Goal: Task Accomplishment & Management: Manage account settings

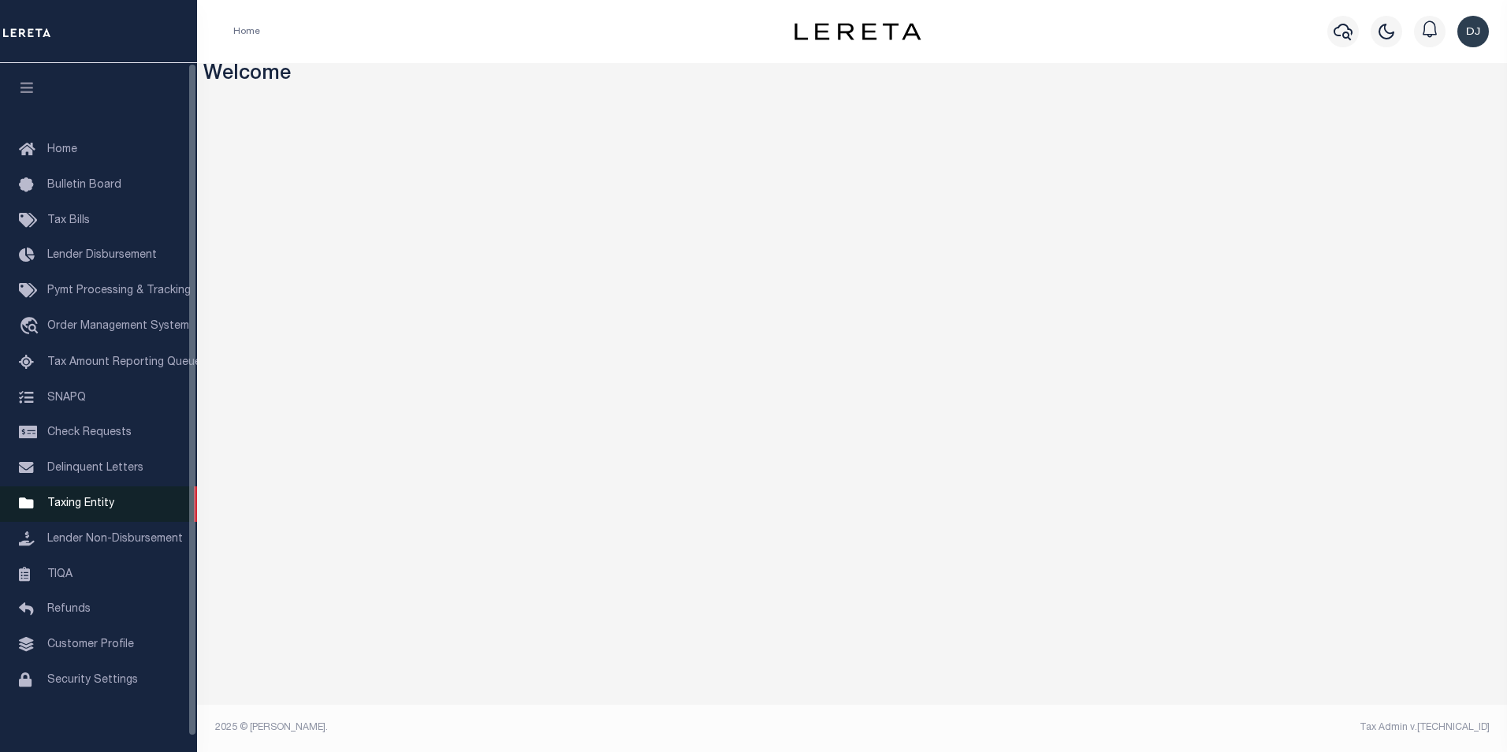
click at [79, 509] on span "Taxing Entity" at bounding box center [80, 503] width 67 height 11
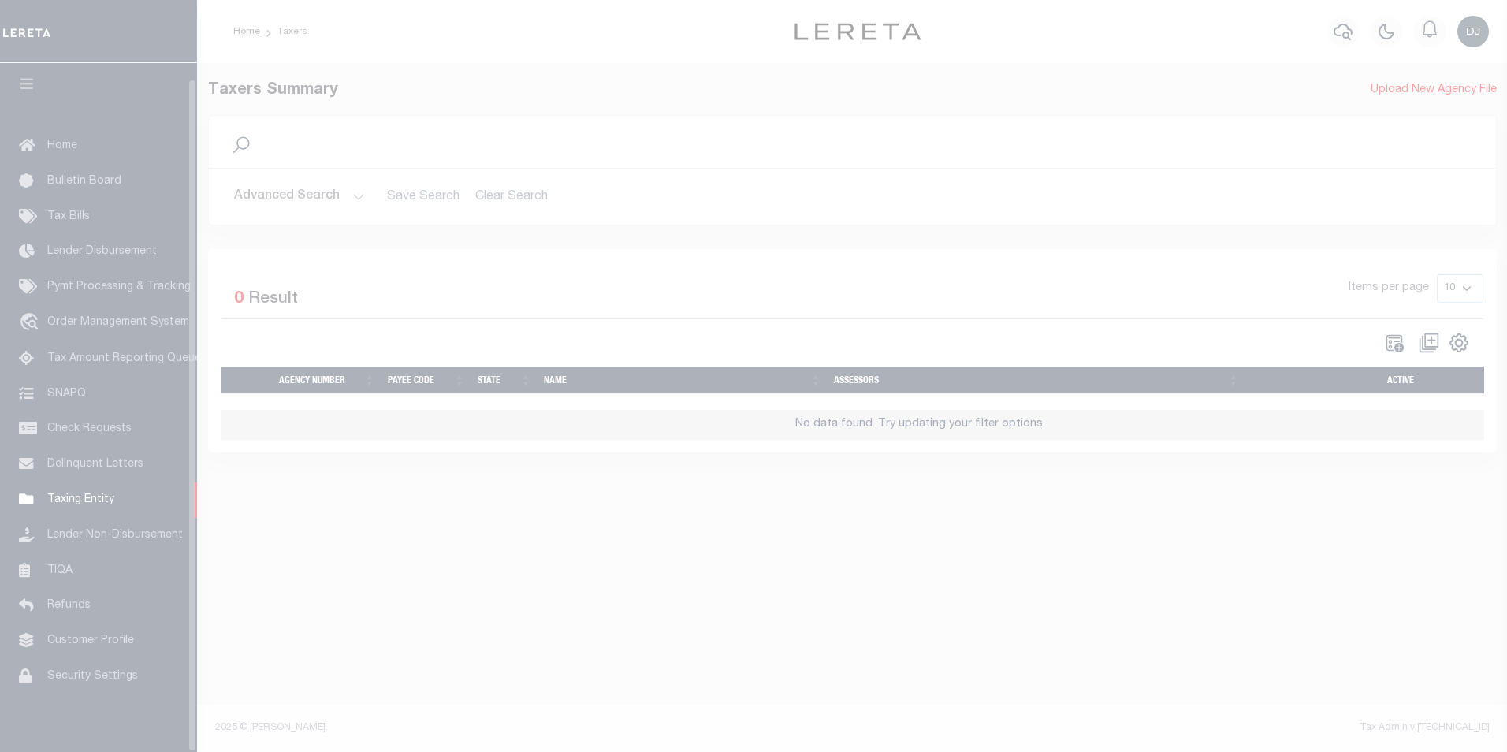
scroll to position [16, 0]
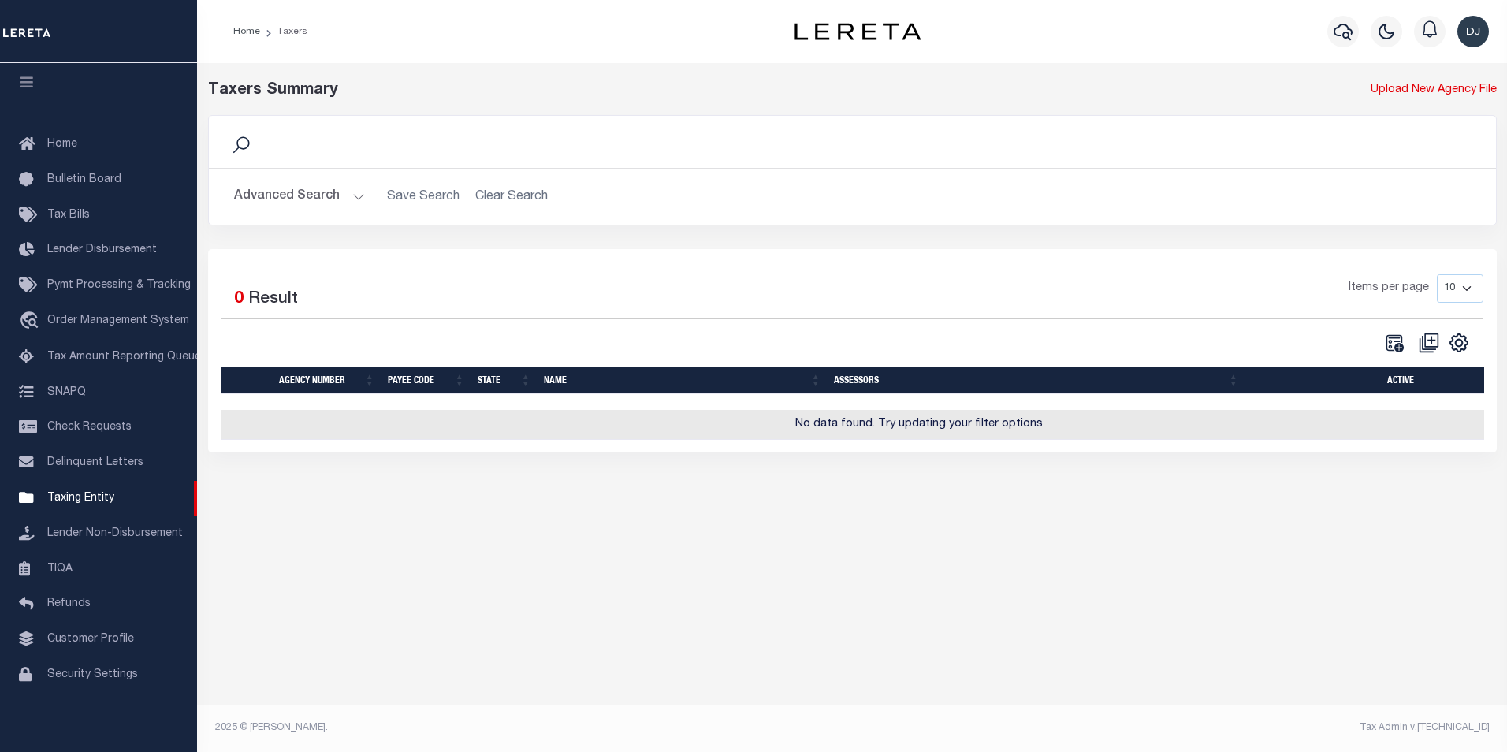
click at [353, 196] on button "Advanced Search" at bounding box center [299, 196] width 131 height 31
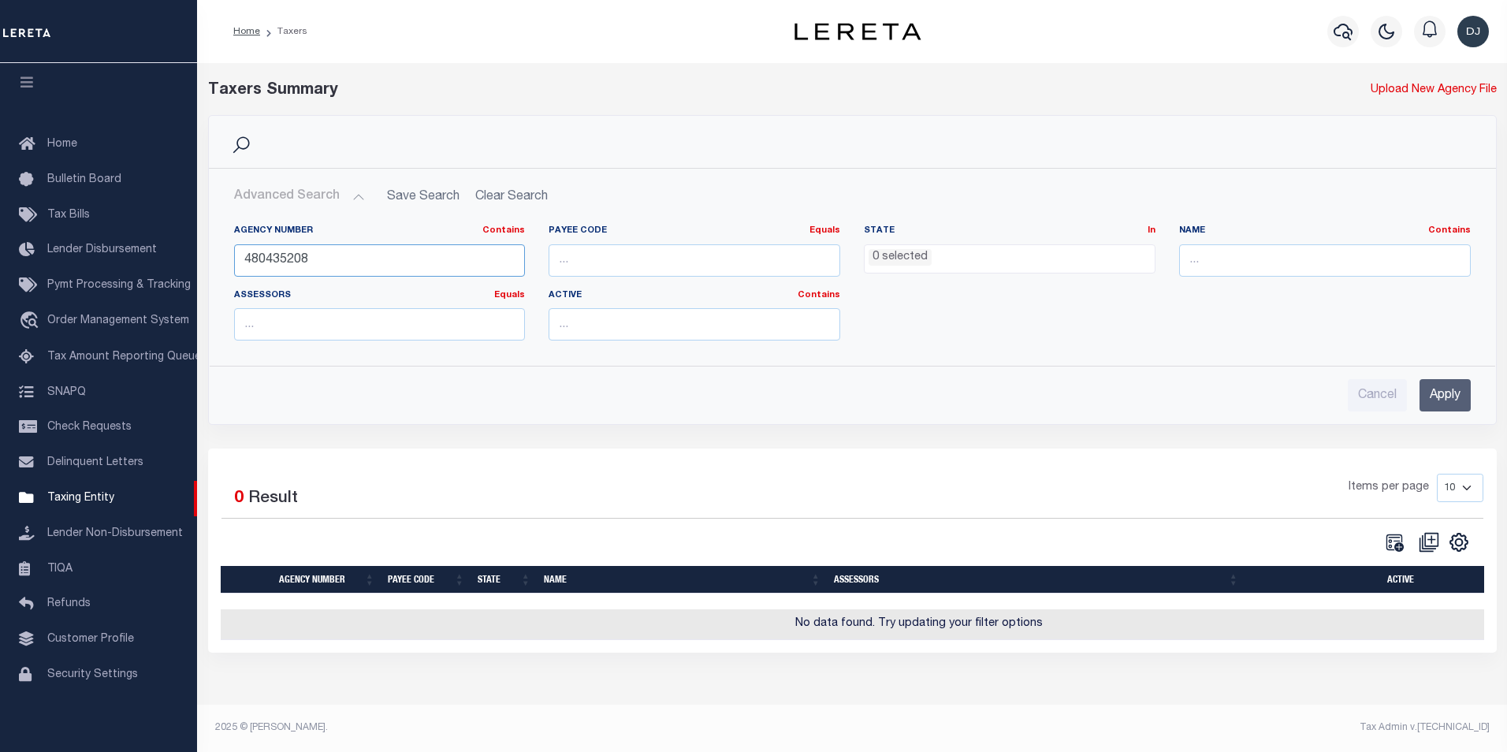
drag, startPoint x: 320, startPoint y: 261, endPoint x: 231, endPoint y: 256, distance: 89.2
click at [231, 256] on div "Agency Number Contains Contains Is 480435208" at bounding box center [379, 257] width 315 height 65
type input "480280106"
click at [1442, 392] on input "Apply" at bounding box center [1444, 395] width 51 height 32
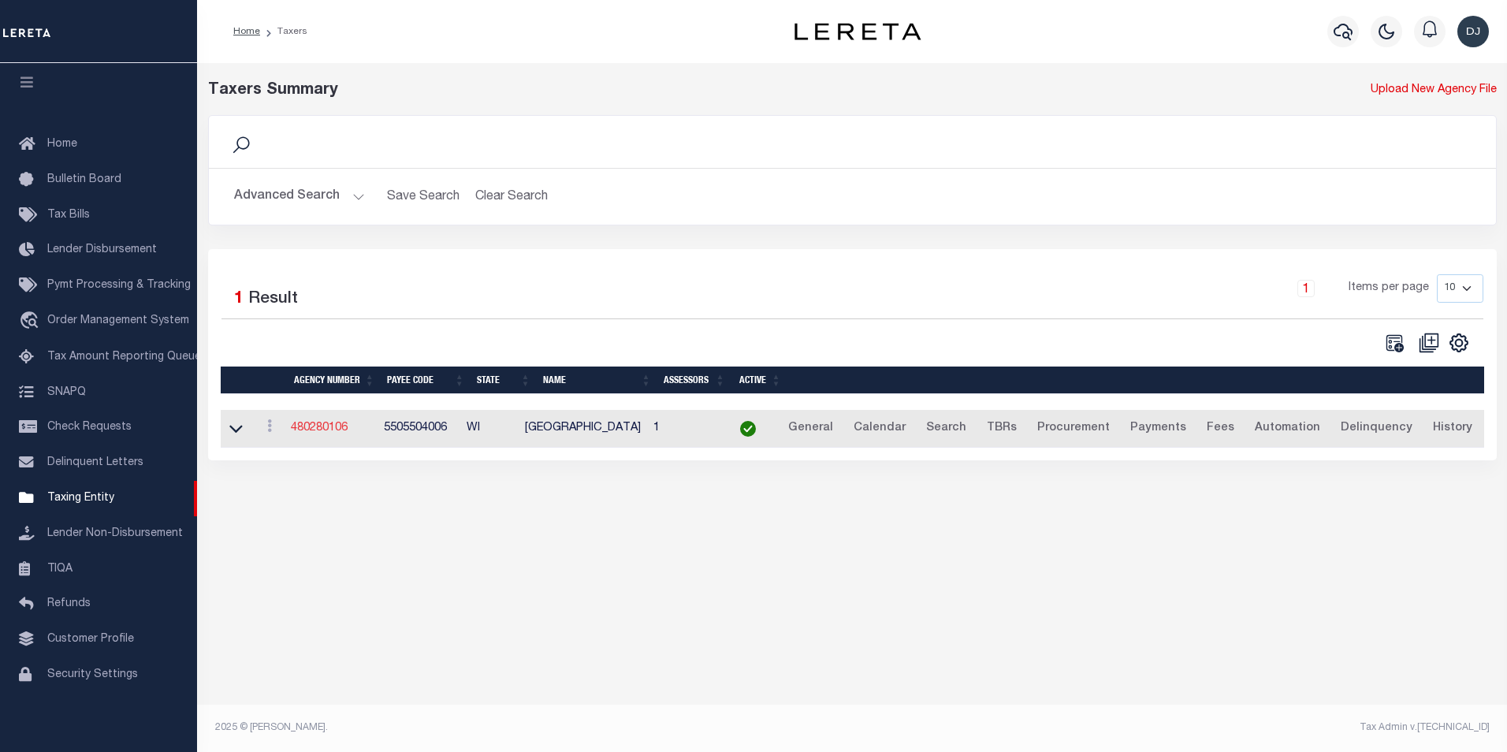
click at [315, 429] on link "480280106" at bounding box center [319, 427] width 57 height 11
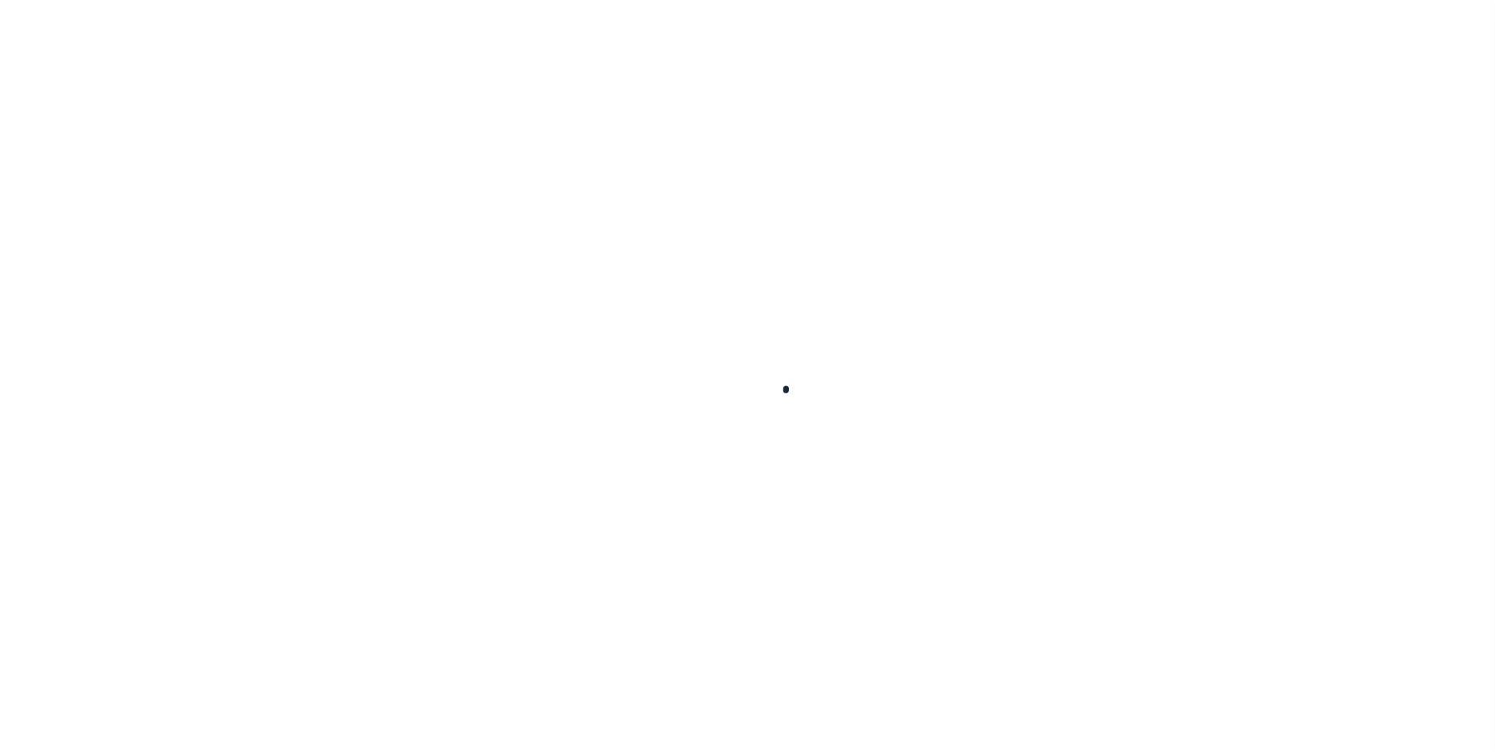
select select
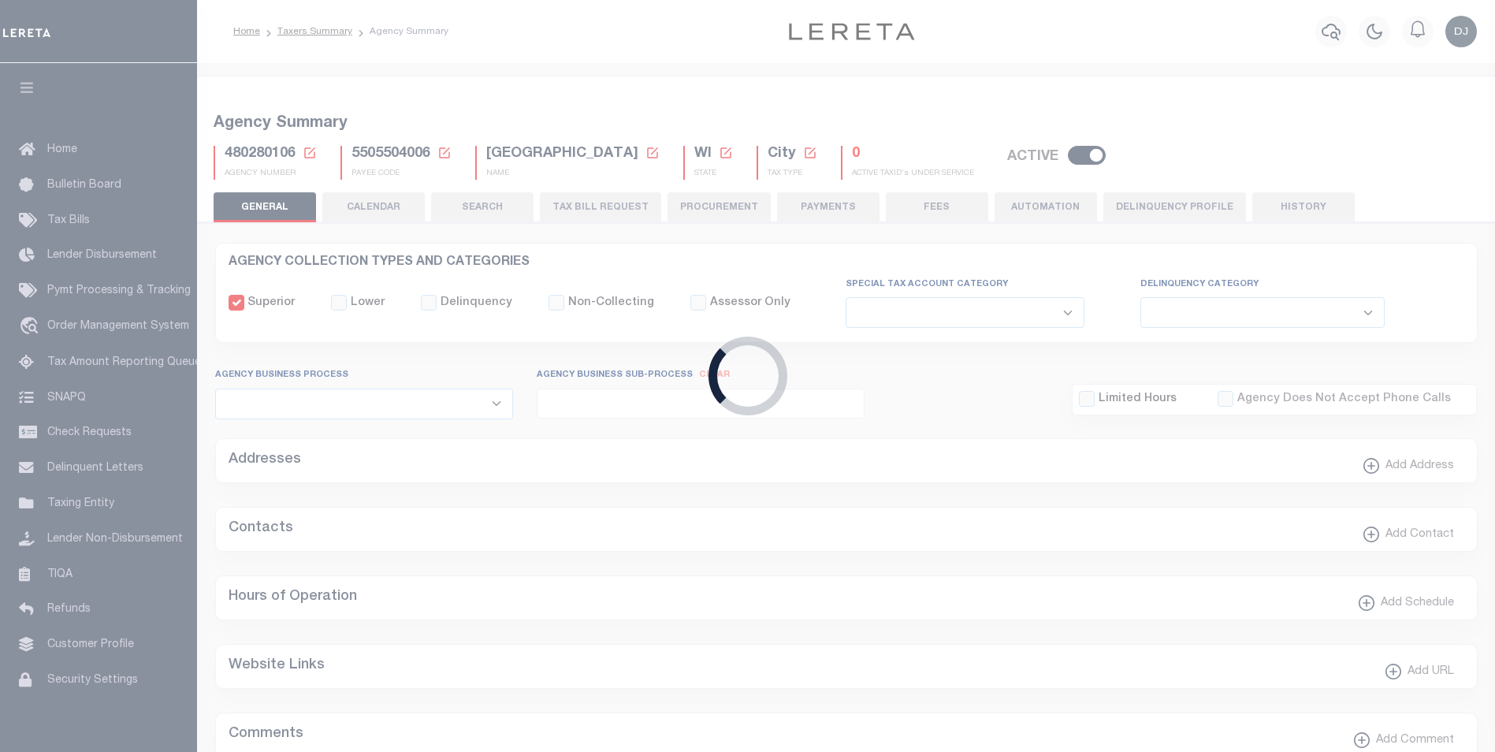
checkbox input "false"
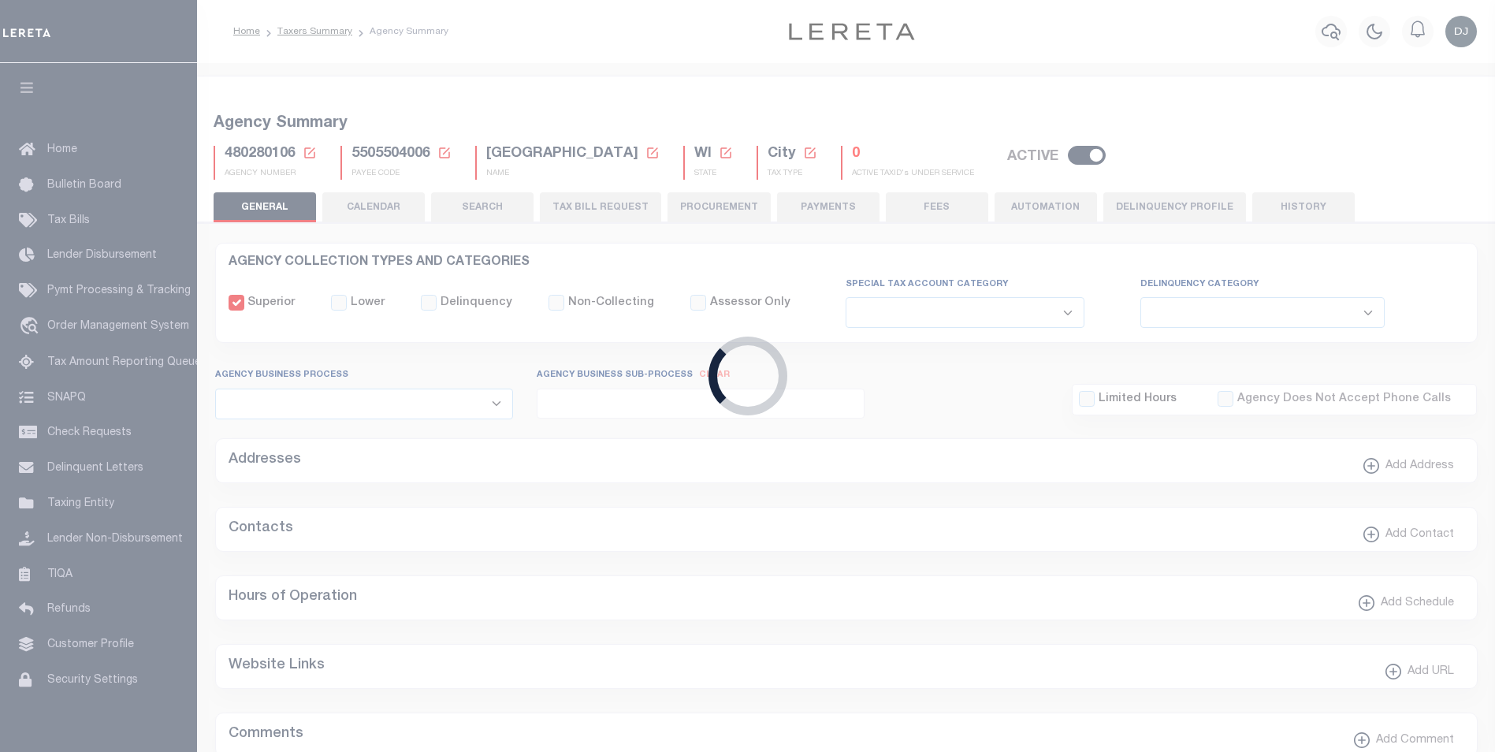
type input "5505504006"
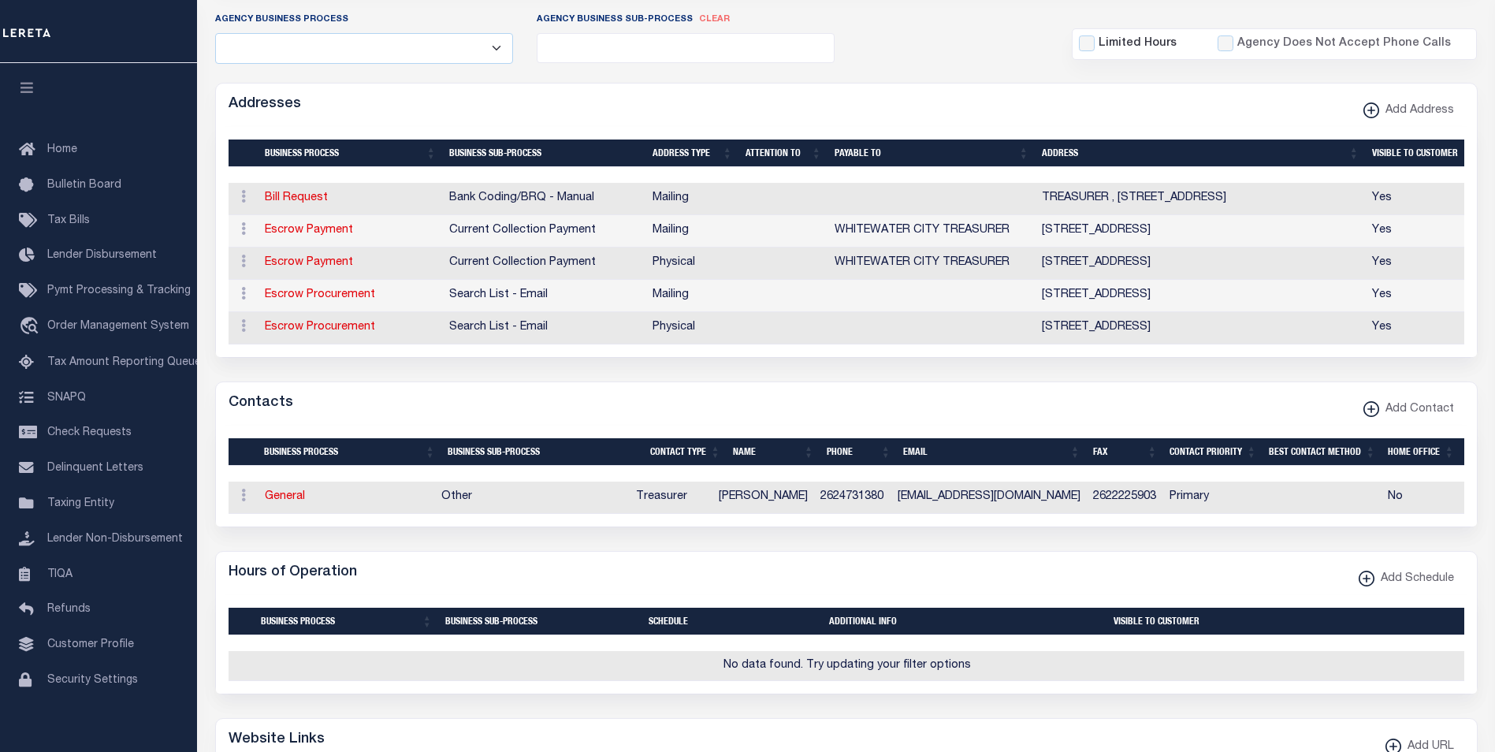
scroll to position [354, 0]
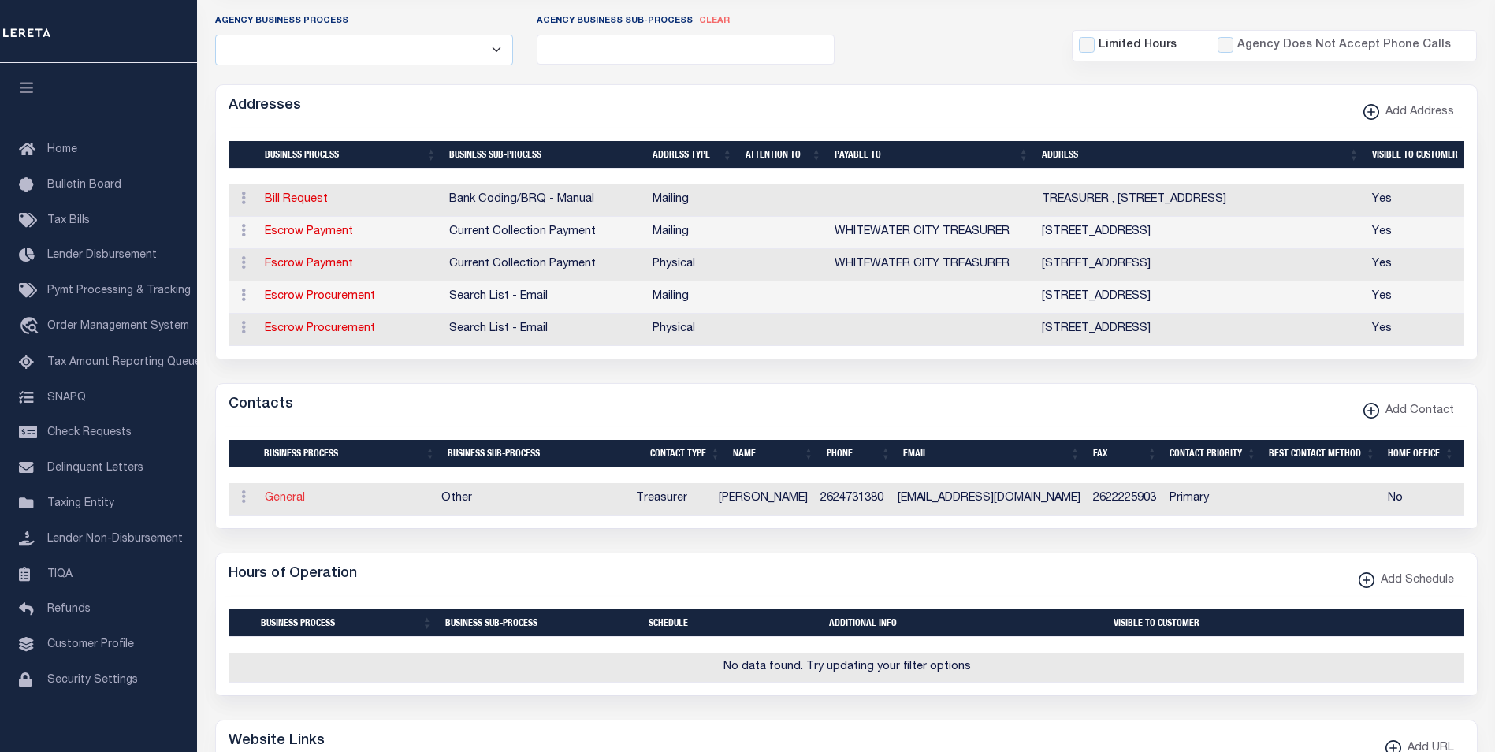
click at [288, 504] on link "General" at bounding box center [285, 498] width 40 height 11
checkbox input "false"
select select
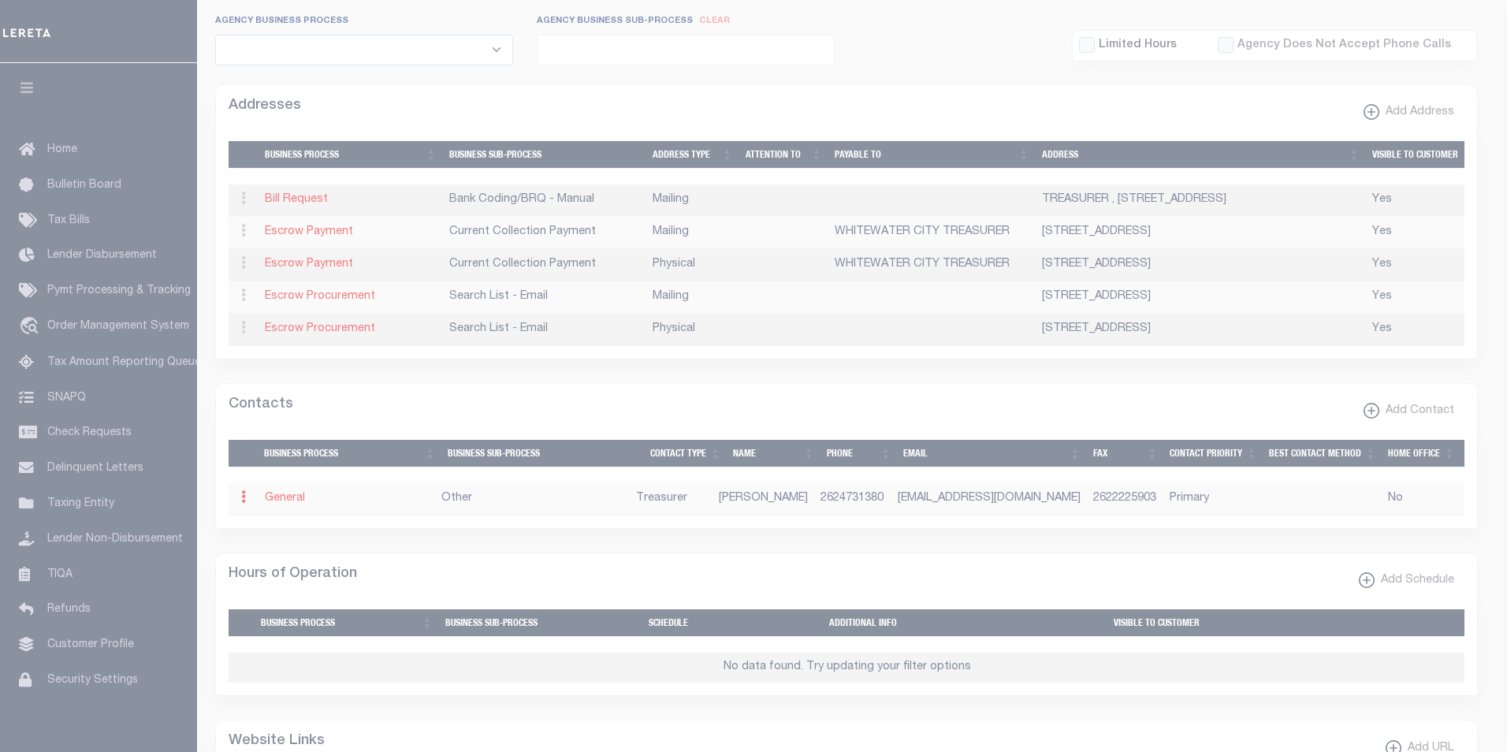
select select "3"
select select "1"
type input "KAREN"
type input "DIETER"
type input "2624731380"
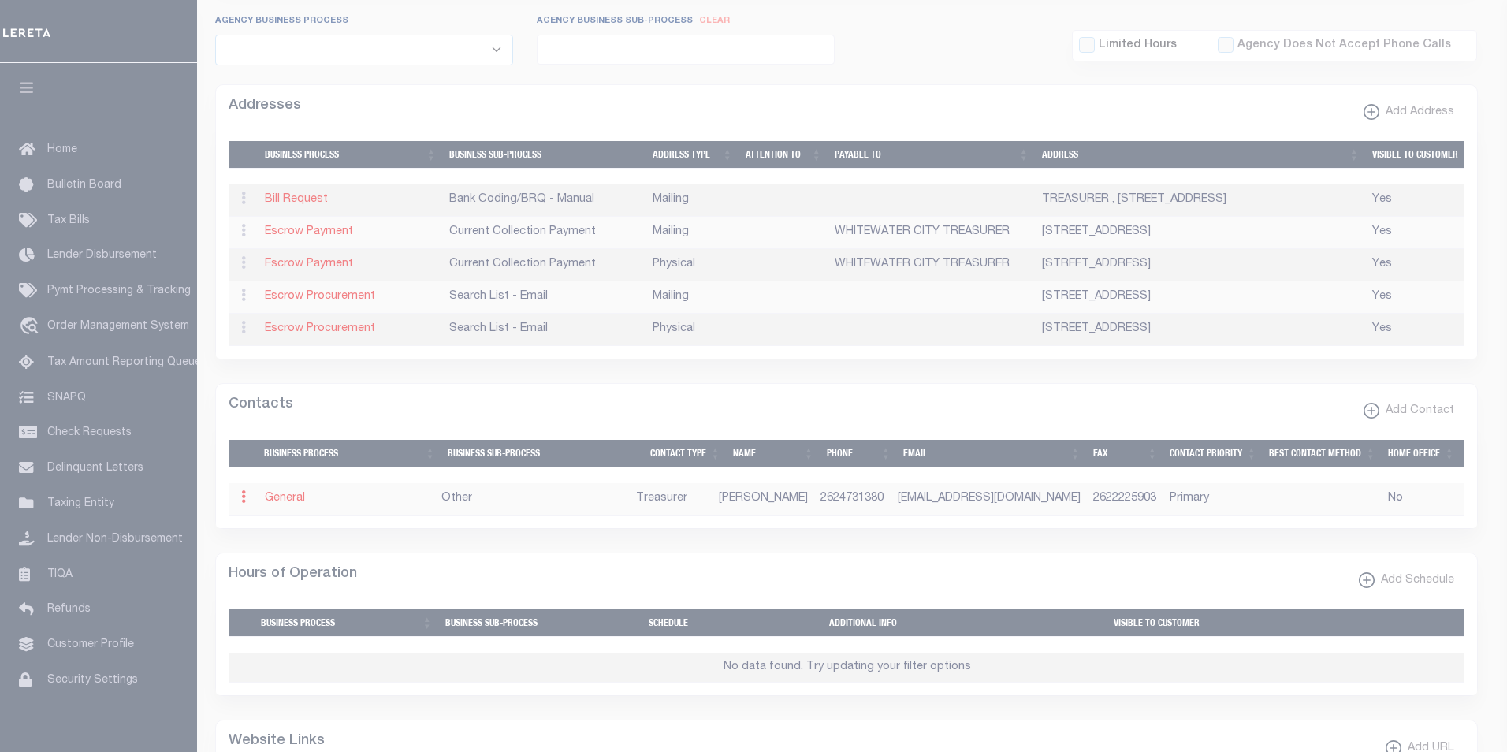
type input "2622225903"
type input "KDIETER@WHITEWATER-WI.GOV"
select select "6"
select select "39"
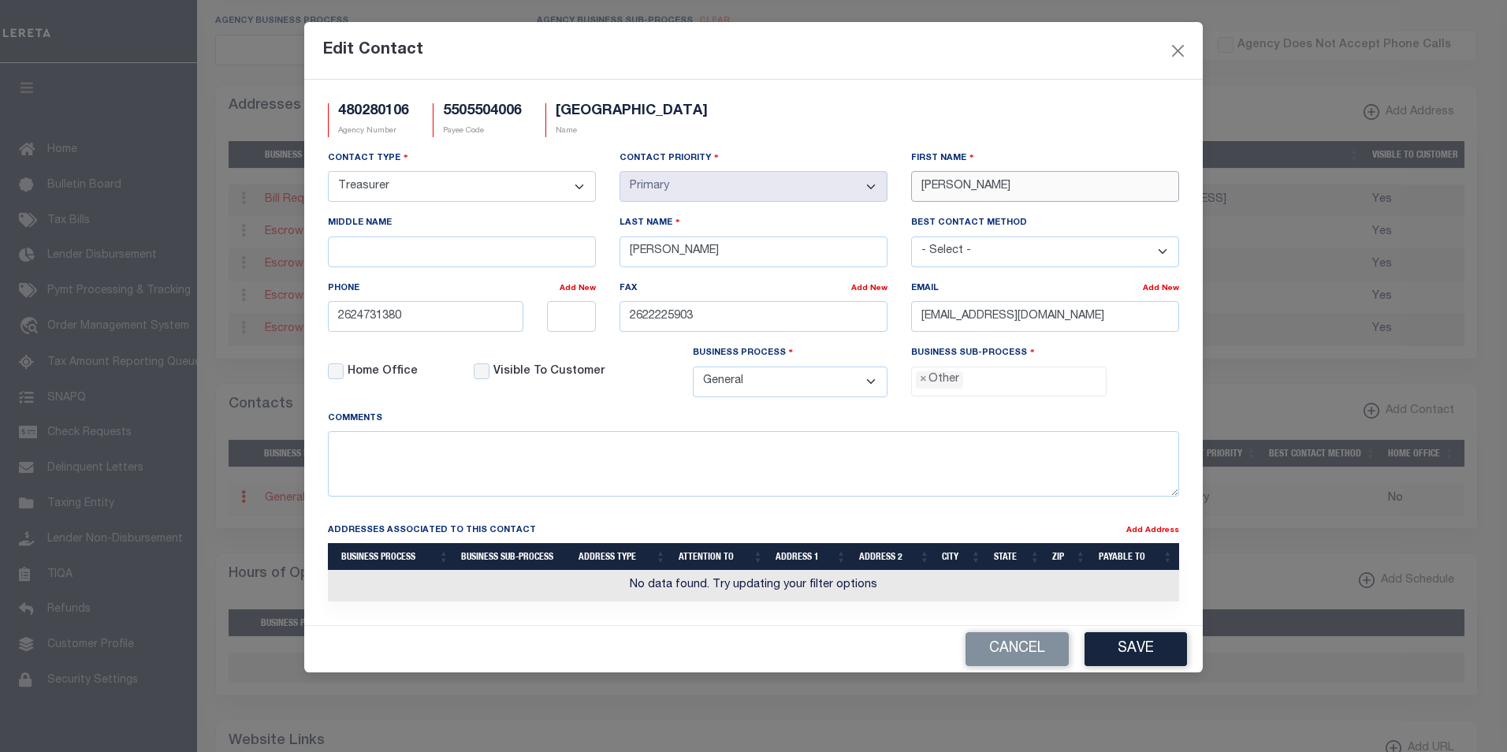
drag, startPoint x: 976, startPoint y: 188, endPoint x: 912, endPoint y: 184, distance: 64.7
click at [912, 184] on input "KAREN" at bounding box center [1045, 186] width 268 height 31
paste input "JEREMIAH"
type input "JEREMIAH"
drag, startPoint x: 421, startPoint y: 320, endPoint x: 325, endPoint y: 317, distance: 96.2
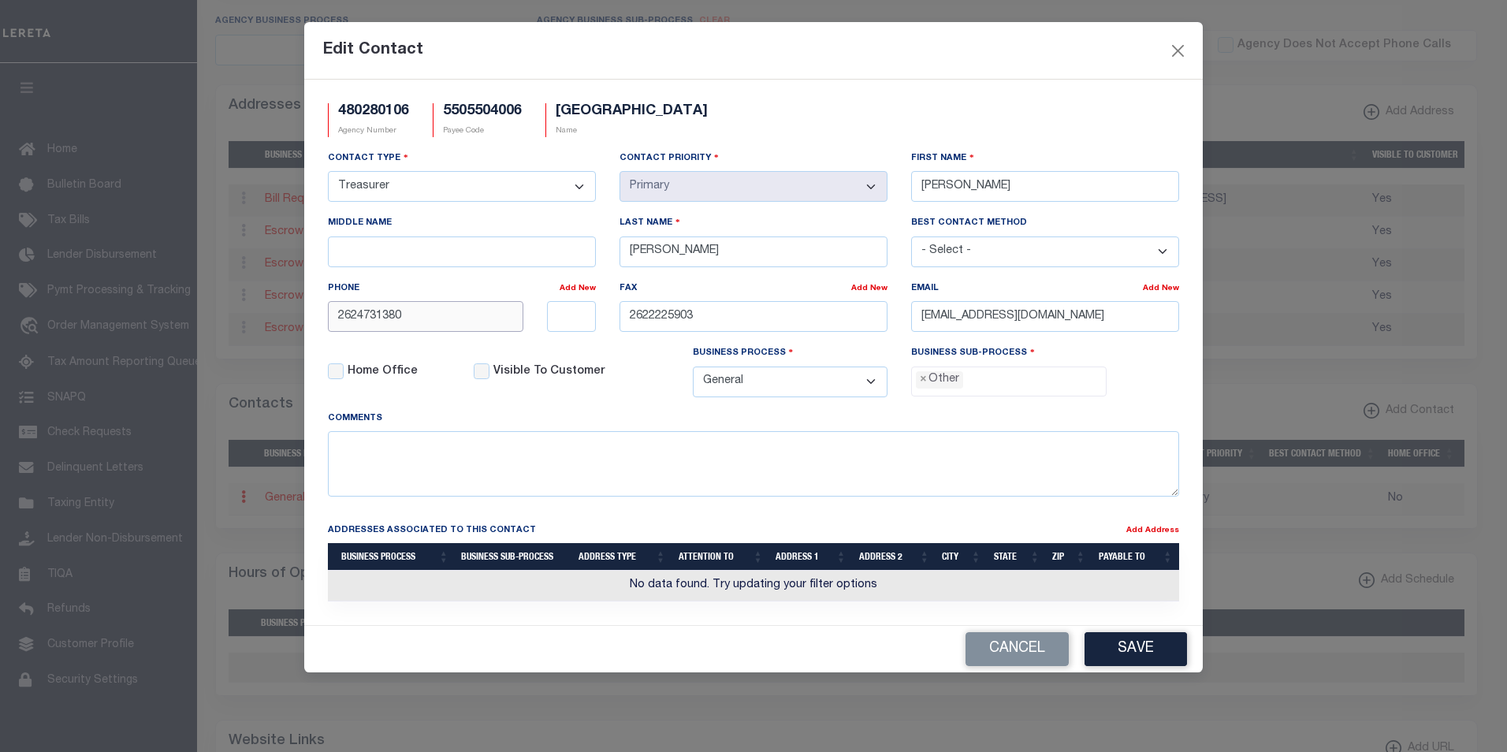
click at [325, 317] on div "2624731380" at bounding box center [425, 316] width 219 height 31
paste input "-473-1381"
type input "262-473-1381"
drag, startPoint x: 1118, startPoint y: 321, endPoint x: 914, endPoint y: 313, distance: 204.3
click at [914, 313] on input "KDIETER@WHITEWATER-WI.GOV" at bounding box center [1045, 316] width 268 height 31
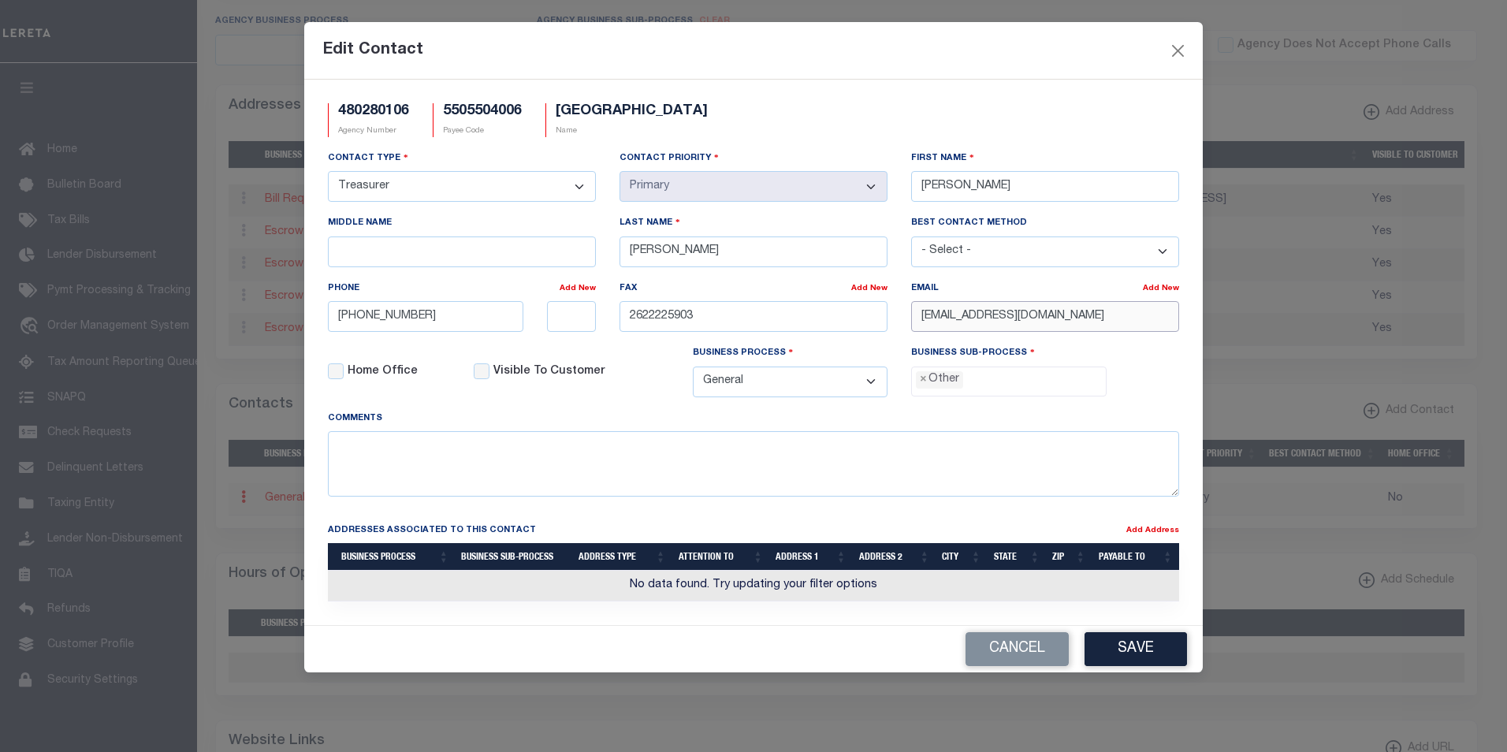
paste input "JTHOMAS"
type input "JTHOMAS@WHITEWATER-WI.GOV"
click at [1152, 649] on button "Save" at bounding box center [1135, 649] width 102 height 34
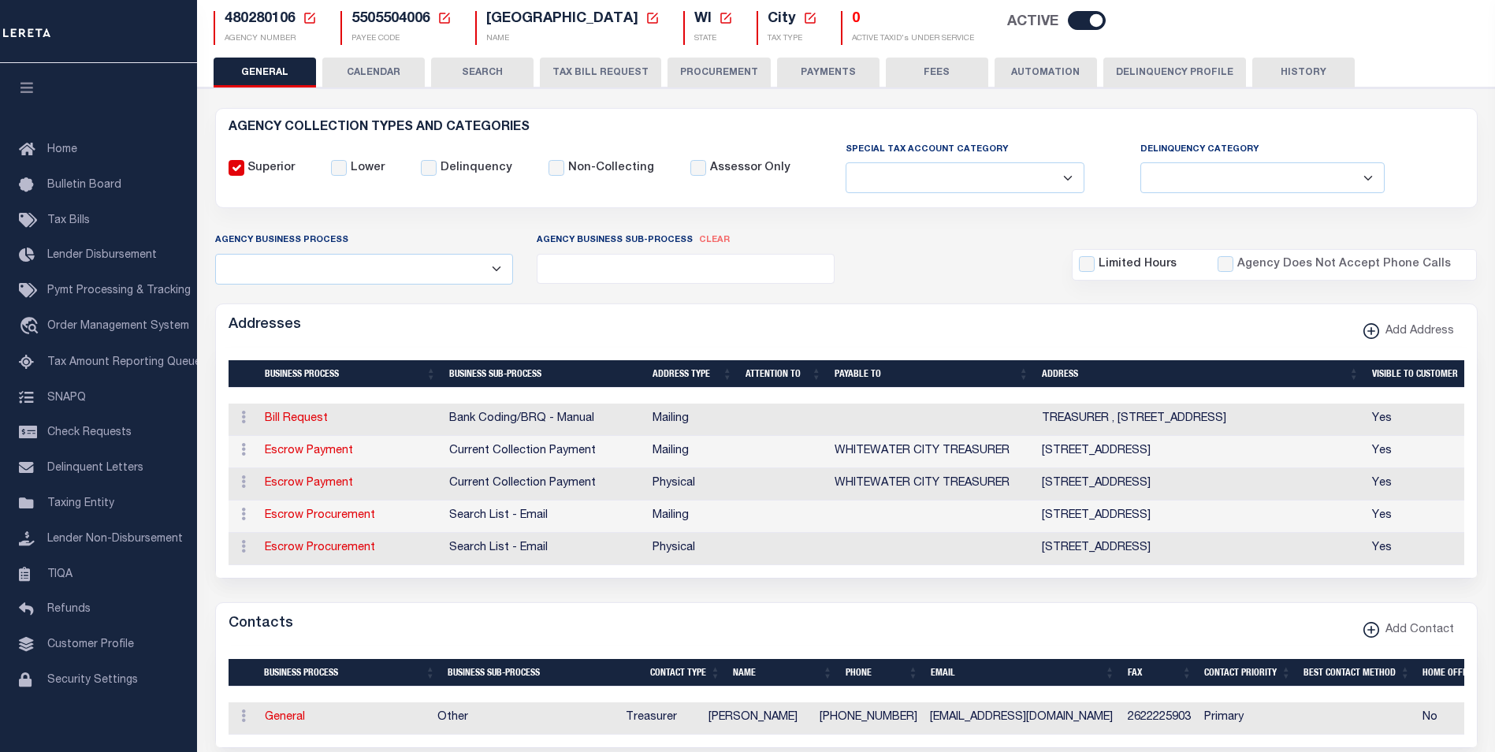
scroll to position [0, 0]
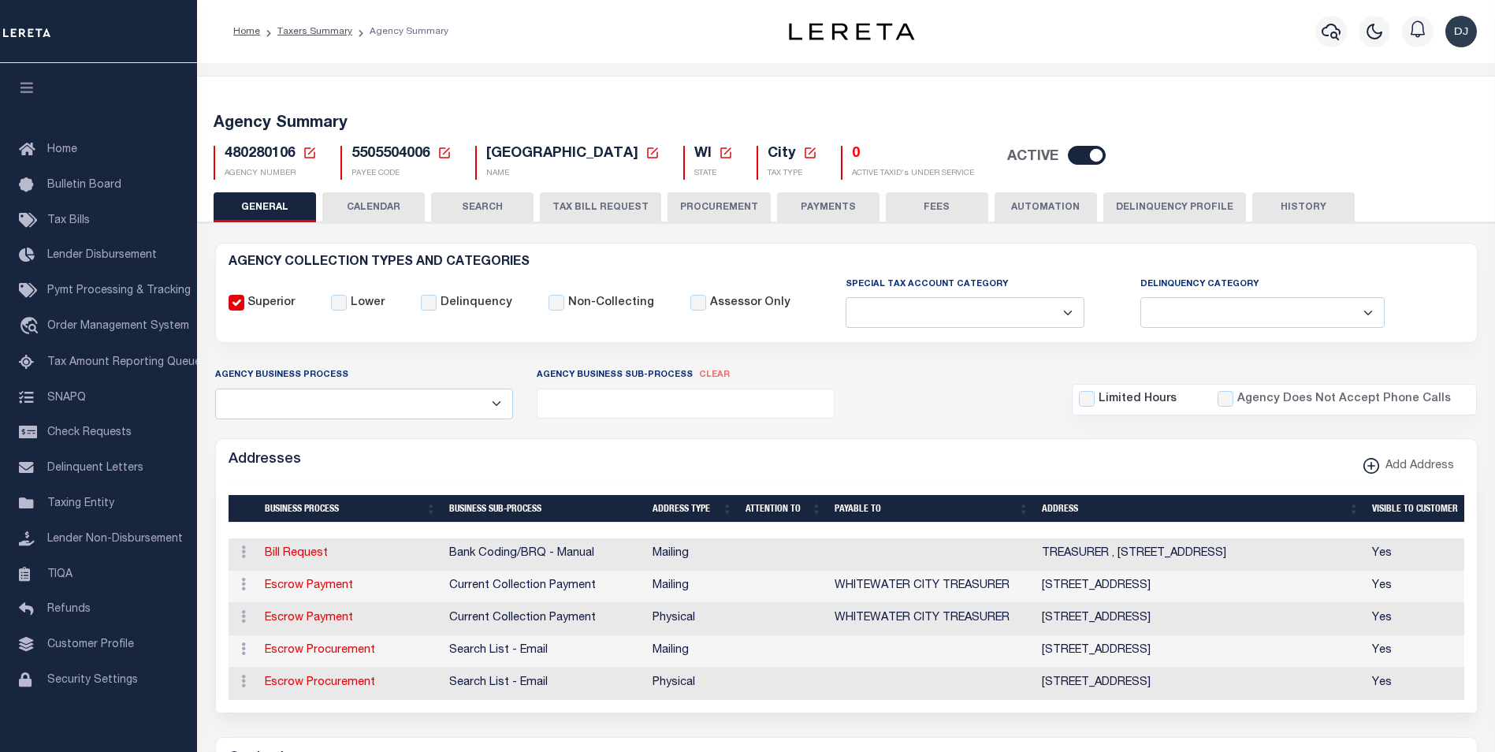
click at [939, 204] on button "FEES" at bounding box center [937, 207] width 102 height 30
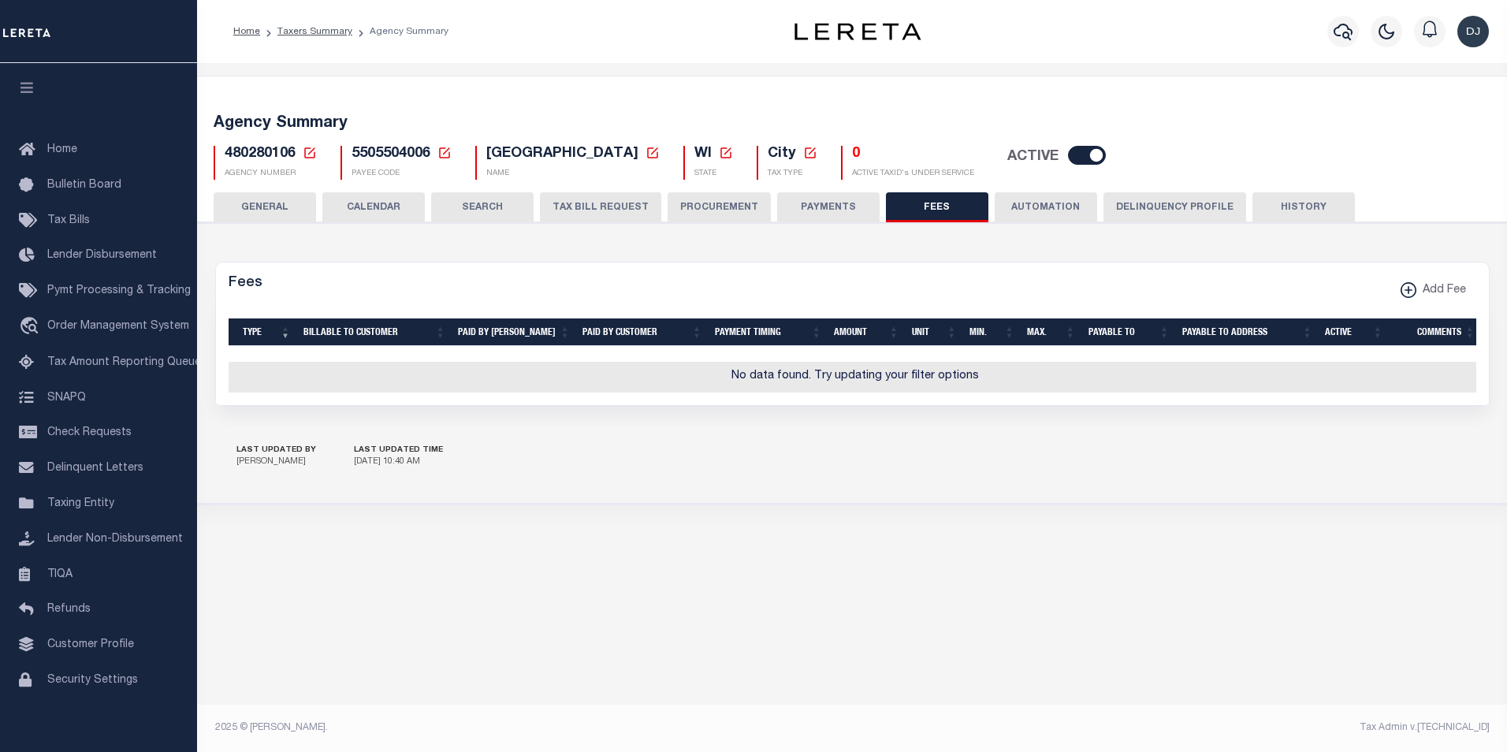
click at [286, 210] on button "GENERAL" at bounding box center [265, 207] width 102 height 30
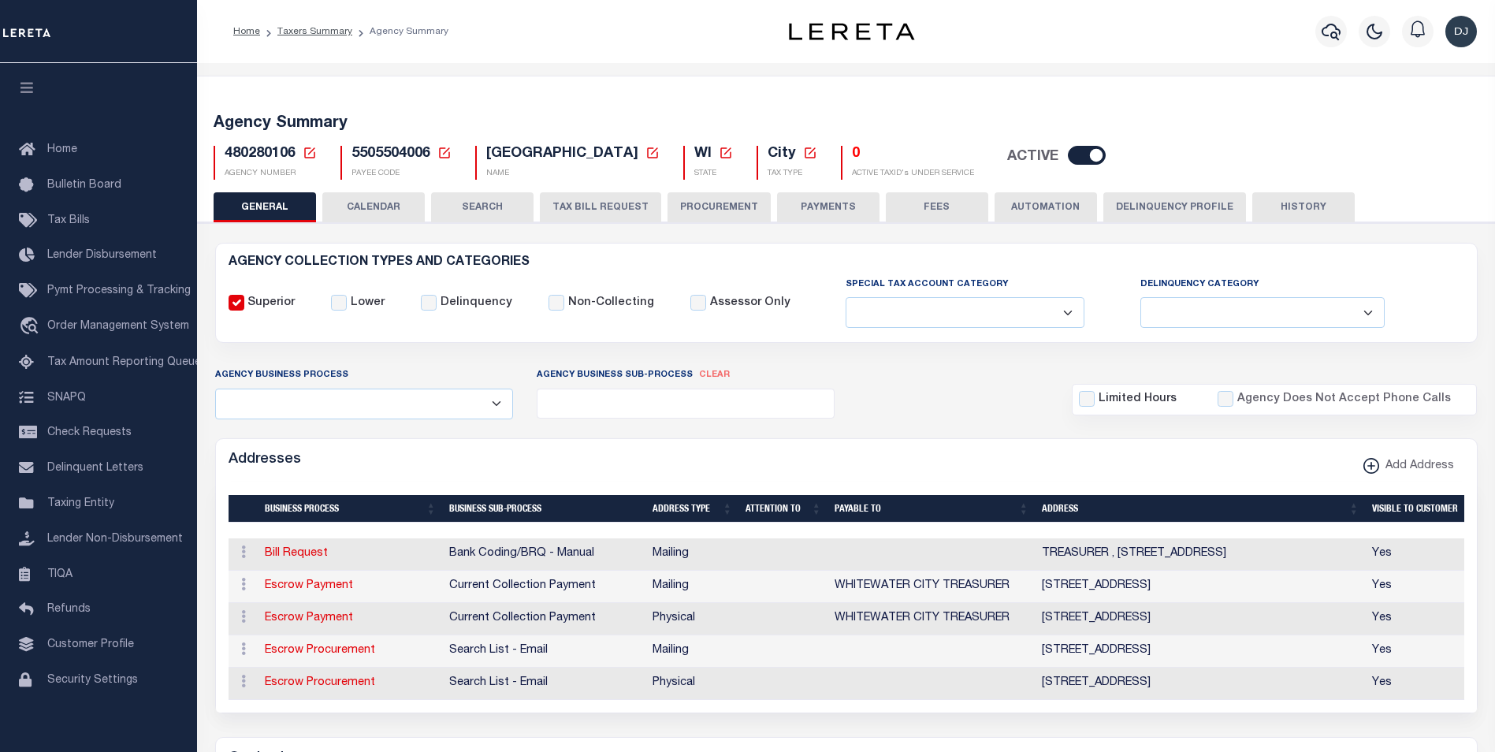
click at [1305, 210] on button "HISTORY" at bounding box center [1303, 207] width 102 height 30
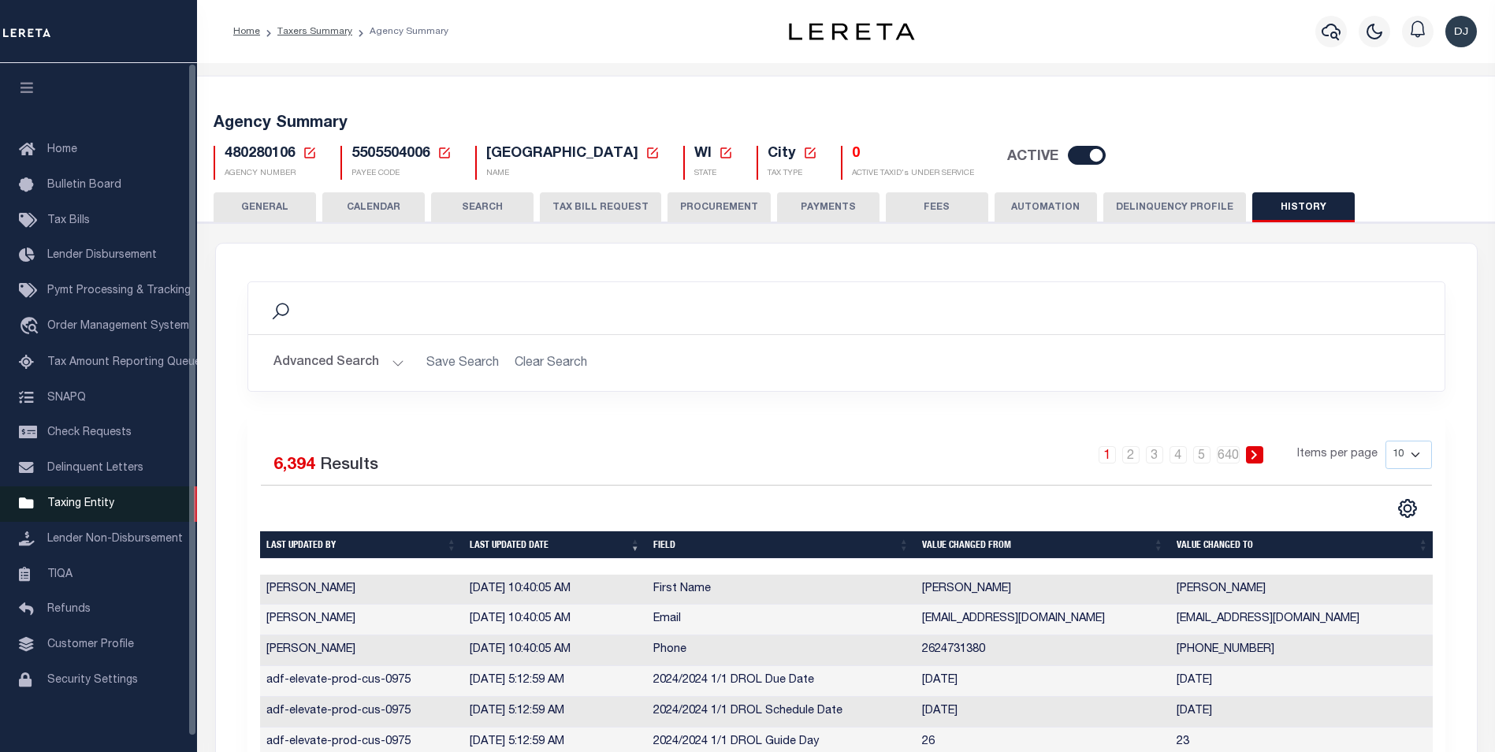
click at [84, 505] on span "Taxing Entity" at bounding box center [80, 503] width 67 height 11
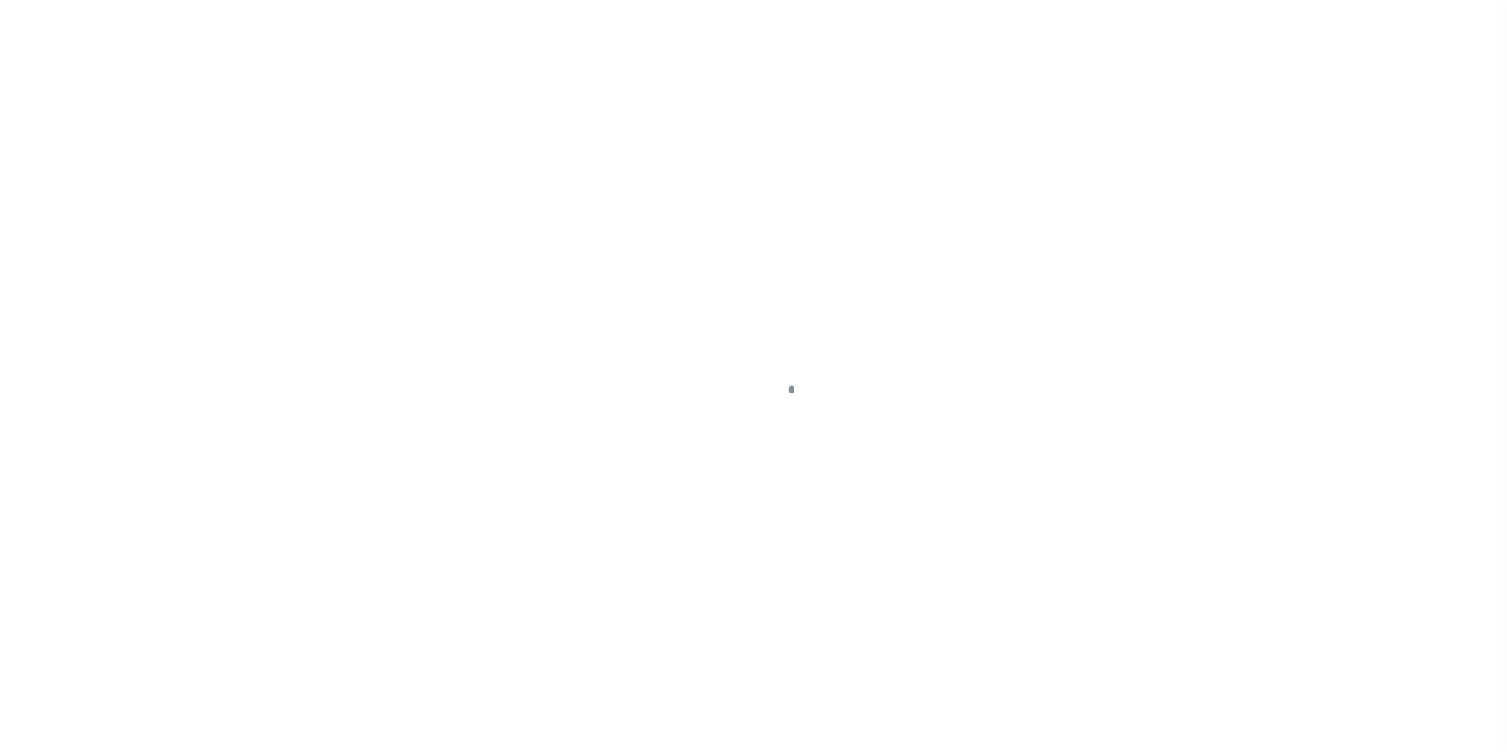
select select
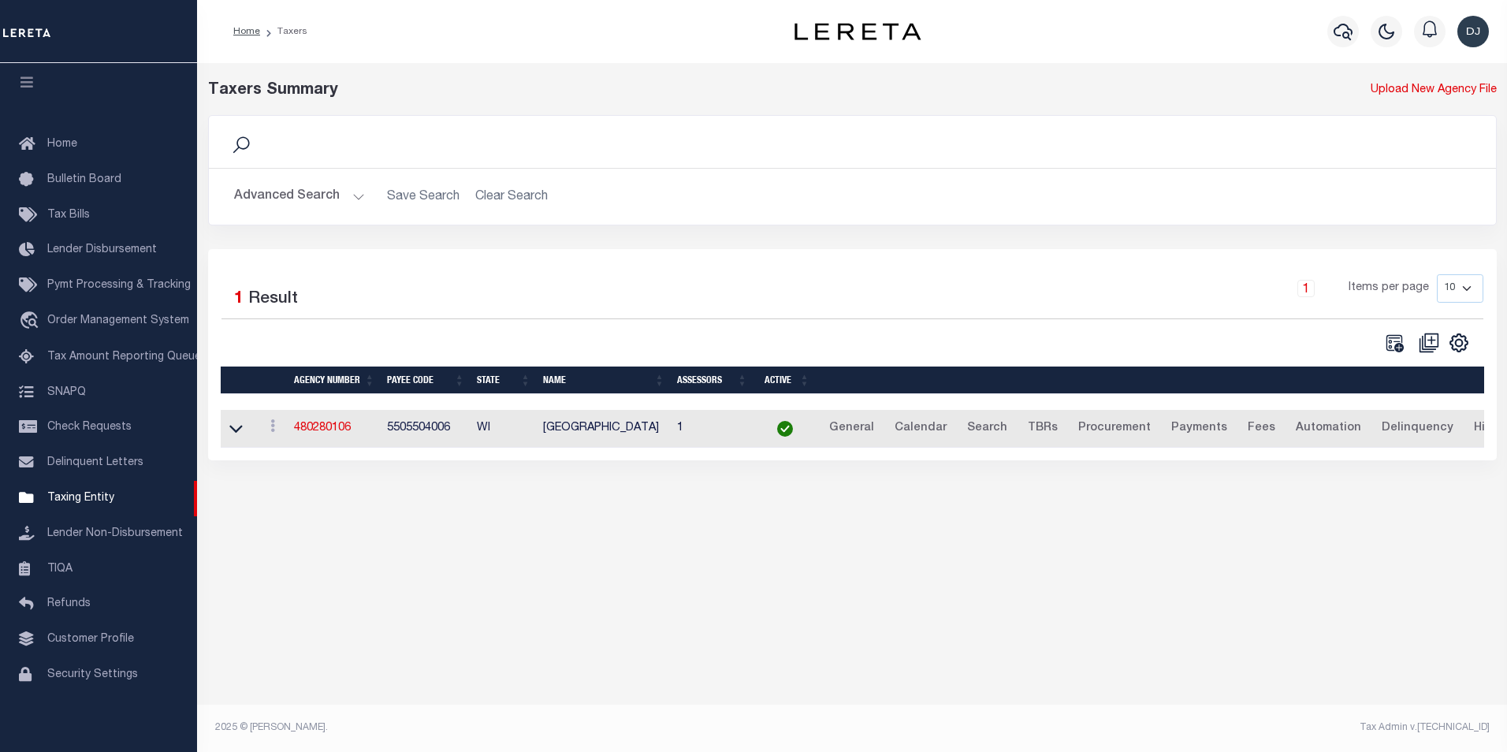
click at [349, 194] on button "Advanced Search" at bounding box center [299, 196] width 131 height 31
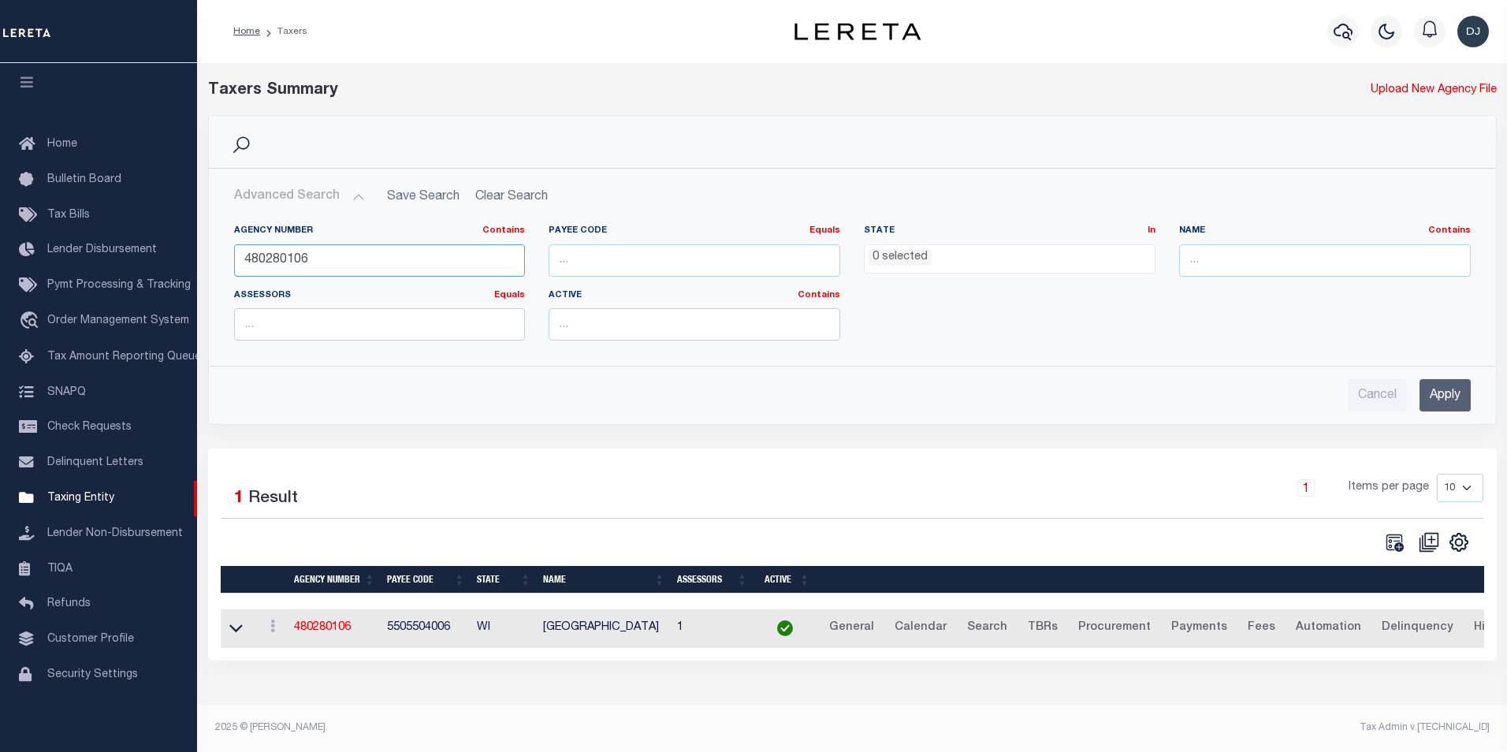
drag, startPoint x: 288, startPoint y: 259, endPoint x: 321, endPoint y: 258, distance: 33.1
click at [321, 258] on input "480280106" at bounding box center [380, 260] width 292 height 32
click at [1455, 400] on input "Apply" at bounding box center [1444, 395] width 51 height 32
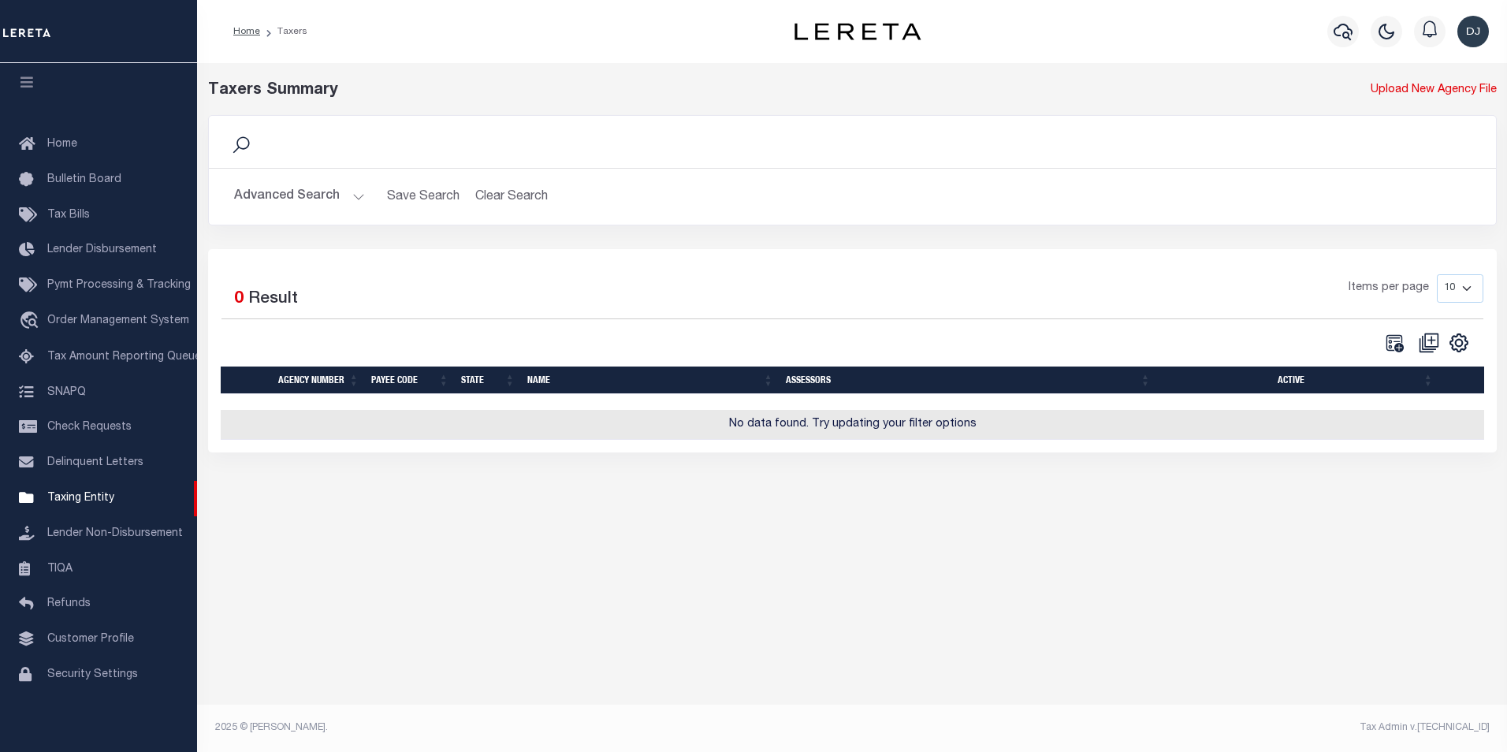
click at [358, 196] on button "Advanced Search" at bounding box center [299, 196] width 131 height 31
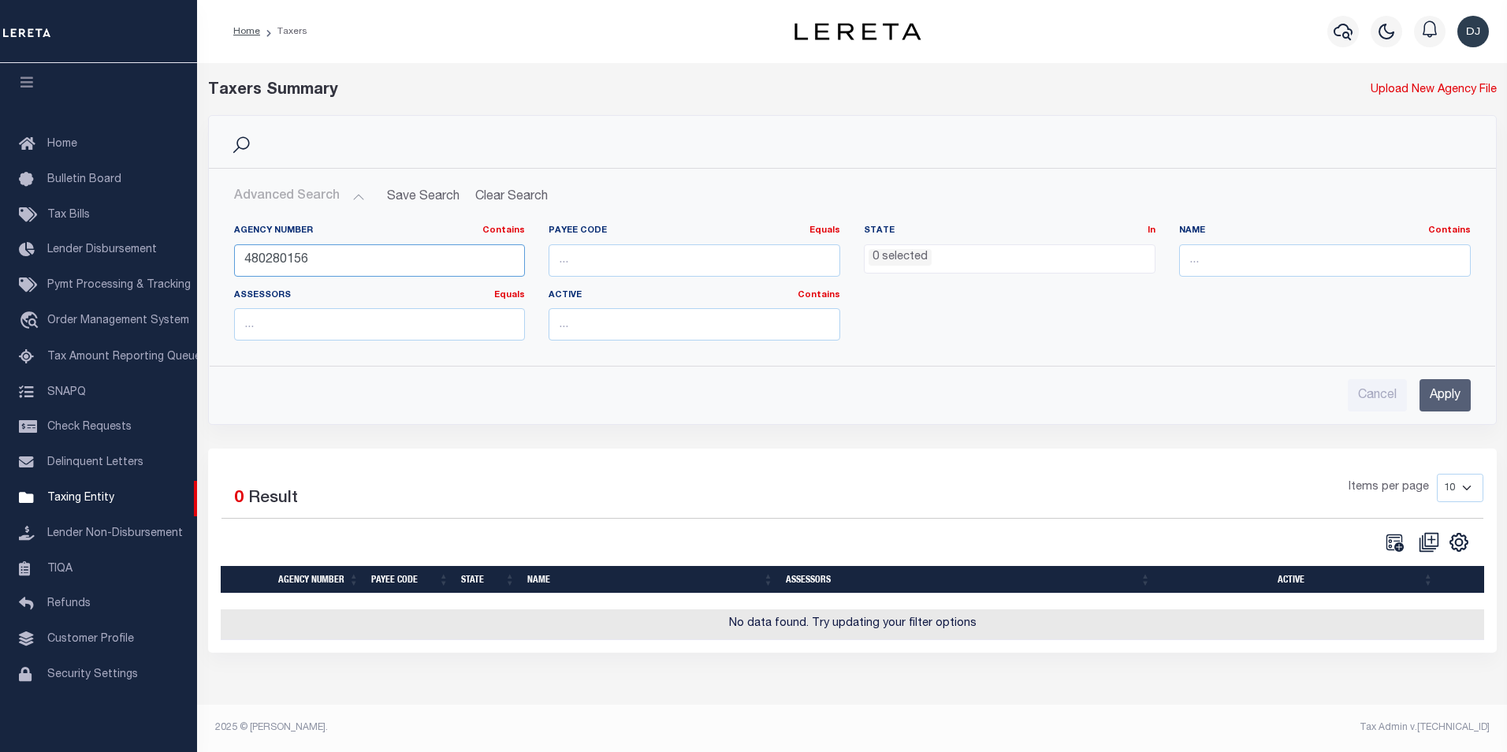
drag, startPoint x: 277, startPoint y: 261, endPoint x: 314, endPoint y: 261, distance: 37.0
click at [314, 261] on input "480280156" at bounding box center [380, 260] width 292 height 32
click at [1439, 396] on input "Apply" at bounding box center [1444, 395] width 51 height 32
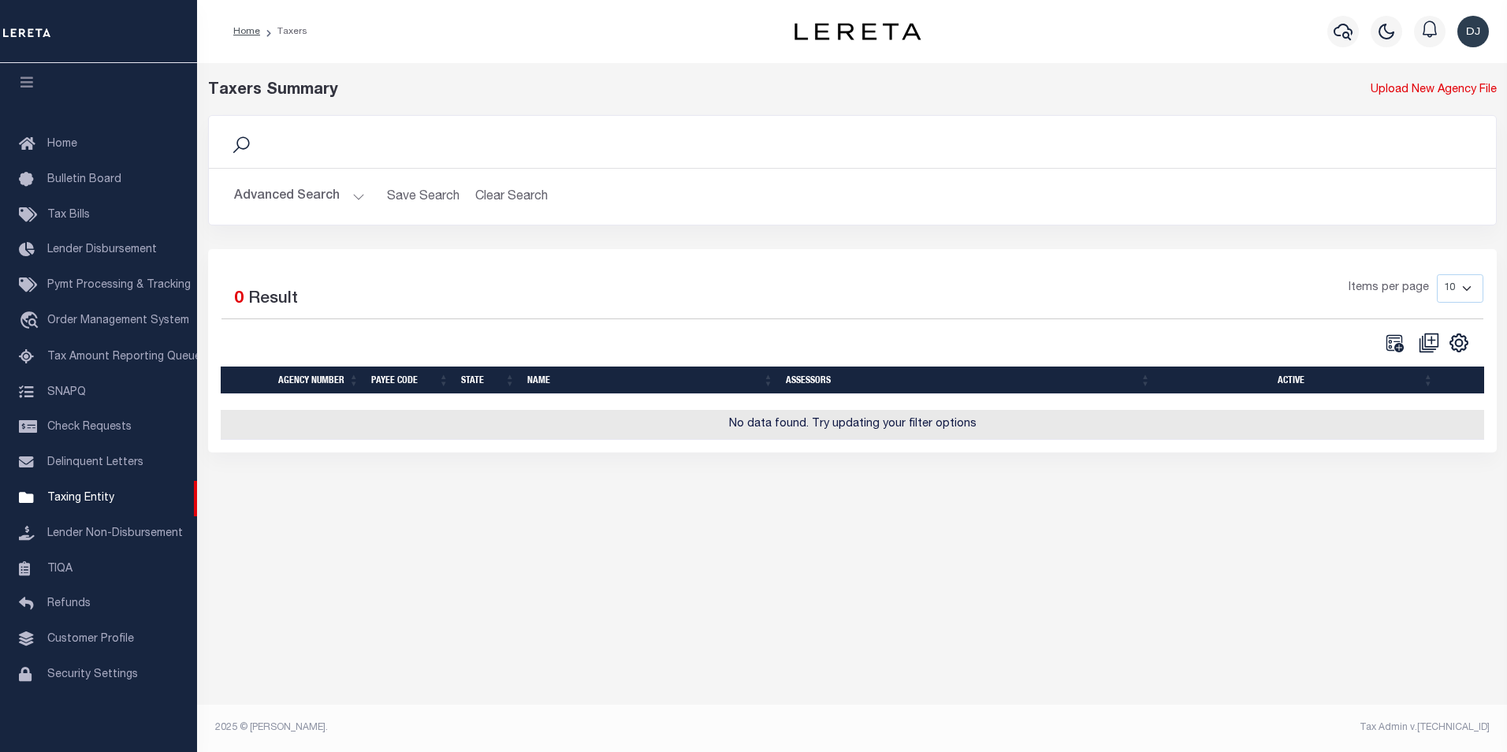
click at [352, 199] on button "Advanced Search" at bounding box center [299, 196] width 131 height 31
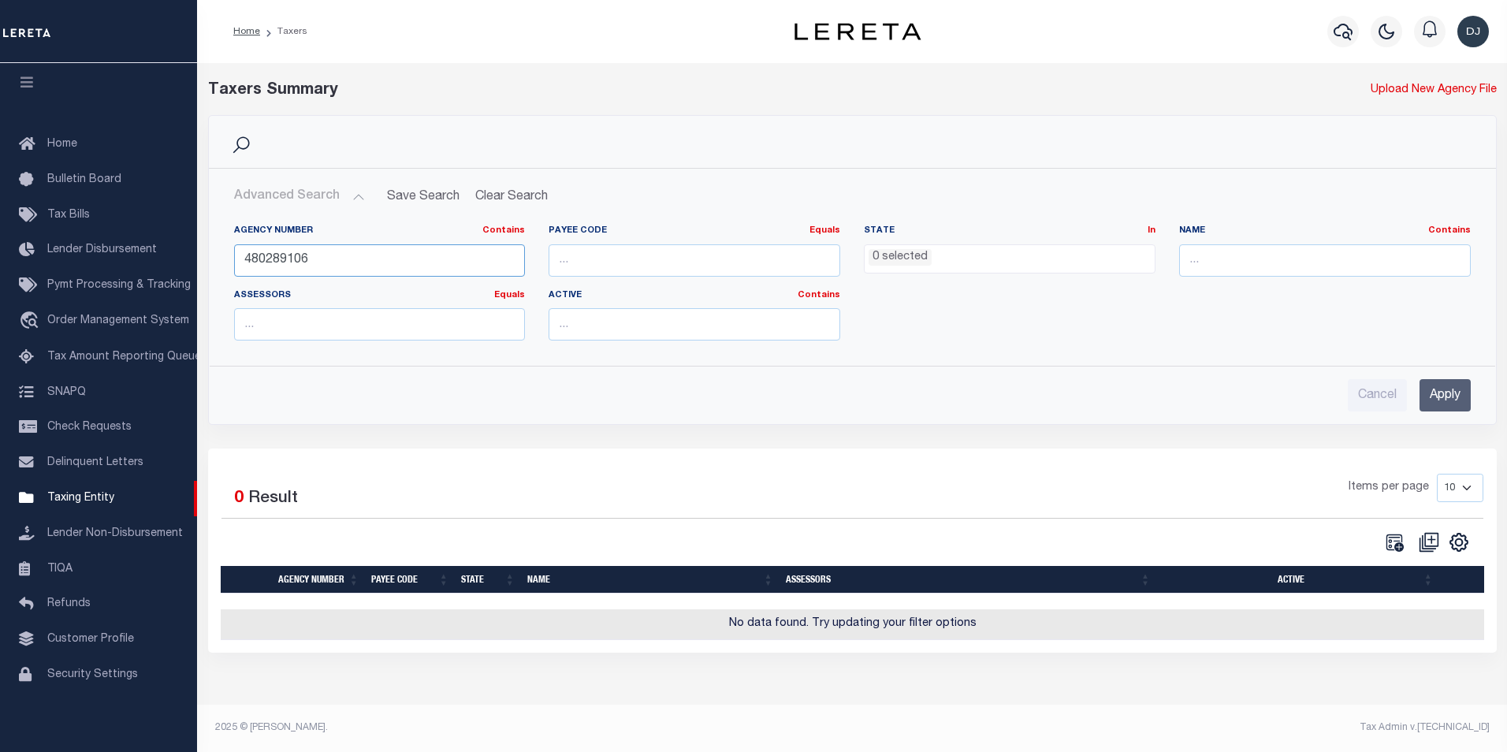
click at [284, 260] on input "480289106" at bounding box center [380, 260] width 292 height 32
click at [1452, 395] on input "Apply" at bounding box center [1444, 395] width 51 height 32
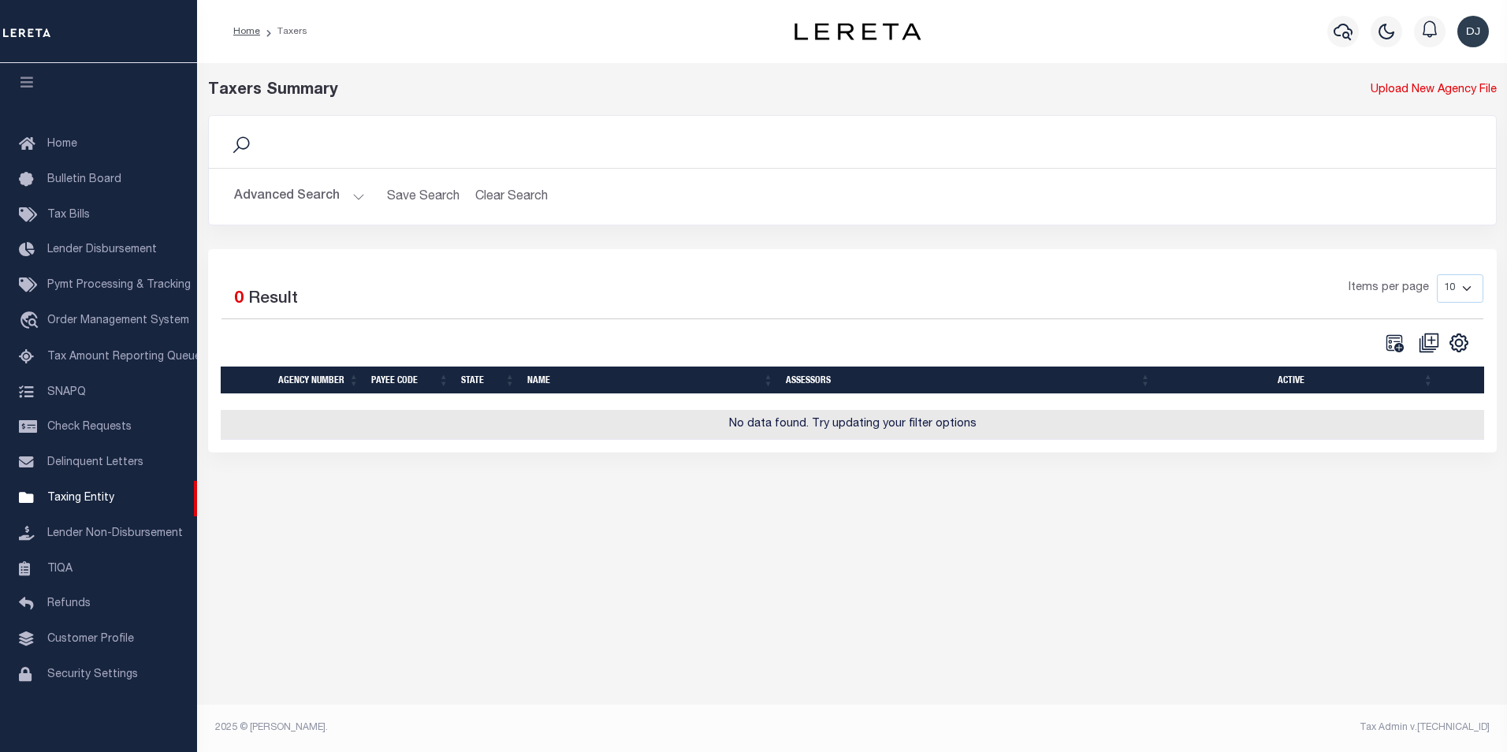
click at [354, 191] on button "Advanced Search" at bounding box center [299, 196] width 131 height 31
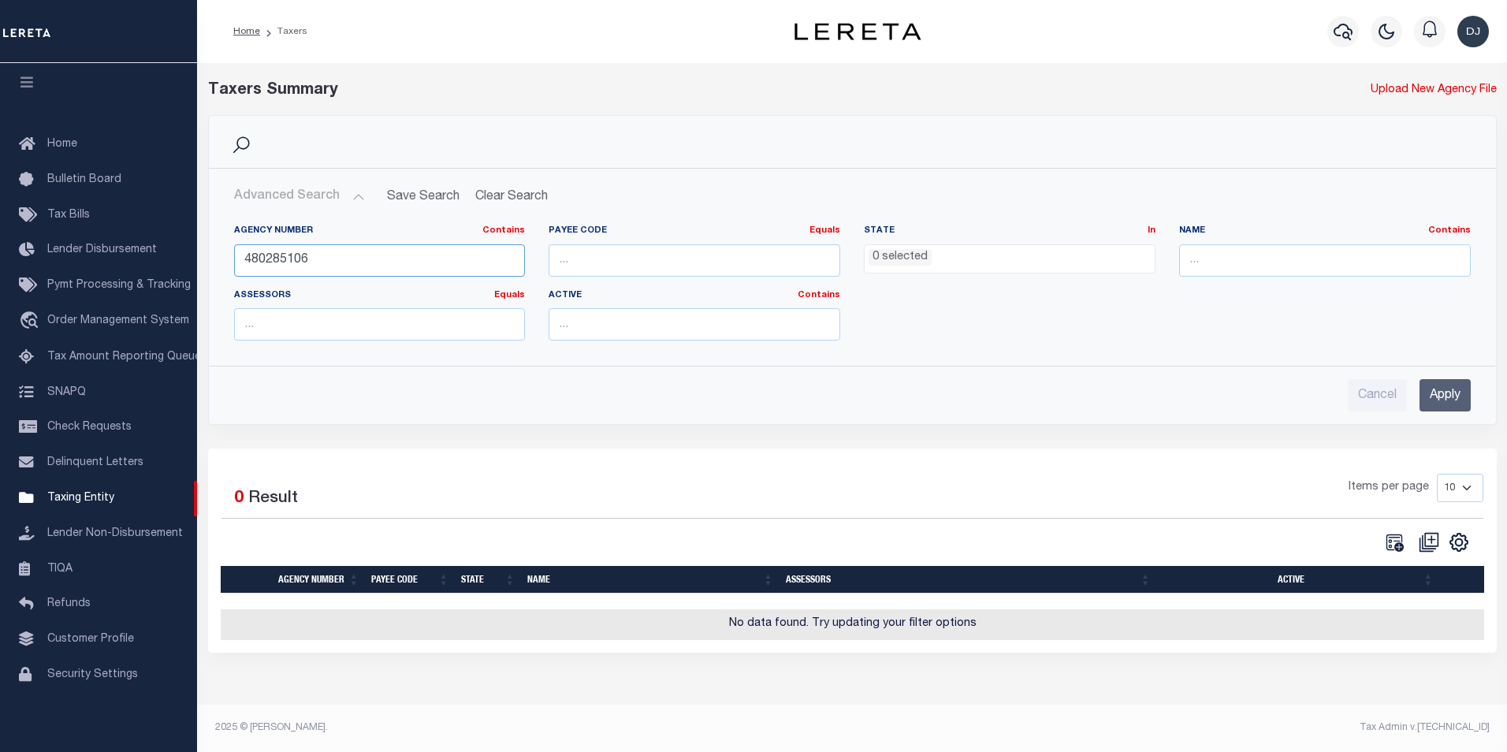
drag, startPoint x: 309, startPoint y: 260, endPoint x: 239, endPoint y: 258, distance: 70.2
click at [239, 258] on input "480285106" at bounding box center [380, 260] width 292 height 32
type input "480430213"
click at [1453, 398] on input "Apply" at bounding box center [1444, 395] width 51 height 32
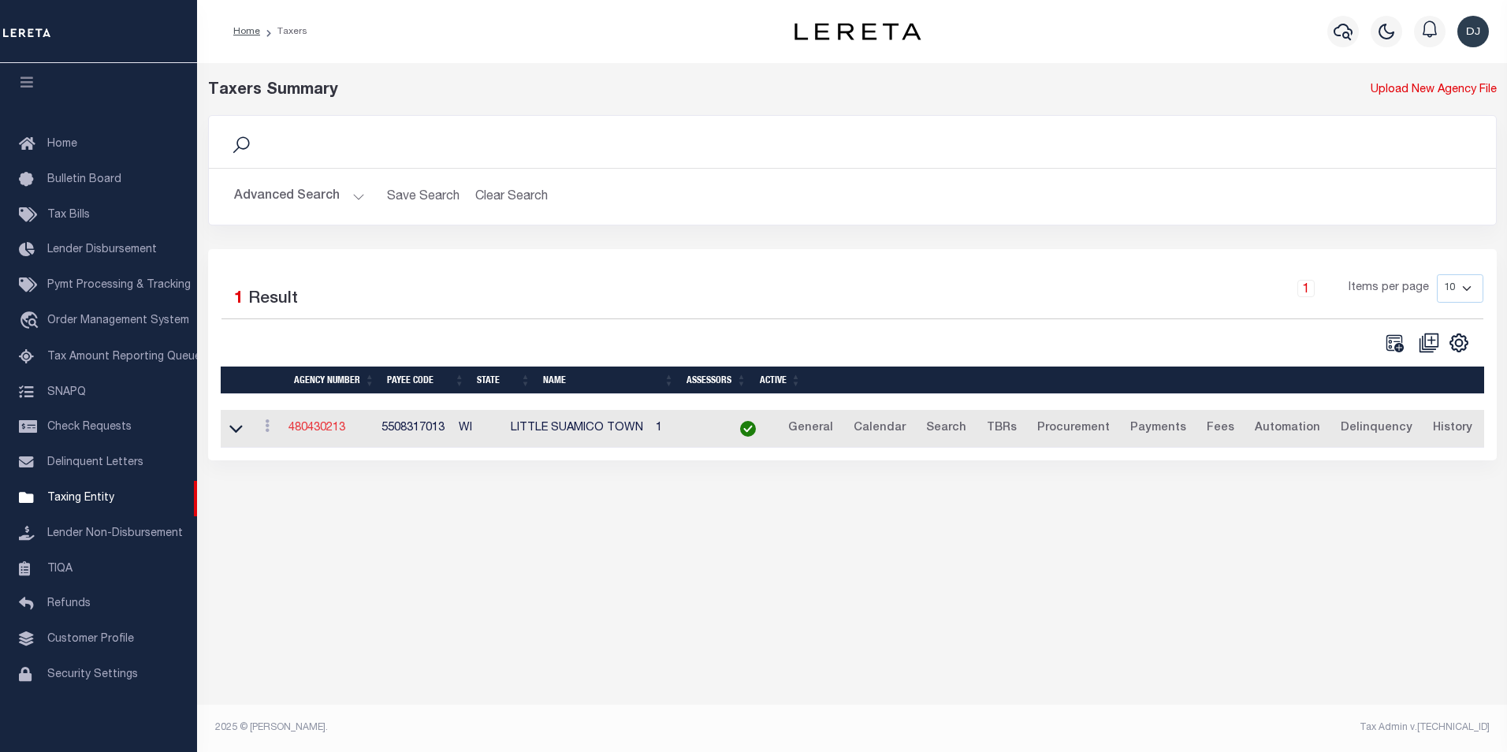
click at [314, 430] on link "480430213" at bounding box center [316, 427] width 57 height 11
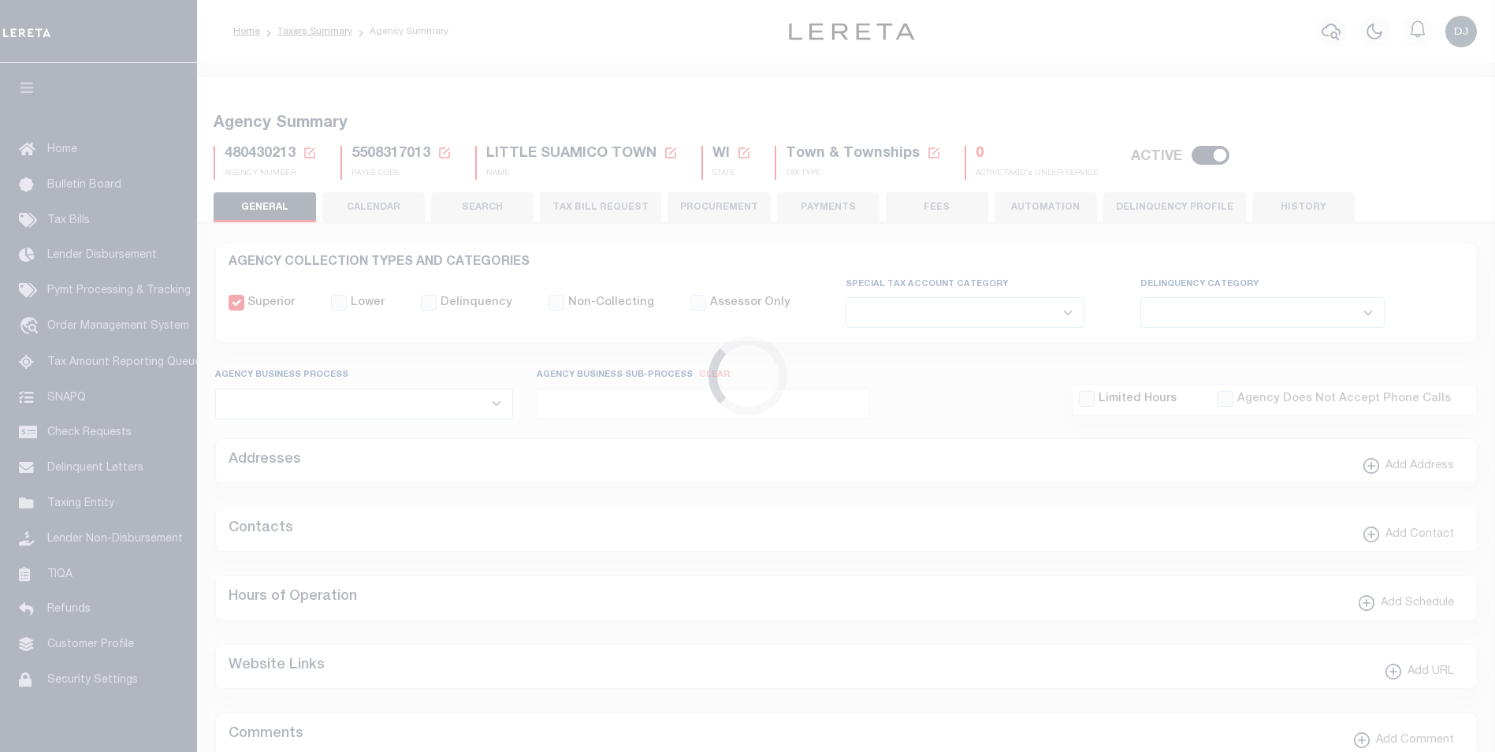
select select
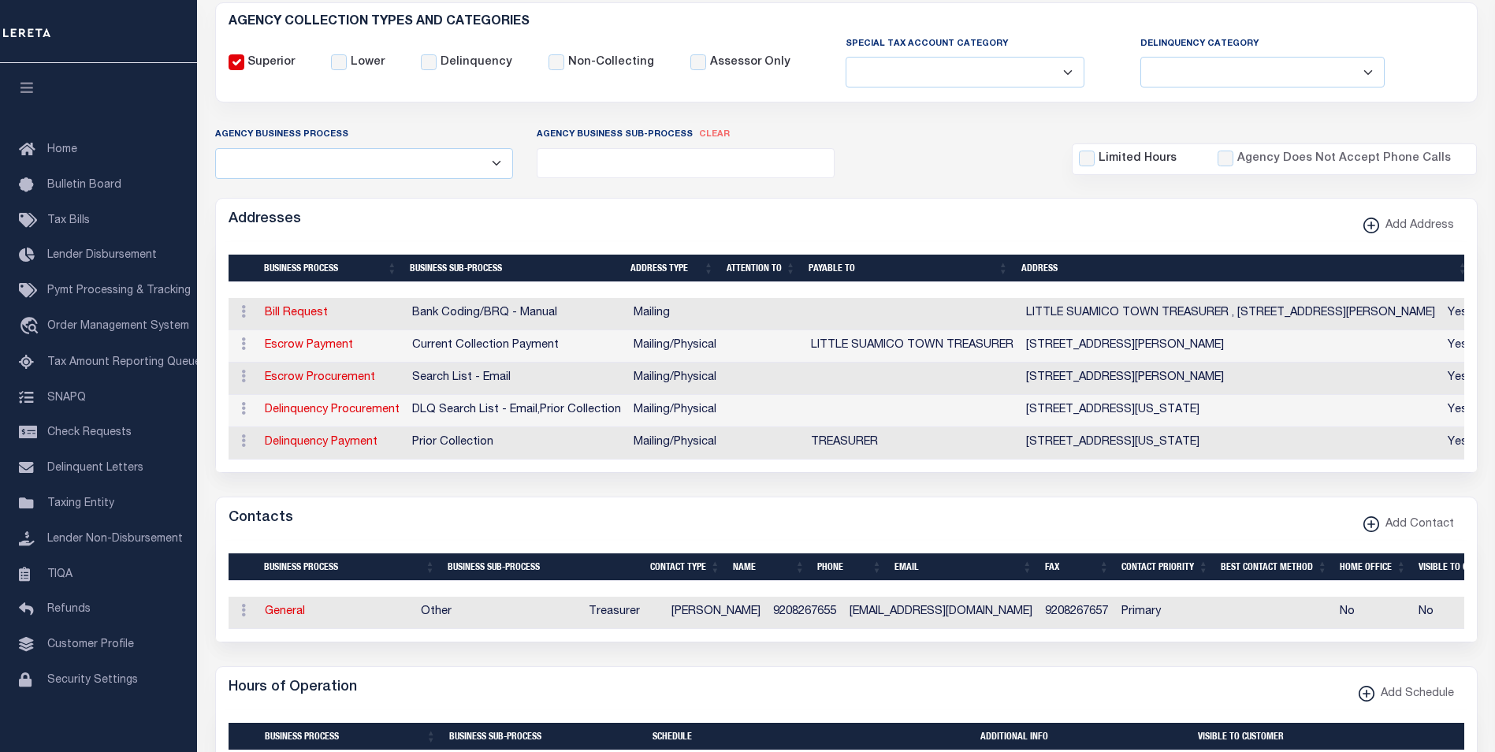
scroll to position [244, 0]
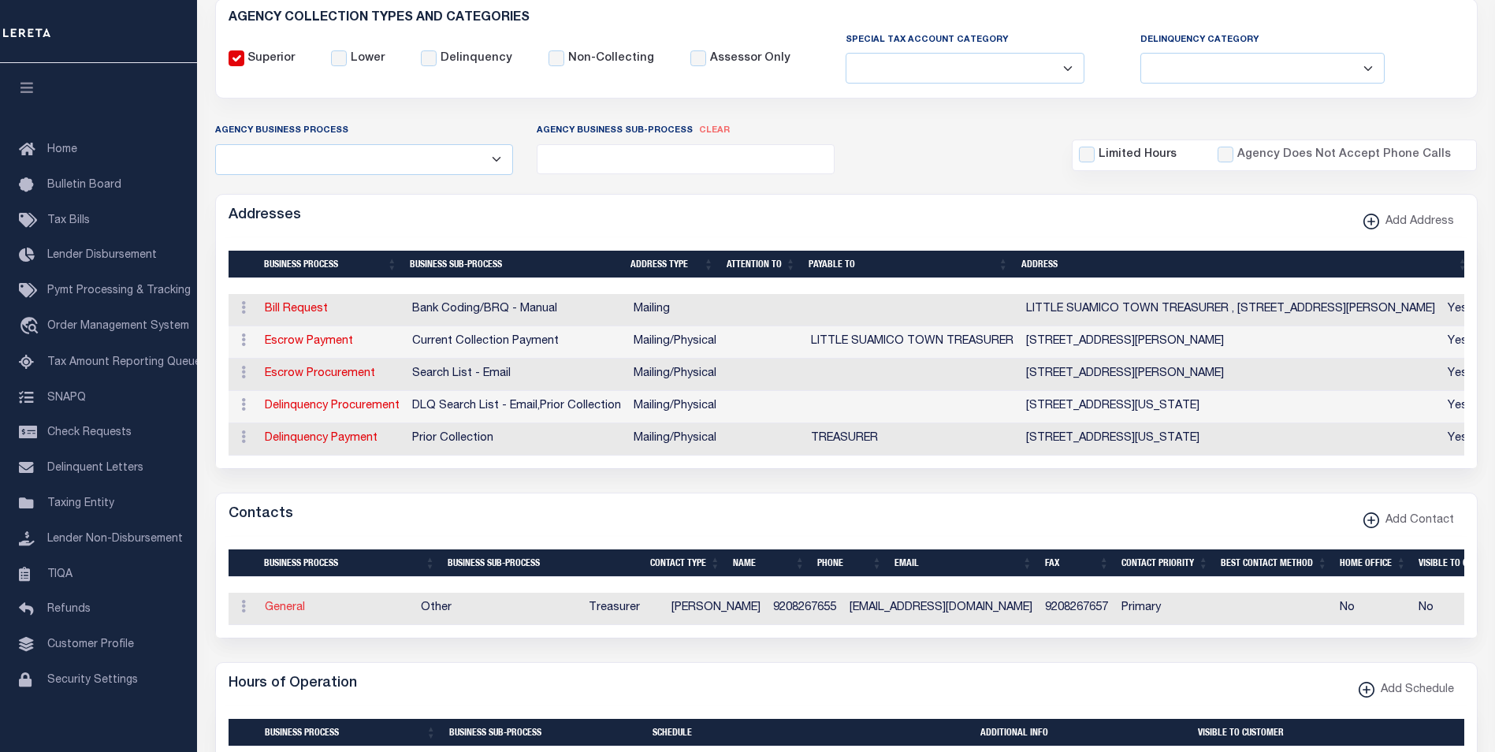
click at [288, 613] on link "General" at bounding box center [285, 607] width 40 height 11
checkbox input "false"
select select
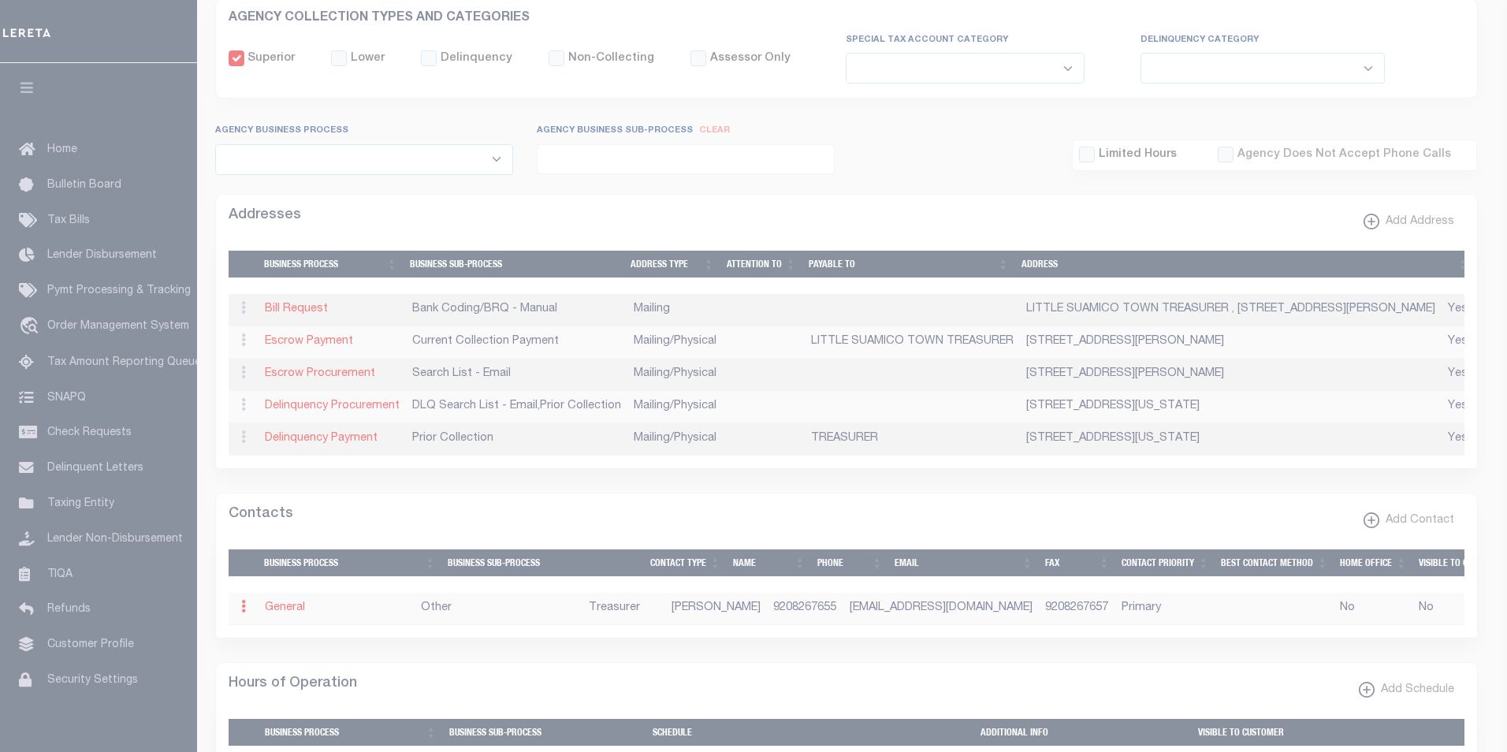
select select "3"
select select "1"
type input "LISA"
type input "GLINSKI"
type input "9208267655"
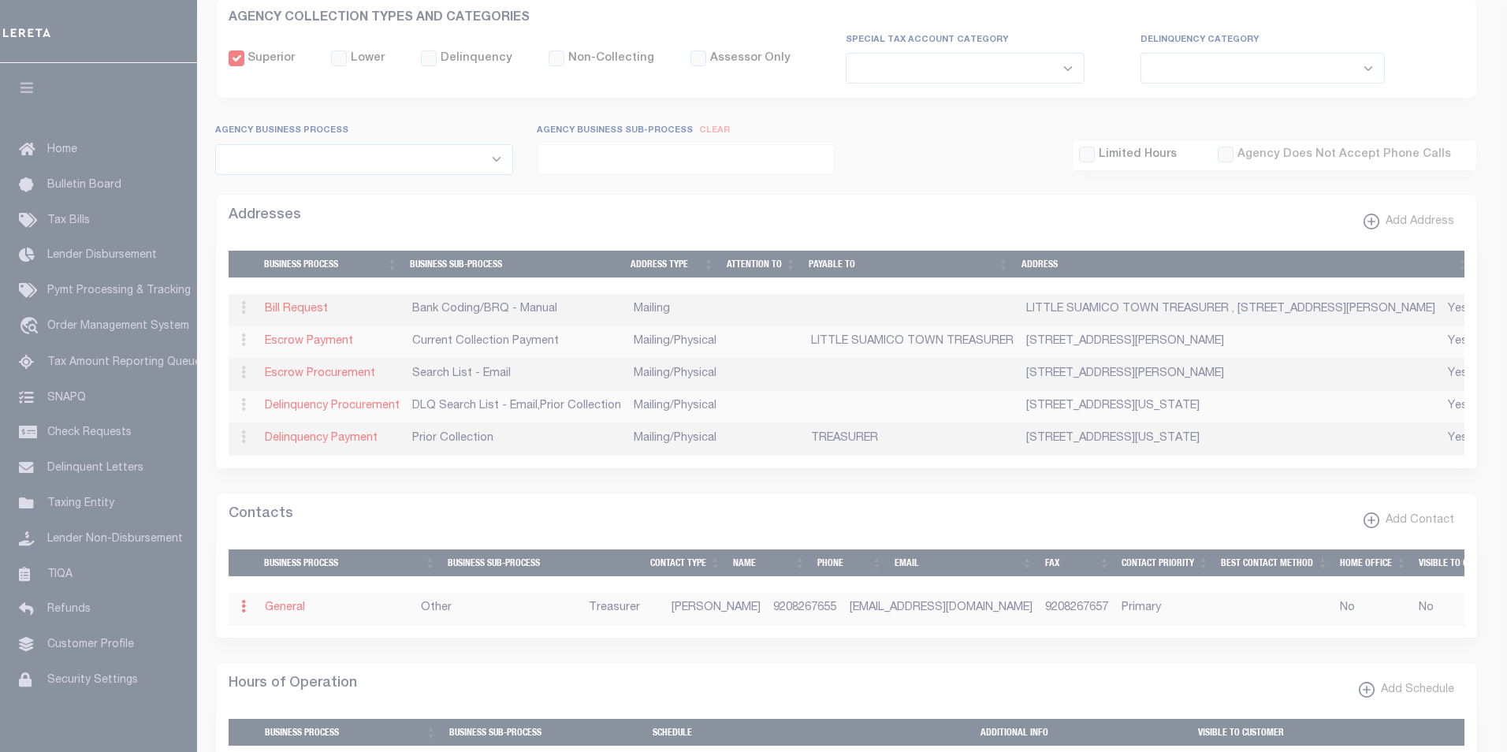
type input "9208267657"
type input "LSCLERK@BAYLAND.NET"
select select "6"
select select "39"
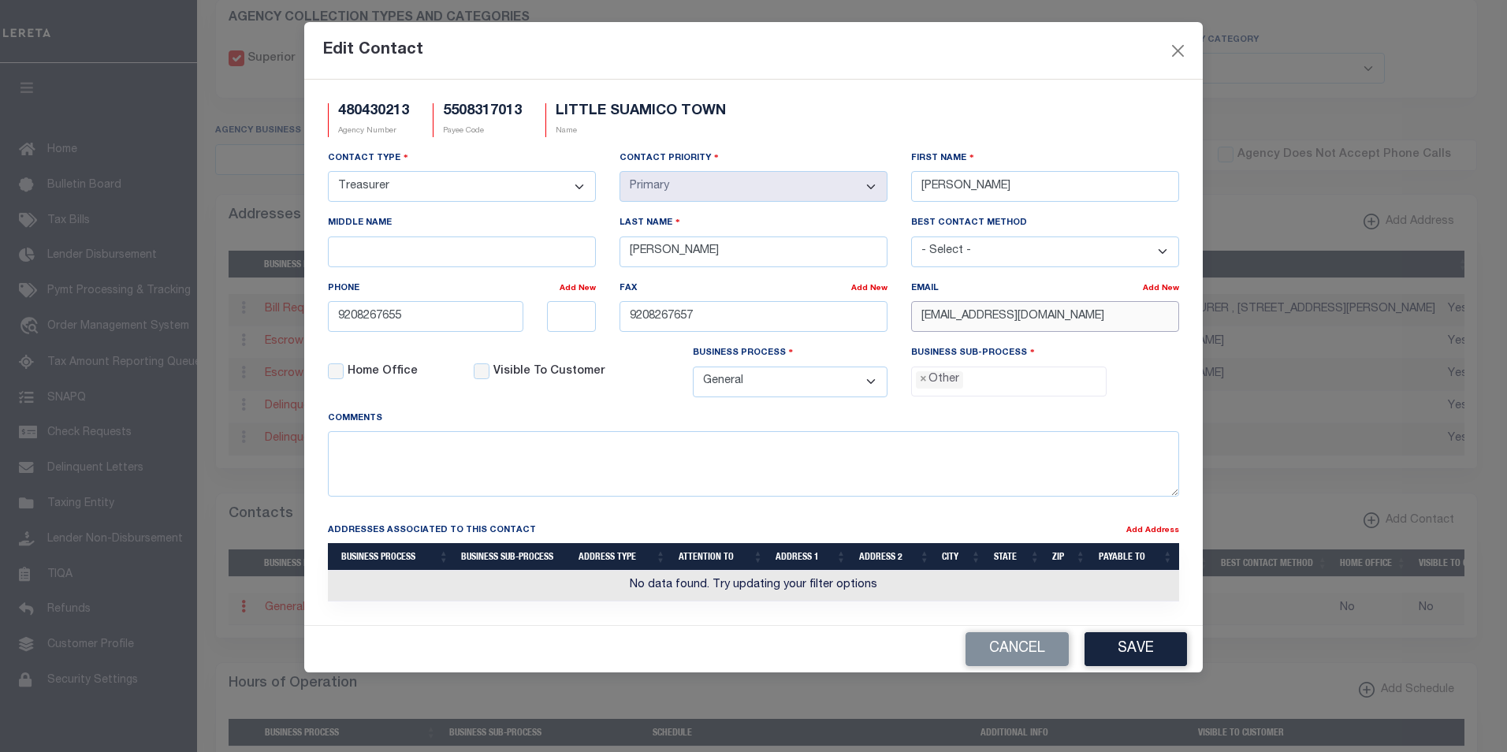
drag, startPoint x: 1067, startPoint y: 318, endPoint x: 905, endPoint y: 314, distance: 162.4
click at [905, 314] on div "Email Add New LSCLERK@BAYLAND.NET" at bounding box center [1045, 312] width 292 height 65
paste input "TOWNOFLITTLESUAMICO.WI.GOV"
type input "LSCLERK@TOWNOFLITTLESUAMICO.WI.GOV"
drag, startPoint x: 702, startPoint y: 316, endPoint x: 586, endPoint y: 317, distance: 116.6
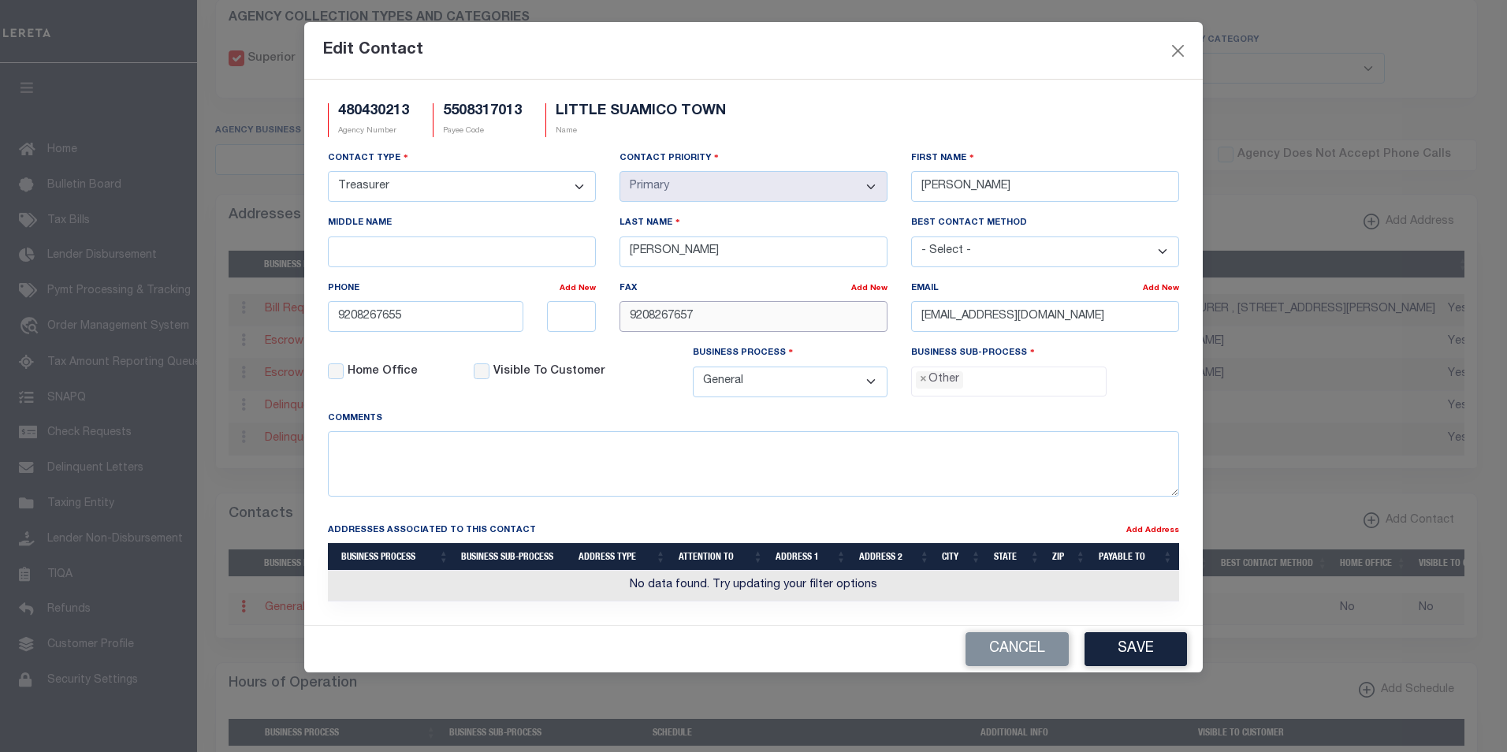
click at [586, 317] on div "Contact Type - Select - Assessor Clerk Internal Contacts 1 Internal Contacts 2 …" at bounding box center [753, 280] width 875 height 260
click at [1156, 646] on button "Save" at bounding box center [1135, 649] width 102 height 34
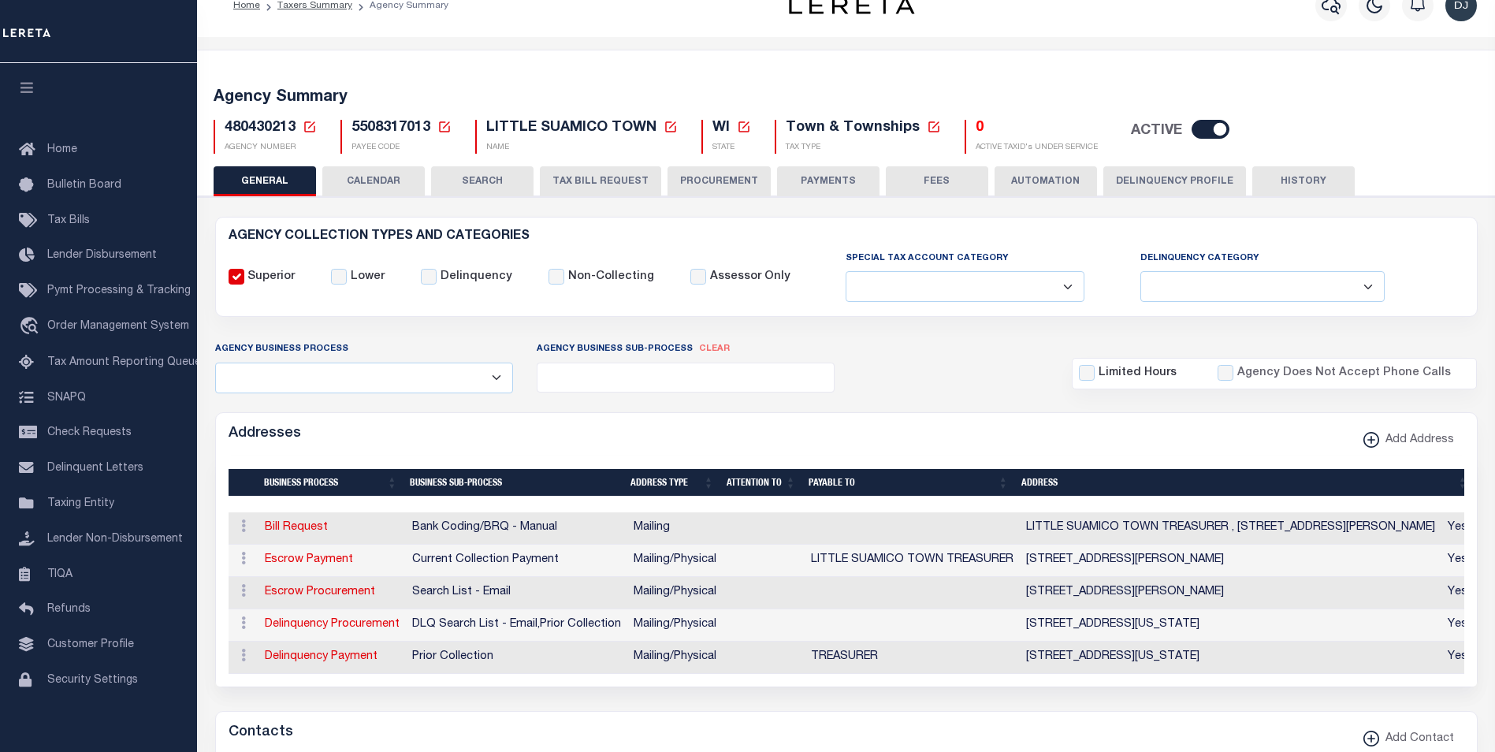
scroll to position [0, 0]
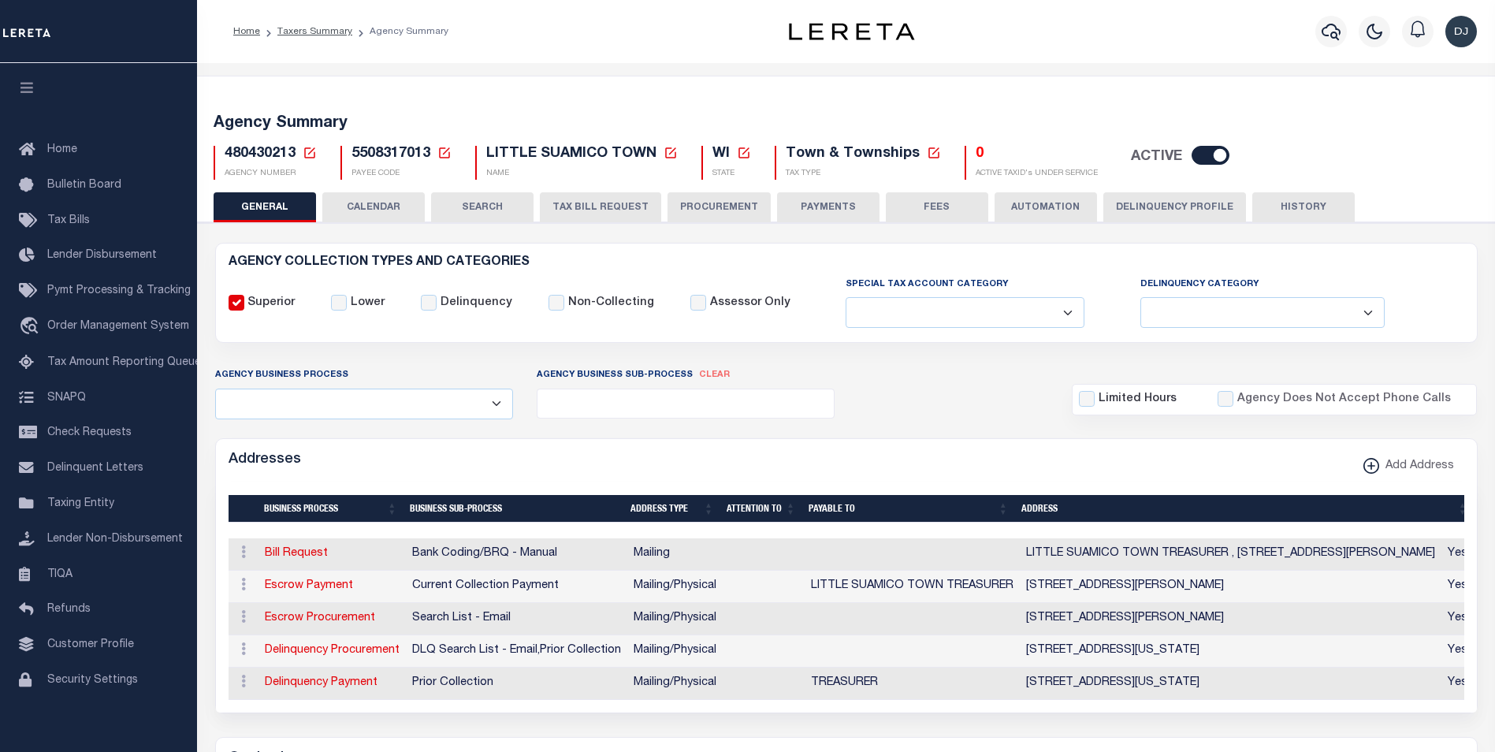
click at [839, 204] on button "PAYMENTS" at bounding box center [828, 207] width 102 height 30
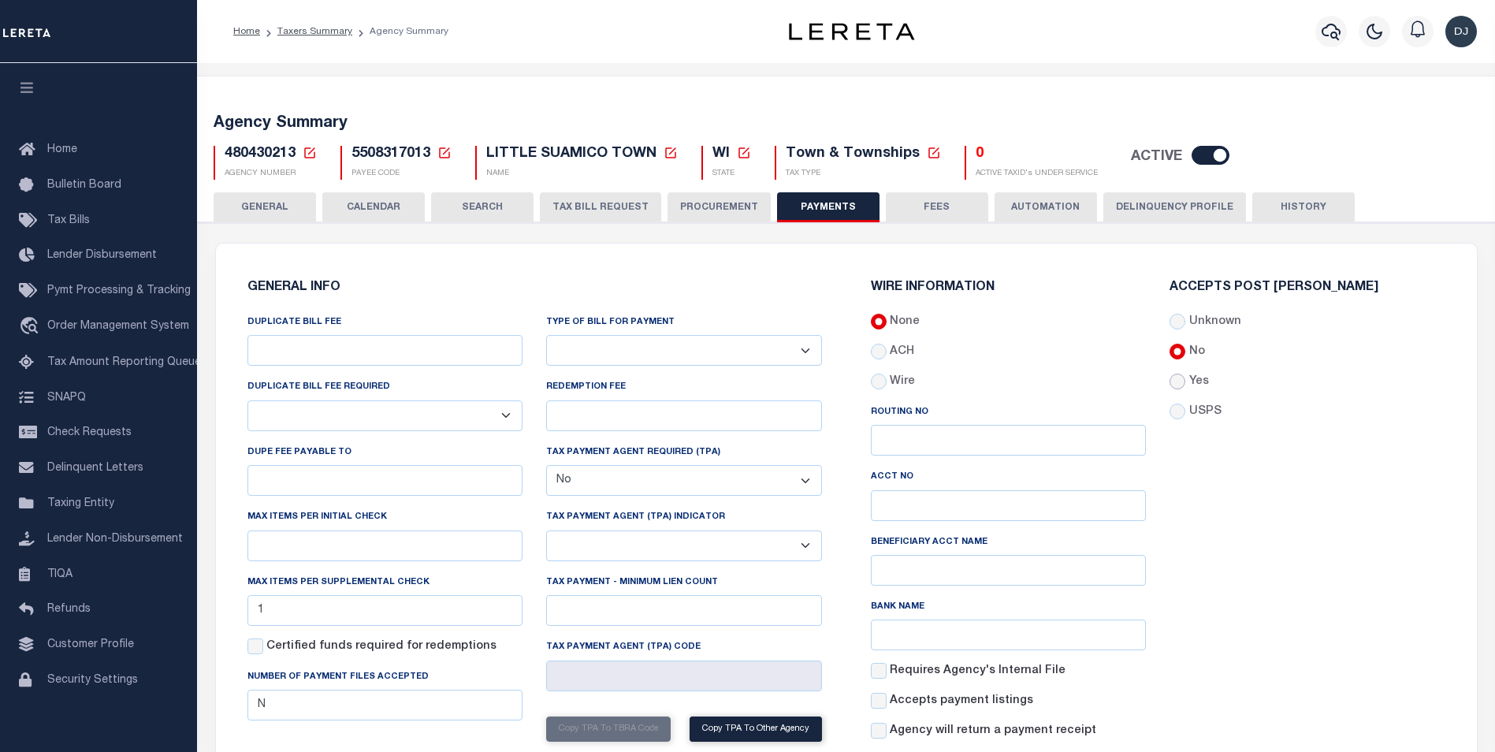
click at [1181, 380] on input "Yes" at bounding box center [1178, 382] width 16 height 16
radio input "true"
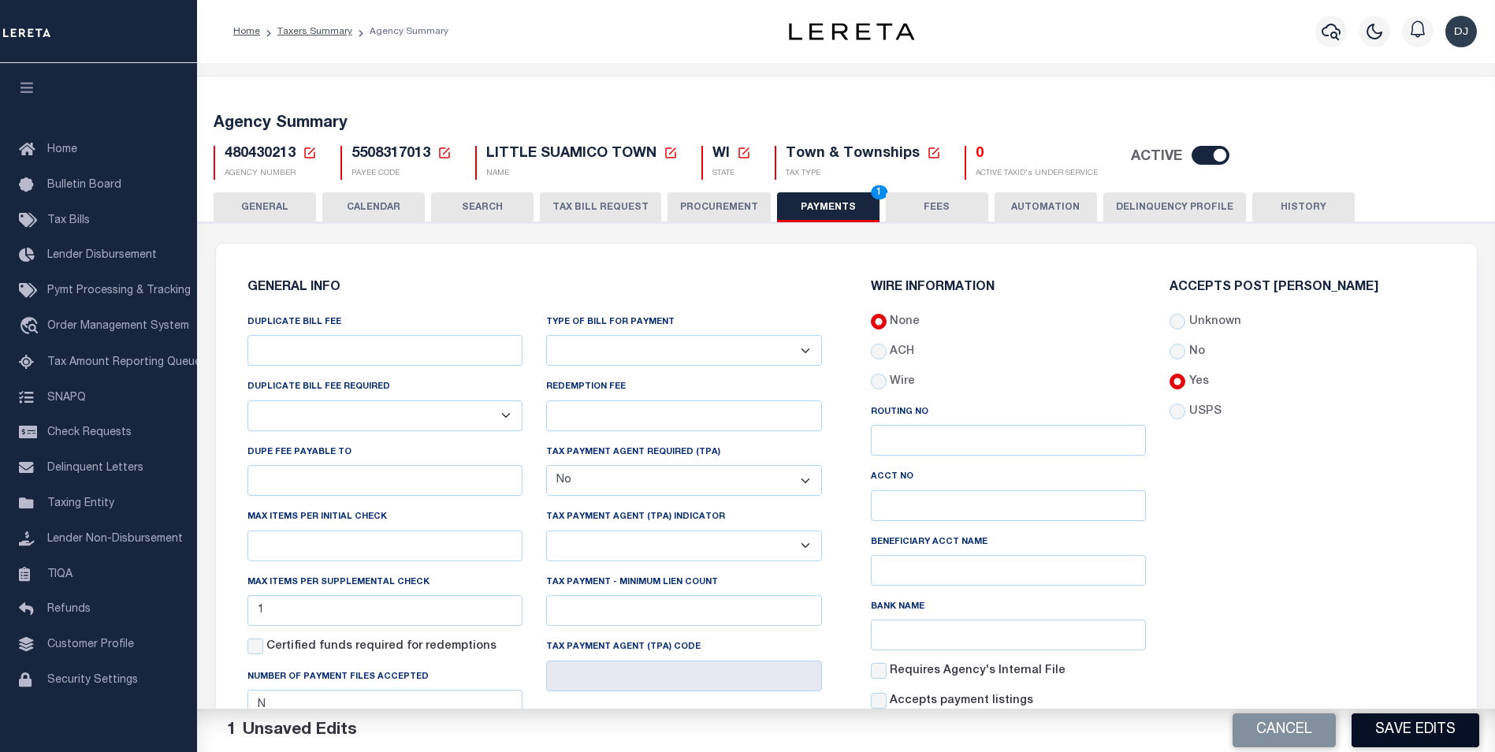
click at [1415, 730] on button "Save Edits" at bounding box center [1416, 730] width 128 height 34
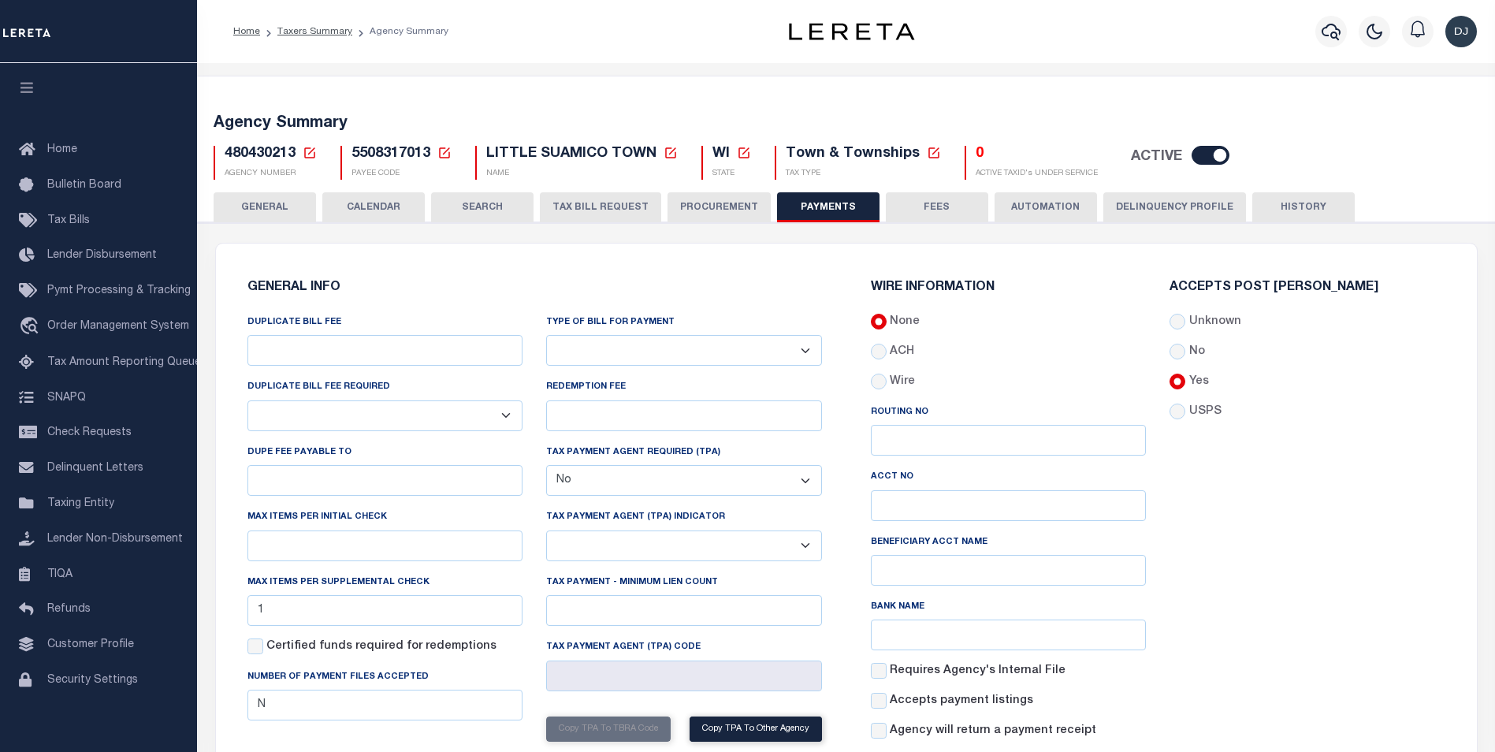
click at [284, 206] on button "GENERAL" at bounding box center [265, 207] width 102 height 30
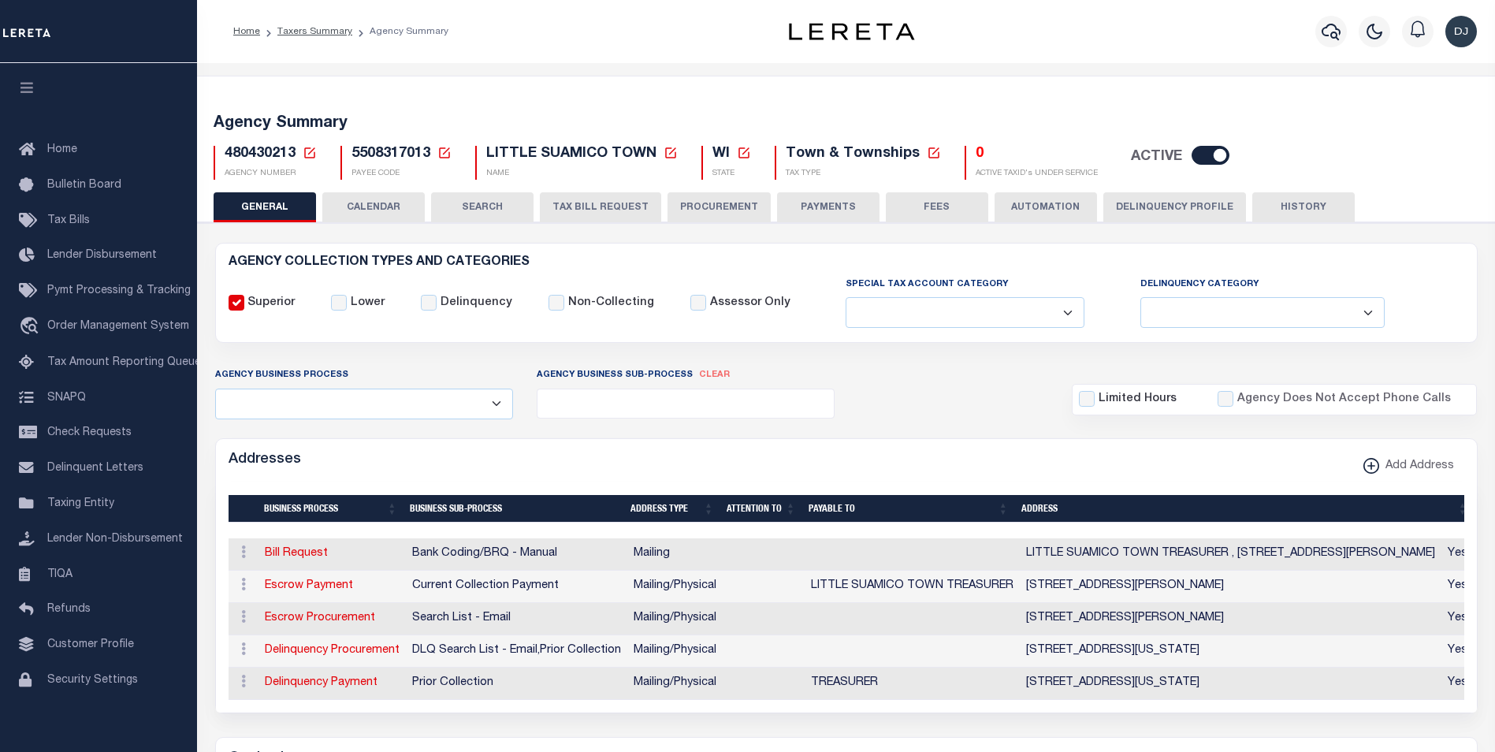
click at [831, 209] on button "PAYMENTS" at bounding box center [828, 207] width 102 height 30
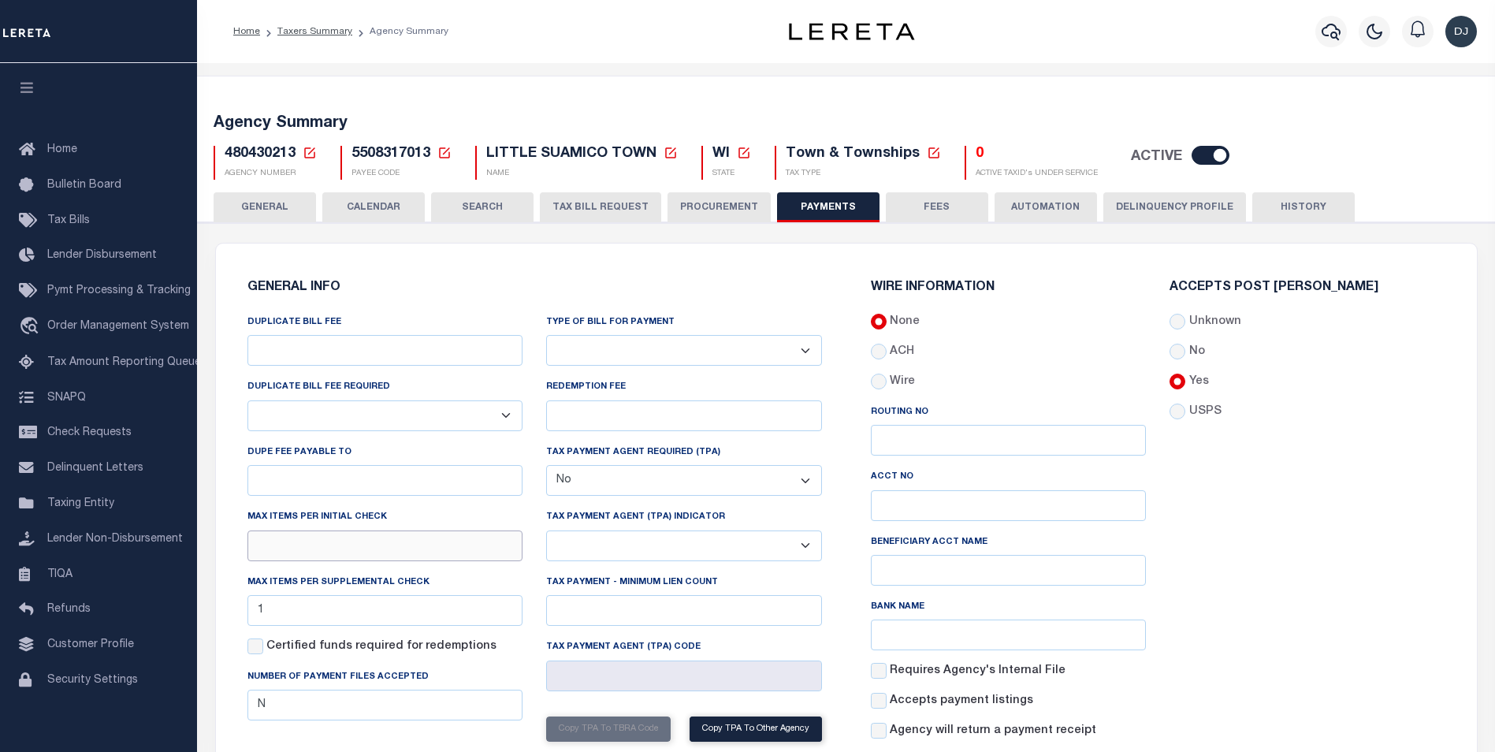
click at [327, 548] on input "text" at bounding box center [385, 545] width 276 height 31
type input "15"
click at [300, 615] on input "1" at bounding box center [385, 610] width 276 height 31
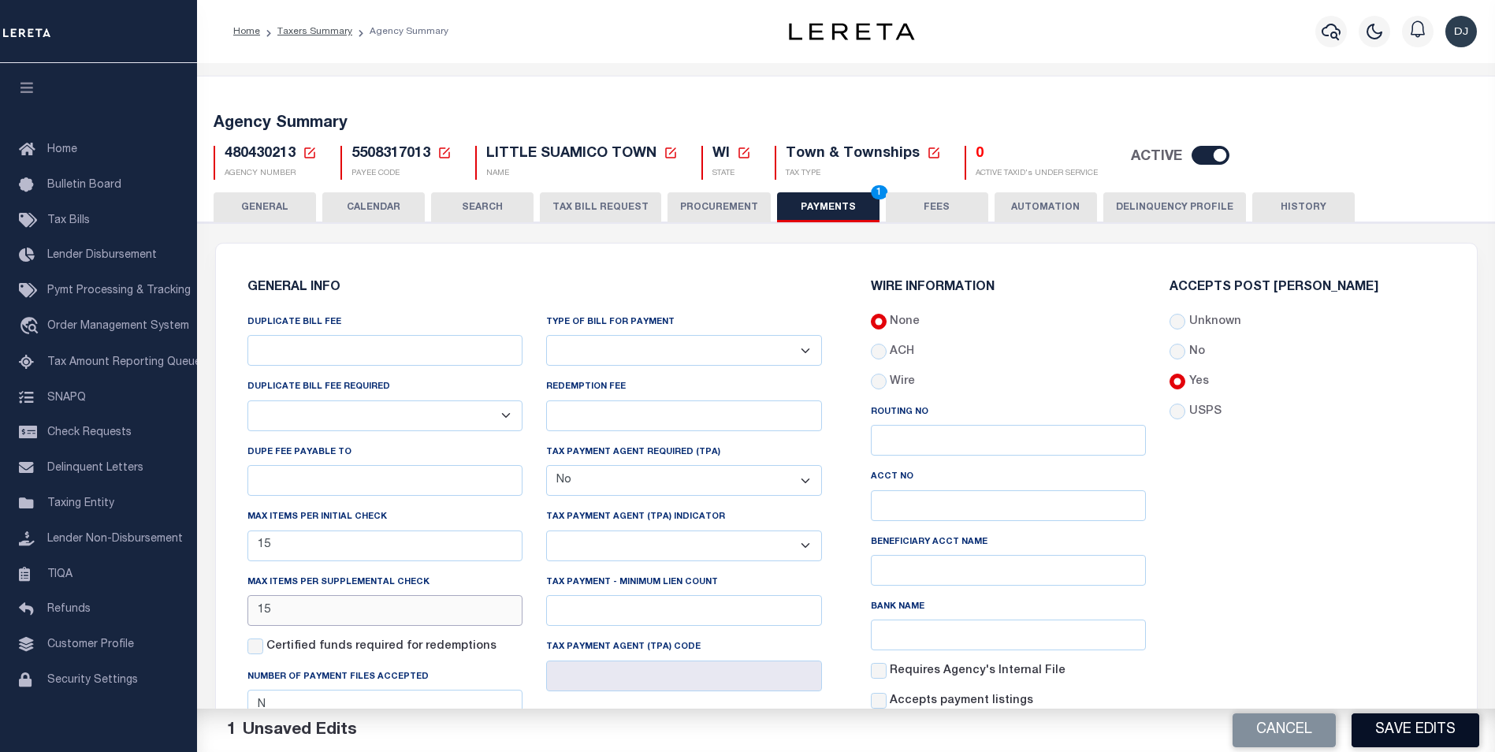
type input "15"
click at [1411, 732] on button "Save Edits" at bounding box center [1416, 730] width 128 height 34
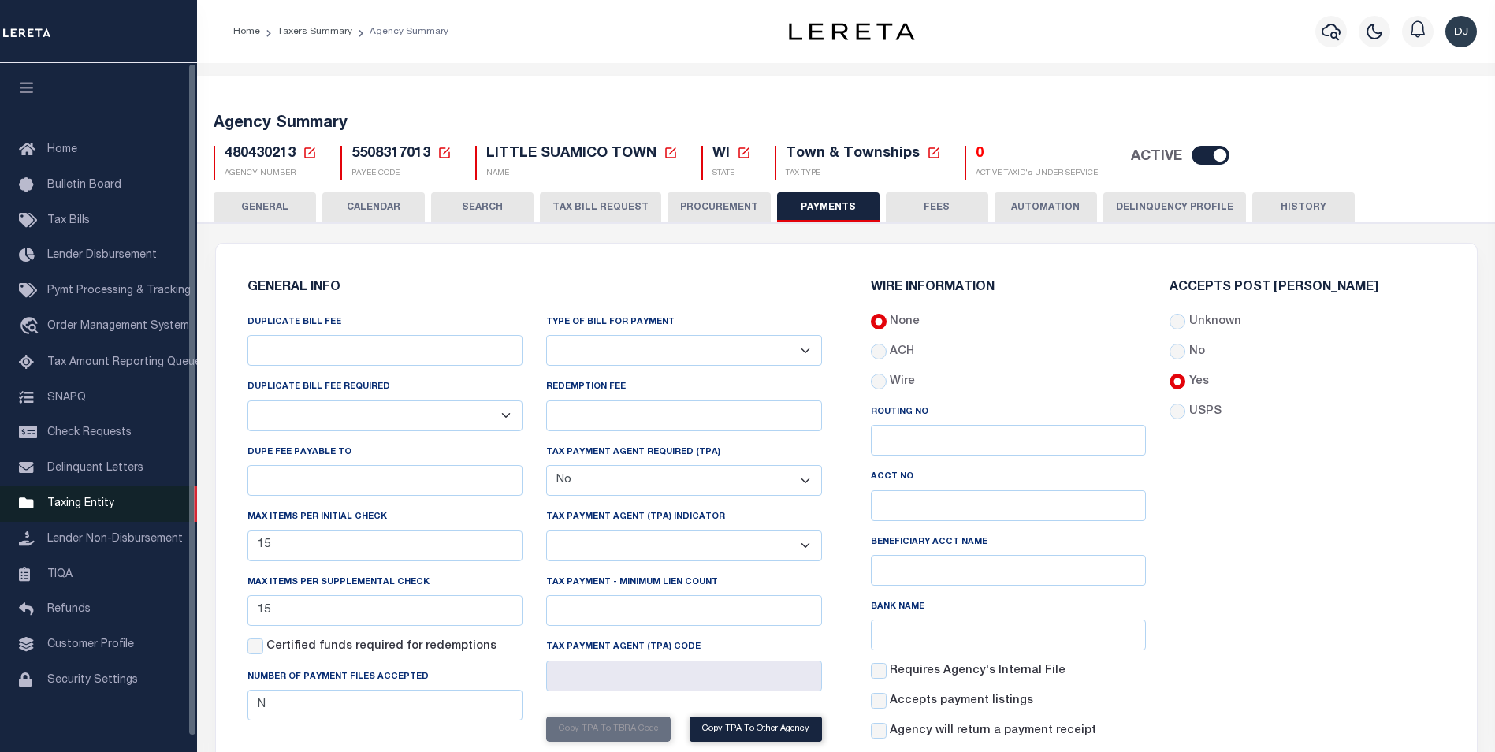
click at [83, 509] on span "Taxing Entity" at bounding box center [80, 503] width 67 height 11
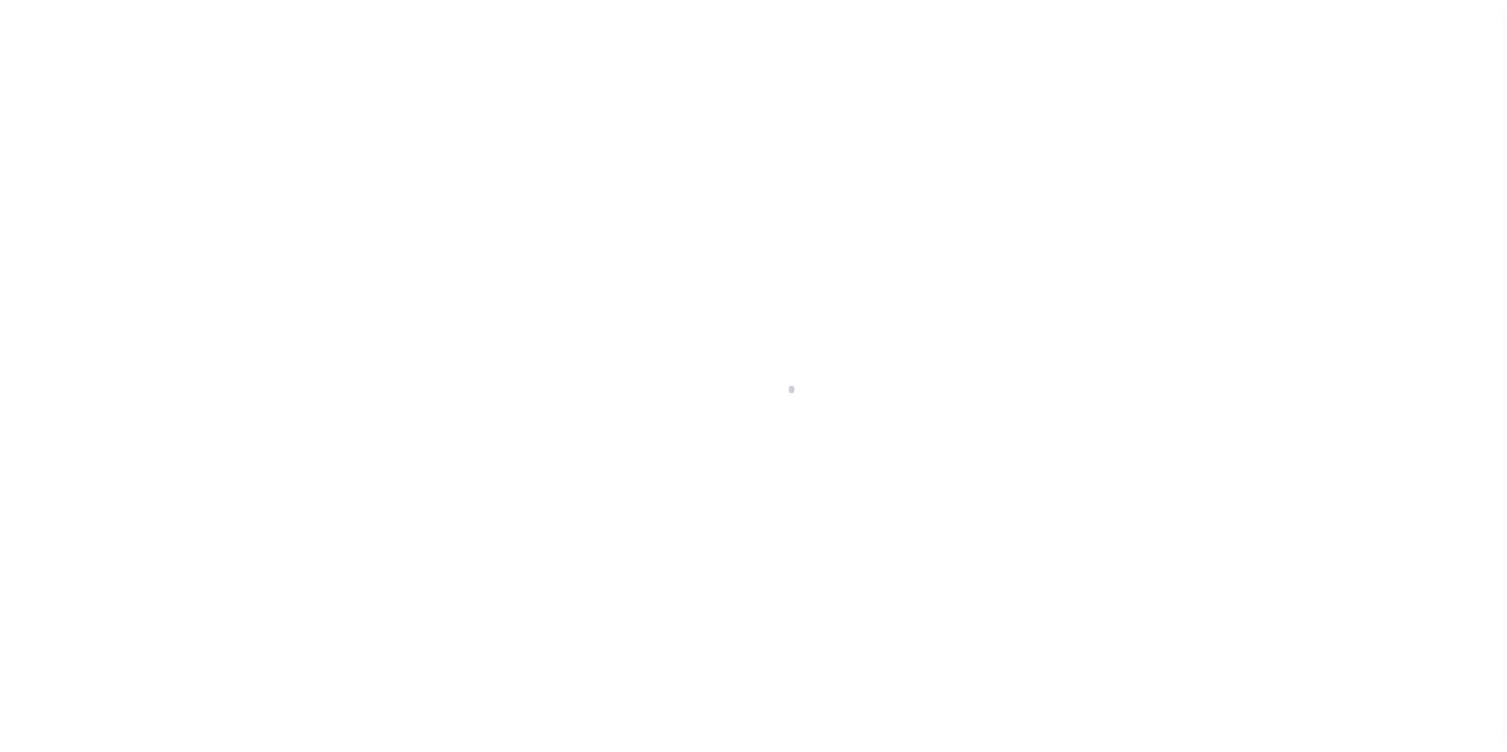
select select
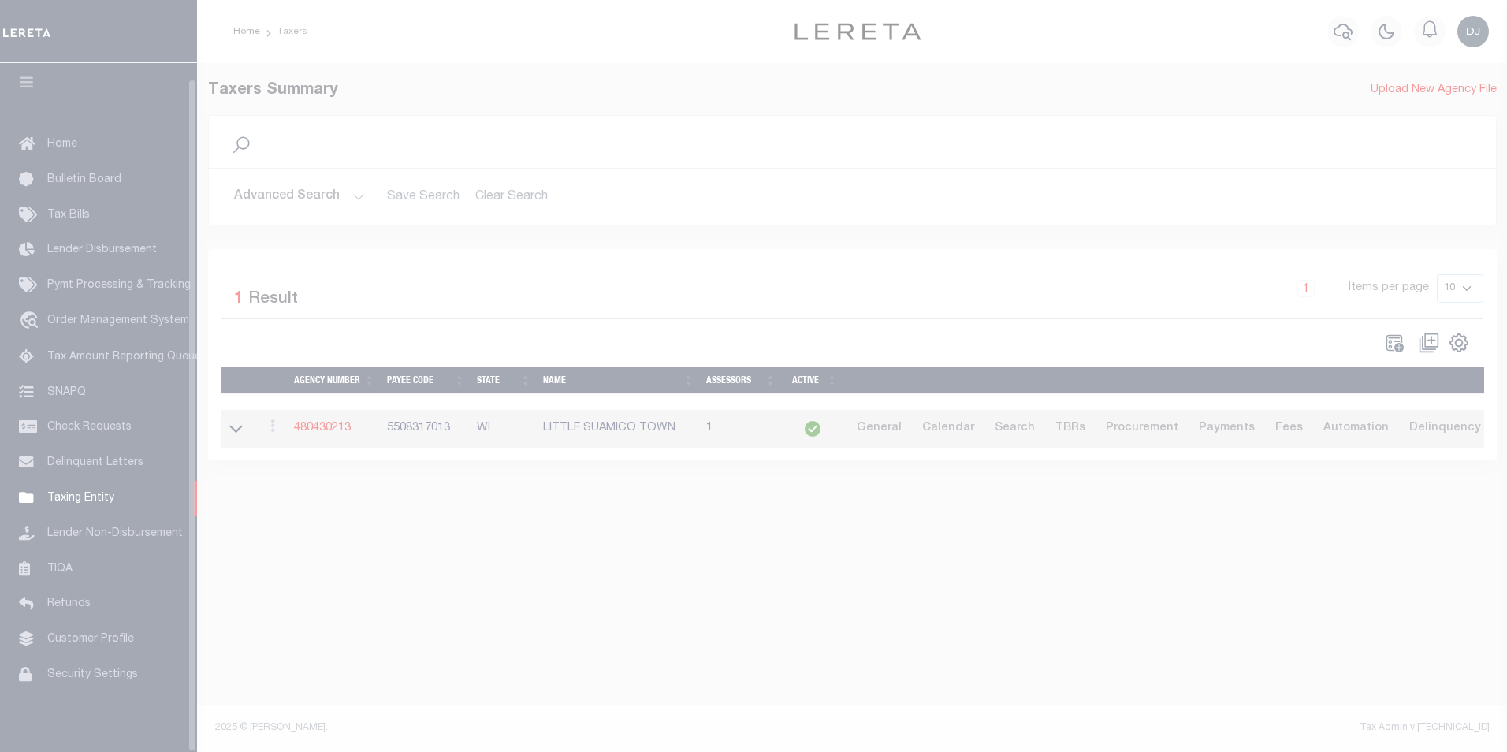
scroll to position [16, 0]
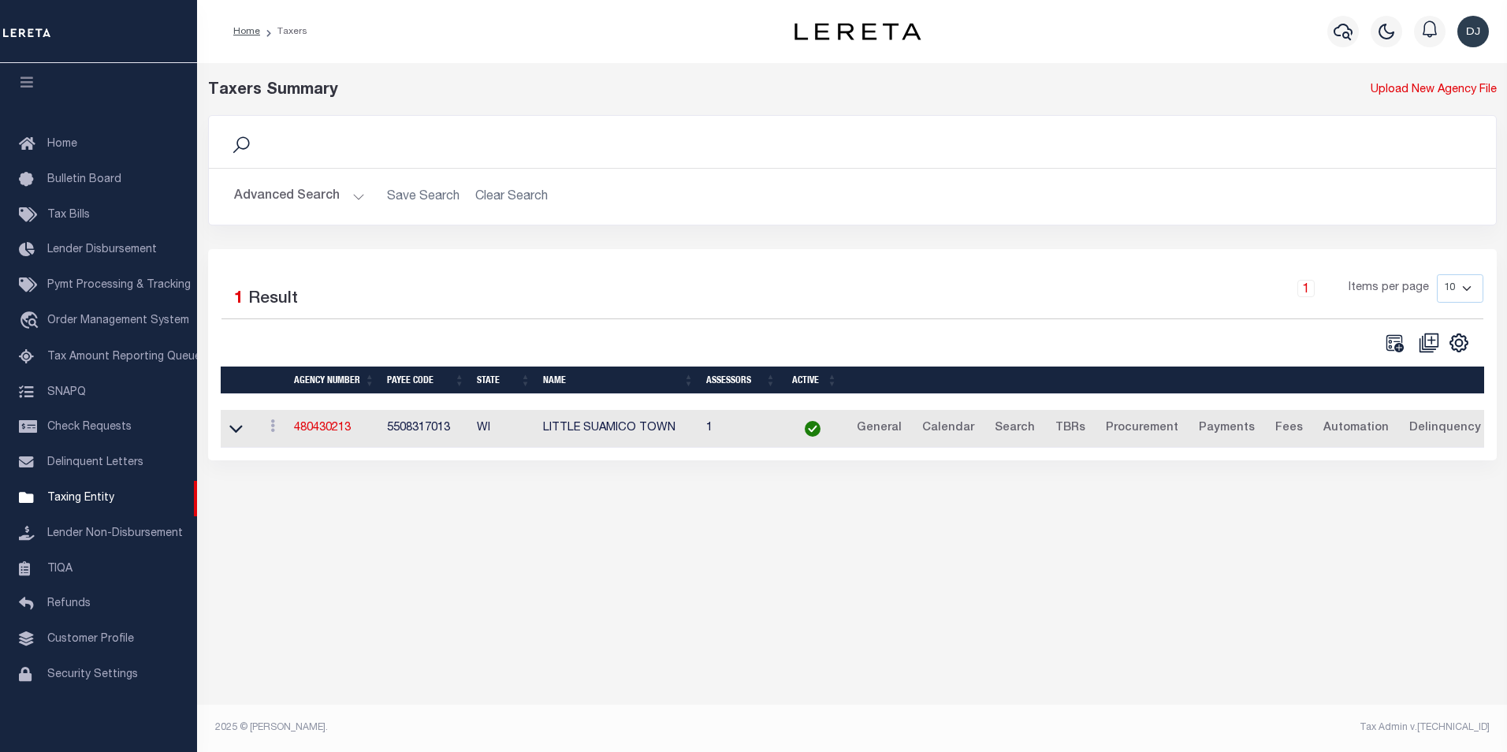
click at [360, 195] on button "Advanced Search" at bounding box center [299, 196] width 131 height 31
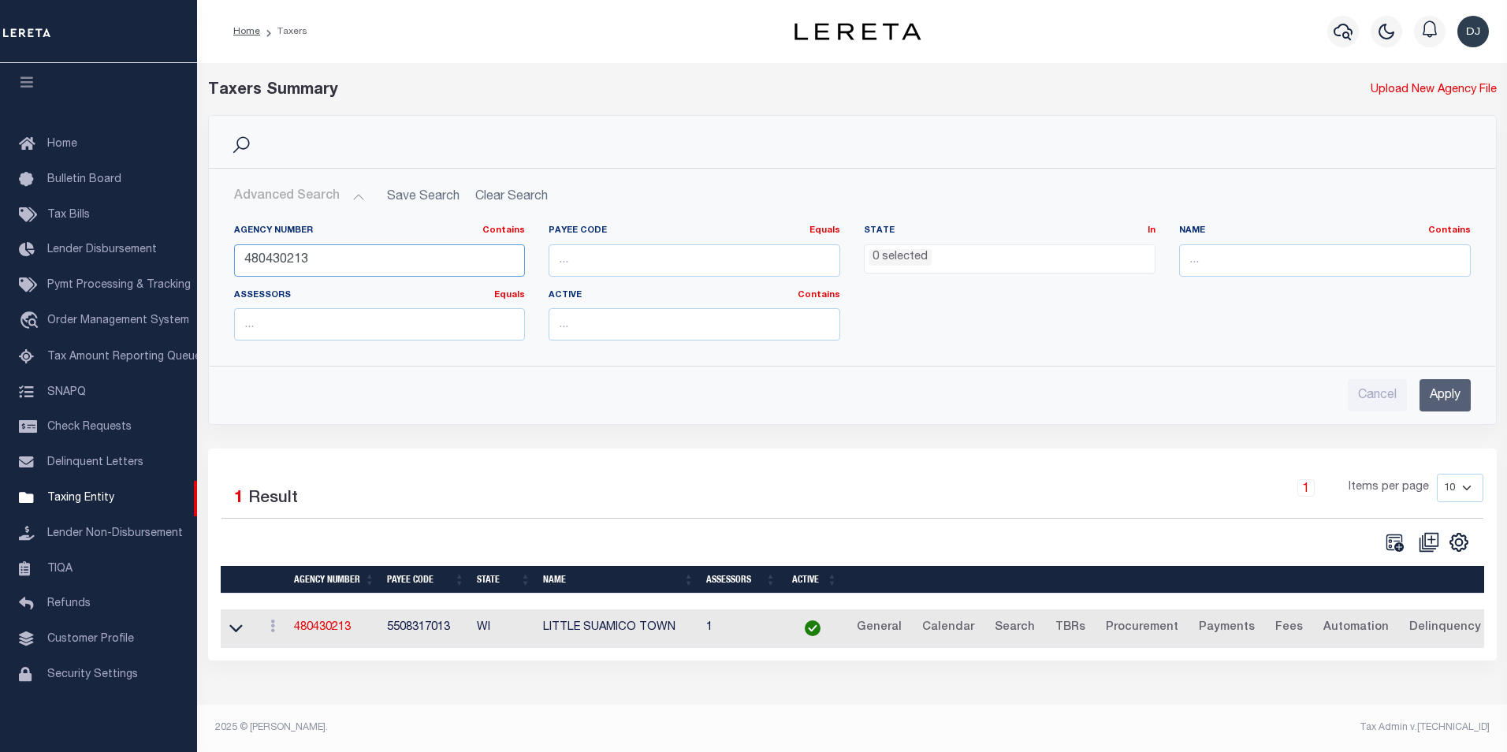
drag, startPoint x: 284, startPoint y: 259, endPoint x: 312, endPoint y: 259, distance: 28.4
click at [312, 259] on input "480430213" at bounding box center [380, 260] width 292 height 32
click at [1452, 398] on input "Apply" at bounding box center [1444, 395] width 51 height 32
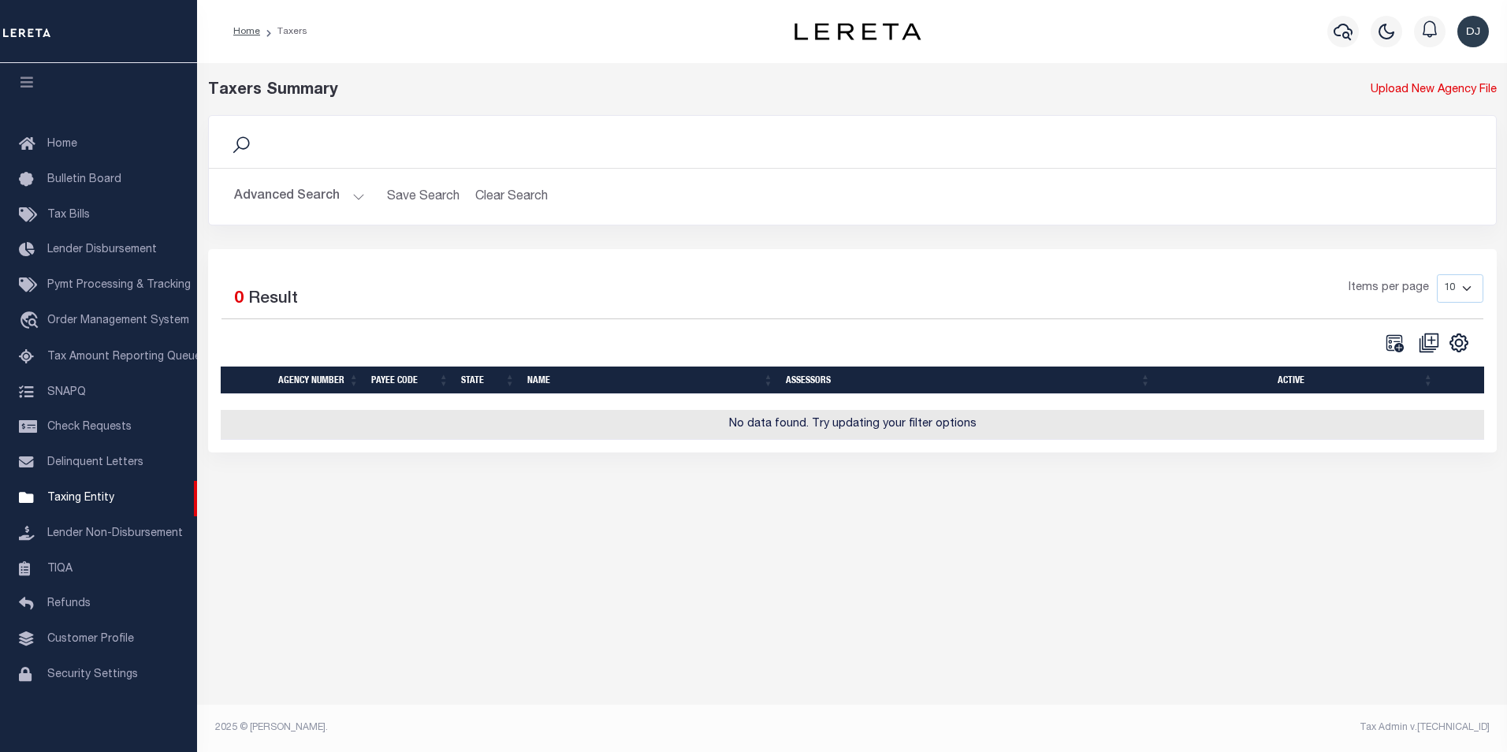
click at [358, 195] on button "Advanced Search" at bounding box center [299, 196] width 131 height 31
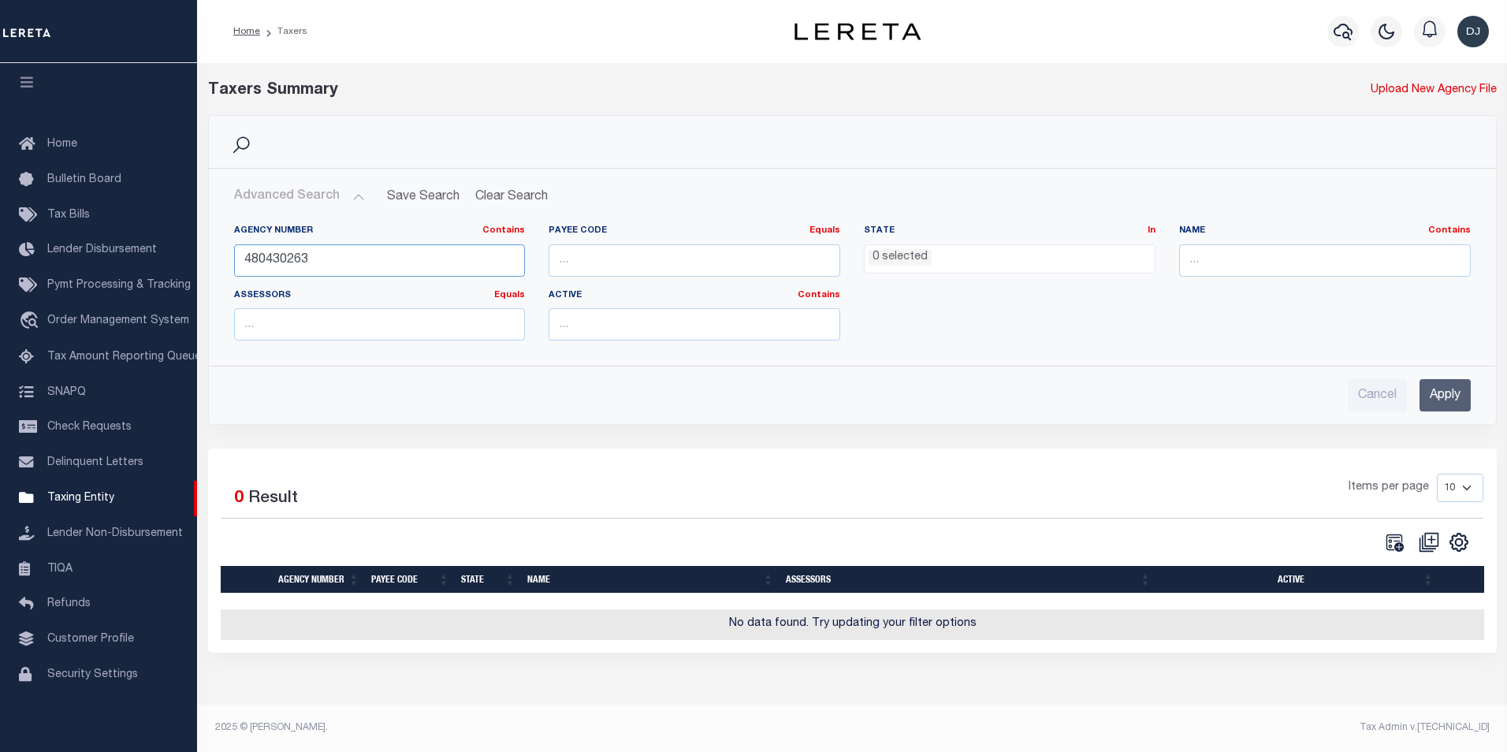
drag, startPoint x: 277, startPoint y: 261, endPoint x: 318, endPoint y: 263, distance: 41.0
click at [318, 263] on input "480430263" at bounding box center [380, 260] width 292 height 32
click at [1451, 392] on input "Apply" at bounding box center [1444, 395] width 51 height 32
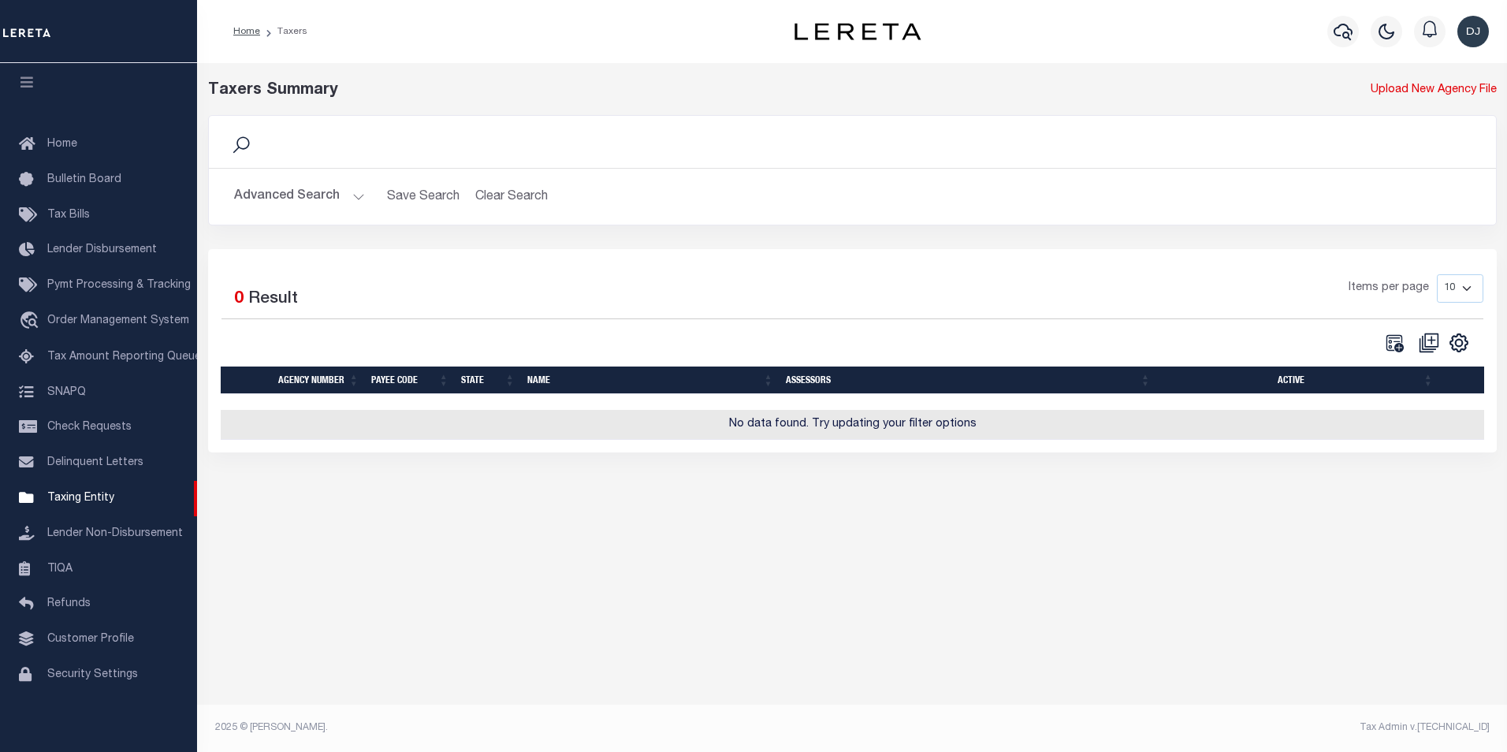
click at [352, 196] on button "Advanced Search" at bounding box center [299, 196] width 131 height 31
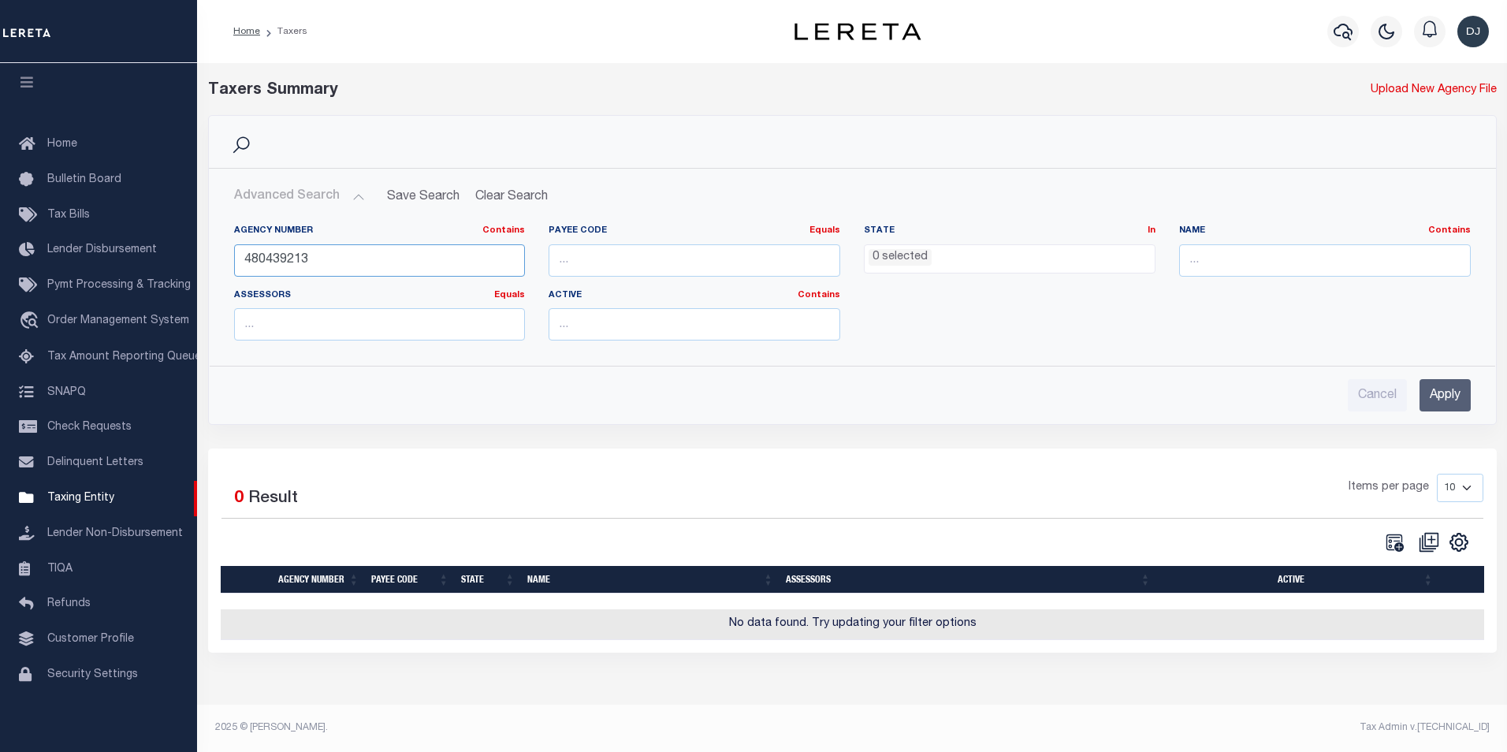
click at [287, 263] on input "480439213" at bounding box center [380, 260] width 292 height 32
click at [1452, 400] on input "Apply" at bounding box center [1444, 395] width 51 height 32
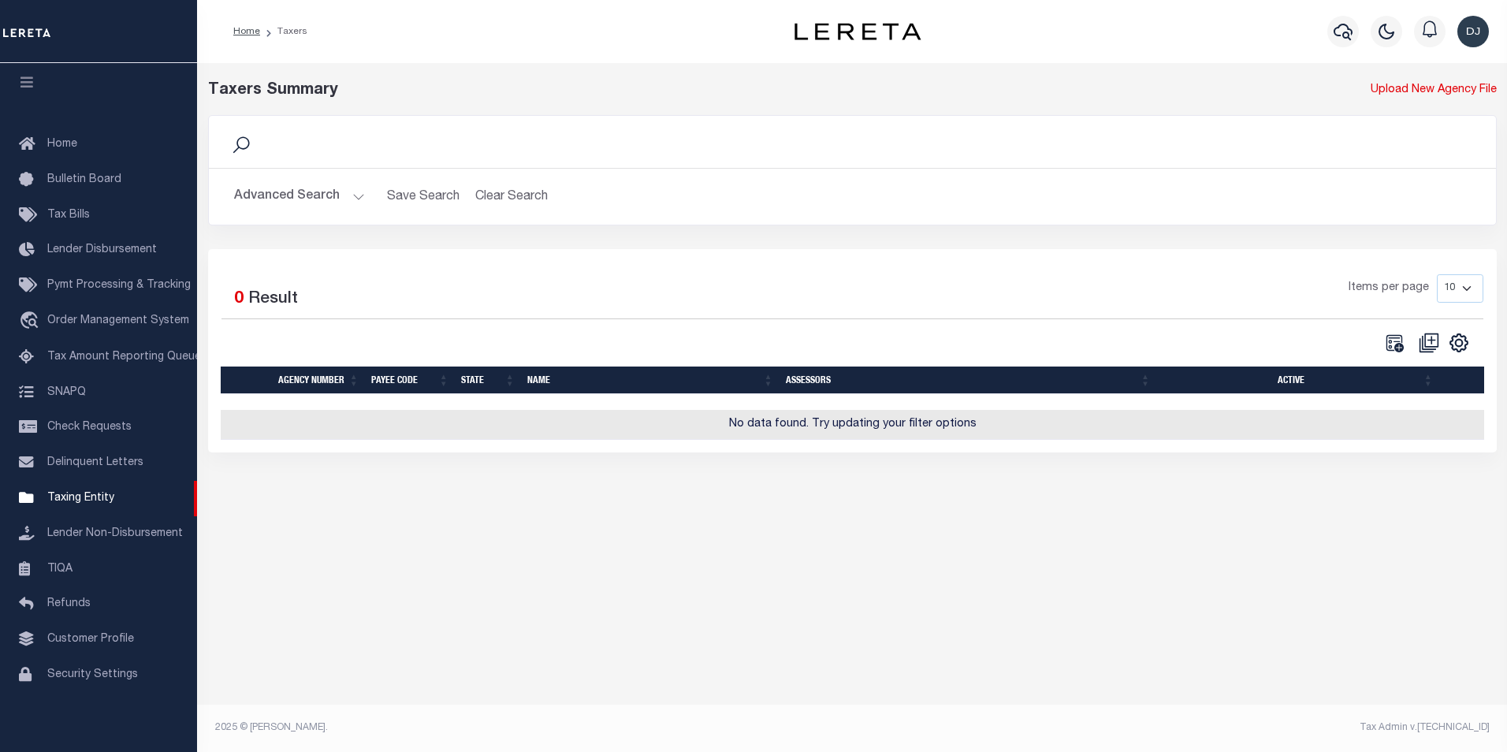
click at [351, 199] on button "Advanced Search" at bounding box center [299, 196] width 131 height 31
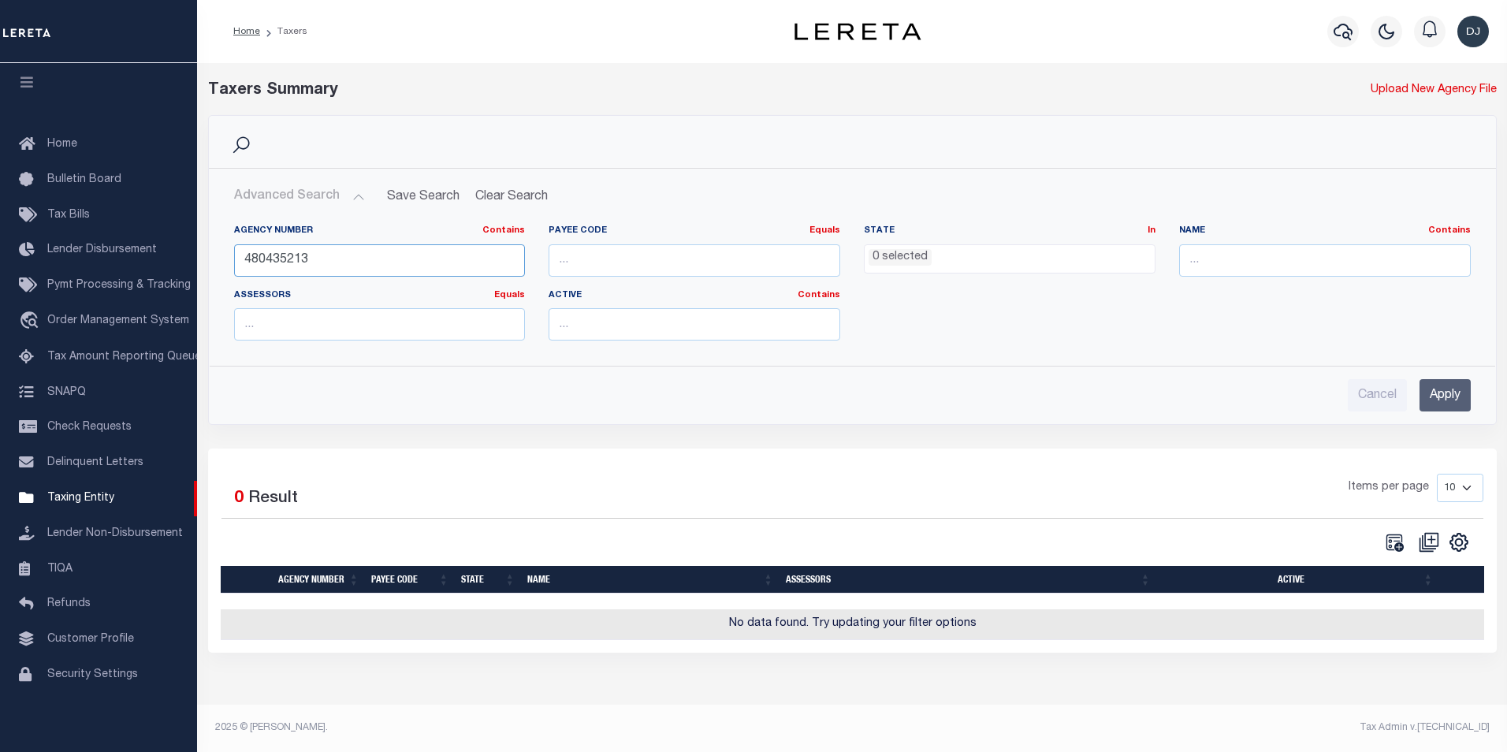
drag, startPoint x: 310, startPoint y: 257, endPoint x: 218, endPoint y: 254, distance: 91.5
click at [218, 254] on div "Agency Number Contains Contains Is 480435213 Payee Code Equals Equals Is Not Eq…" at bounding box center [852, 282] width 1285 height 141
type input "100460101"
click at [1461, 396] on input "Apply" at bounding box center [1444, 395] width 51 height 32
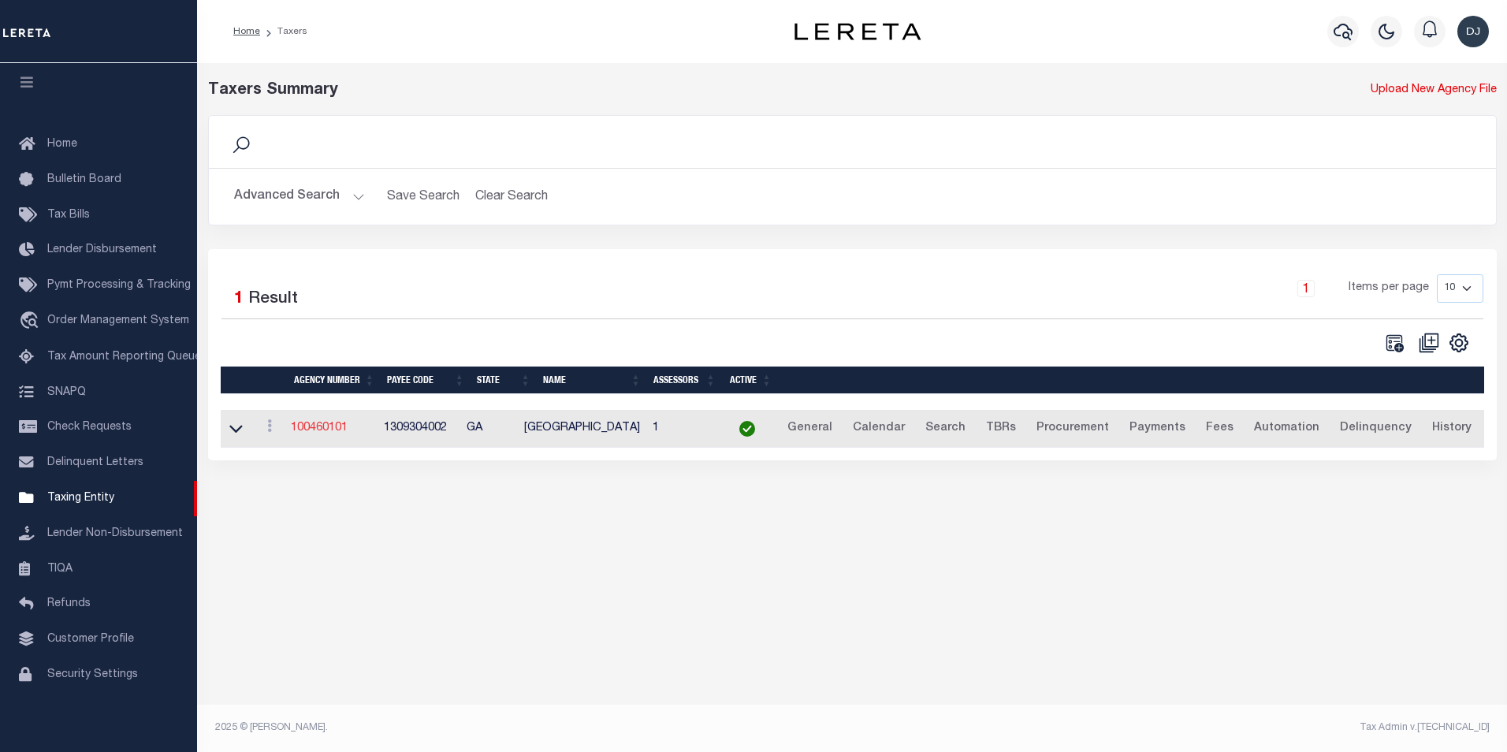
click at [337, 433] on link "100460101" at bounding box center [319, 427] width 57 height 11
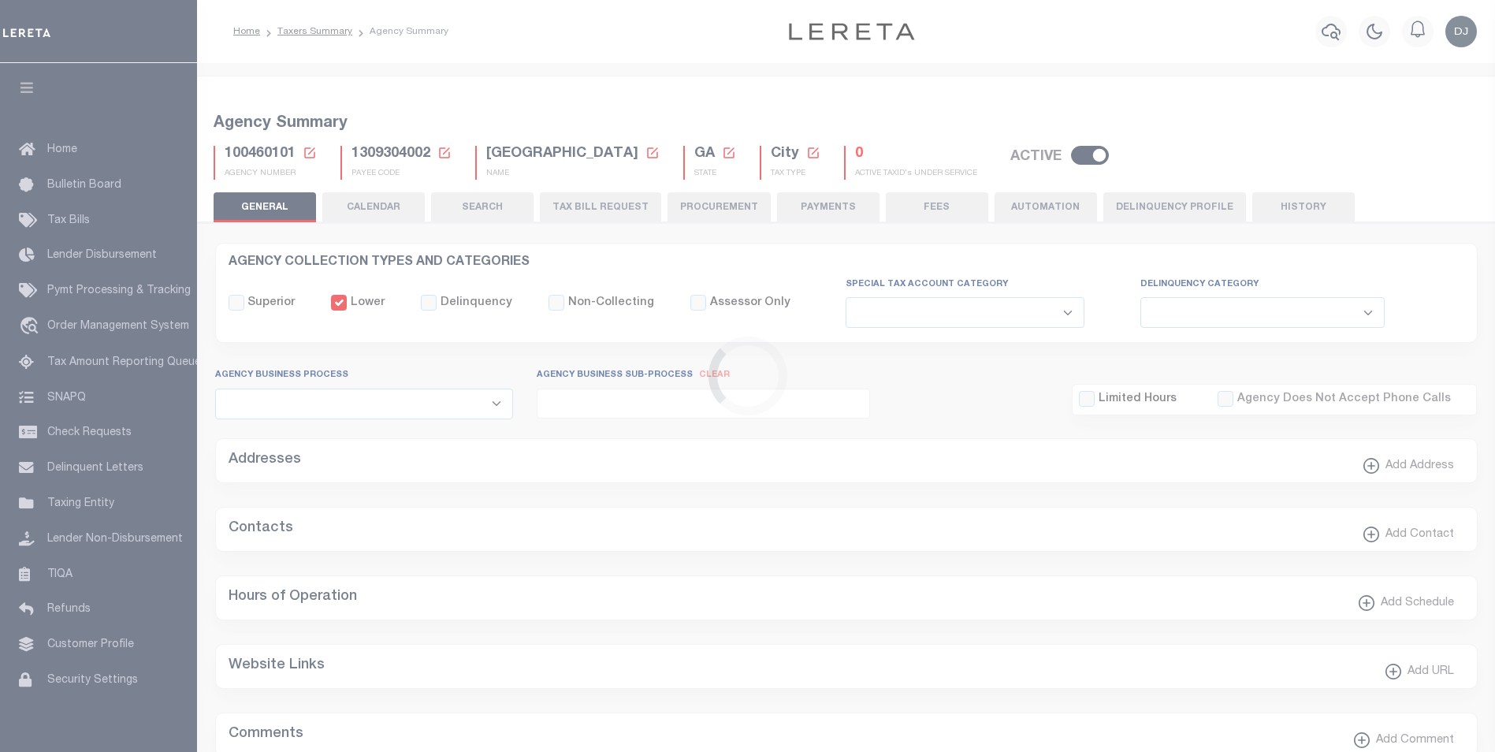
select select
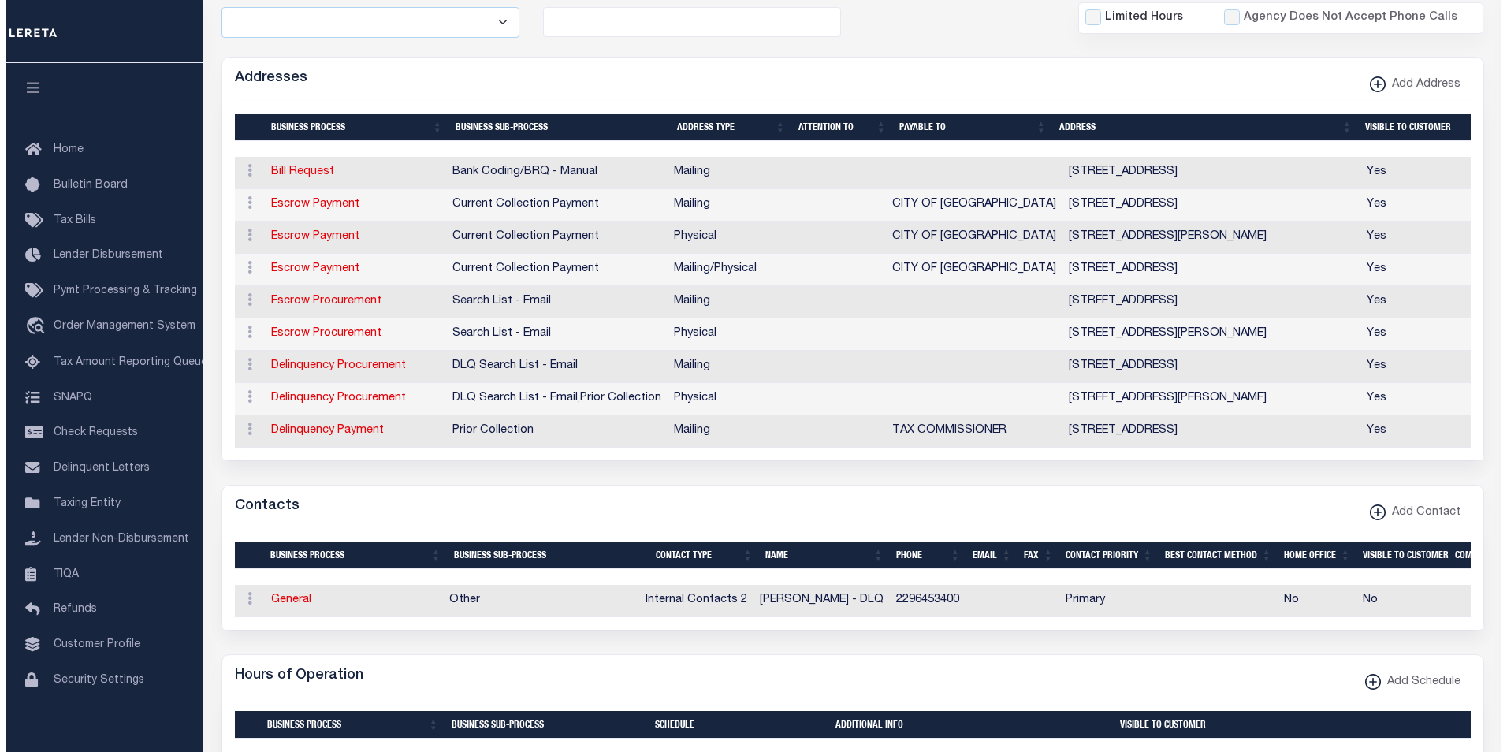
scroll to position [385, 0]
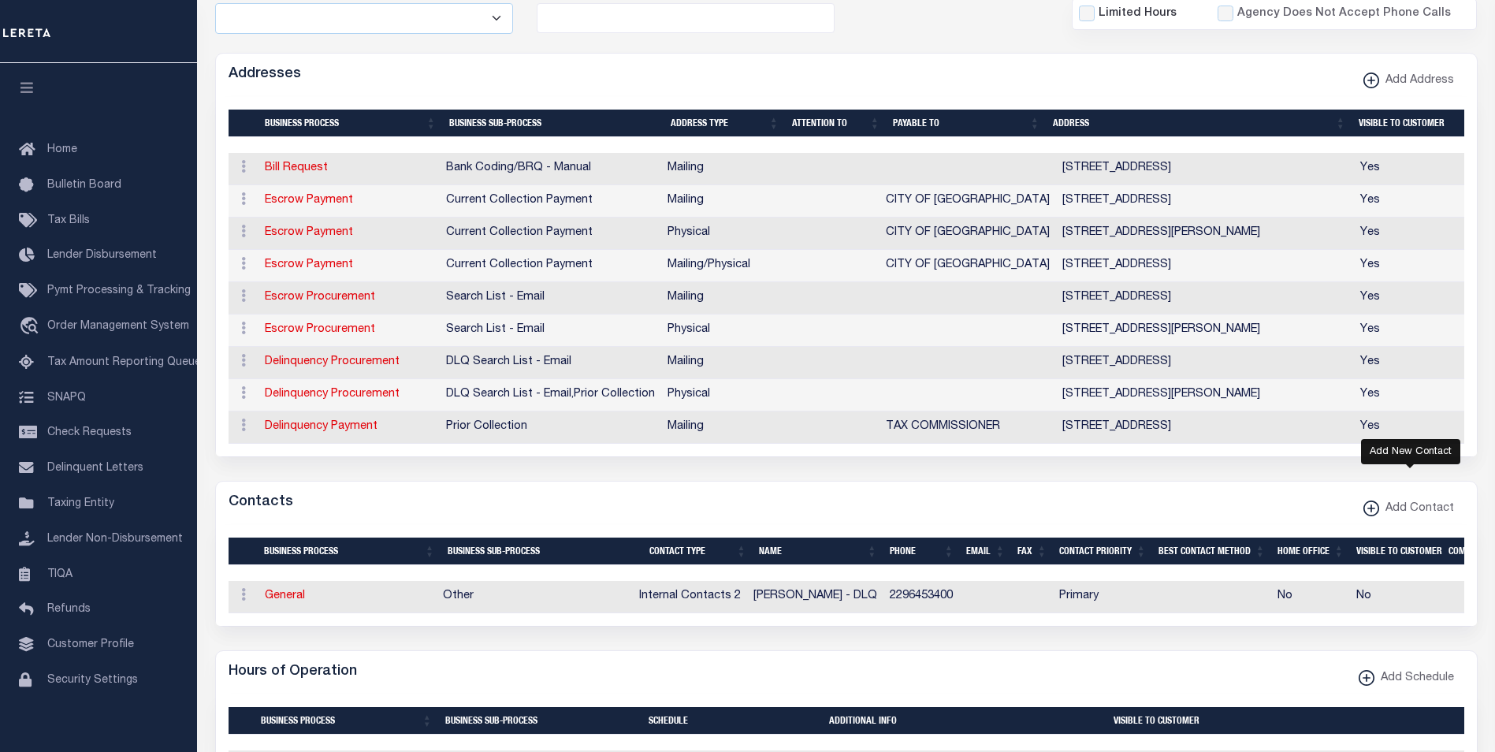
click at [1373, 509] on icon "button" at bounding box center [1371, 509] width 8 height 2
select select "1"
checkbox input "false"
checkbox input "true"
select select
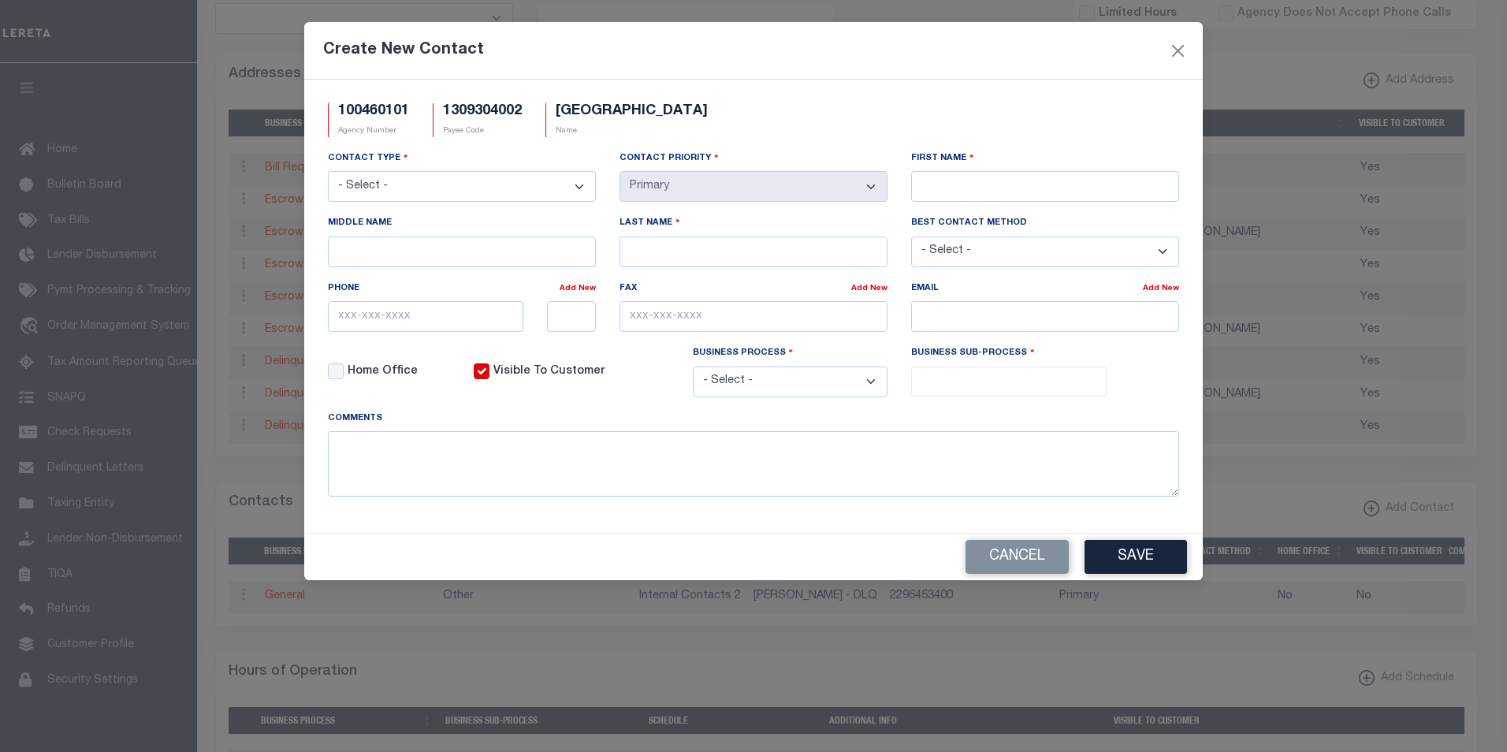
click at [528, 188] on select "- Select - Assessor Clerk Internal Contacts 1 Internal Contacts 2 Internal Cont…" at bounding box center [462, 186] width 268 height 31
select select "2"
click at [328, 172] on select "- Select - Assessor Clerk Internal Contacts 1 Internal Contacts 2 Internal Cont…" at bounding box center [462, 186] width 268 height 31
click at [984, 184] on input "First Name" at bounding box center [1045, 186] width 268 height 31
paste input "JACKIE"
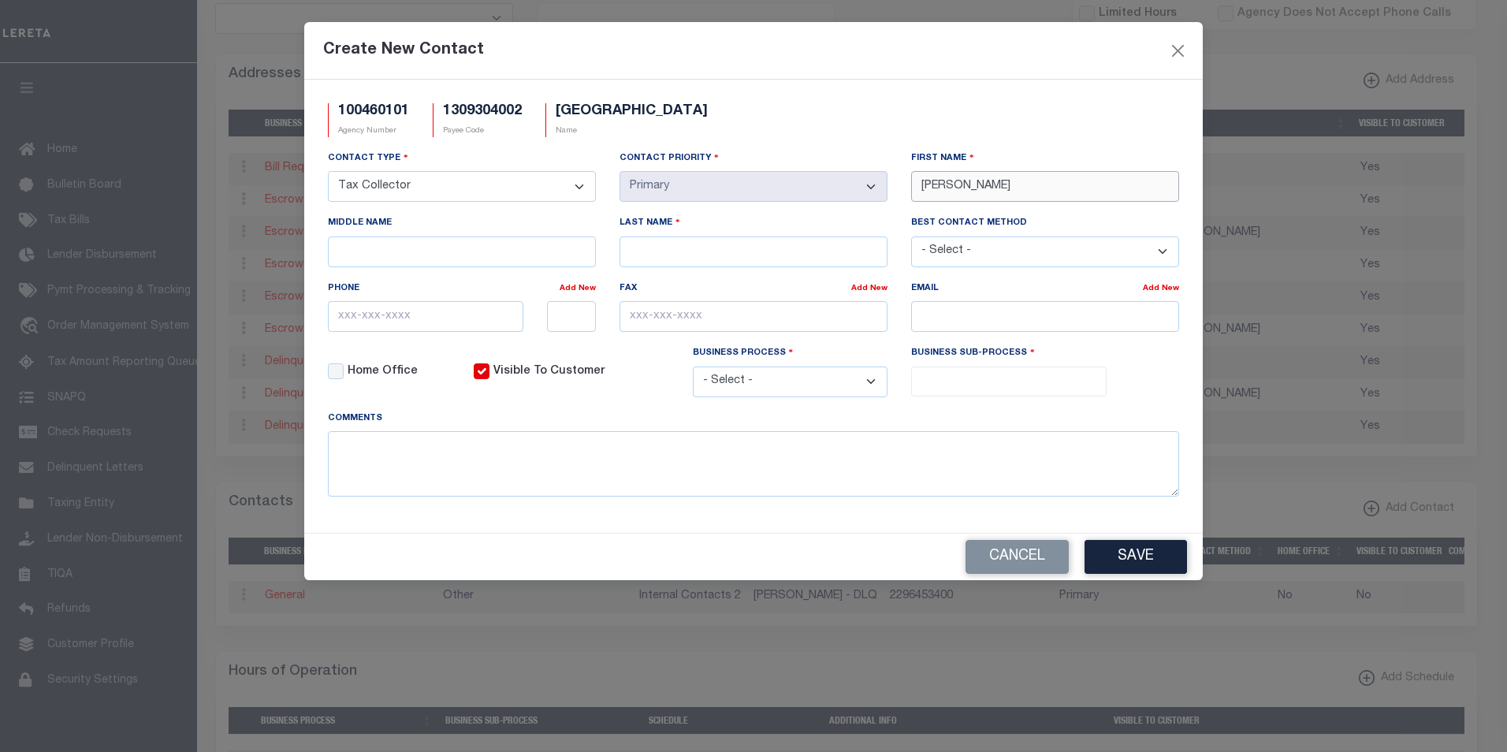
type input "JACKIE"
click at [764, 255] on input "Last Name" at bounding box center [753, 251] width 268 height 31
paste input "FORE-CHANCY"
type input "FORE-CHANCY"
click at [935, 320] on input "email" at bounding box center [1045, 316] width 268 height 31
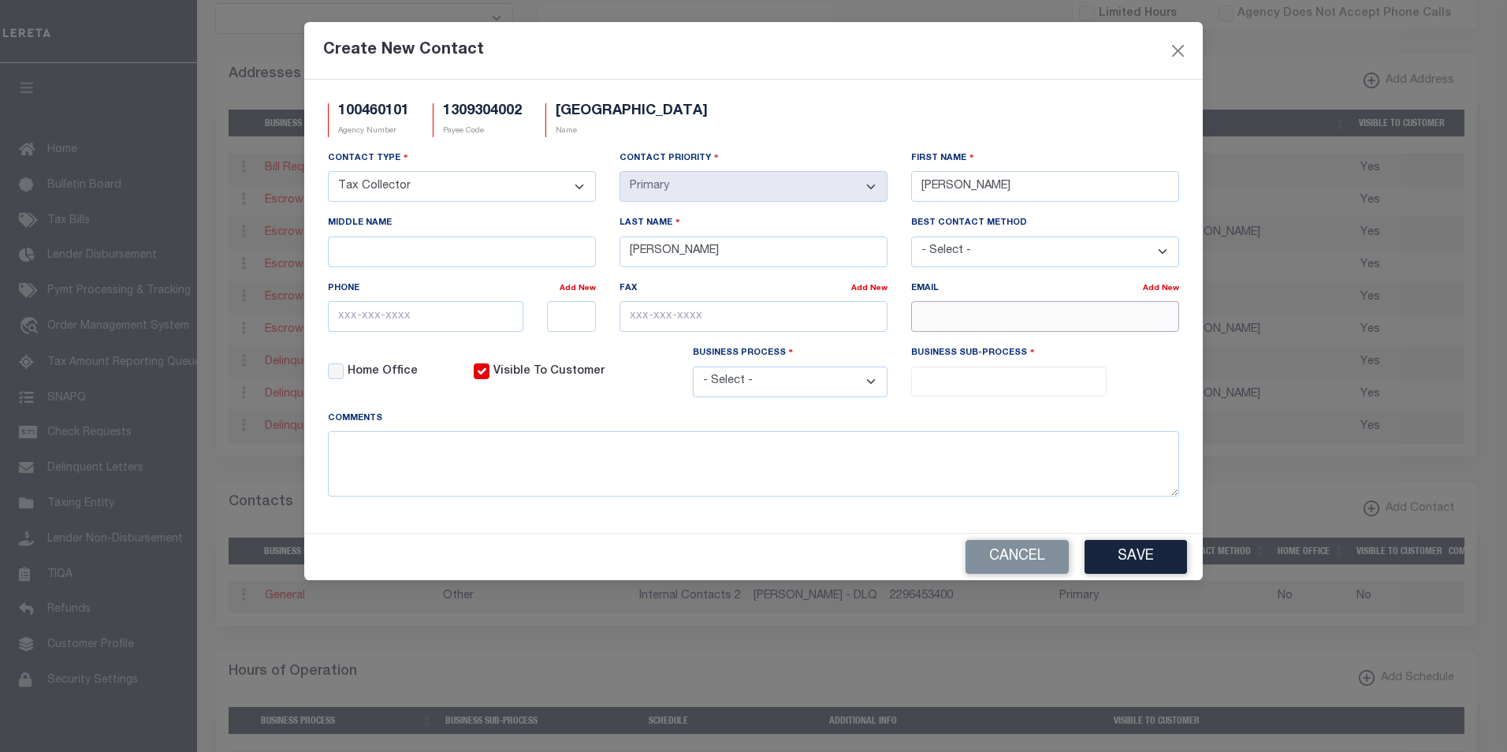
paste input "PINEHURSTGA@YAHOO.COM"
type input "PINEHURSTGA@YAHOO.COM"
click at [341, 315] on input "text" at bounding box center [425, 316] width 195 height 31
paste input "229-645-3400"
type input "229-645-3400"
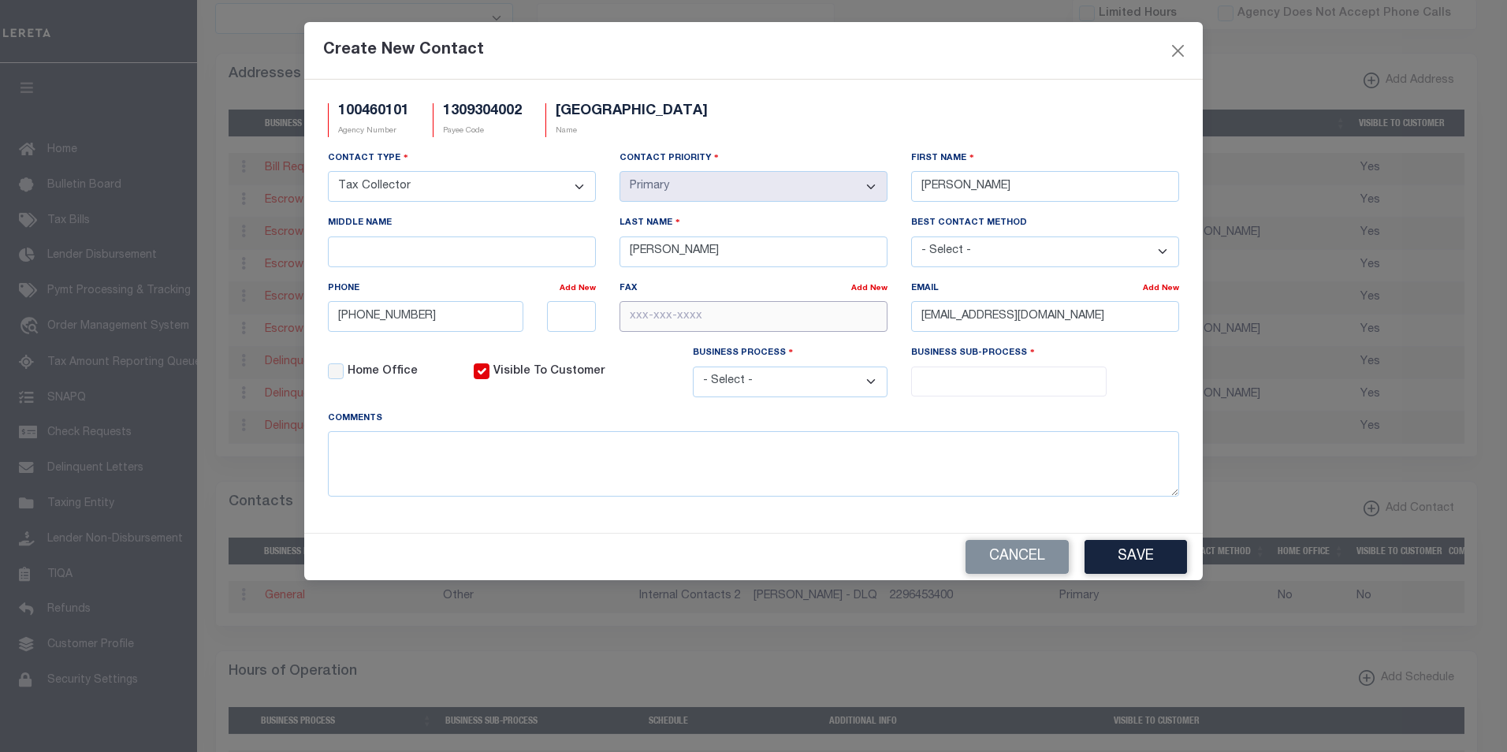
click at [634, 320] on input "text" at bounding box center [753, 316] width 268 height 31
paste input "229-645-3793"
type input "229-645-3793"
click at [874, 385] on select "- Select - All Automation Bill Request Delinquency Payment Delinquency Procurem…" at bounding box center [790, 381] width 195 height 31
select select "6"
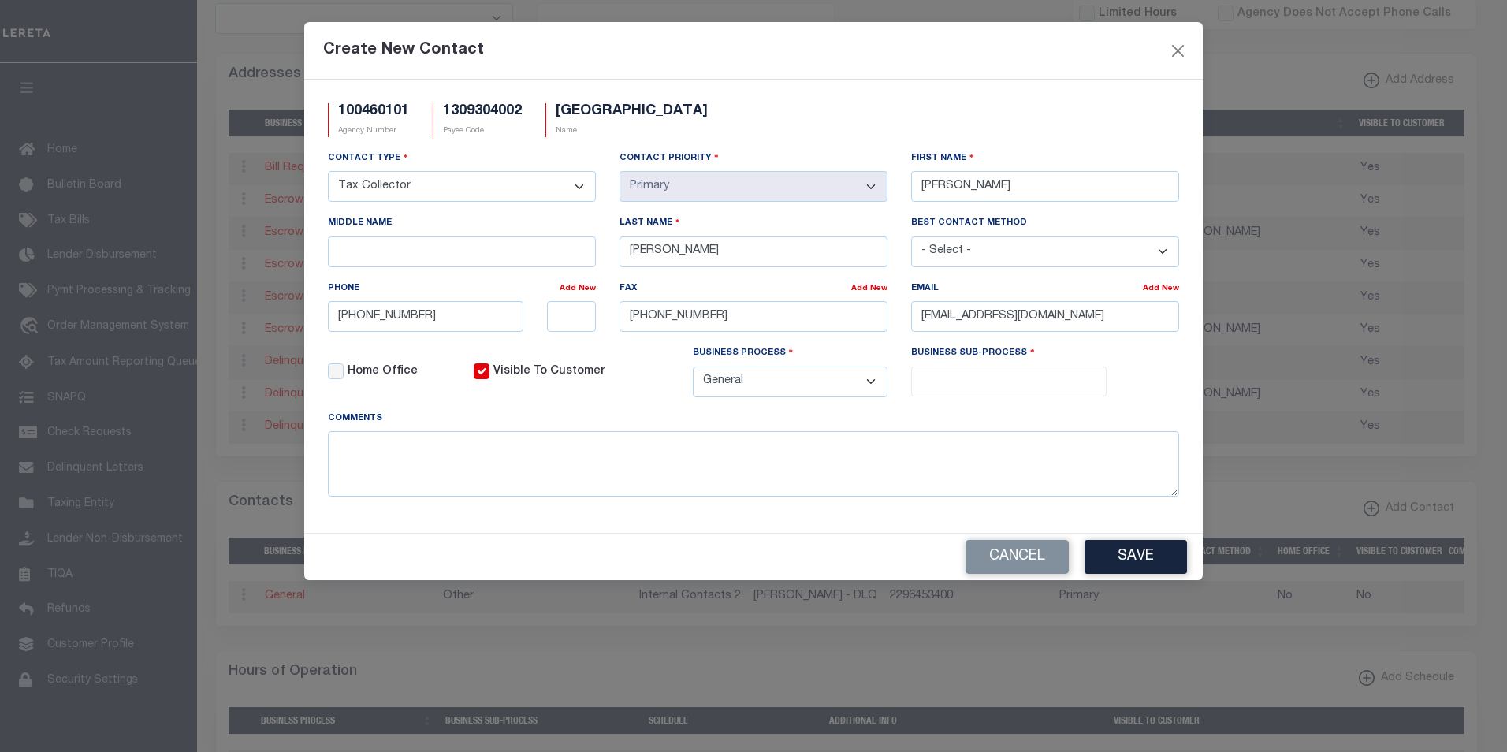
click at [693, 369] on select "- Select - All Automation Bill Request Delinquency Payment Delinquency Procurem…" at bounding box center [790, 381] width 195 height 31
click at [999, 379] on input "search" at bounding box center [1009, 379] width 186 height 17
select select "31"
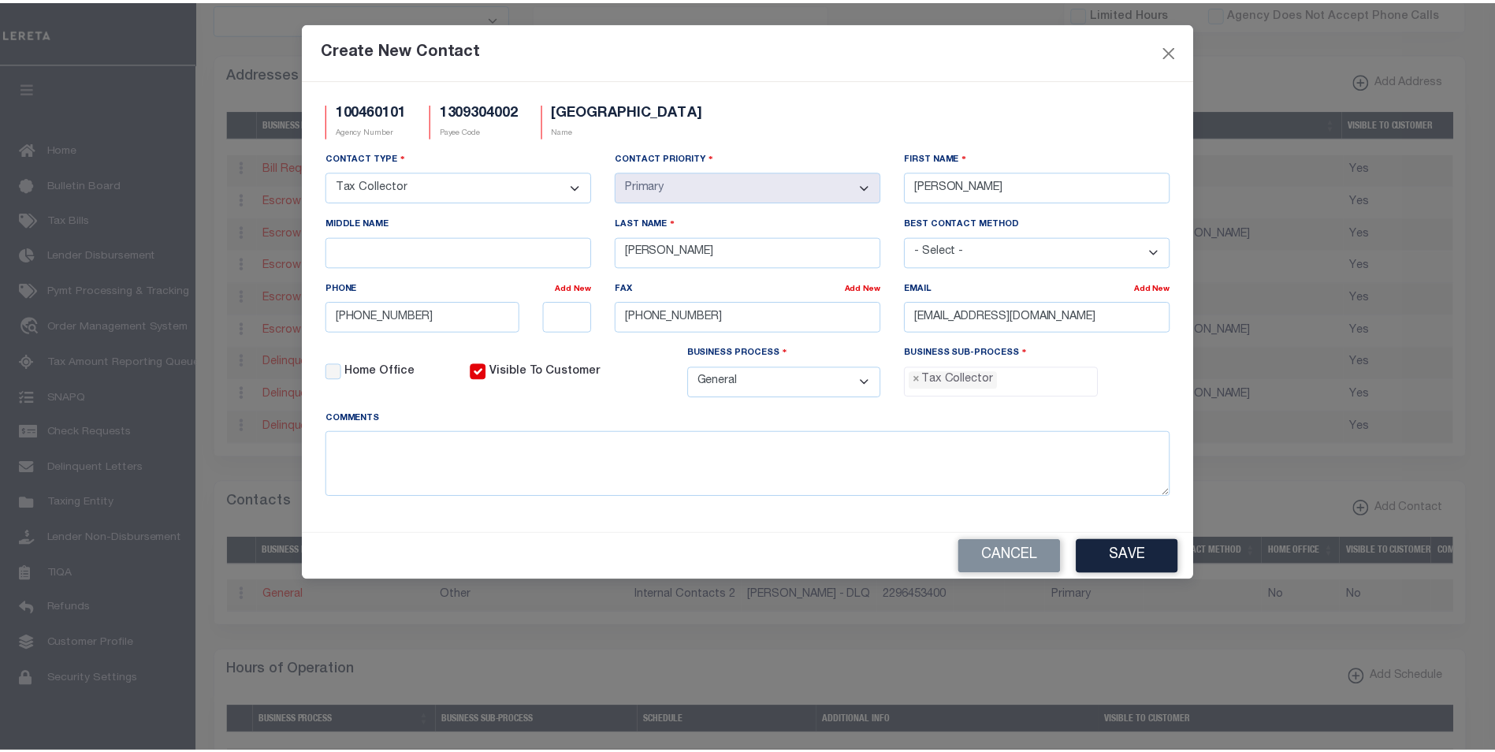
scroll to position [43, 0]
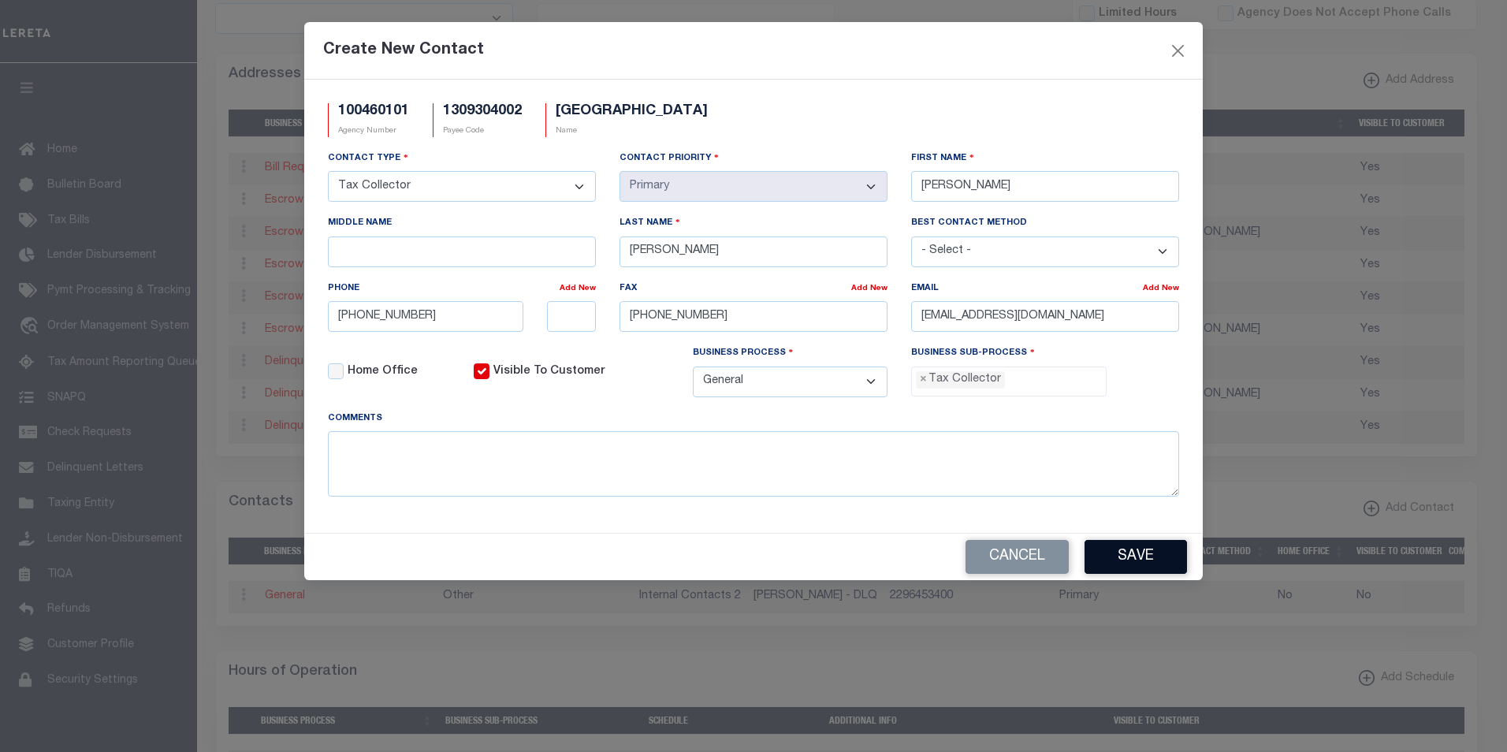
click at [1141, 563] on button "Save" at bounding box center [1135, 557] width 102 height 34
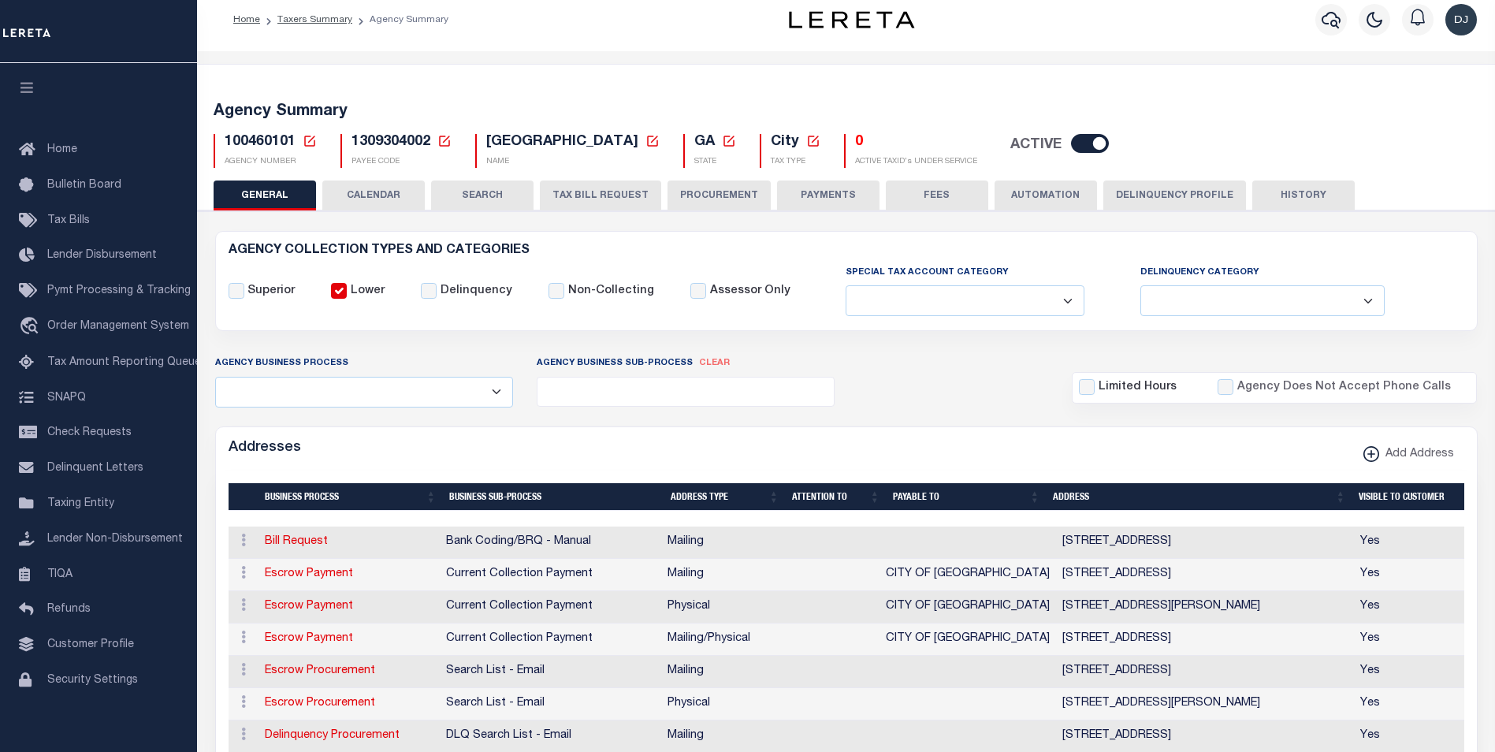
scroll to position [0, 0]
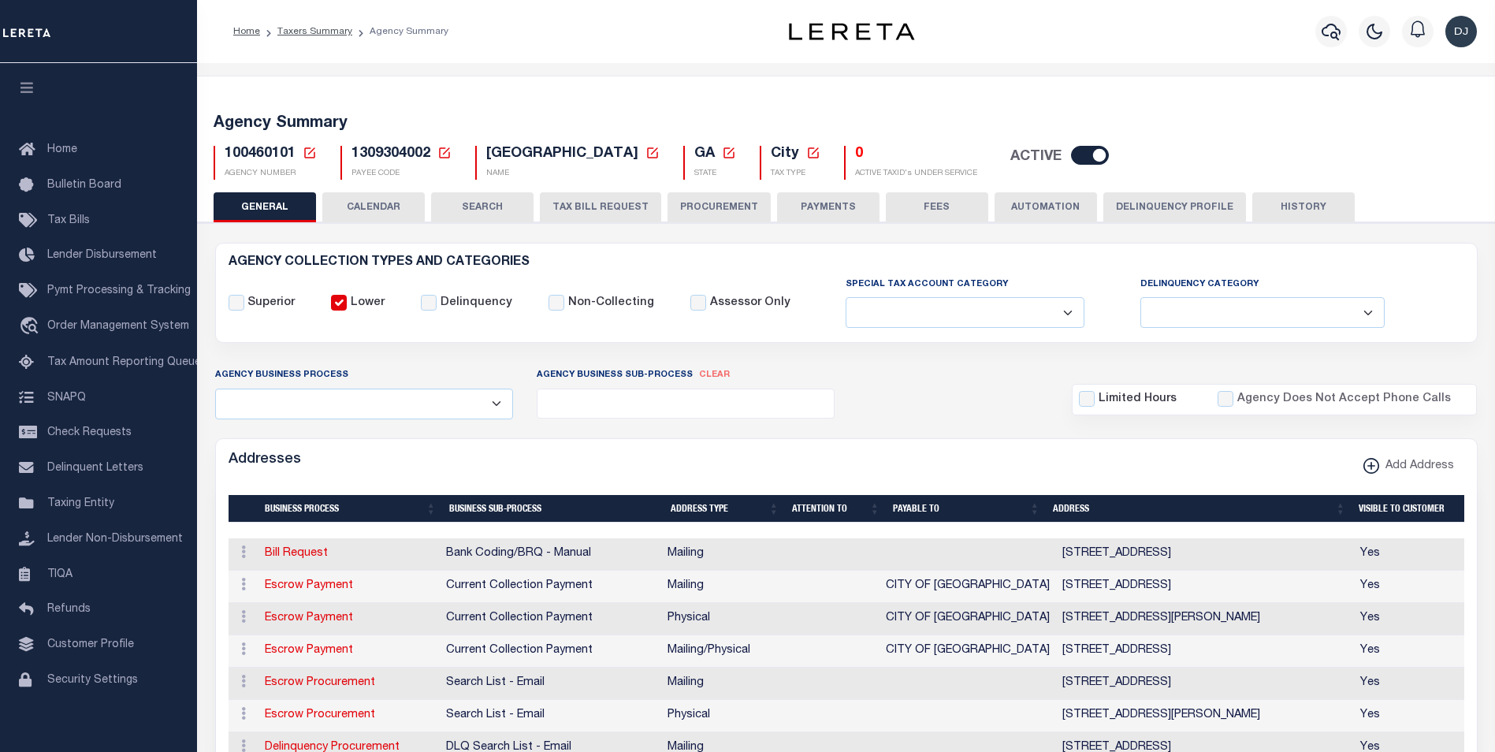
click at [915, 211] on button "FEES" at bounding box center [937, 207] width 102 height 30
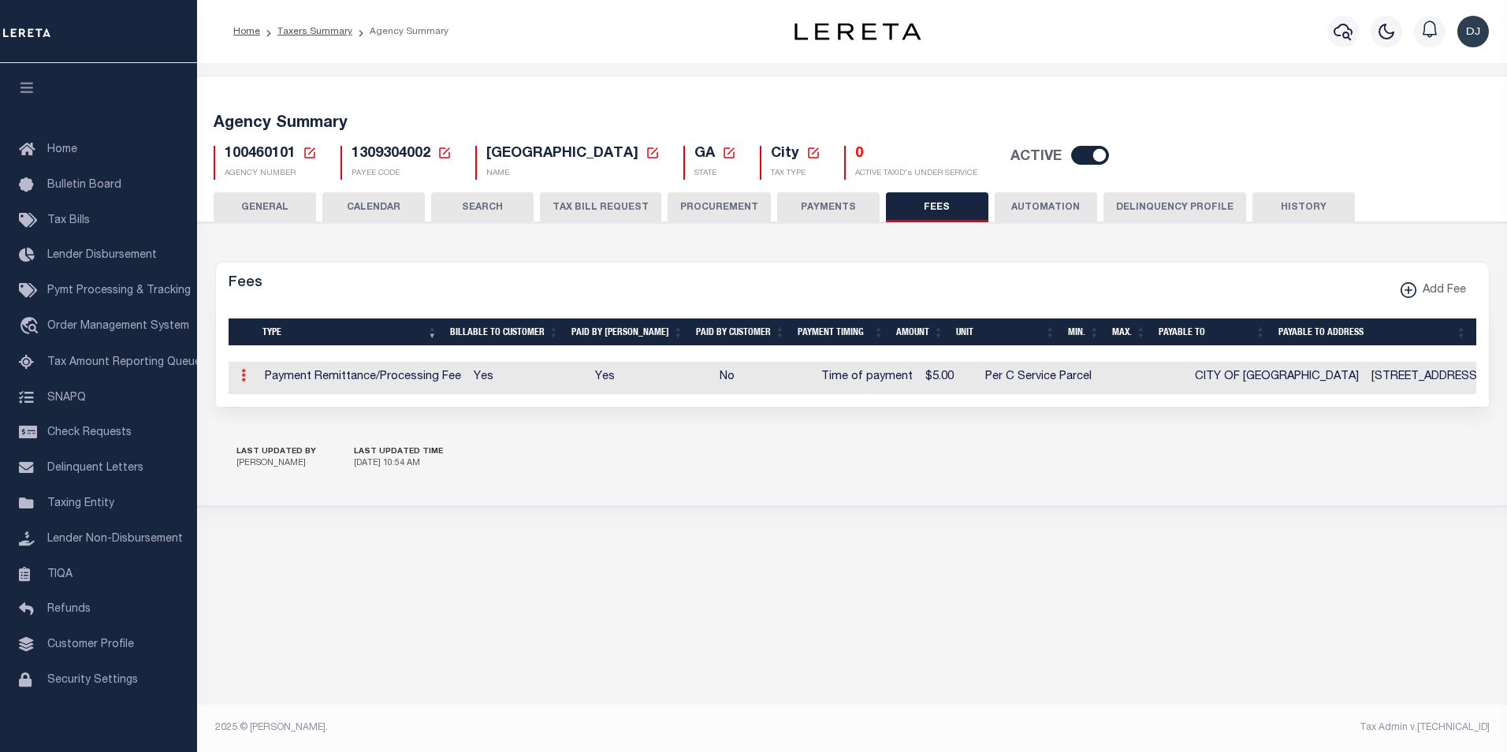
click at [241, 375] on icon at bounding box center [243, 375] width 5 height 13
click at [262, 454] on link "Delete" at bounding box center [272, 453] width 72 height 26
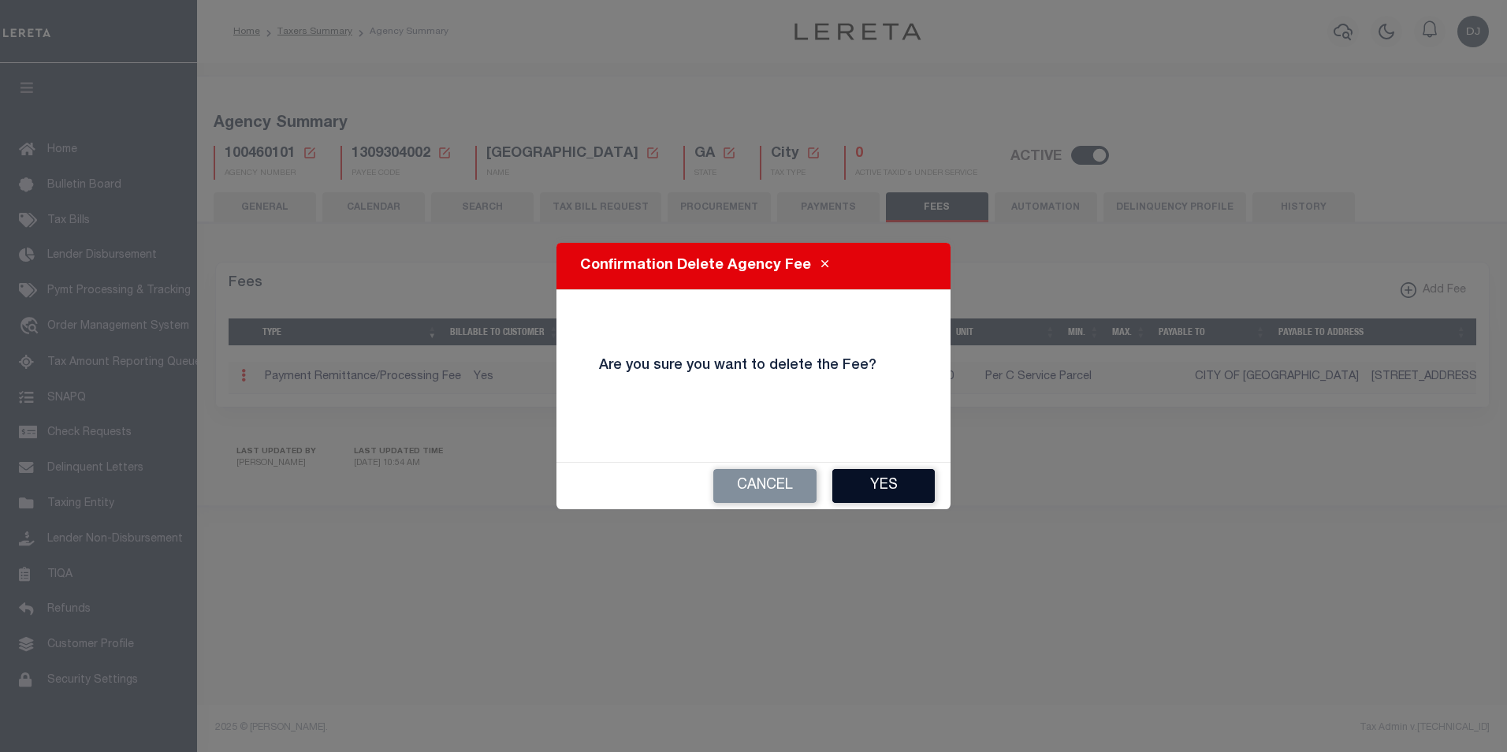
click at [903, 489] on button "Yes" at bounding box center [883, 486] width 102 height 34
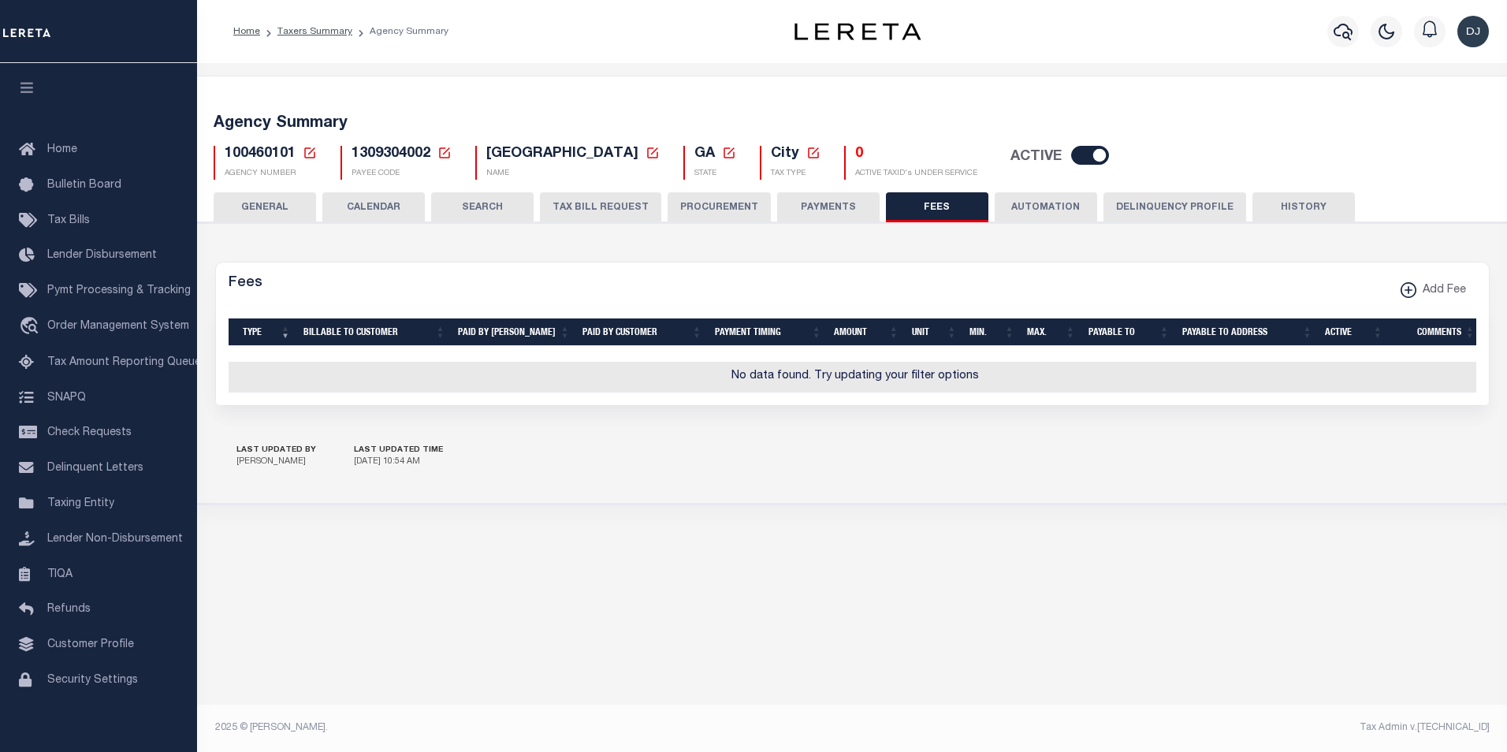
click at [833, 209] on button "PAYMENTS" at bounding box center [828, 207] width 102 height 30
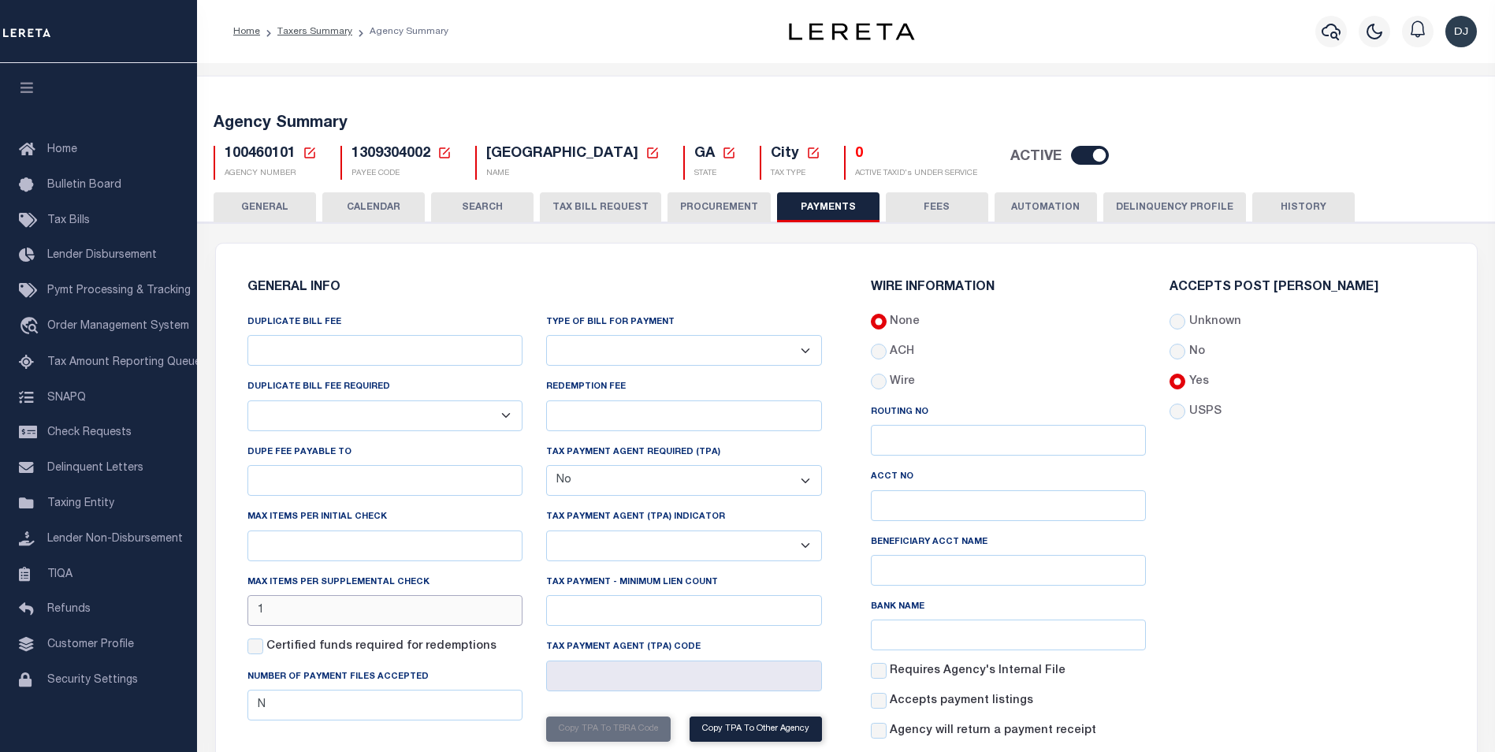
drag, startPoint x: 286, startPoint y: 612, endPoint x: 254, endPoint y: 612, distance: 32.3
click at [254, 612] on input "1" at bounding box center [385, 610] width 276 height 31
click at [1256, 690] on div "Accepts Post Mark Unknown No Yes" at bounding box center [1307, 516] width 299 height 471
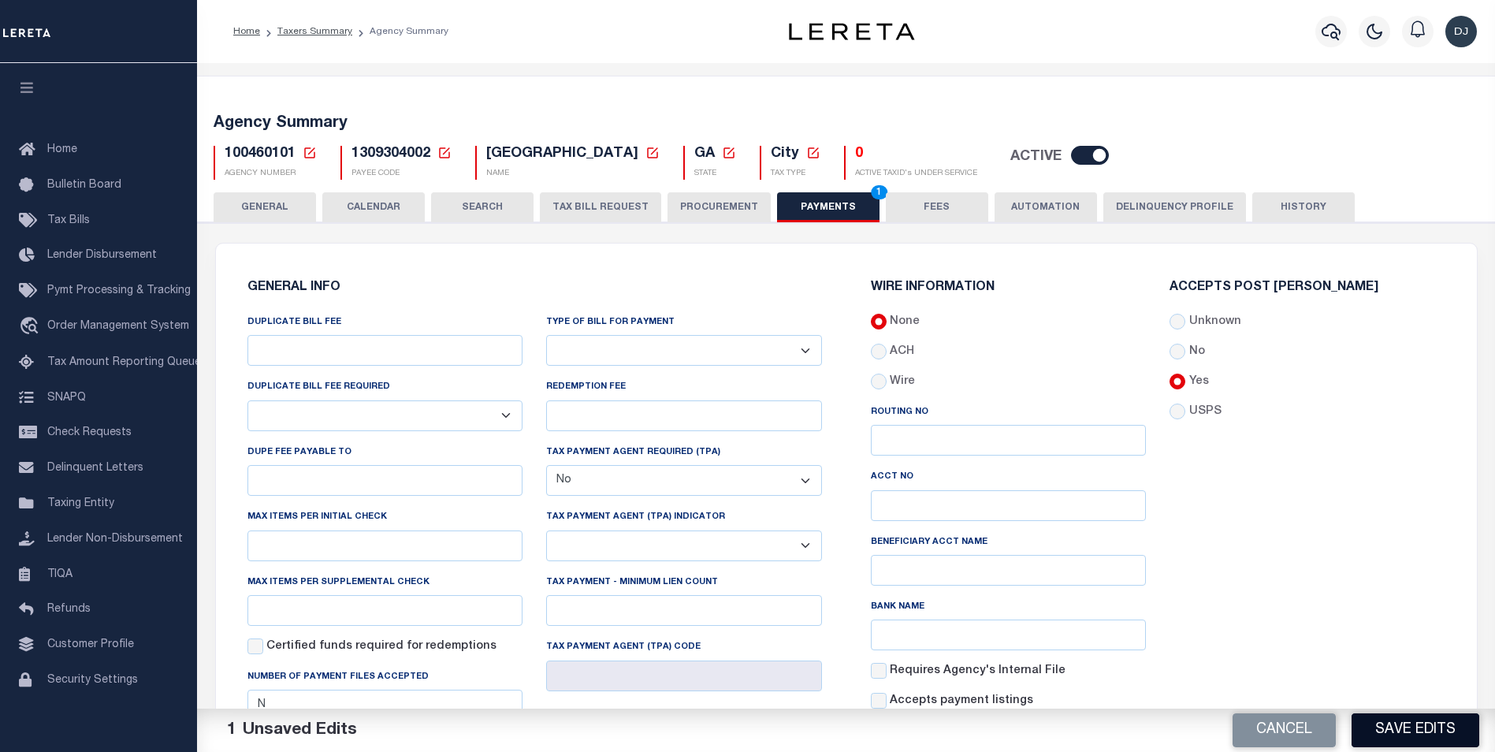
click at [1414, 732] on button "Save Edits" at bounding box center [1416, 730] width 128 height 34
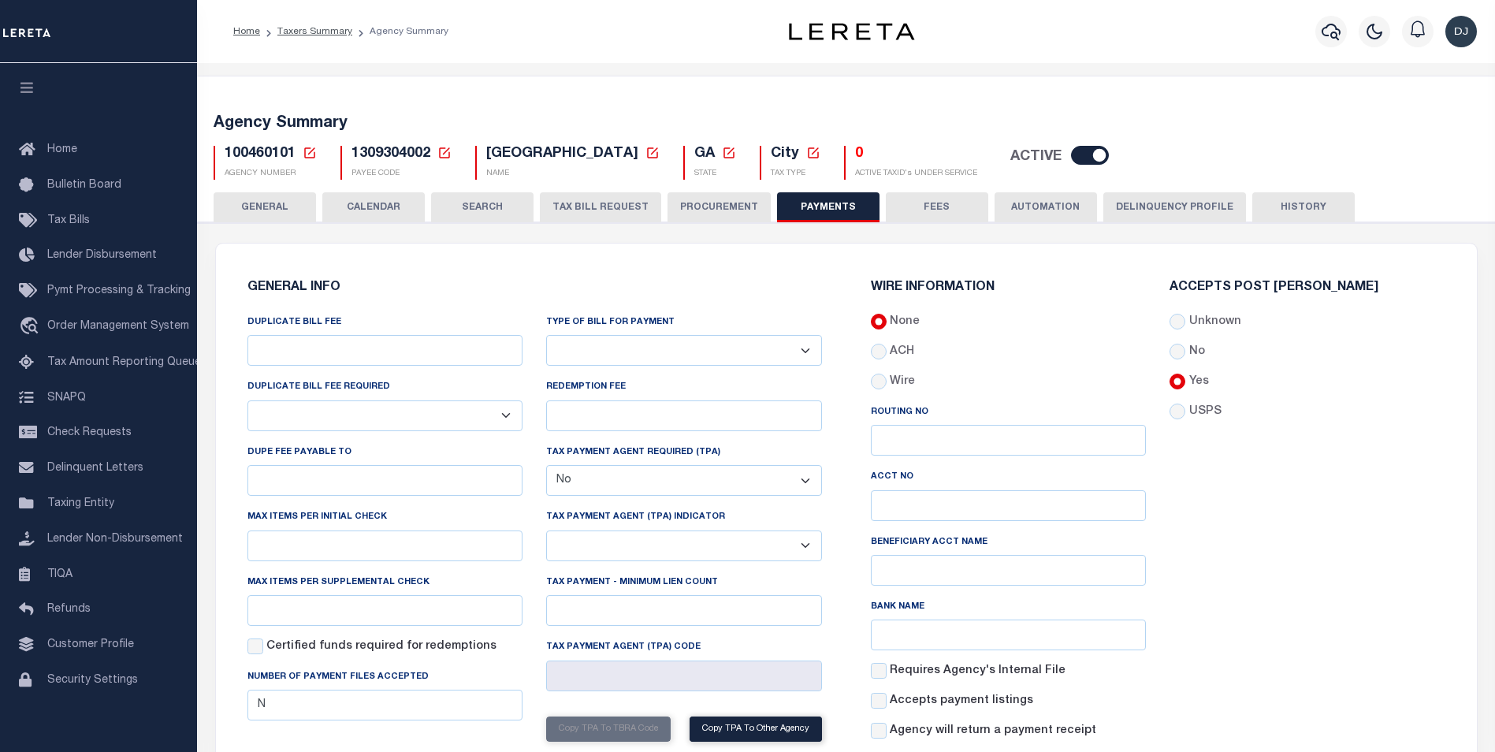
click at [270, 212] on button "GENERAL" at bounding box center [265, 207] width 102 height 30
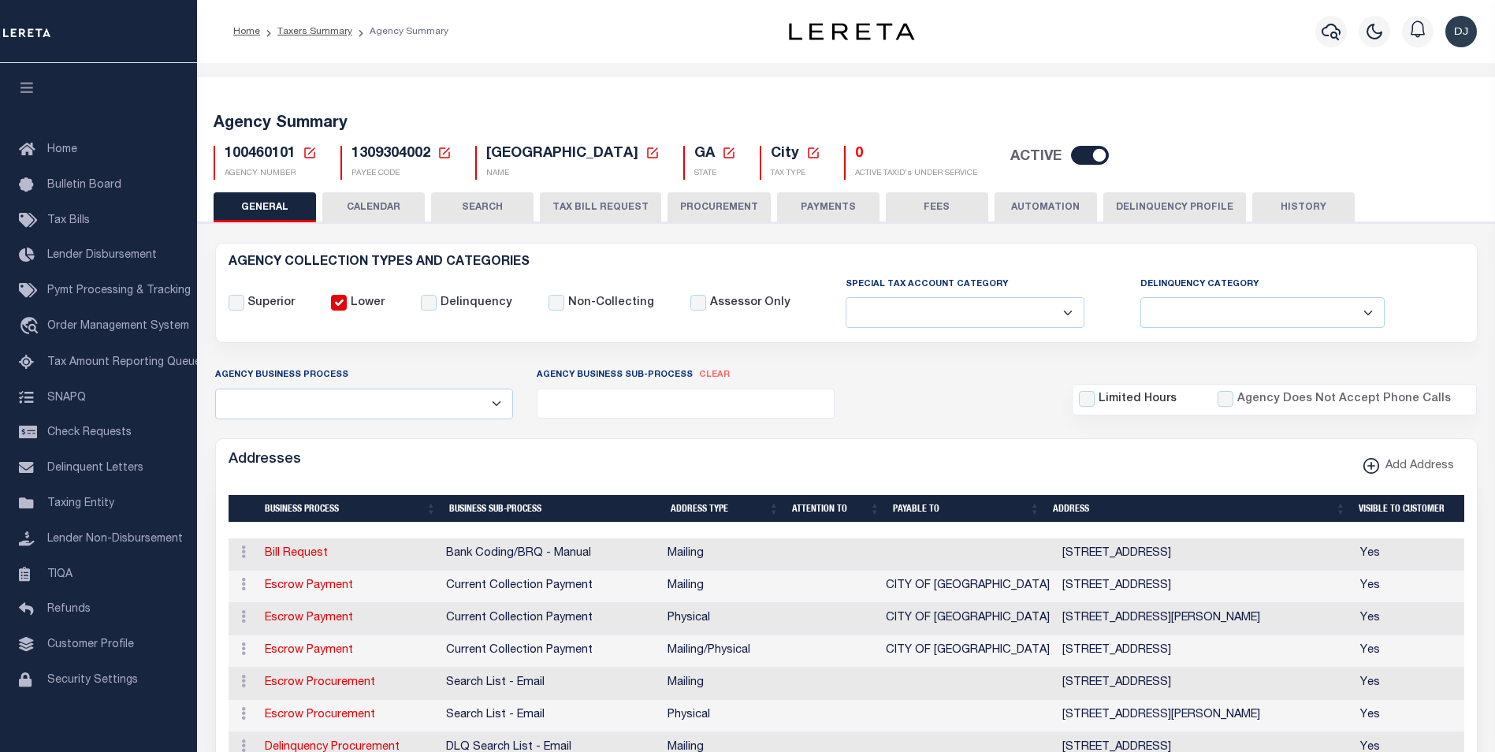
click at [1292, 208] on button "HISTORY" at bounding box center [1303, 207] width 102 height 30
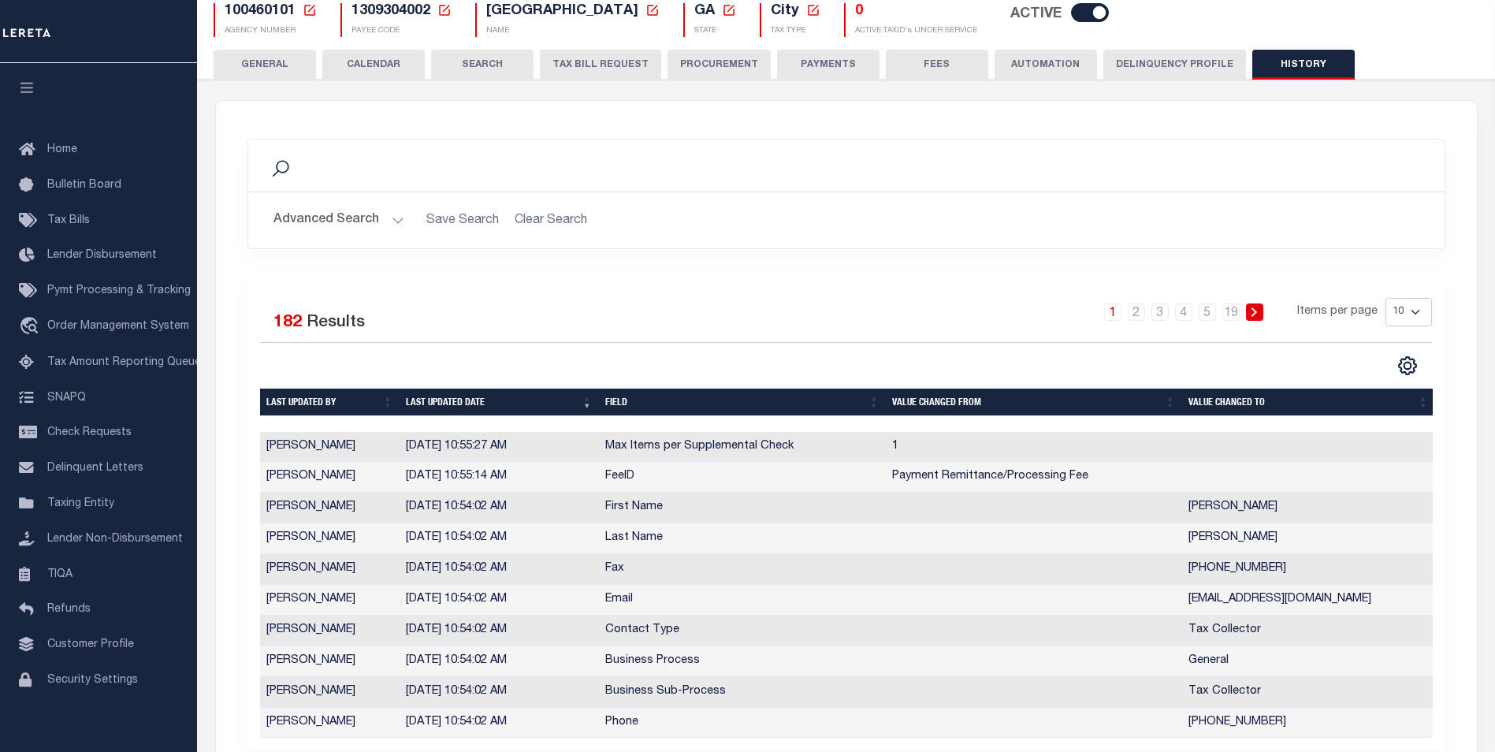
scroll to position [166, 0]
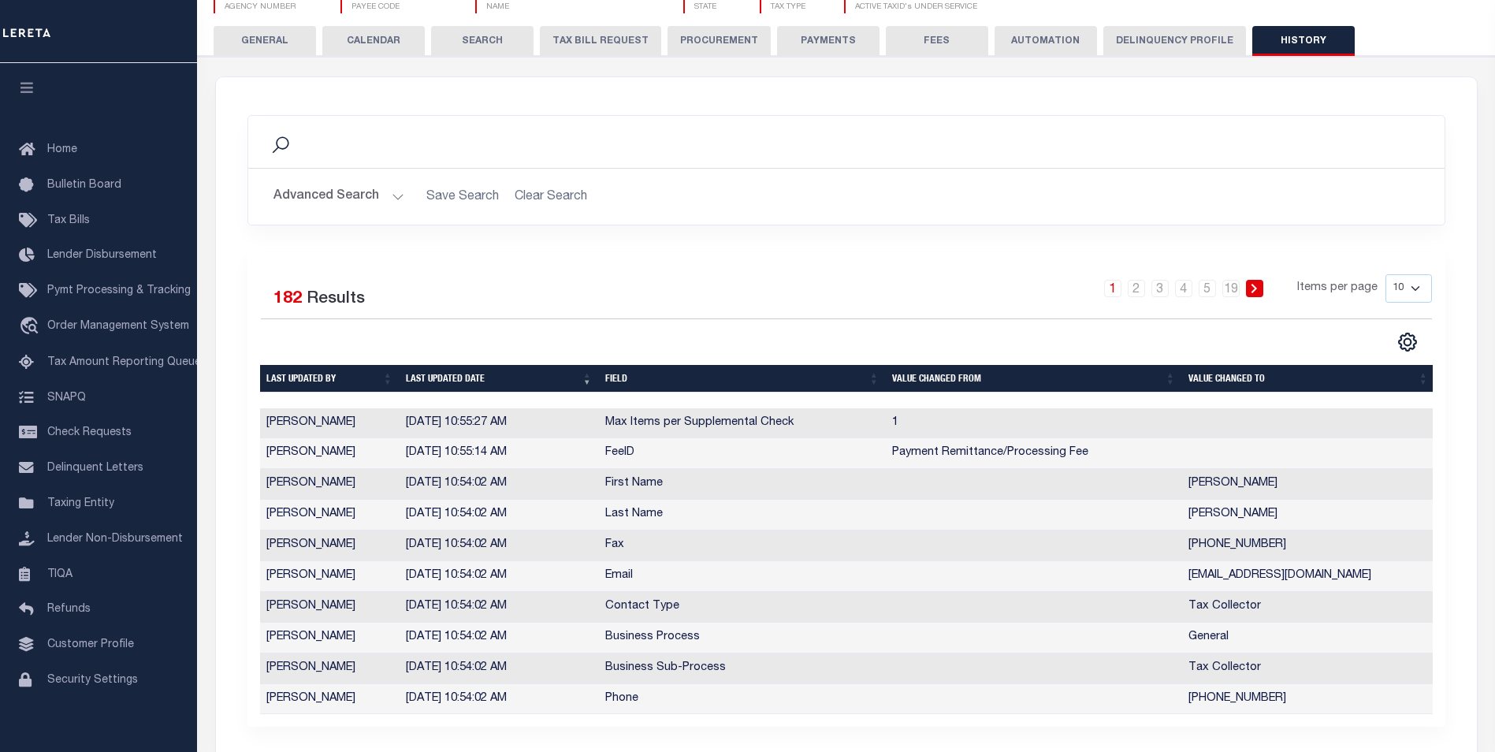
click at [281, 39] on button "GENERAL" at bounding box center [265, 41] width 102 height 30
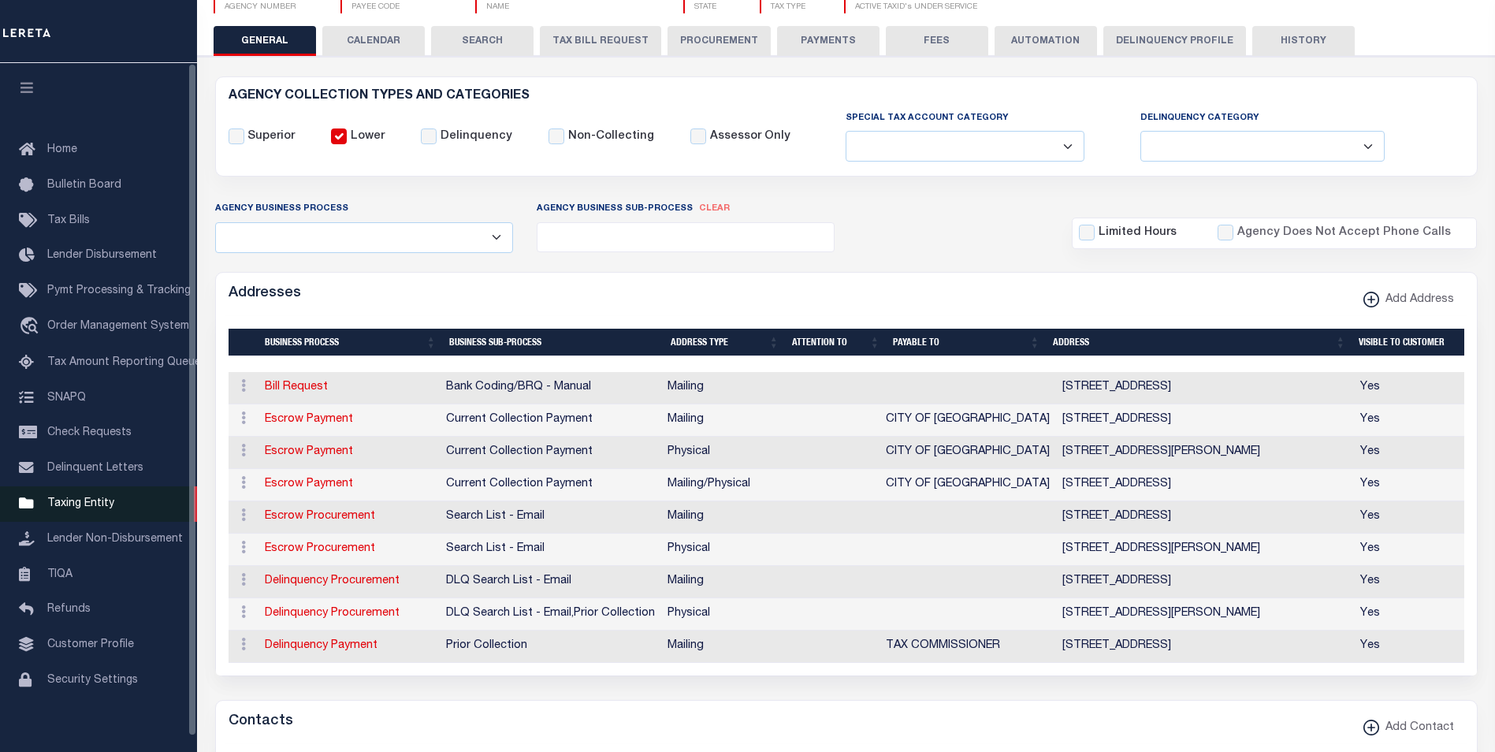
click at [101, 509] on span "Taxing Entity" at bounding box center [80, 503] width 67 height 11
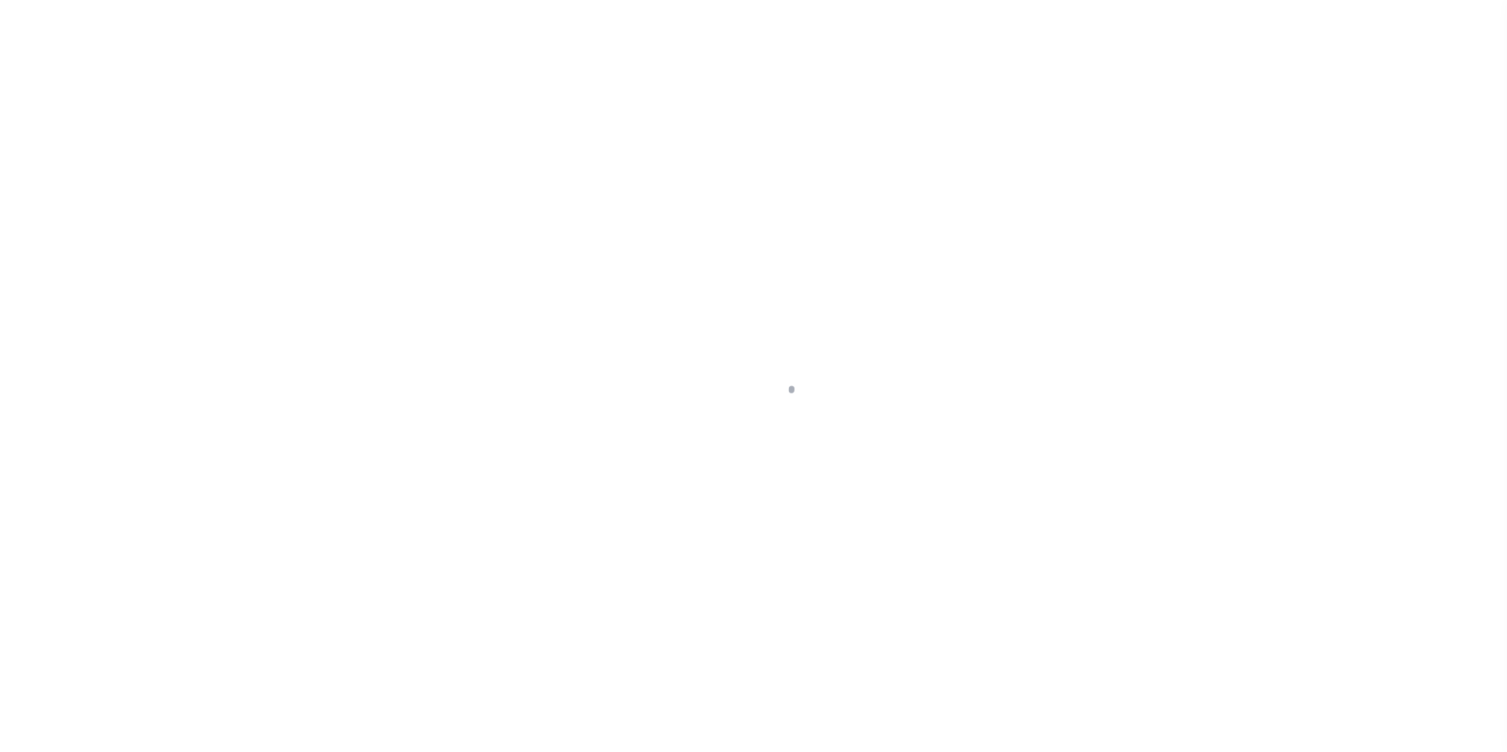
select select
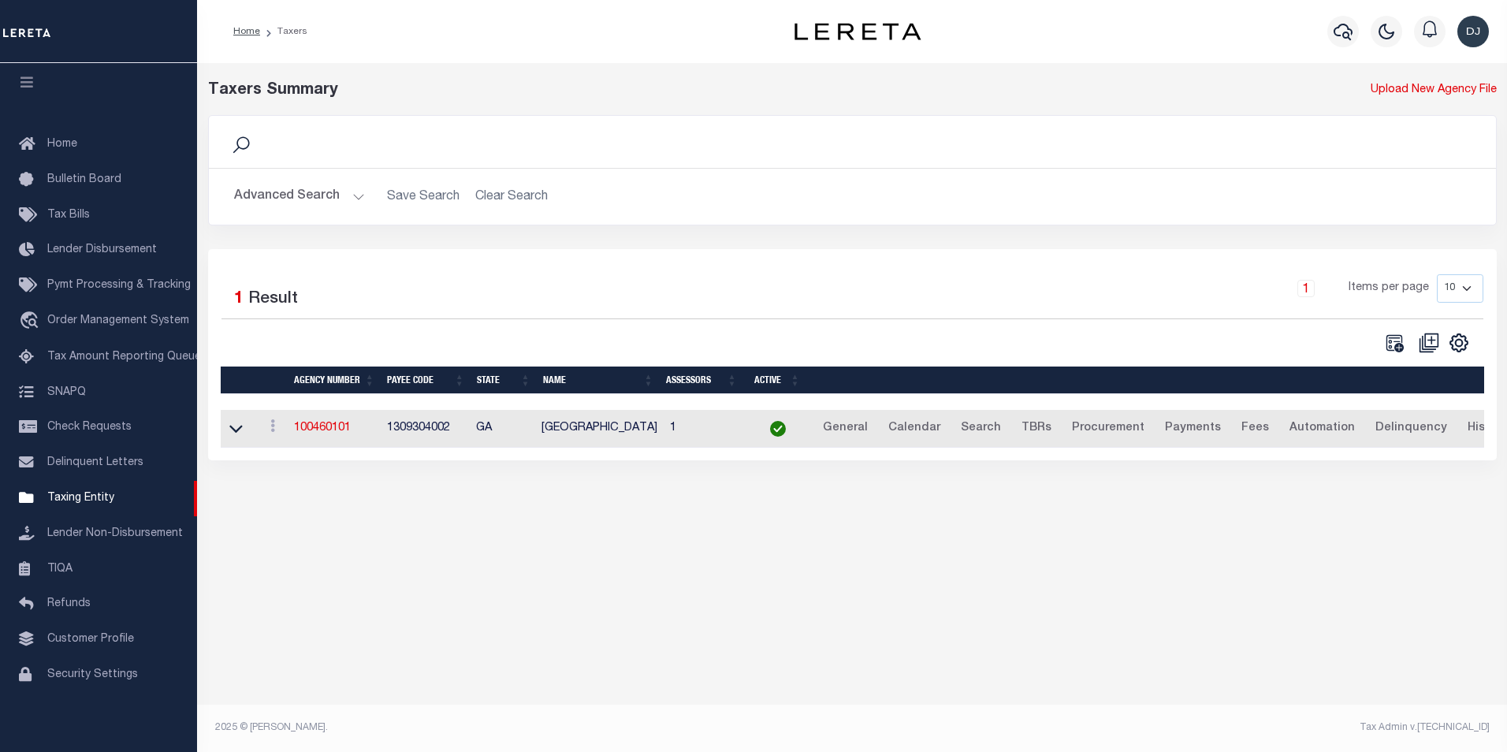
click at [351, 200] on button "Advanced Search" at bounding box center [299, 196] width 131 height 31
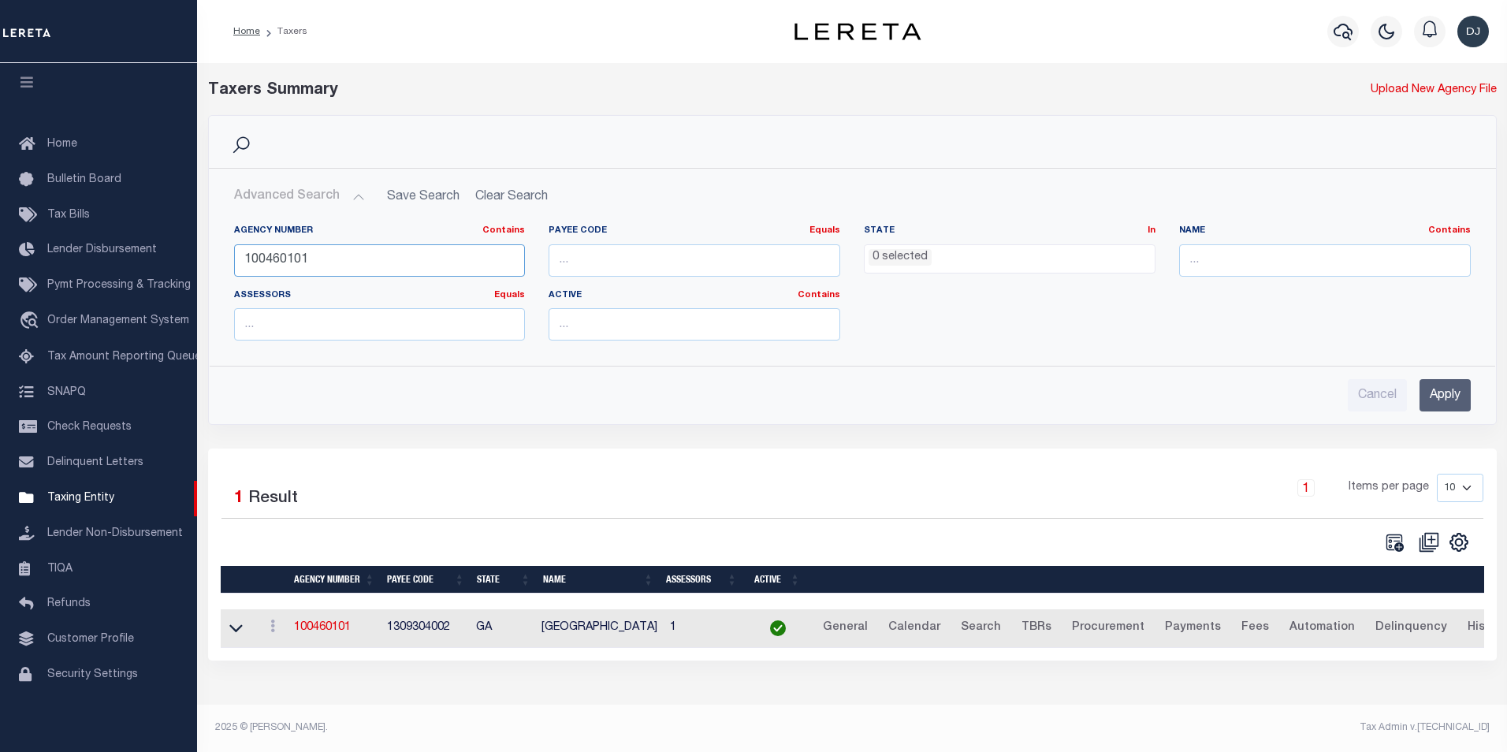
drag, startPoint x: 323, startPoint y: 262, endPoint x: 205, endPoint y: 253, distance: 118.6
click at [205, 253] on div "Search Advanced Search Save Search Clear Search tblPayees_dynamictable_____Defa…" at bounding box center [852, 281] width 1312 height 333
type input "100200103"
click at [1453, 388] on input "Apply" at bounding box center [1444, 395] width 51 height 32
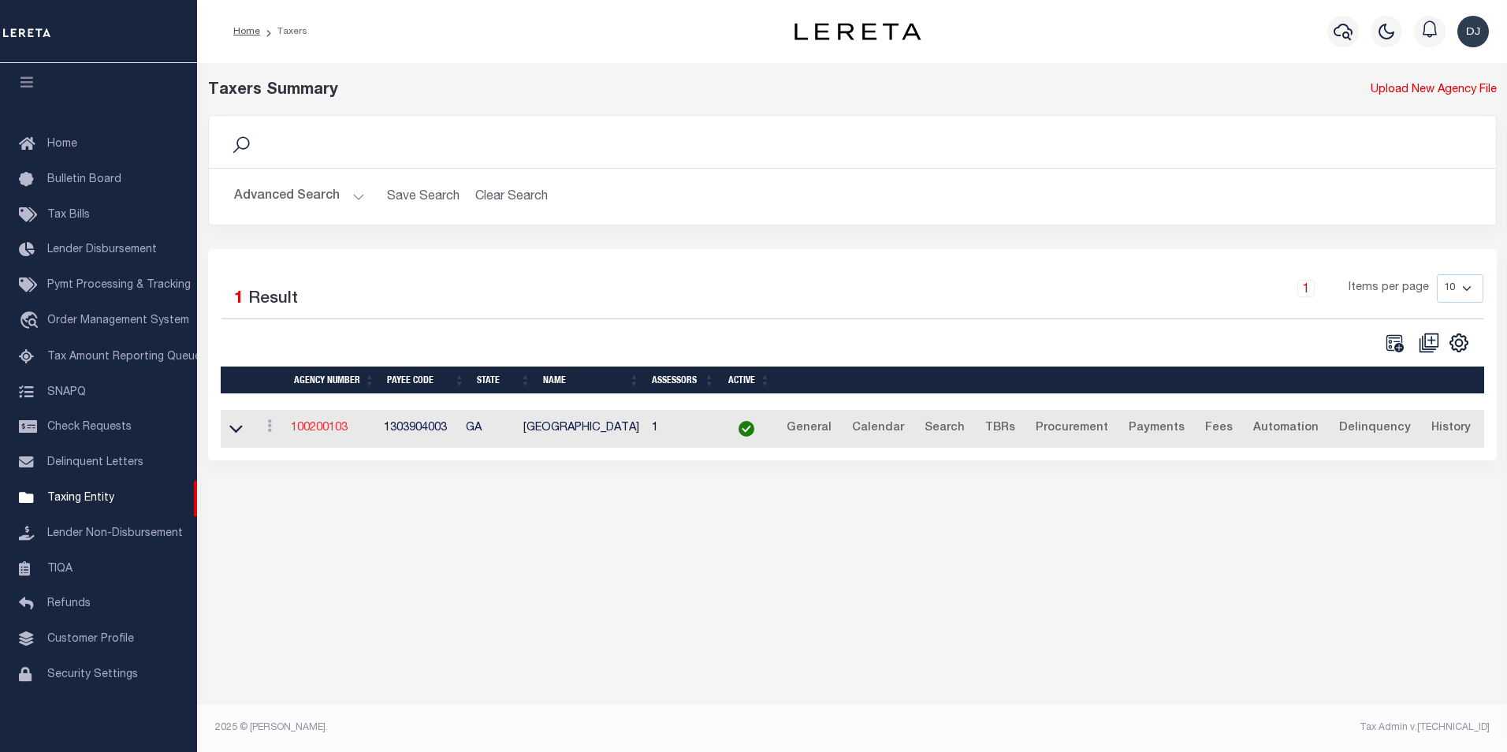
click at [334, 430] on link "100200103" at bounding box center [319, 427] width 57 height 11
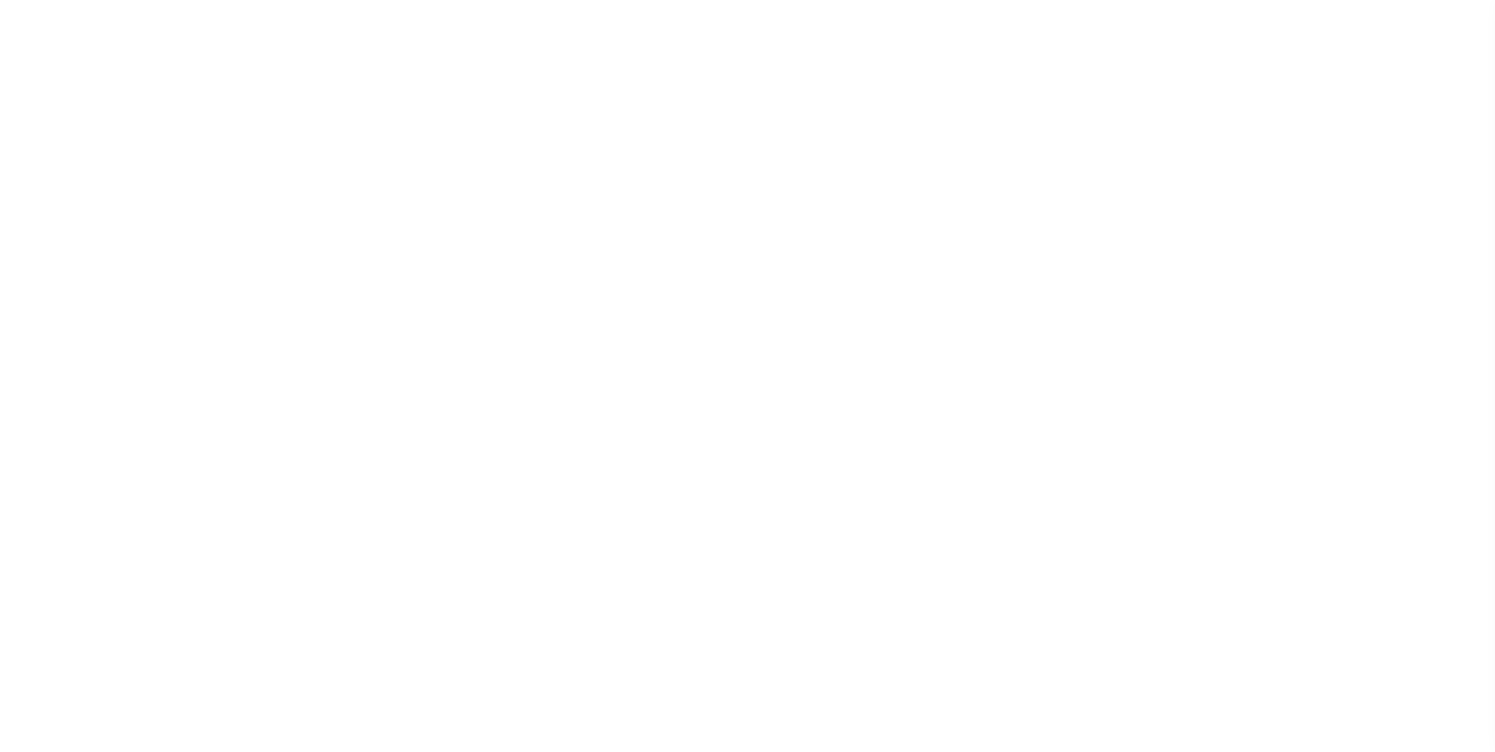
select select
checkbox input "false"
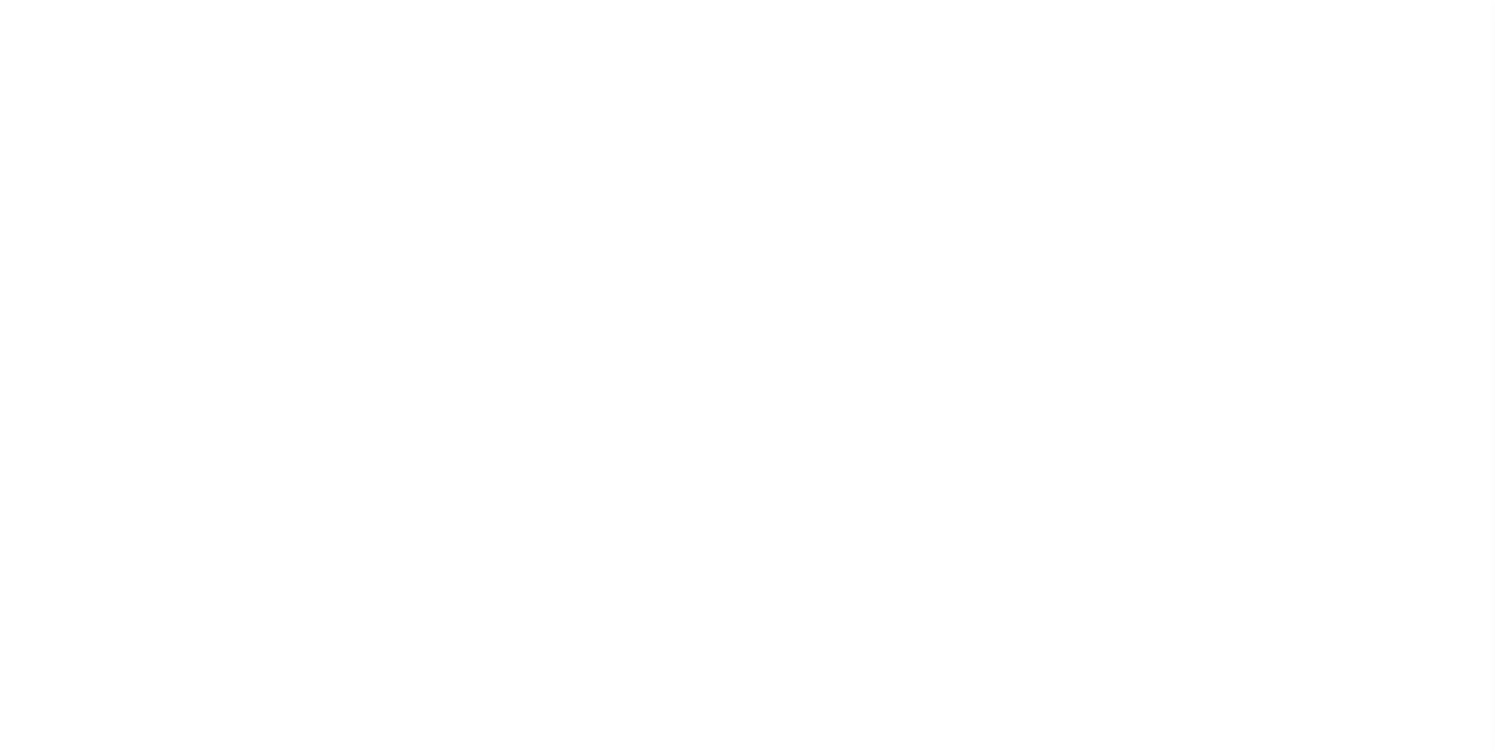
checkbox input "false"
type input "1303904003"
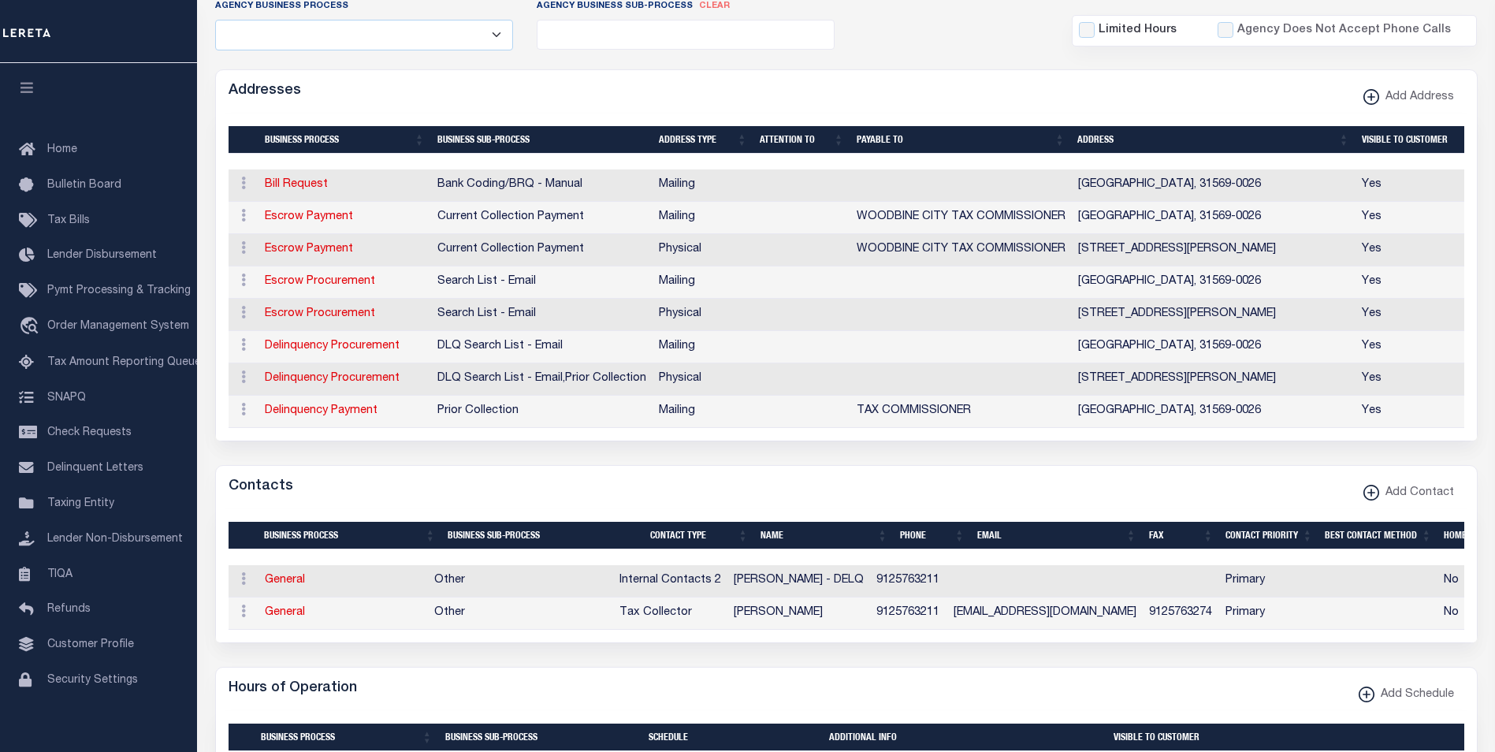
scroll to position [373, 0]
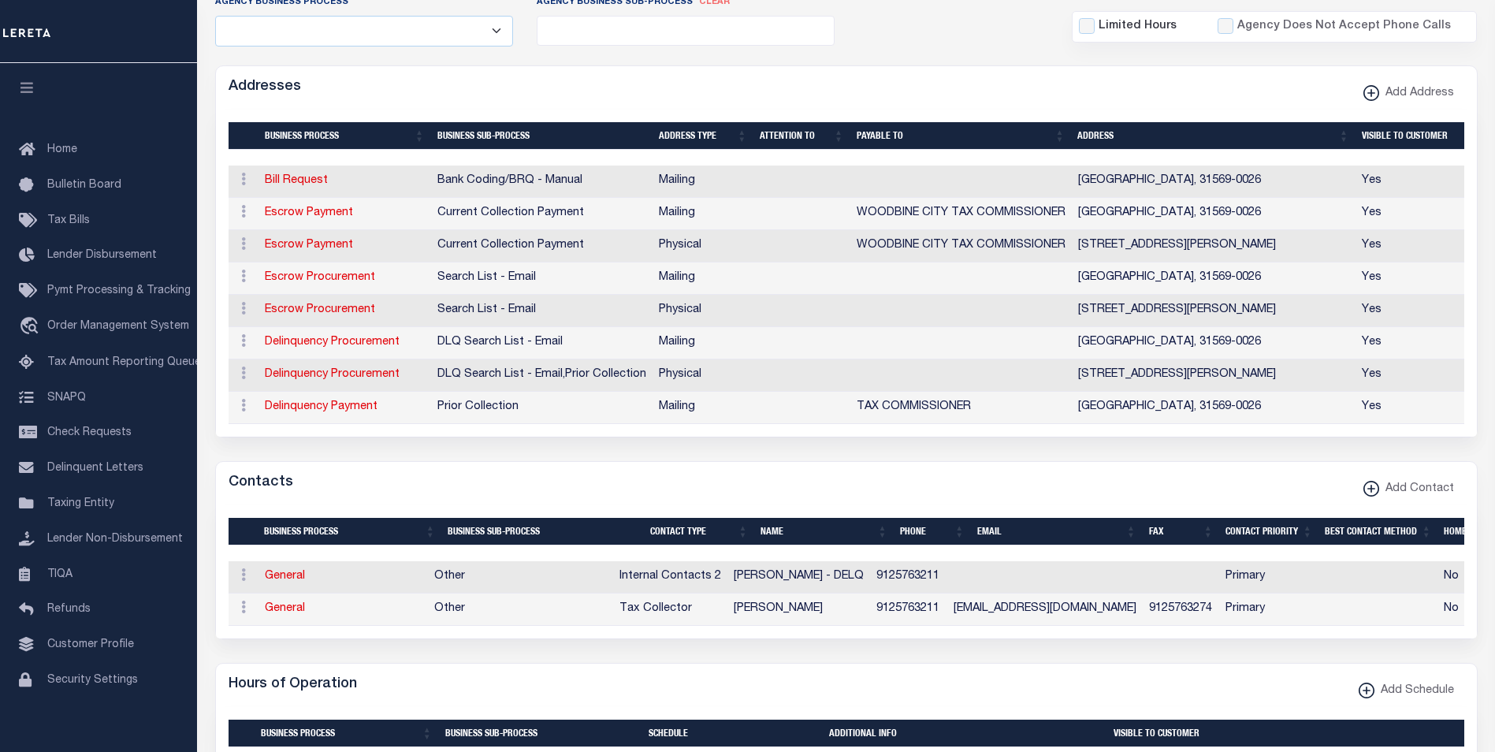
drag, startPoint x: 284, startPoint y: 622, endPoint x: 1143, endPoint y: 652, distance: 858.7
click at [284, 614] on link "General" at bounding box center [285, 608] width 40 height 11
checkbox input "false"
select select
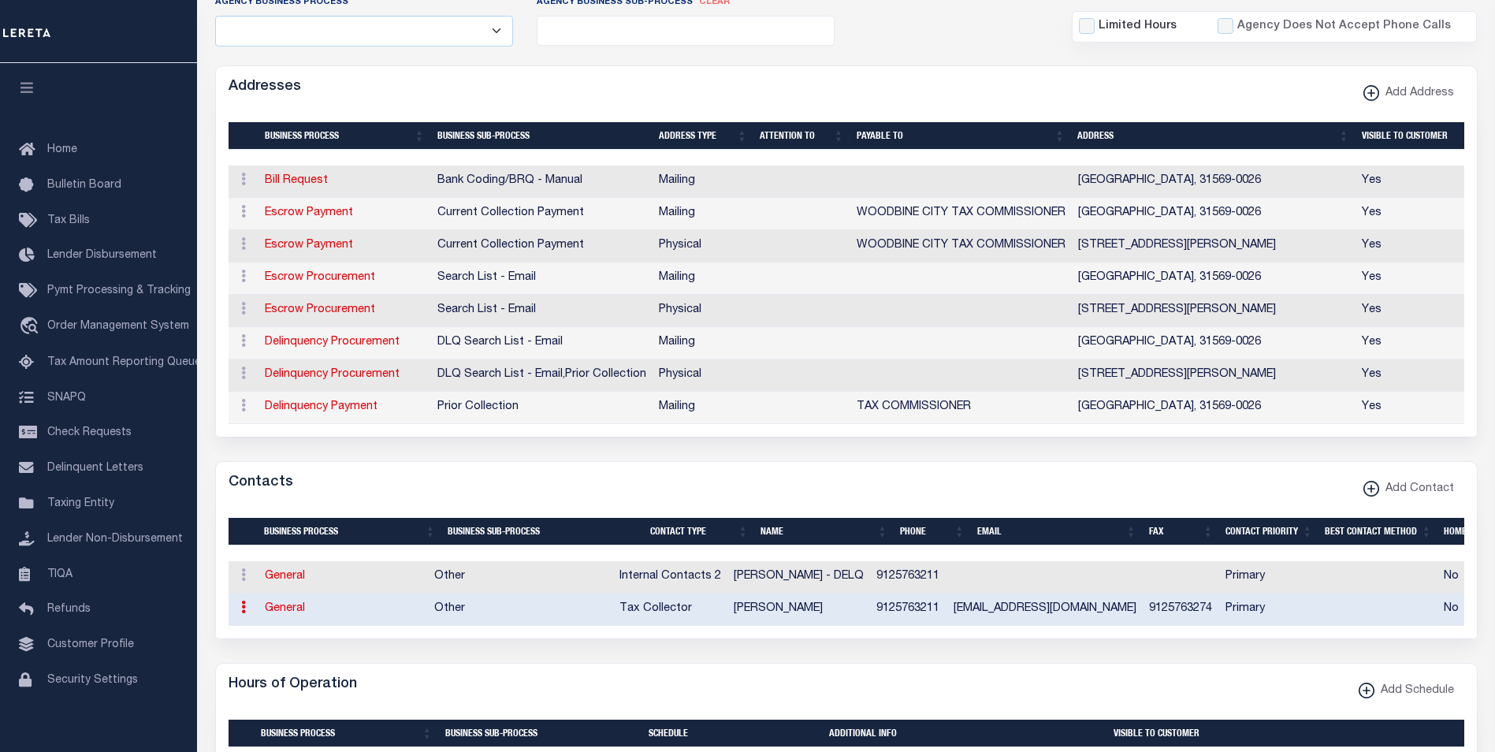
select select "2"
select select "1"
type input "[PERSON_NAME]"
type input "9125763211"
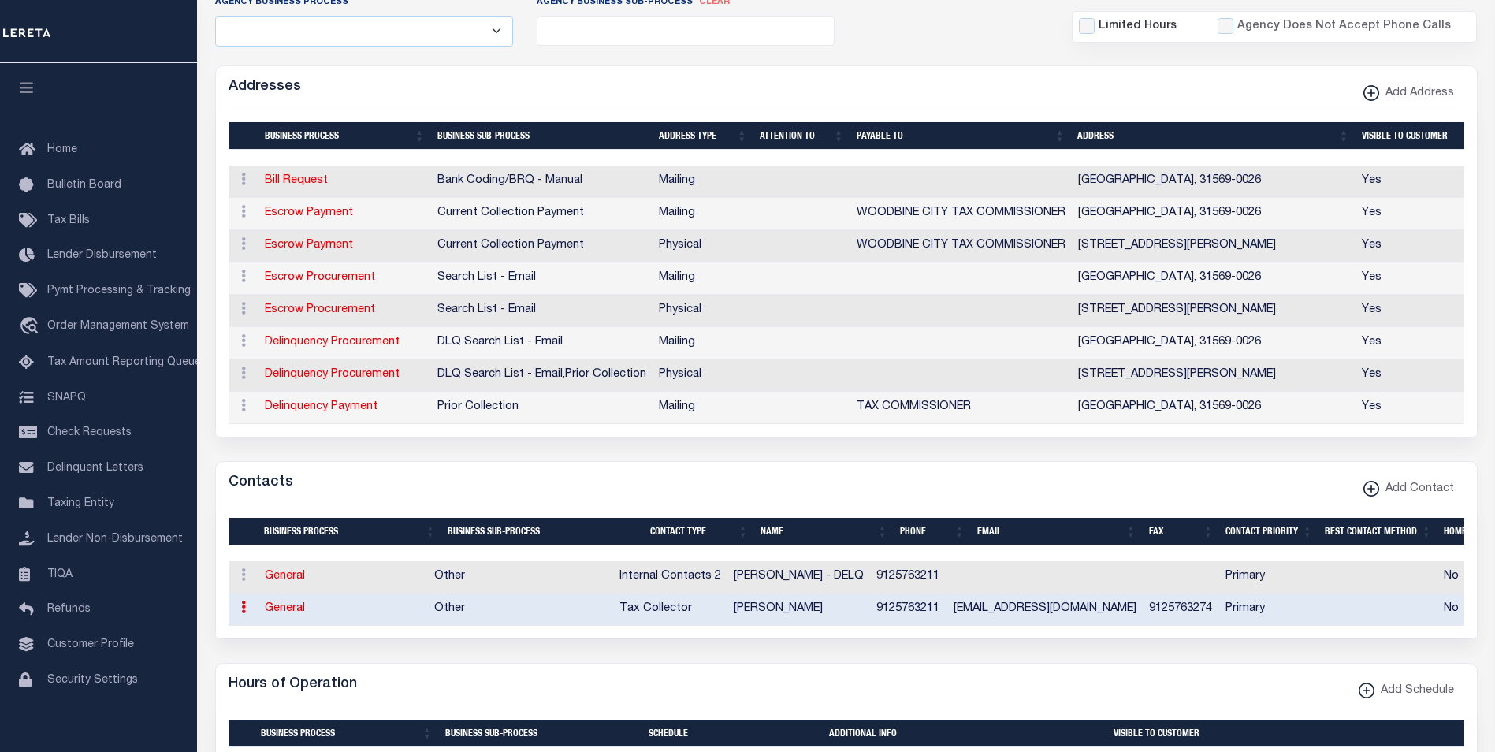
type input "9125763274"
type input "[EMAIL_ADDRESS][DOMAIN_NAME]"
select select "6"
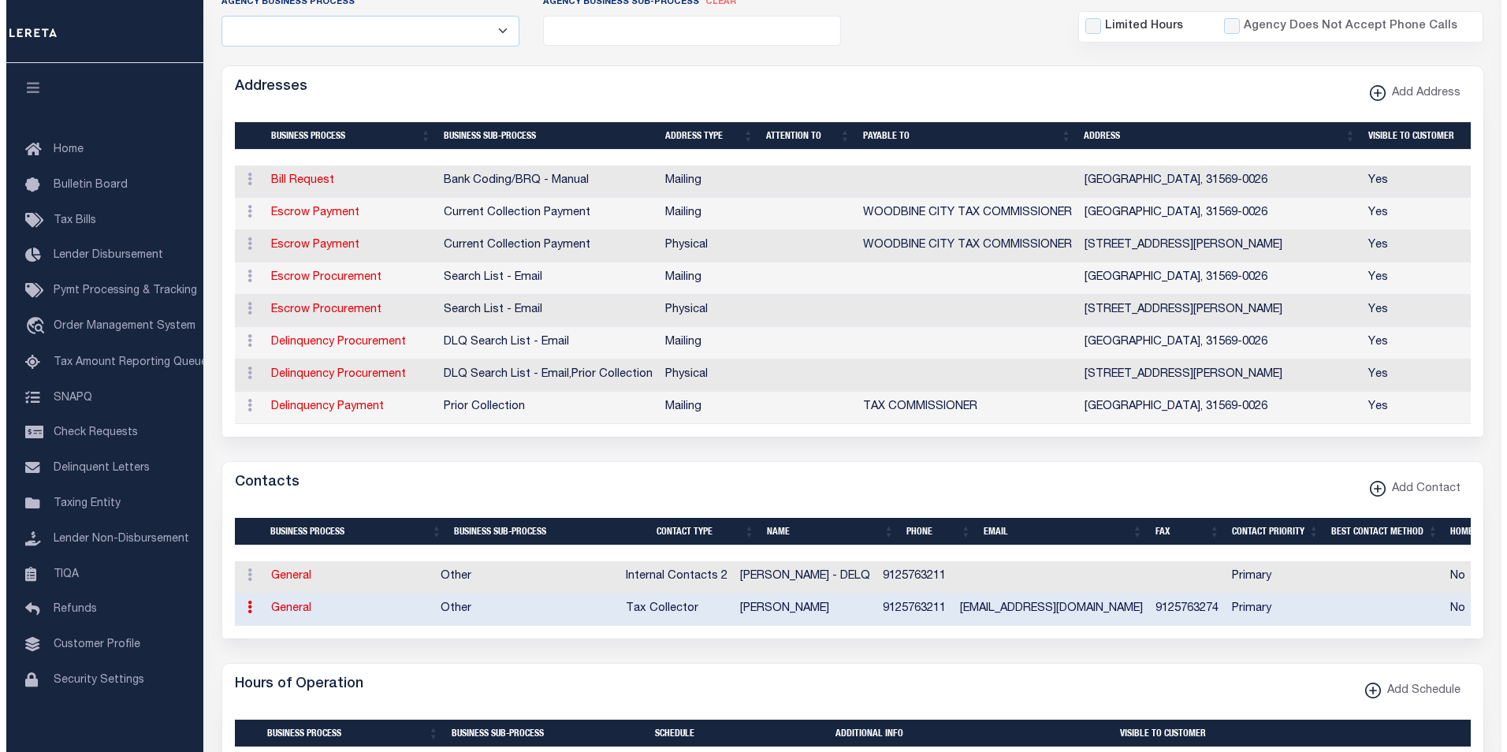
select select "39"
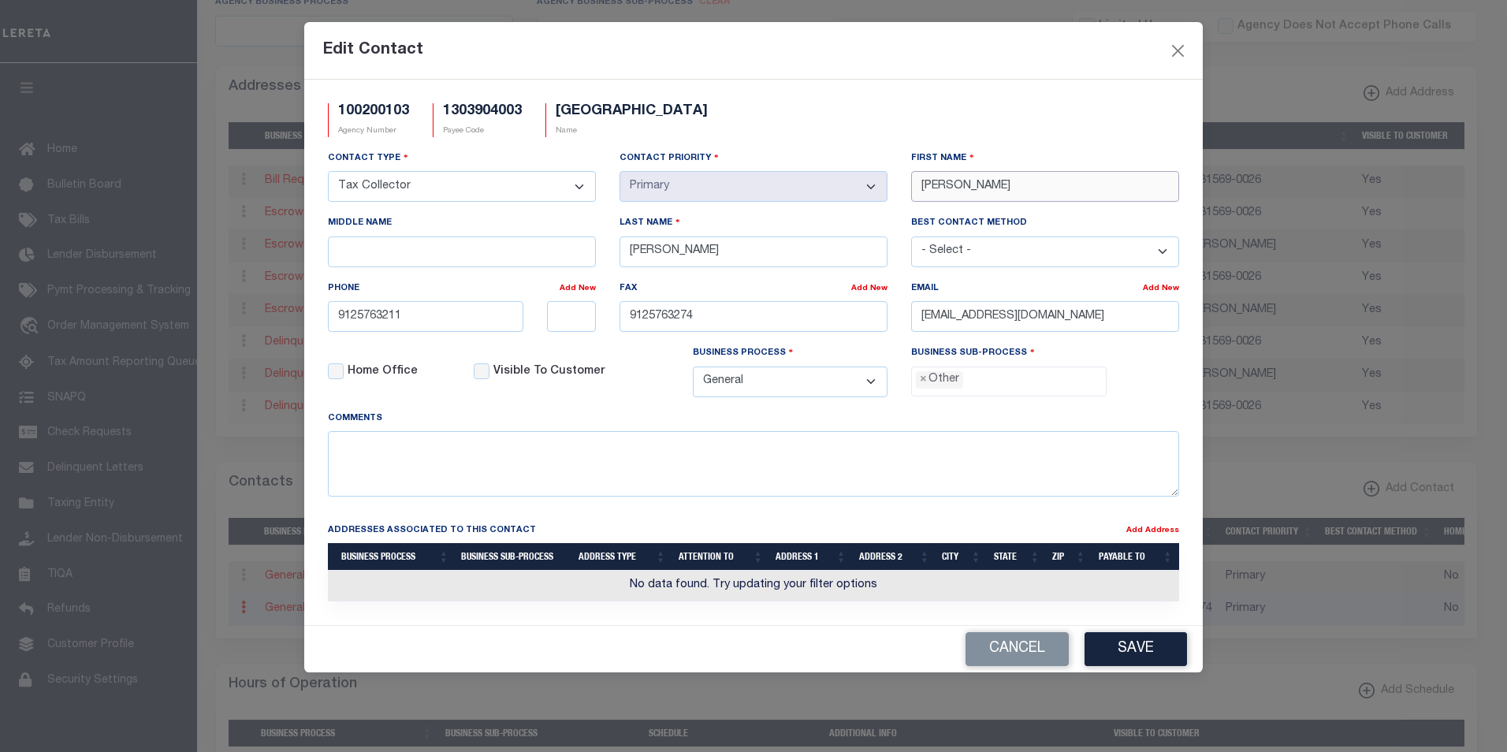
drag, startPoint x: 973, startPoint y: 190, endPoint x: 913, endPoint y: 186, distance: 60.8
click at [913, 186] on input "[PERSON_NAME]" at bounding box center [1045, 186] width 268 height 31
paste input "AMELI"
type input "[PERSON_NAME]"
drag, startPoint x: 701, startPoint y: 253, endPoint x: 619, endPoint y: 246, distance: 82.3
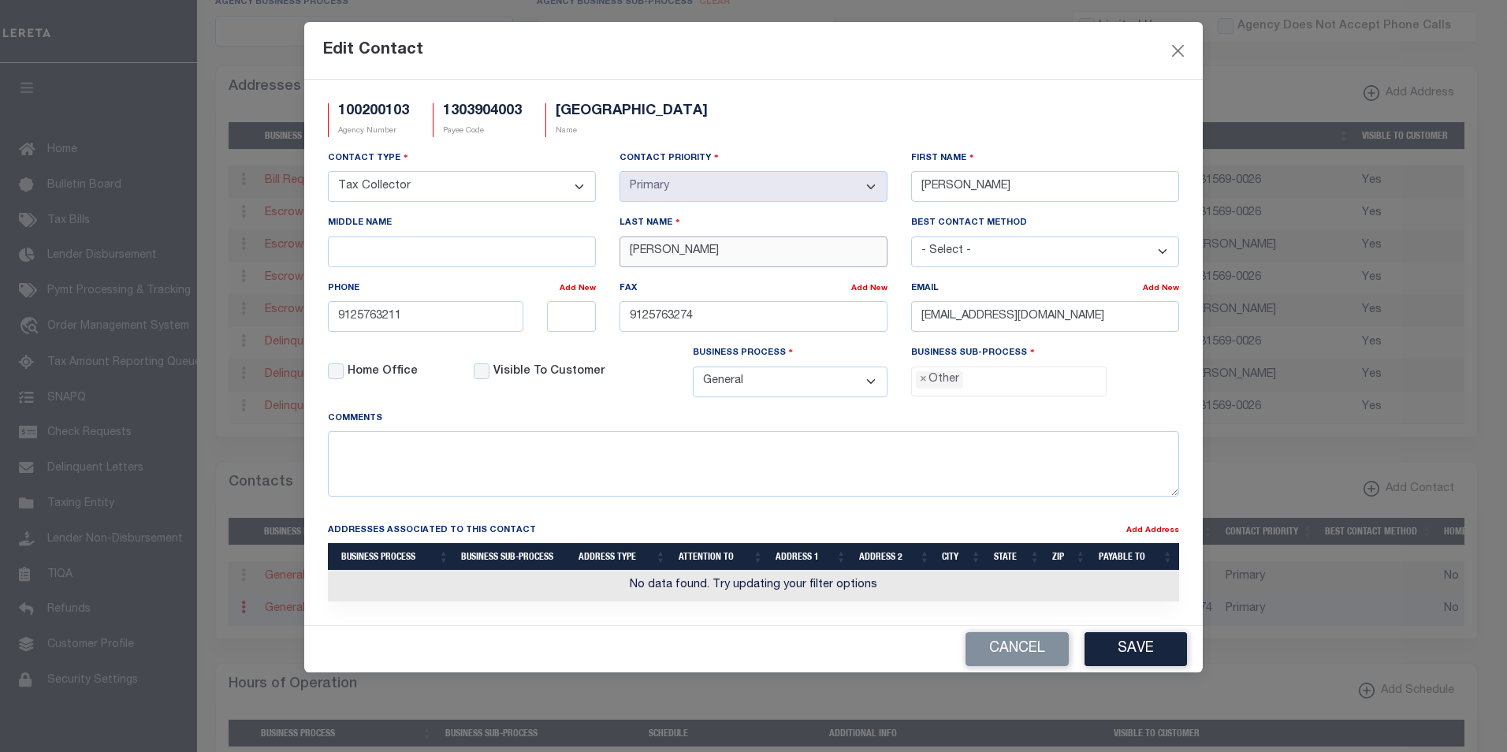
click at [619, 246] on div "Last Name [PERSON_NAME]" at bounding box center [754, 246] width 292 height 65
paste input "SWORD"
type input "SWORDS"
click at [1145, 652] on button "Save" at bounding box center [1135, 649] width 102 height 34
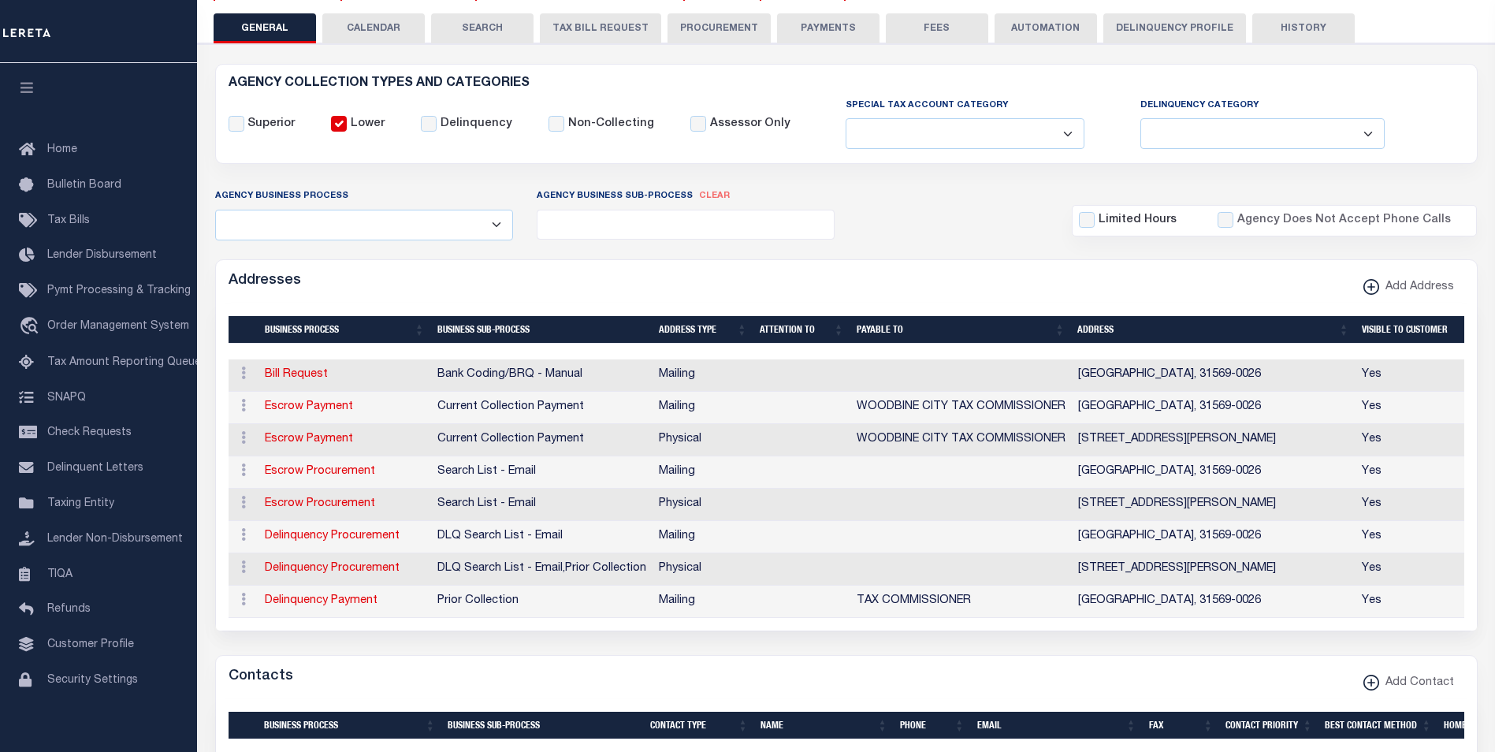
scroll to position [10, 0]
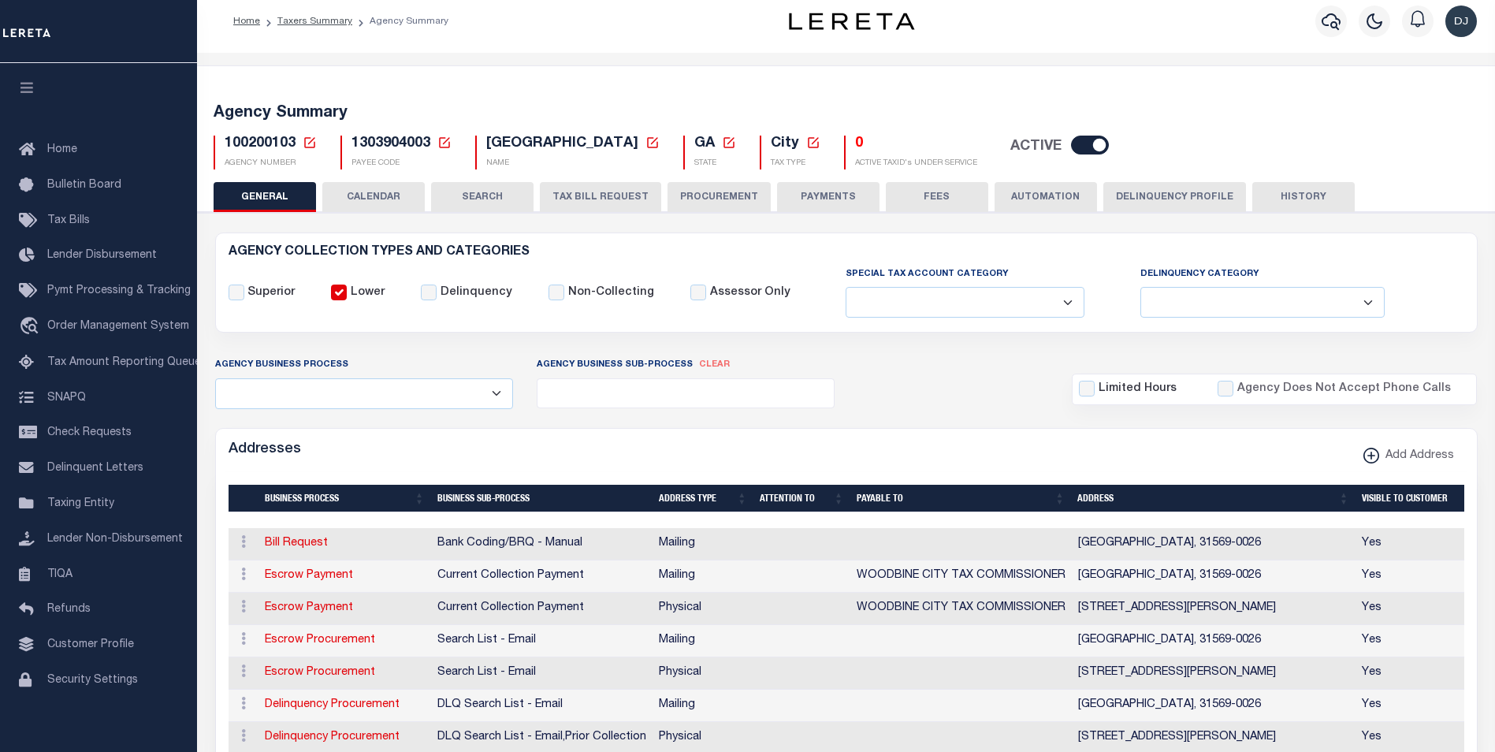
click at [1280, 192] on button "HISTORY" at bounding box center [1303, 197] width 102 height 30
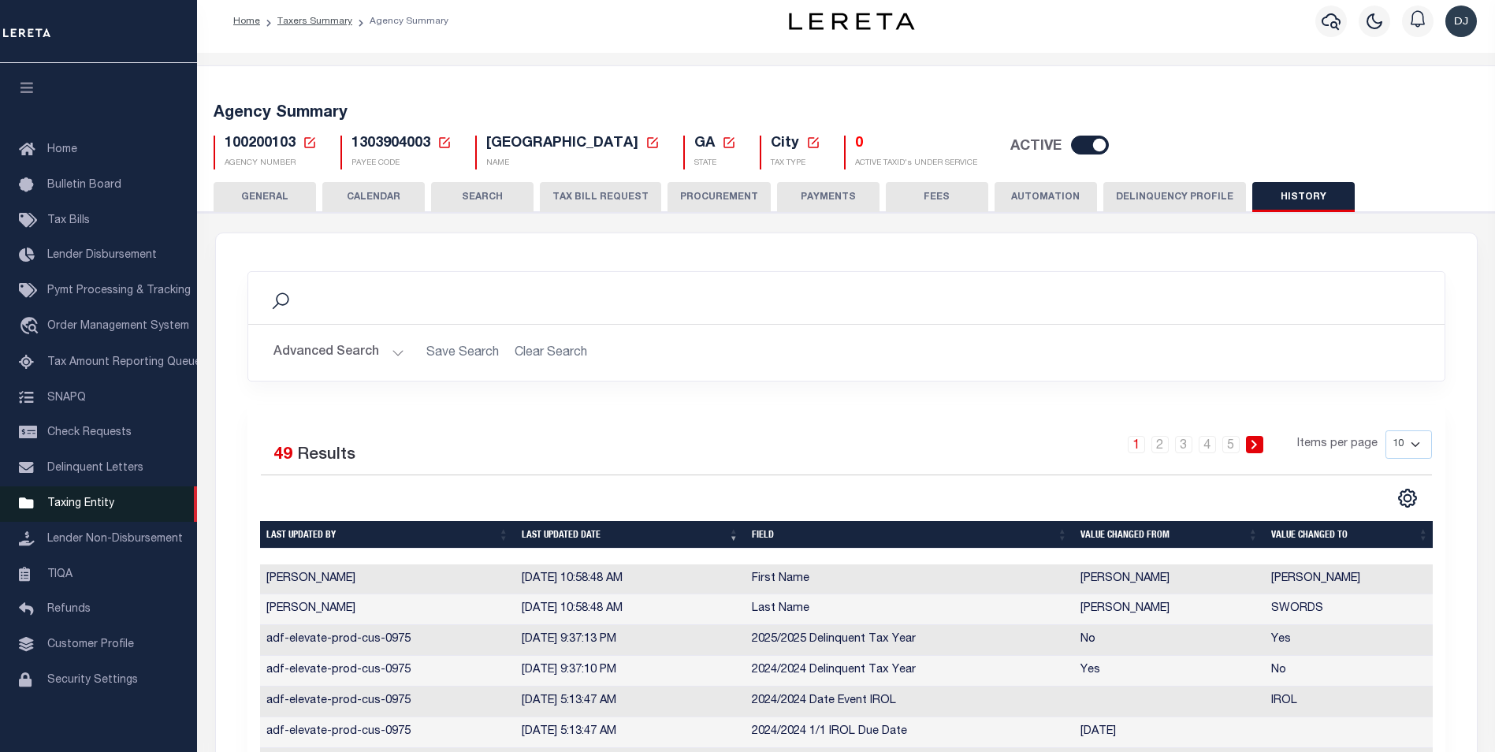
click at [102, 508] on span "Taxing Entity" at bounding box center [80, 503] width 67 height 11
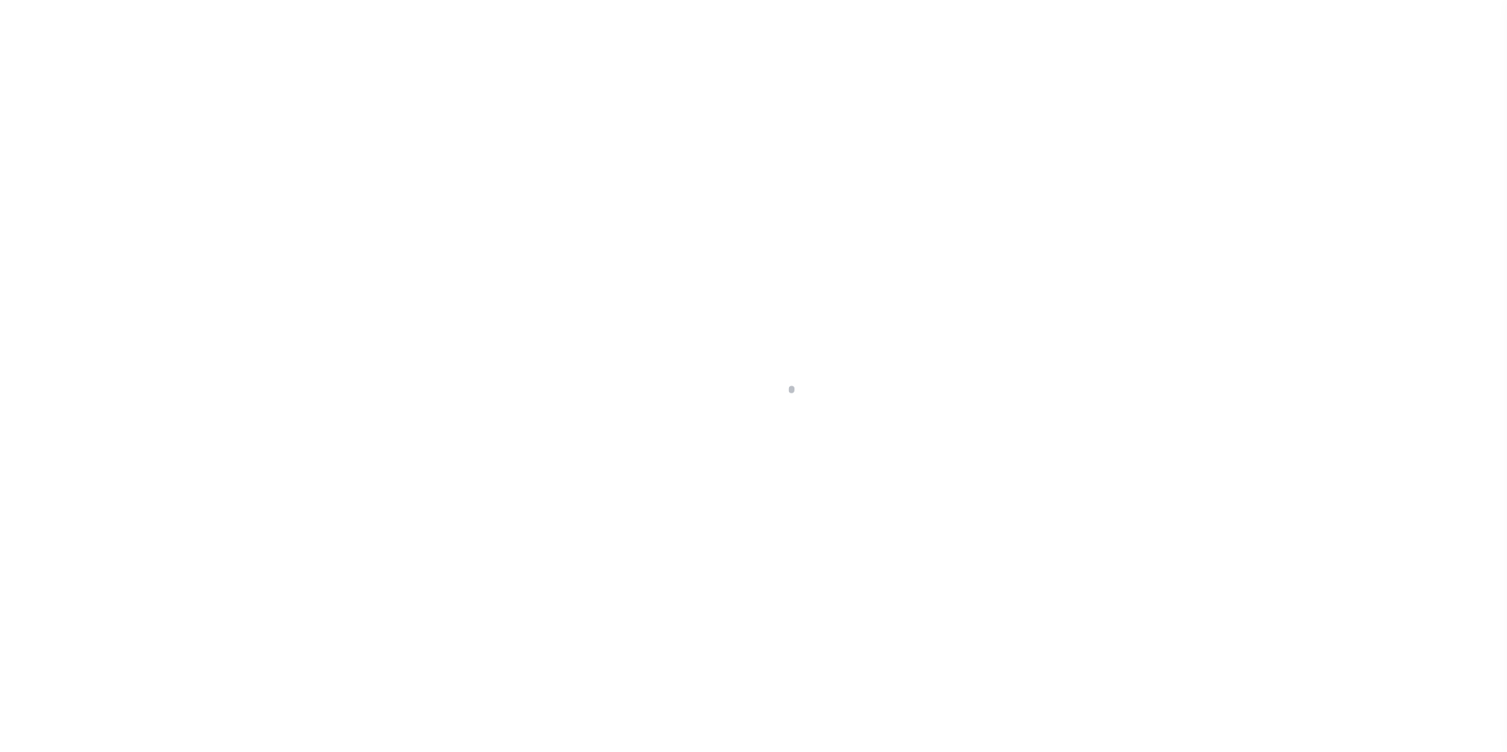
select select
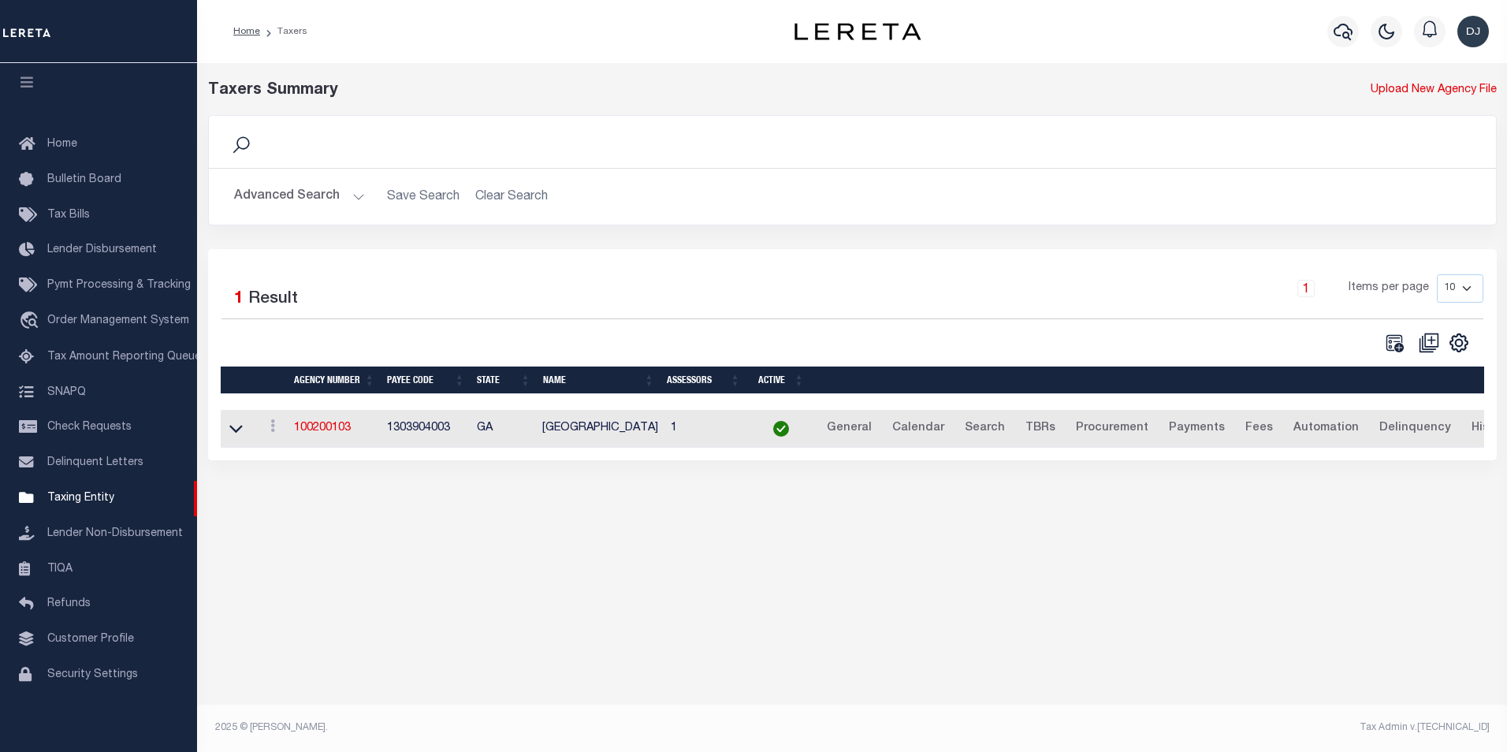
click at [359, 199] on button "Advanced Search" at bounding box center [299, 196] width 131 height 31
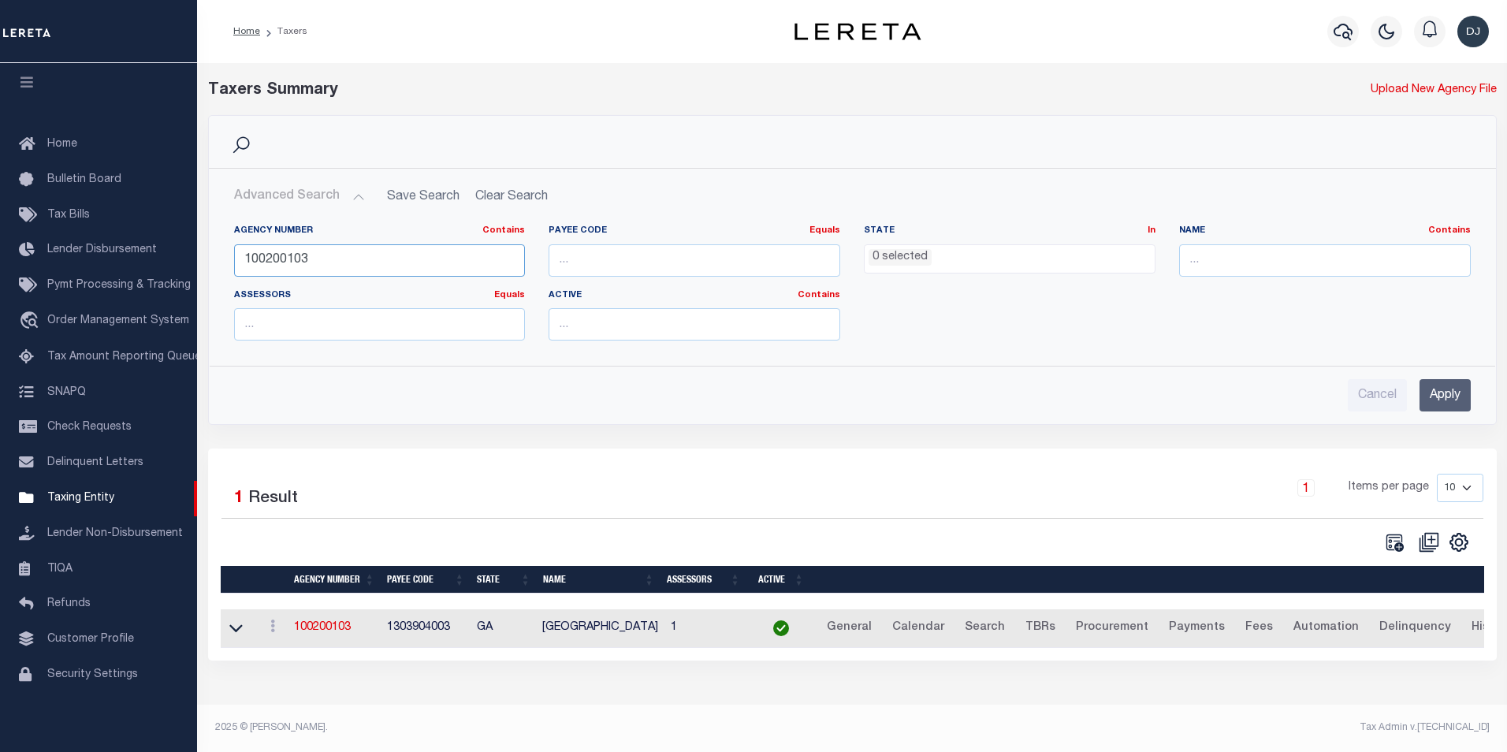
drag, startPoint x: 319, startPoint y: 256, endPoint x: 231, endPoint y: 255, distance: 88.3
click at [231, 255] on div "Agency Number Contains Contains Is 100200103" at bounding box center [379, 257] width 315 height 65
type input "101110103"
click at [1453, 389] on input "Apply" at bounding box center [1444, 395] width 51 height 32
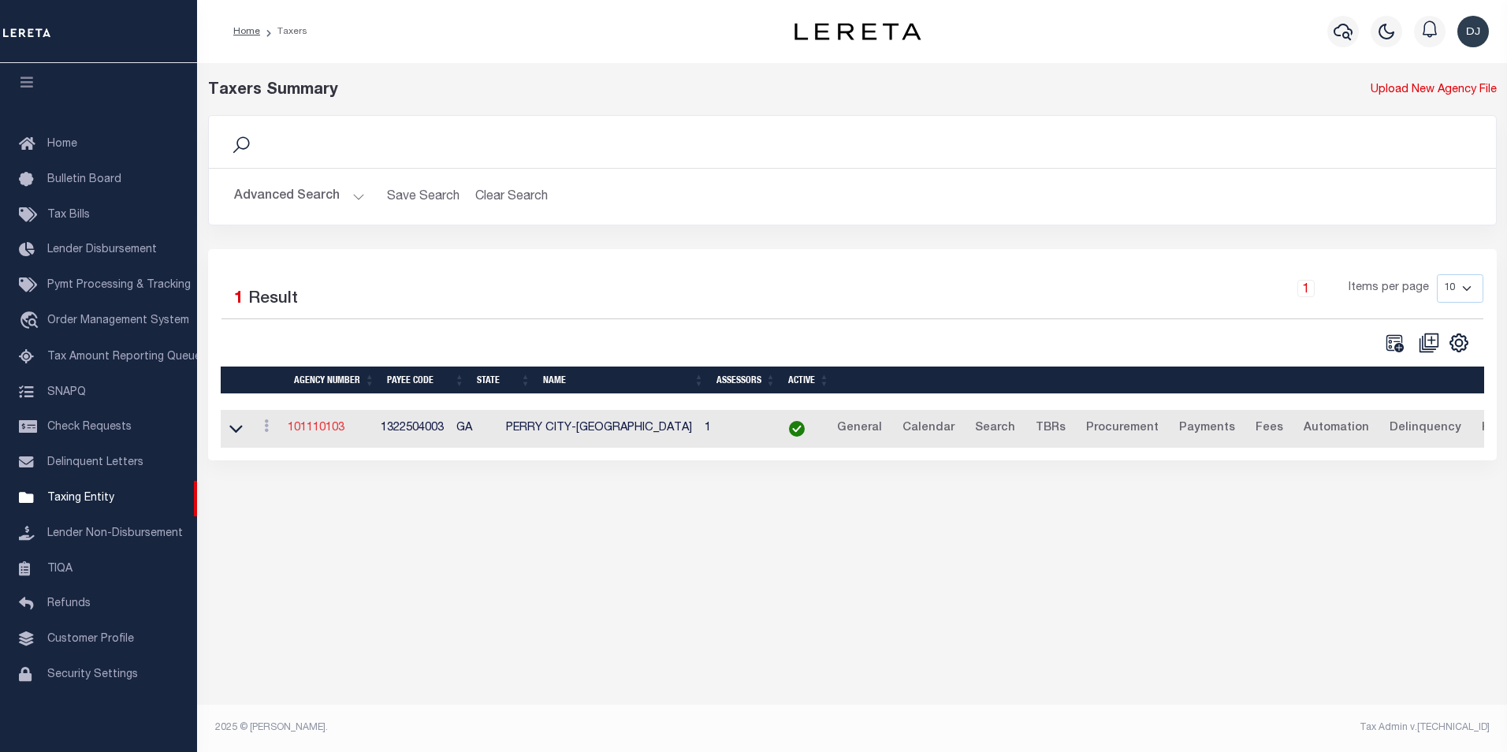
click at [312, 426] on link "101110103" at bounding box center [316, 427] width 57 height 11
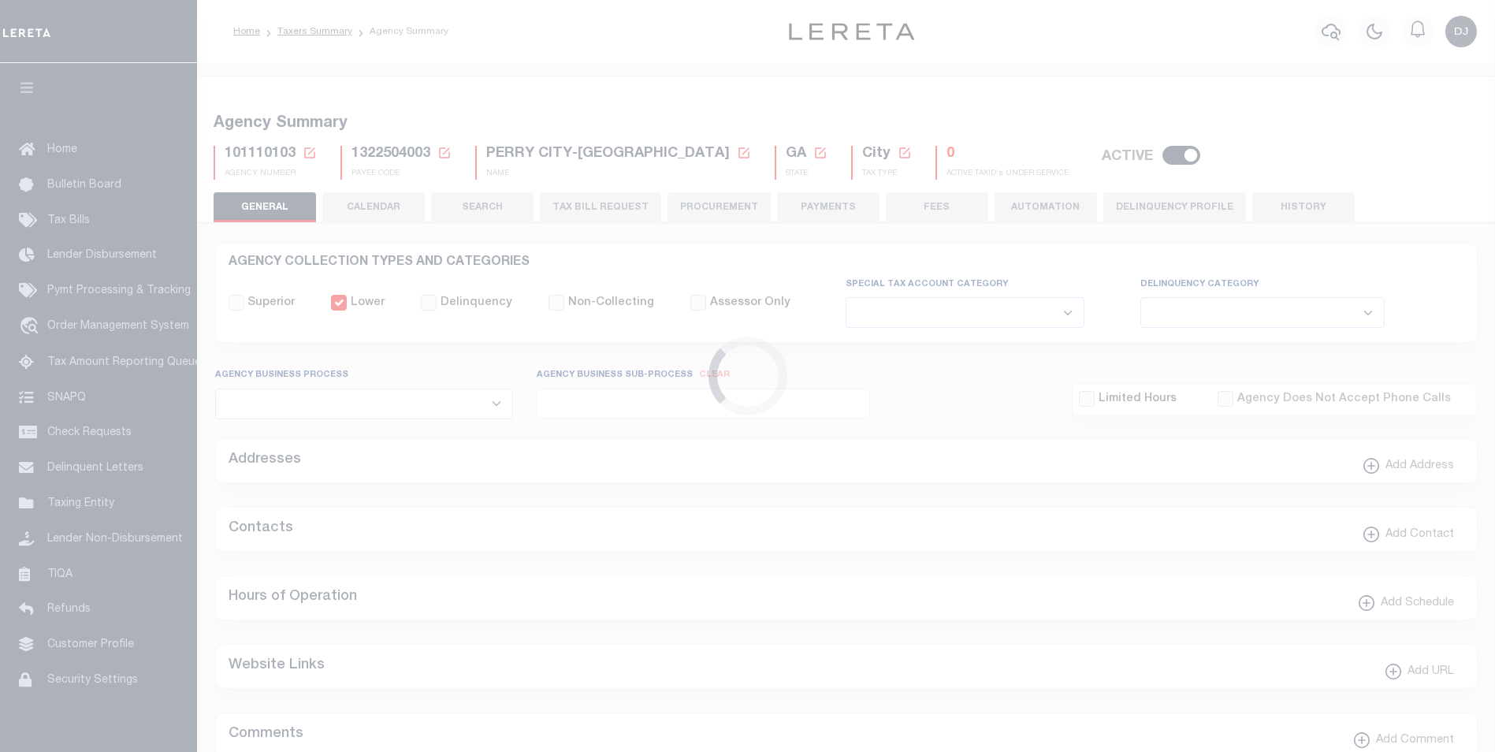
select select
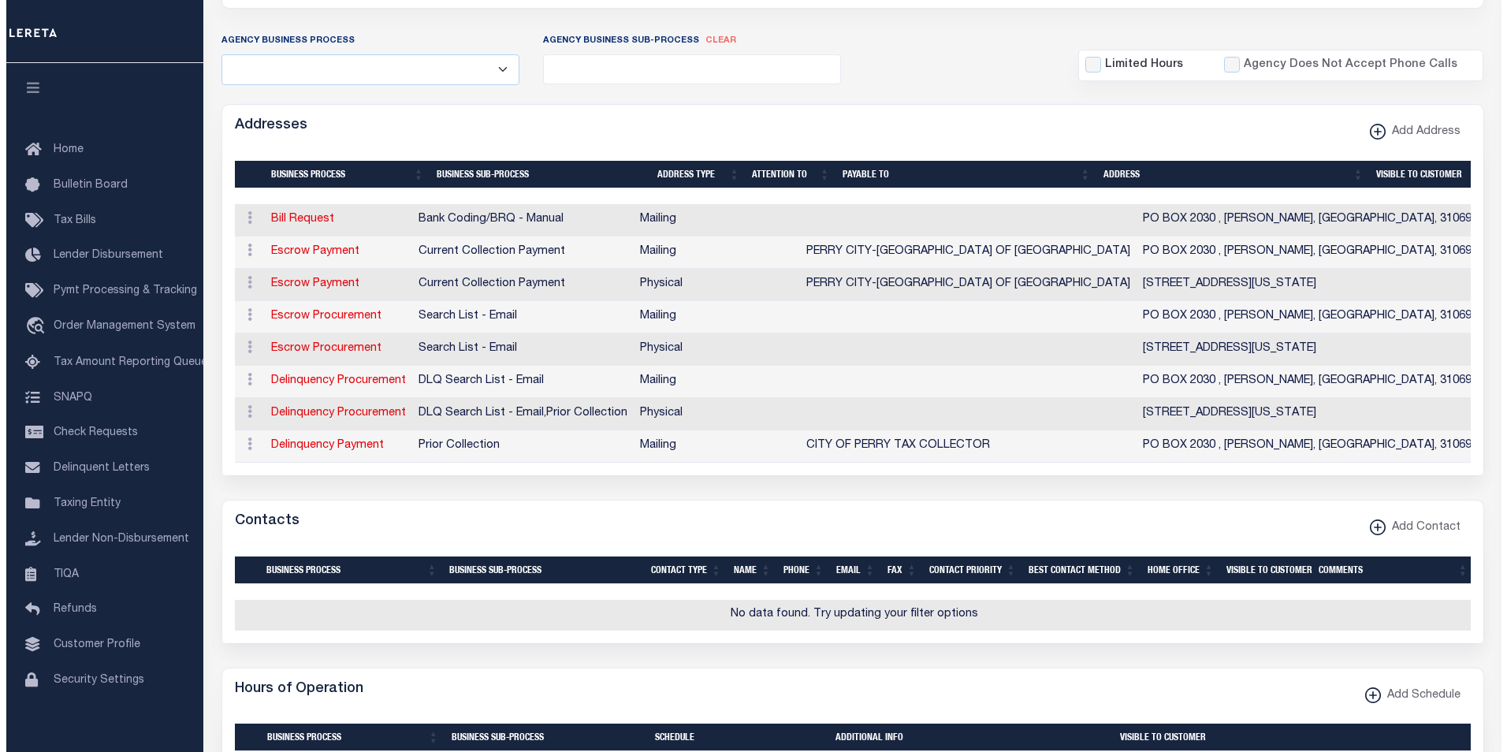
scroll to position [381, 0]
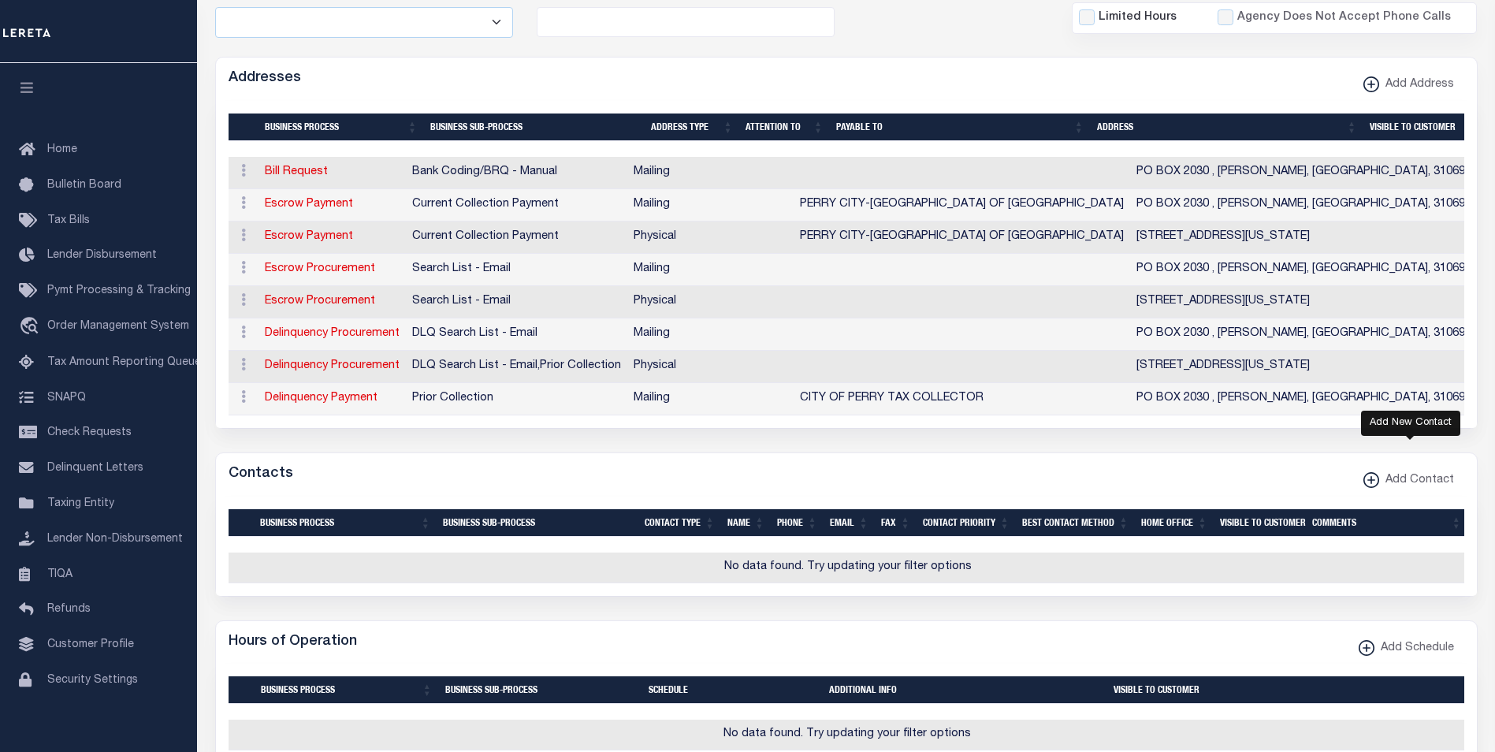
click at [1371, 488] on xmlns\ "button" at bounding box center [1371, 480] width 16 height 16
select select "1"
checkbox input "false"
checkbox input "true"
select select
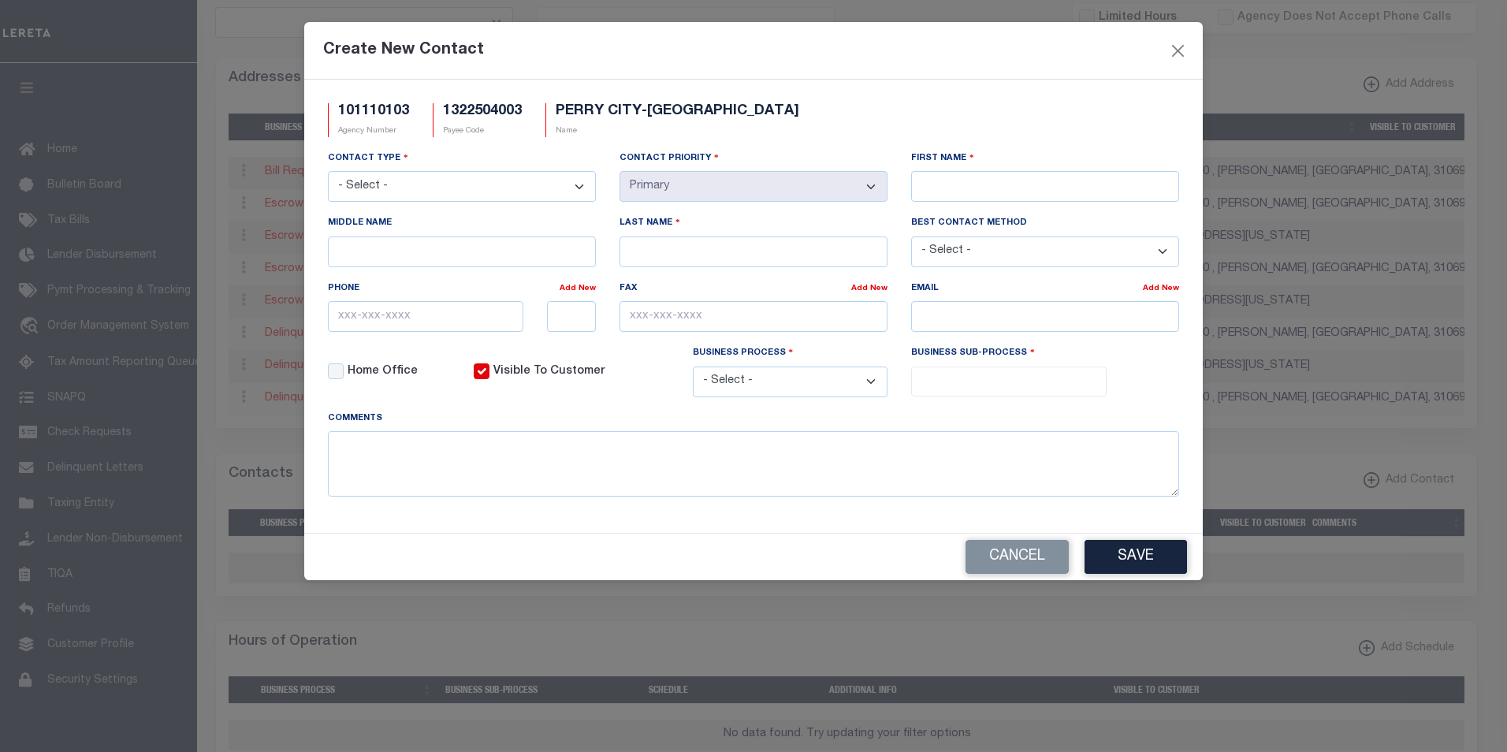
click at [582, 188] on select "- Select - Assessor Clerk Internal Contacts 1 Internal Contacts 2 Internal Cont…" at bounding box center [462, 186] width 268 height 31
select select "2"
click at [328, 172] on select "- Select - Assessor Clerk Internal Contacts 1 Internal Contacts 2 Internal Cont…" at bounding box center [462, 186] width 268 height 31
click at [995, 179] on input "First Name" at bounding box center [1045, 186] width 268 height 31
paste input "DAJSHA"
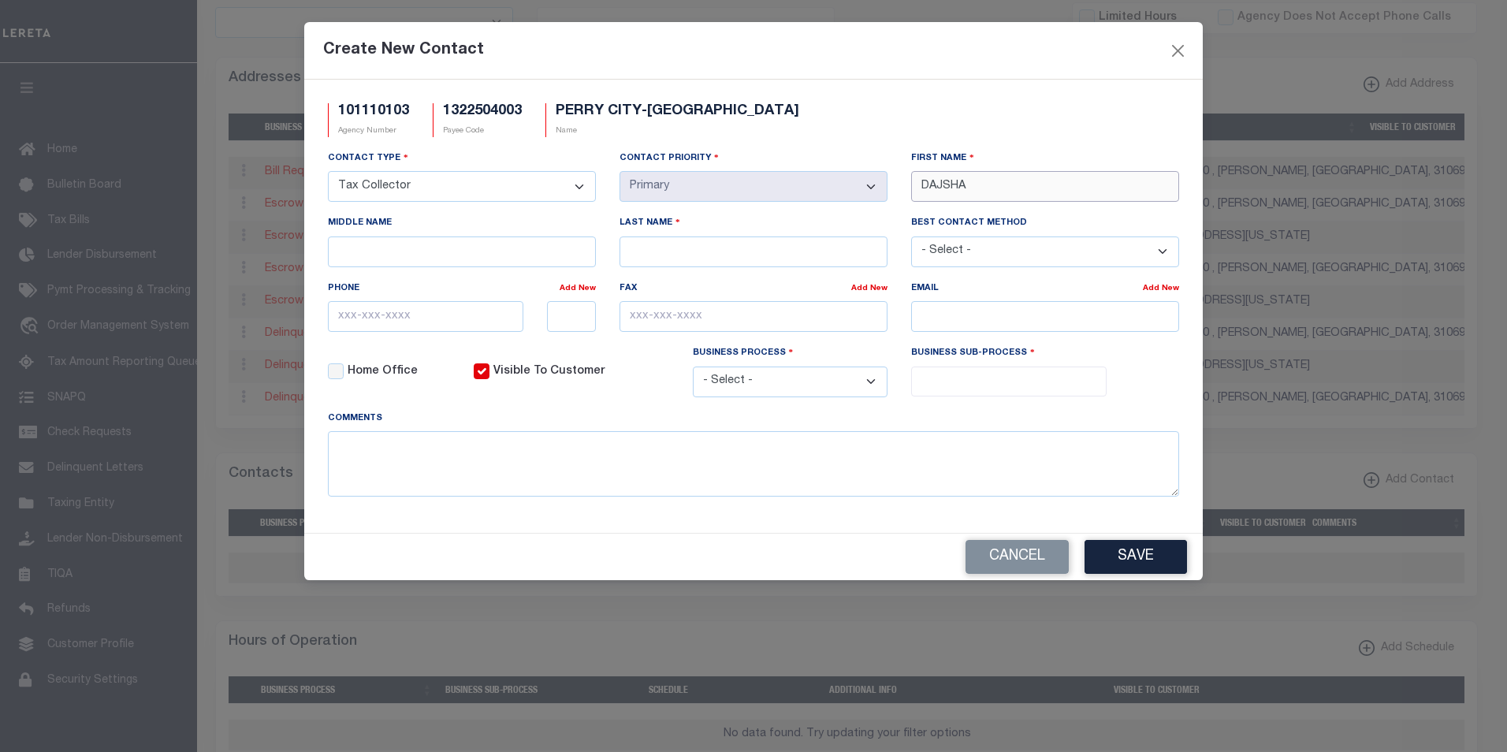
type input "DAJSHA"
click at [690, 255] on input "Last Name" at bounding box center [753, 251] width 268 height 31
paste input "[PERSON_NAME]"
type input "[PERSON_NAME]"
click at [949, 316] on input "email" at bounding box center [1045, 316] width 268 height 31
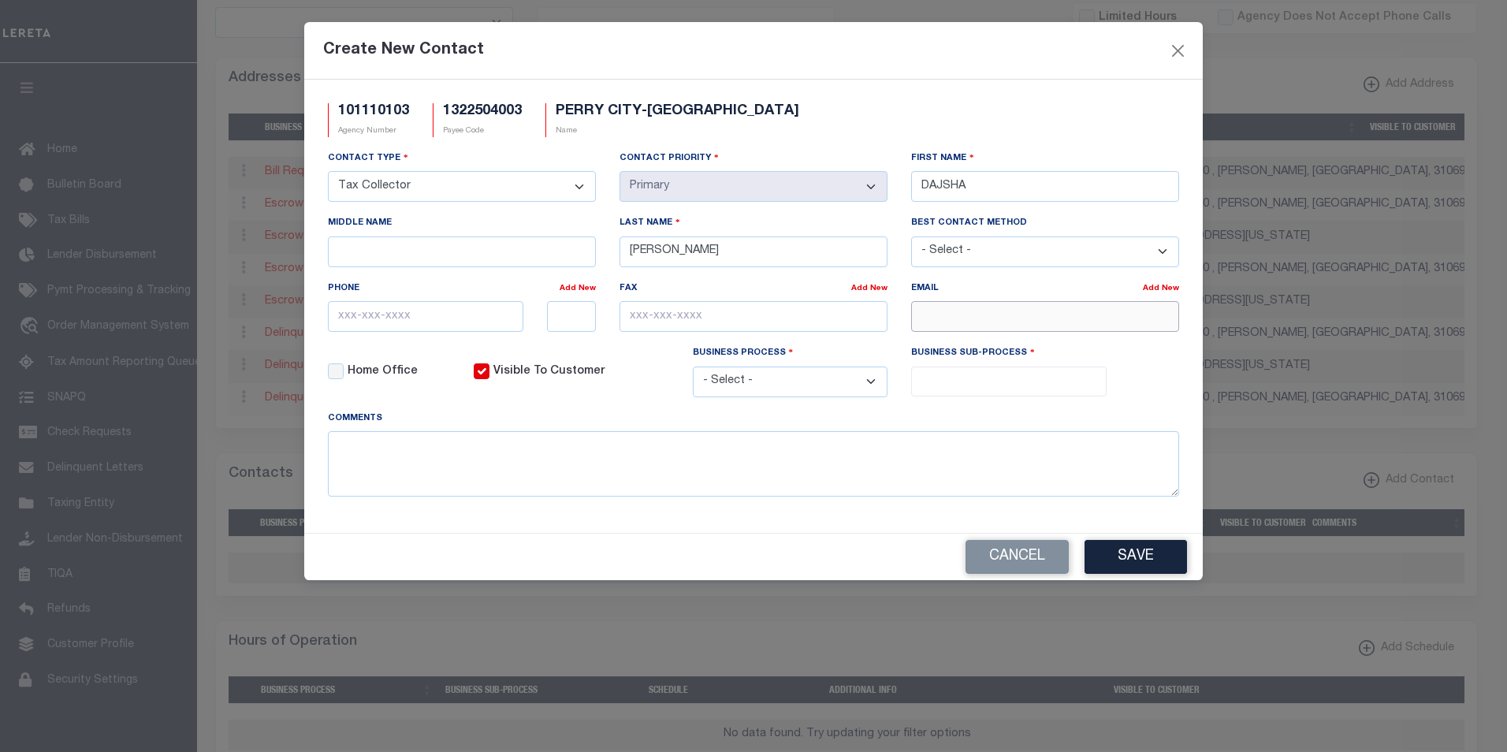
paste input "[EMAIL_ADDRESS][PERSON_NAME][PERSON_NAME][DOMAIN_NAME]"
type input "[EMAIL_ADDRESS][PERSON_NAME][PERSON_NAME][DOMAIN_NAME]"
click at [356, 315] on input "text" at bounding box center [425, 316] width 195 height 31
paste input "478-988-2740"
type input "478-988-2740"
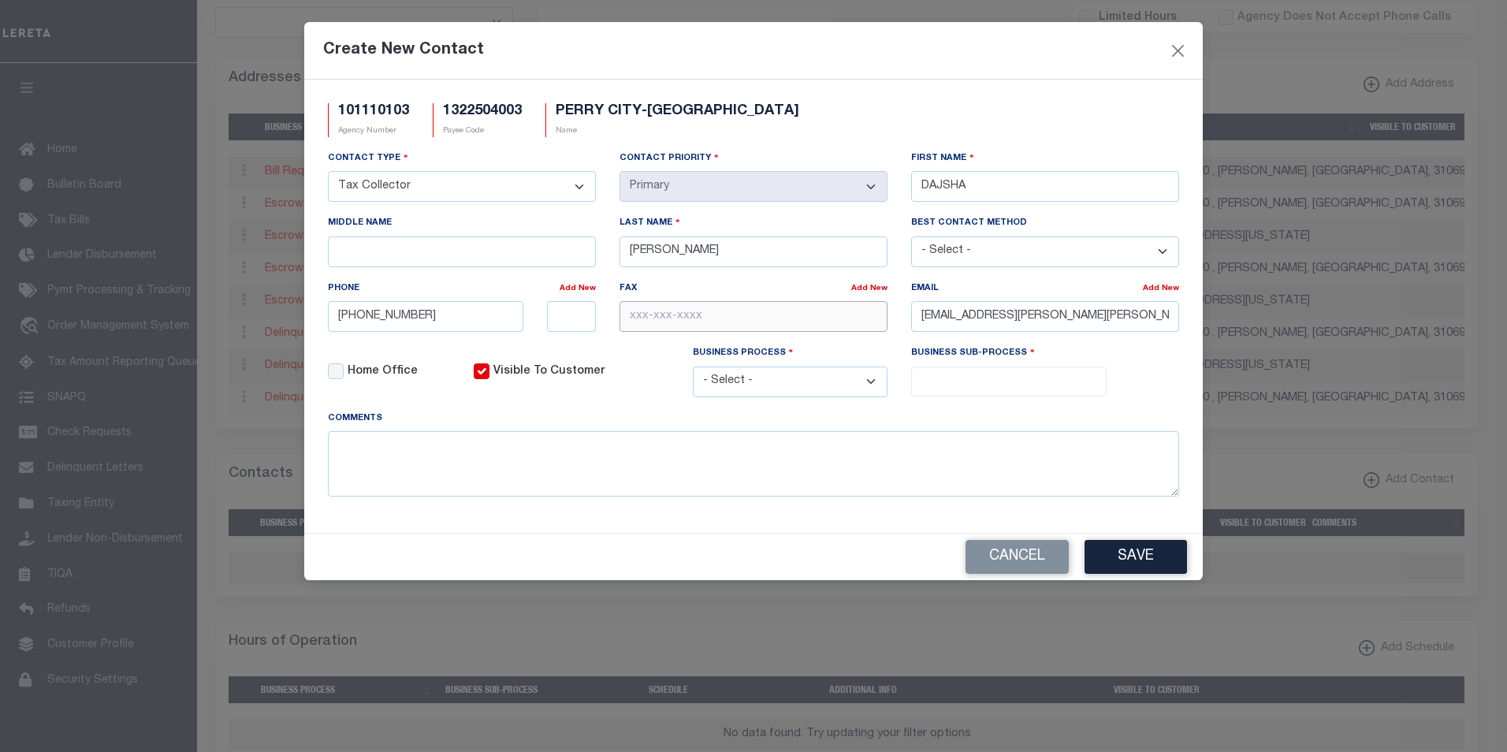
click at [627, 319] on input "text" at bounding box center [753, 316] width 268 height 31
paste input "478-988-2748"
type input "478-988-2748"
click at [856, 379] on select "- Select - All Automation Bill Request Delinquency Payment Delinquency Procurem…" at bounding box center [790, 381] width 195 height 31
select select "6"
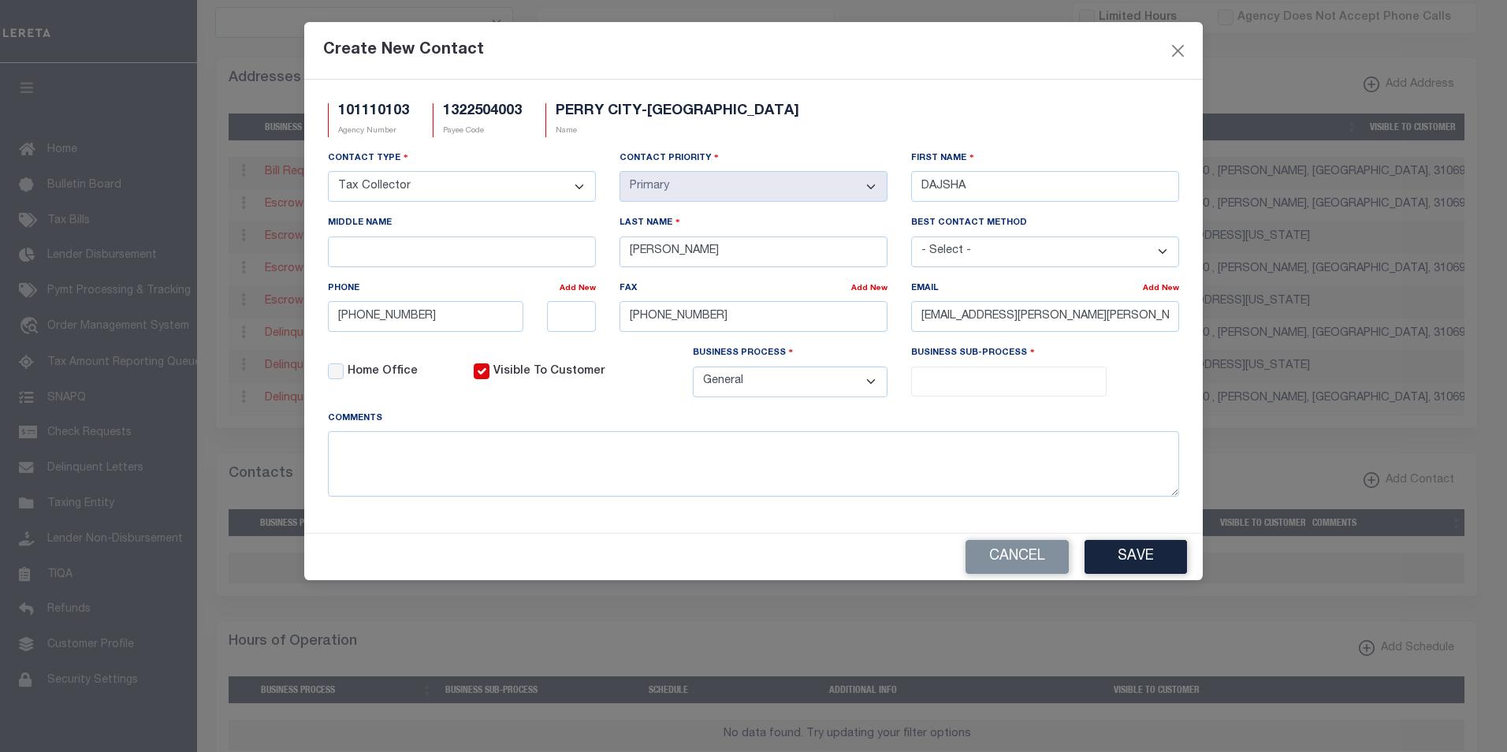
click at [693, 369] on select "- Select - All Automation Bill Request Delinquency Payment Delinquency Procurem…" at bounding box center [790, 381] width 195 height 31
click at [980, 380] on input "search" at bounding box center [1009, 379] width 186 height 17
select select "31"
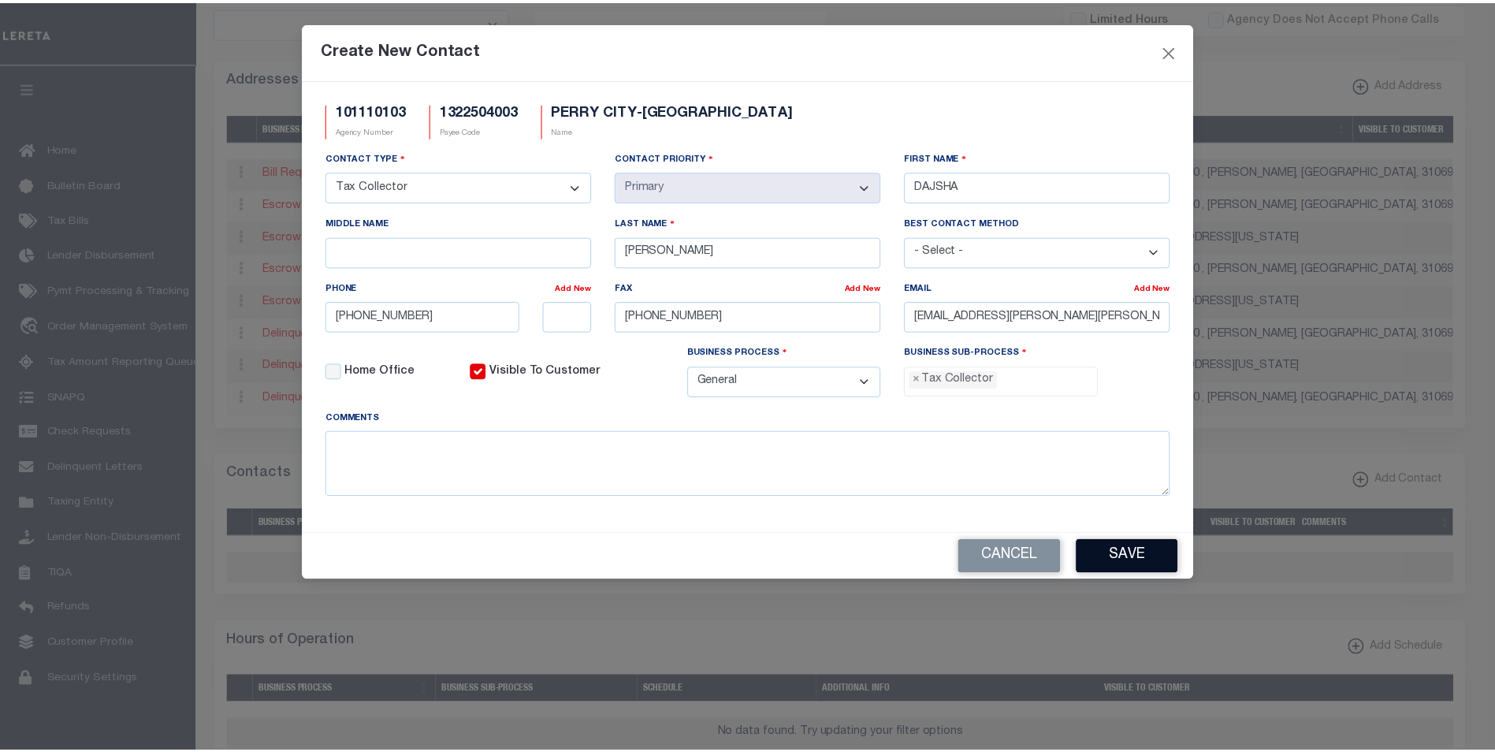
scroll to position [43, 0]
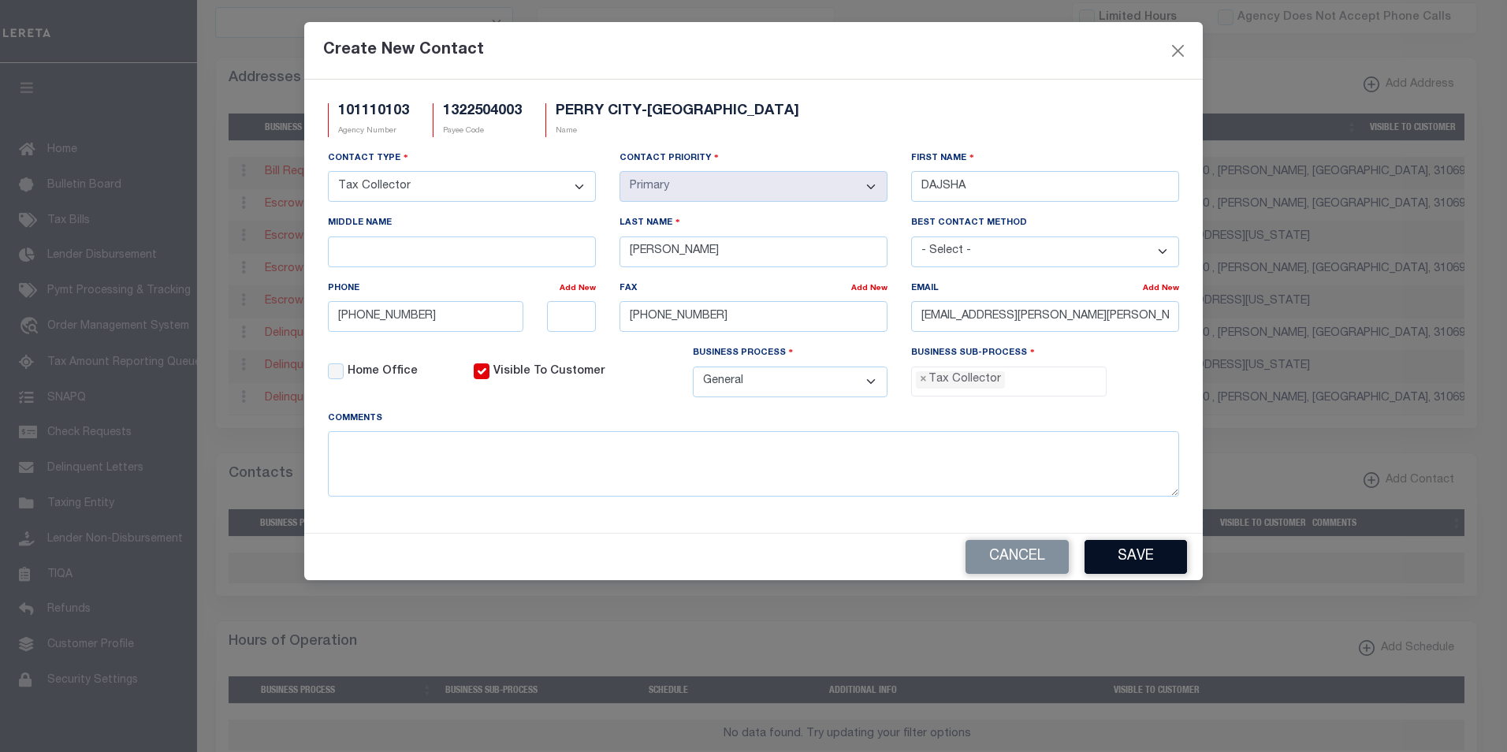
click at [1127, 563] on button "Save" at bounding box center [1135, 557] width 102 height 34
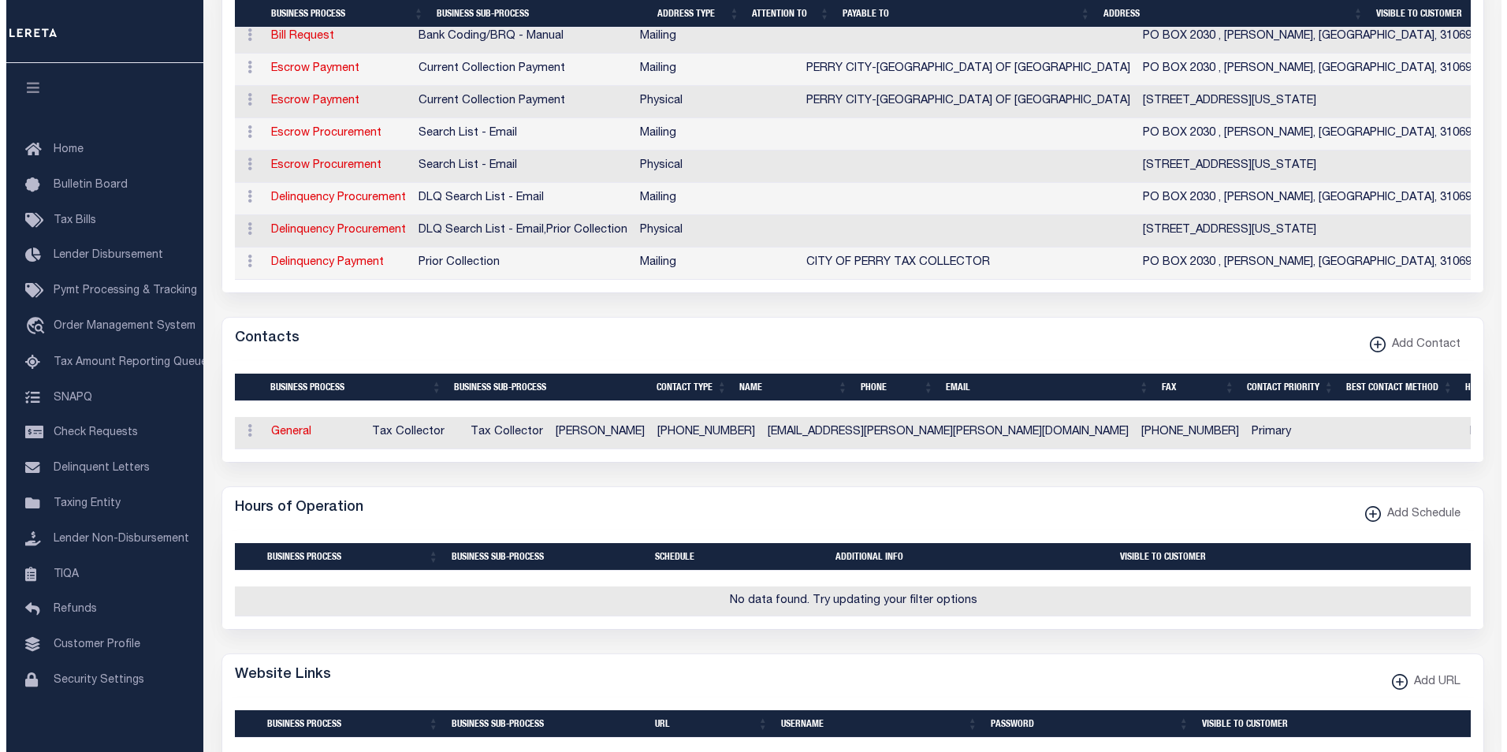
scroll to position [685, 0]
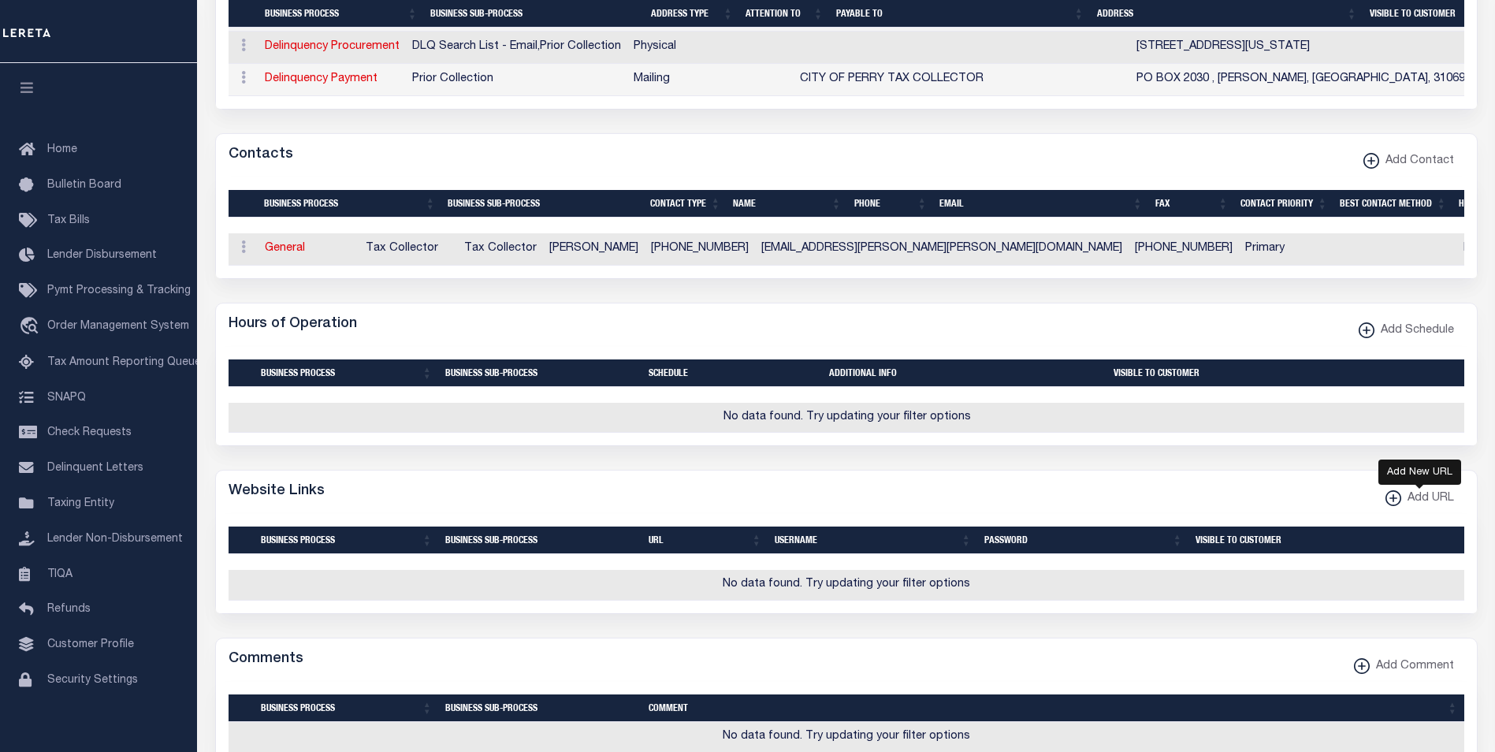
click at [1390, 506] on xmlns\ "button" at bounding box center [1393, 498] width 16 height 16
select select
checkbox input "true"
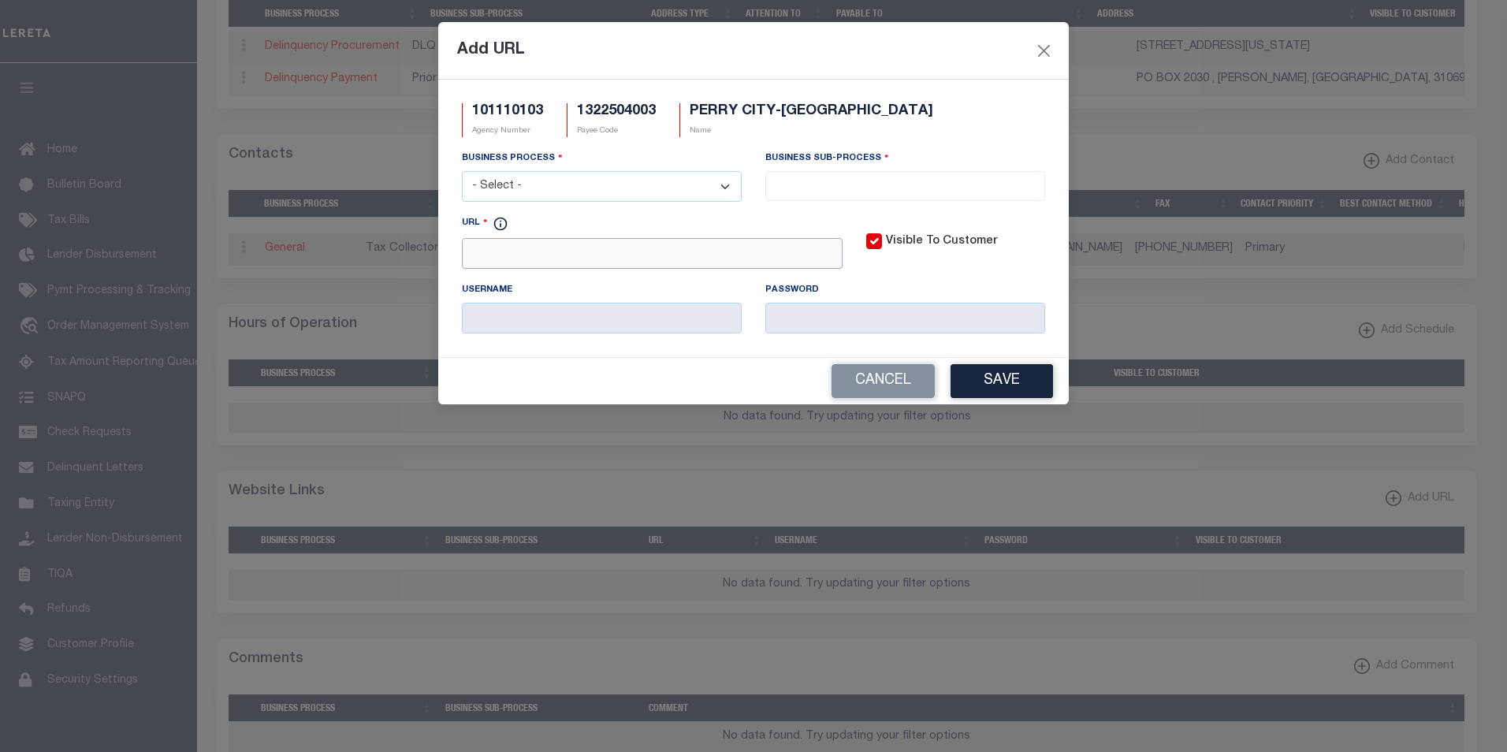
click at [522, 262] on input "URL" at bounding box center [652, 253] width 381 height 31
paste input "[URL][DOMAIN_NAME]"
type input "[URL][DOMAIN_NAME]"
click at [556, 186] on select "- Select - All Automation Bill Request Delinquency Payment Delinquency Procurem…" at bounding box center [602, 186] width 280 height 31
select select "6"
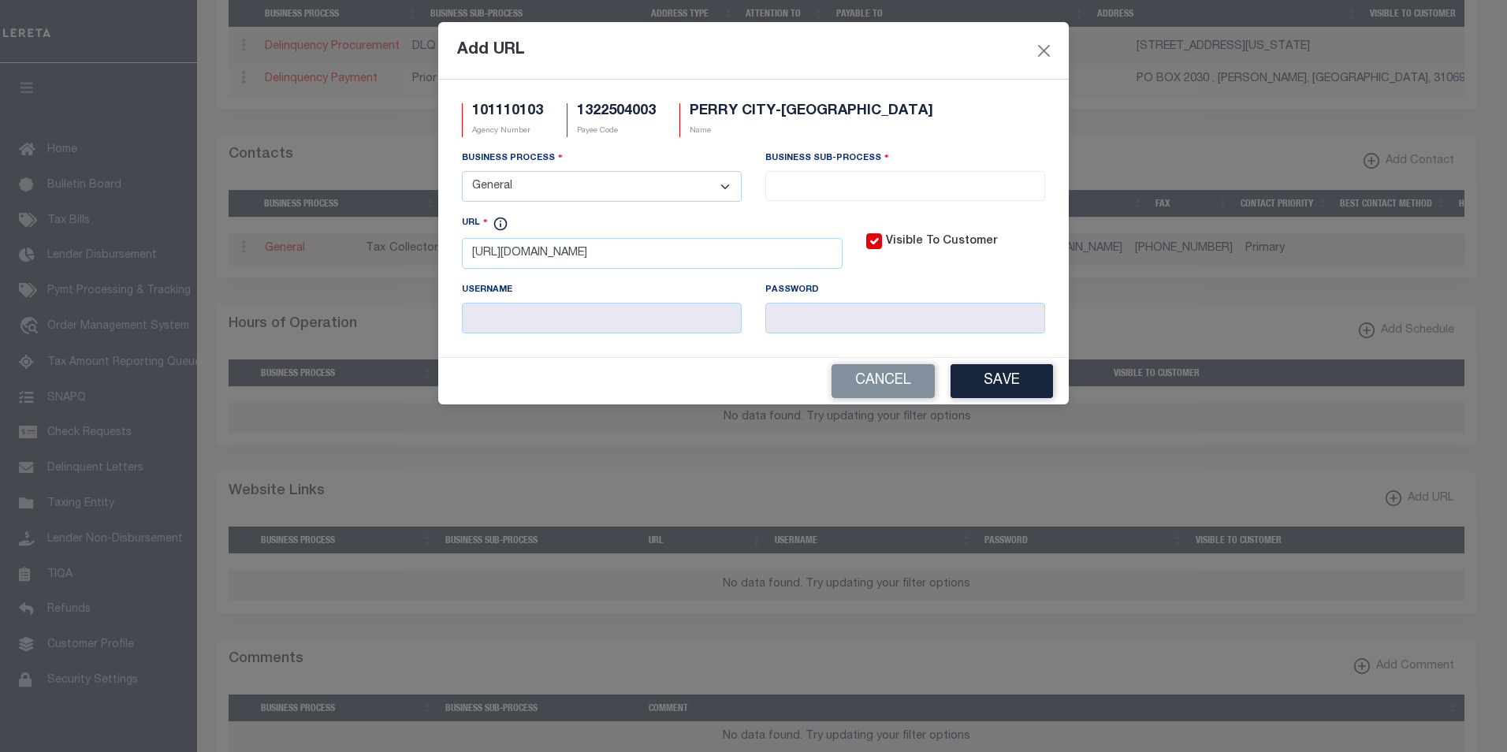
click at [462, 172] on select "- Select - All Automation Bill Request Delinquency Payment Delinquency Procurem…" at bounding box center [602, 186] width 280 height 31
click at [823, 184] on input "search" at bounding box center [905, 184] width 270 height 17
select select "31"
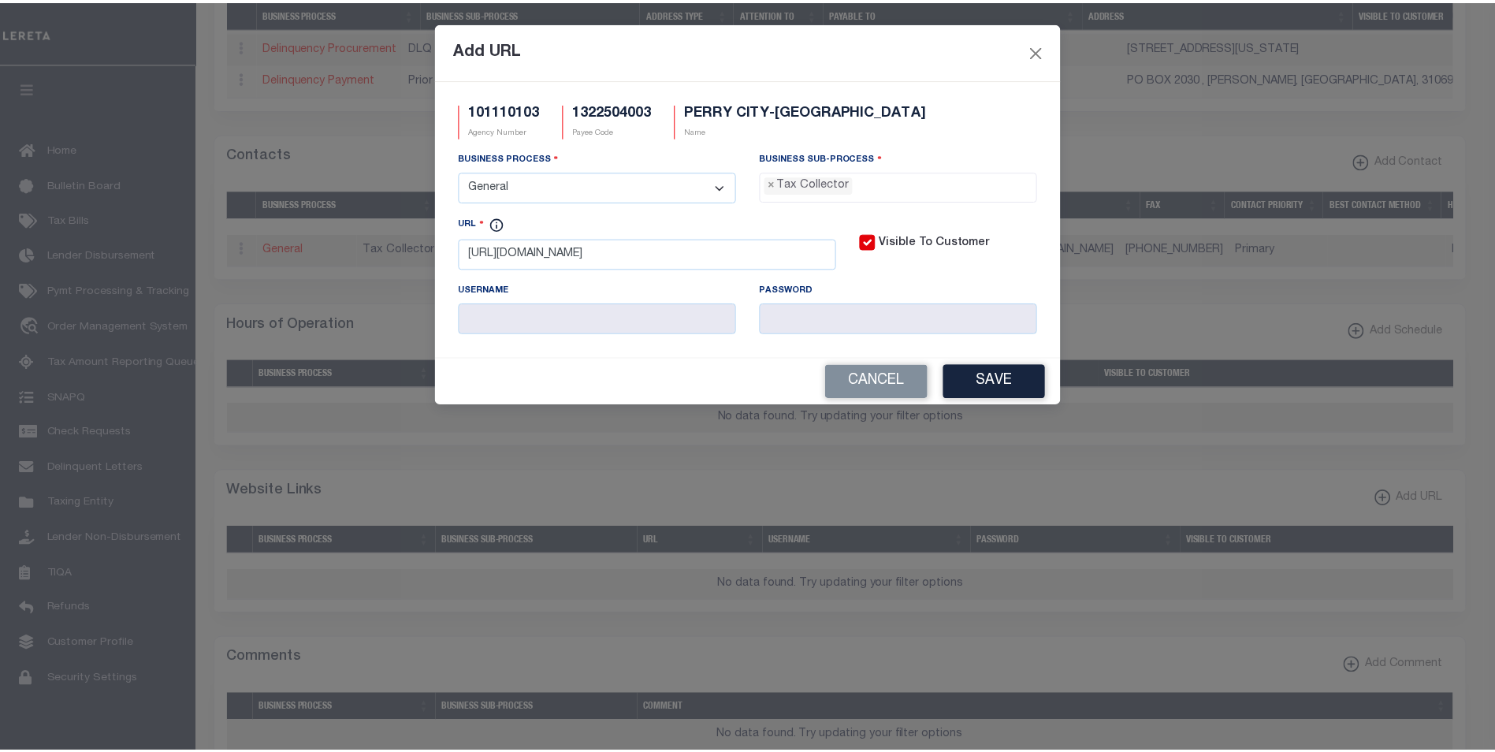
scroll to position [43, 0]
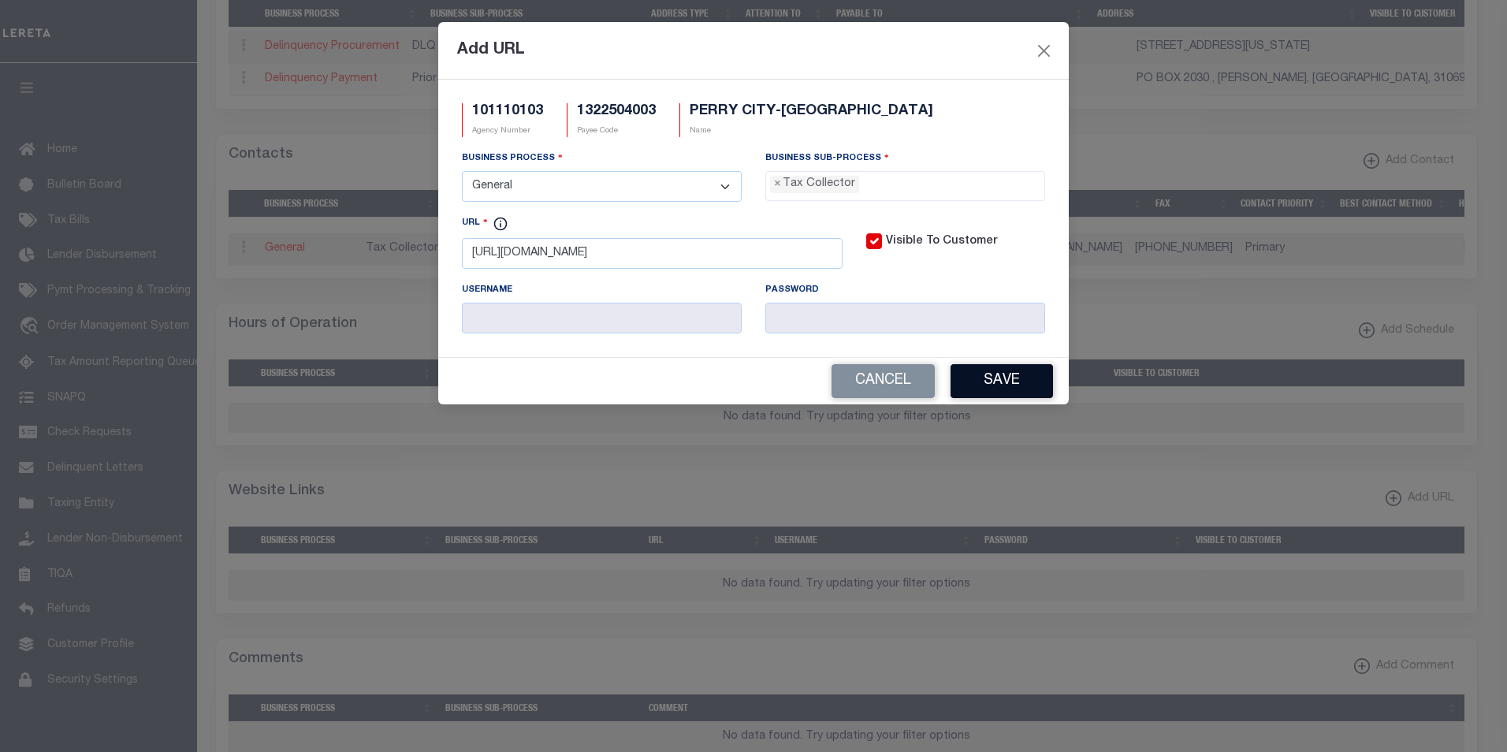
click at [1015, 384] on button "Save" at bounding box center [1001, 381] width 102 height 34
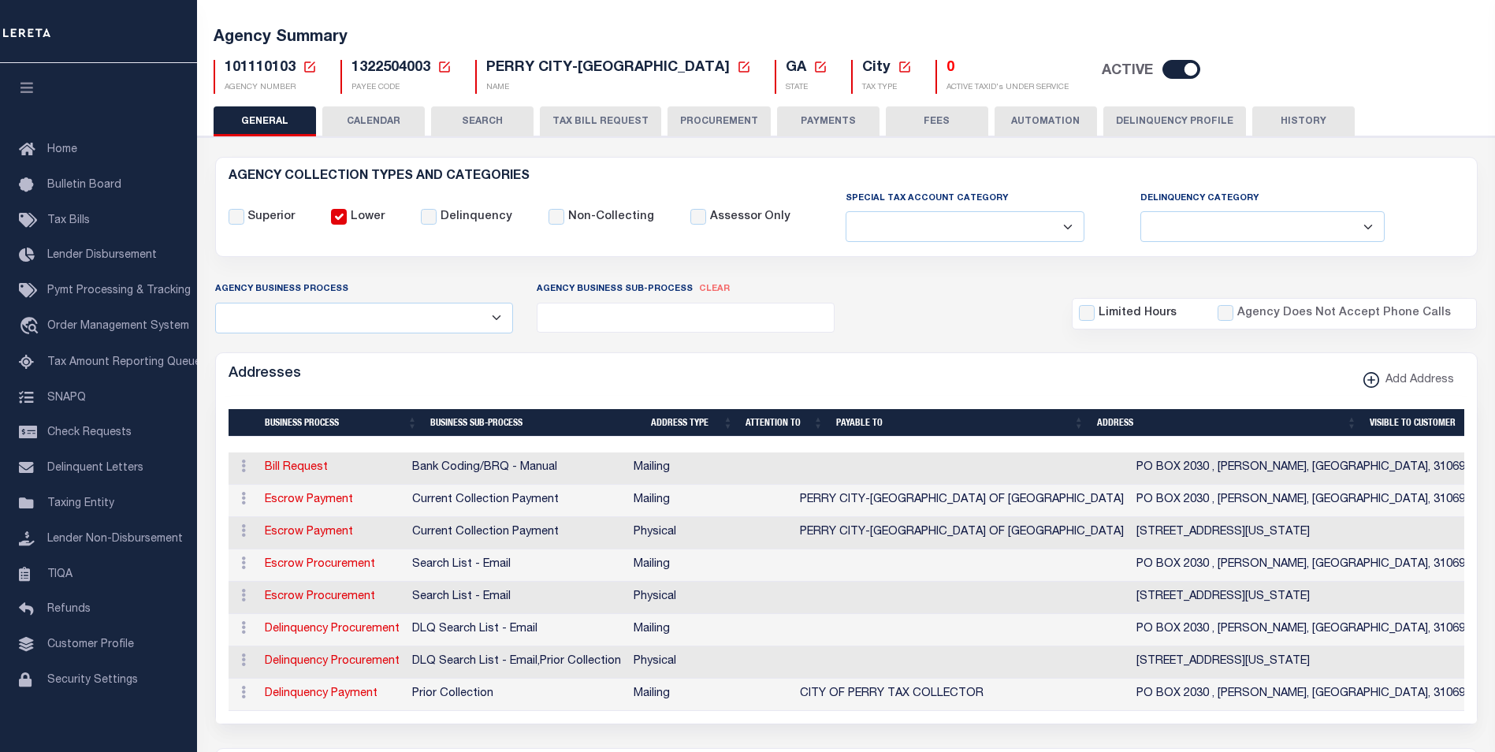
scroll to position [67, 0]
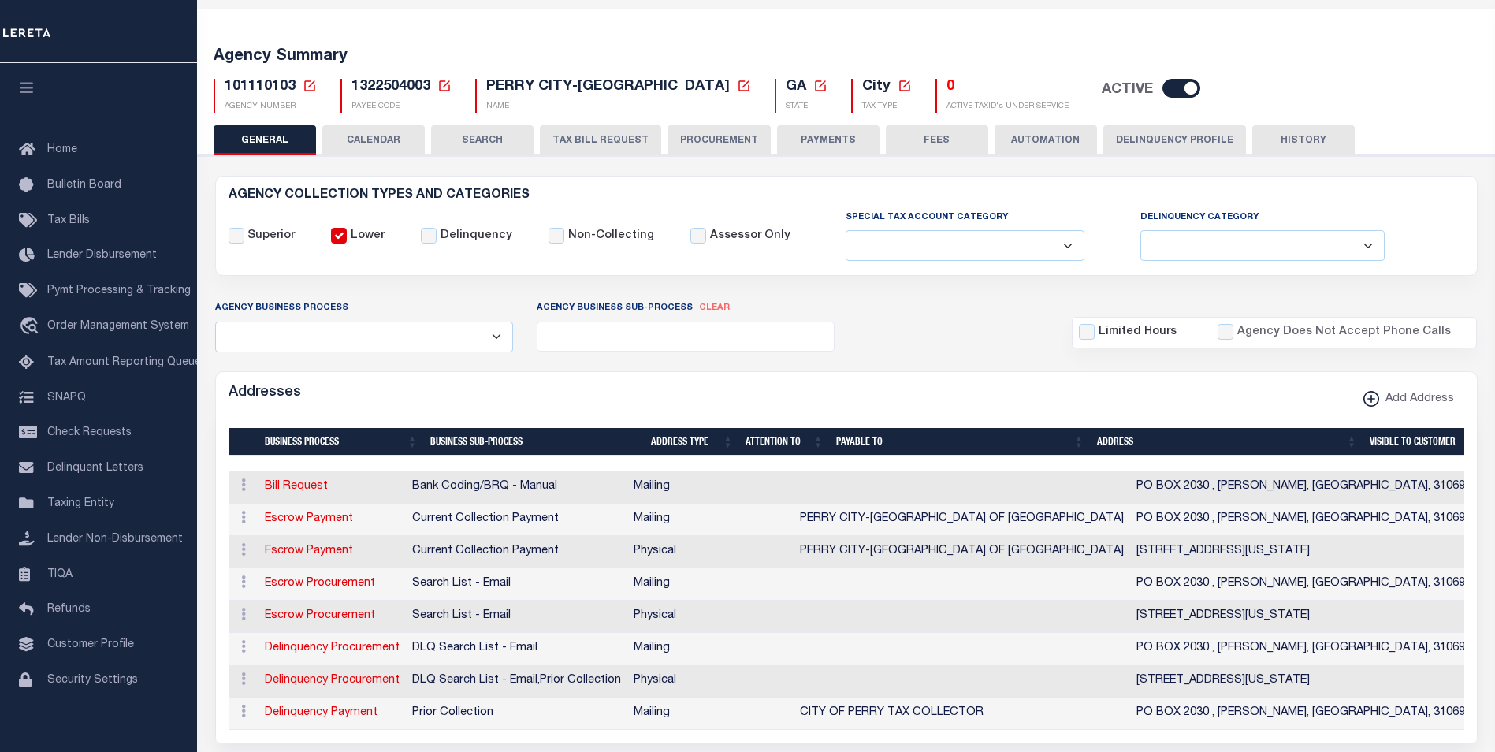
click at [1290, 132] on button "HISTORY" at bounding box center [1303, 140] width 102 height 30
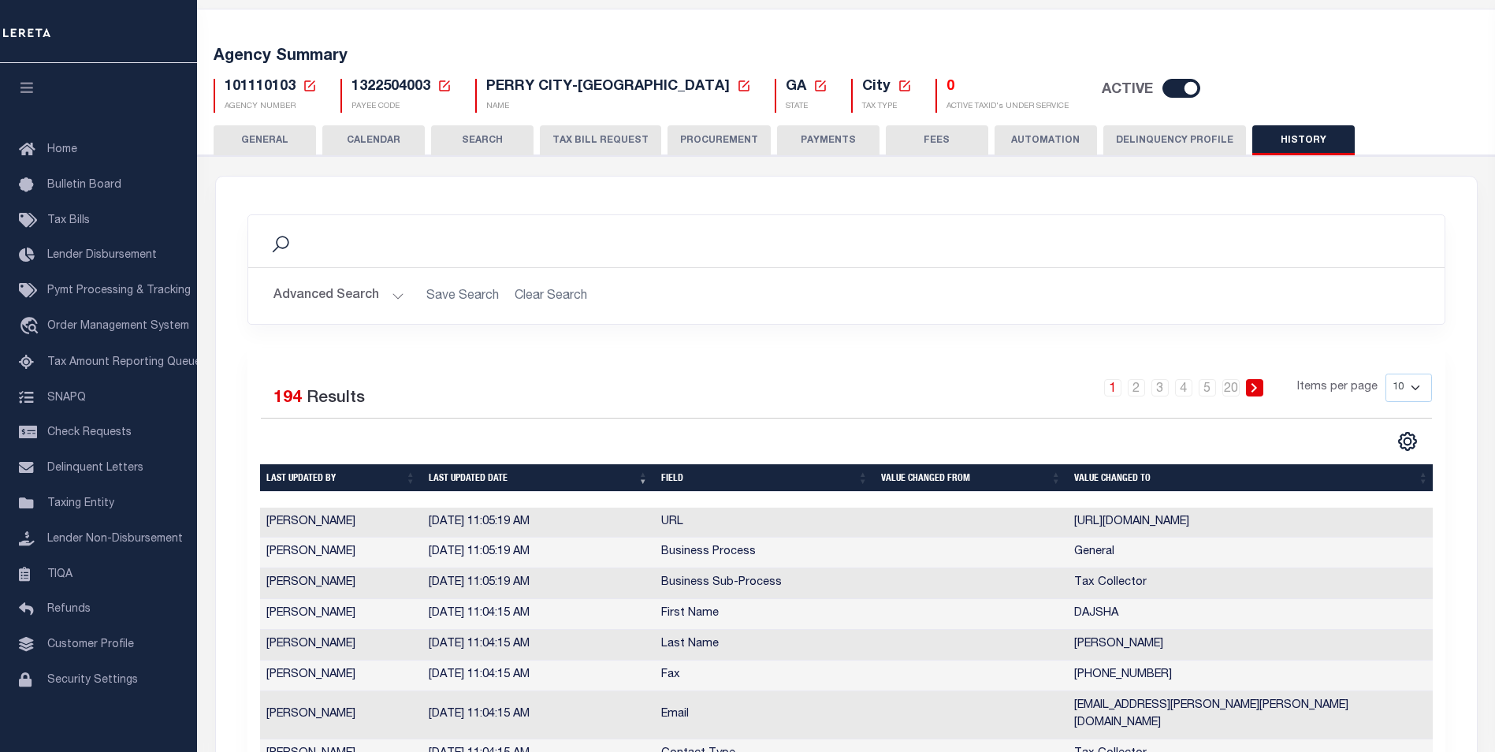
click at [292, 141] on button "GENERAL" at bounding box center [265, 140] width 102 height 30
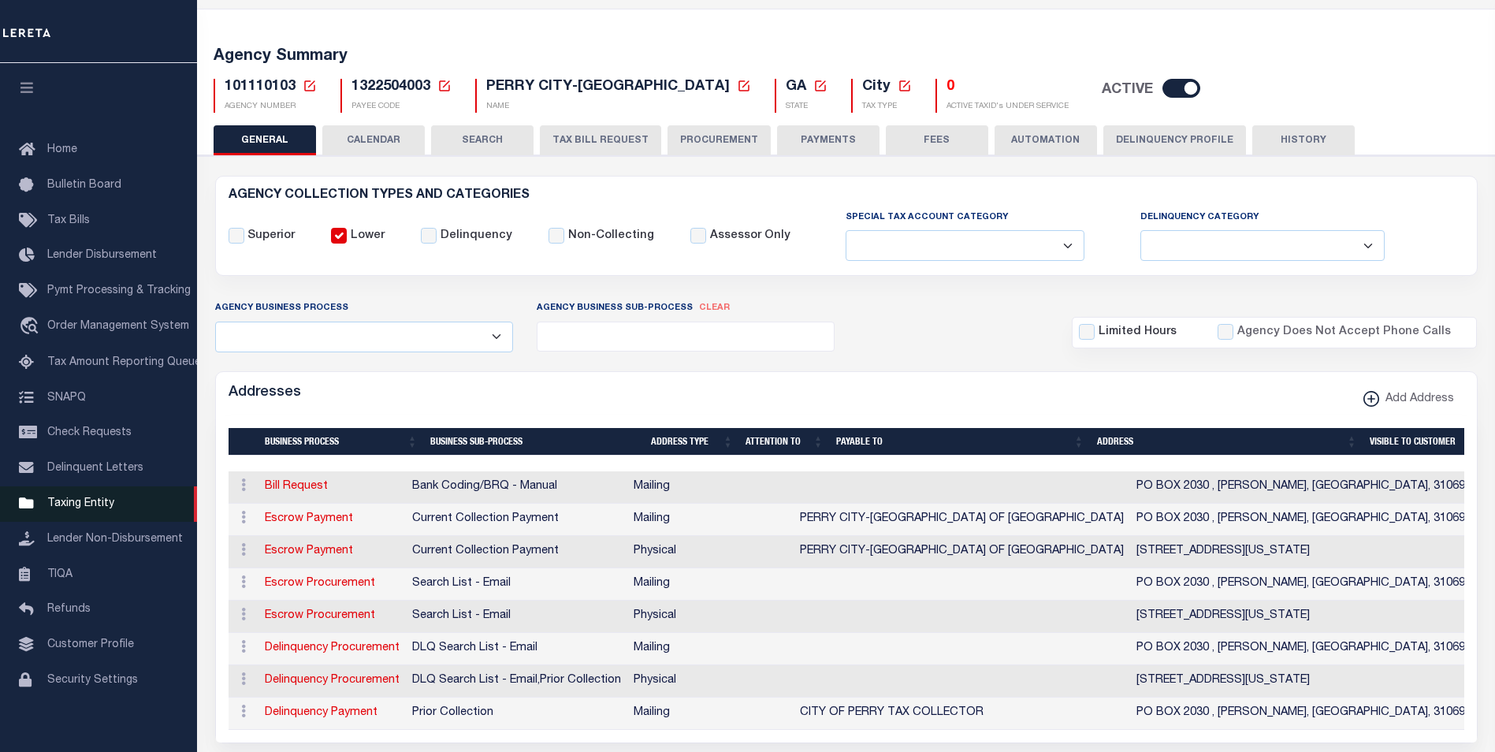
click at [80, 509] on span "Taxing Entity" at bounding box center [80, 503] width 67 height 11
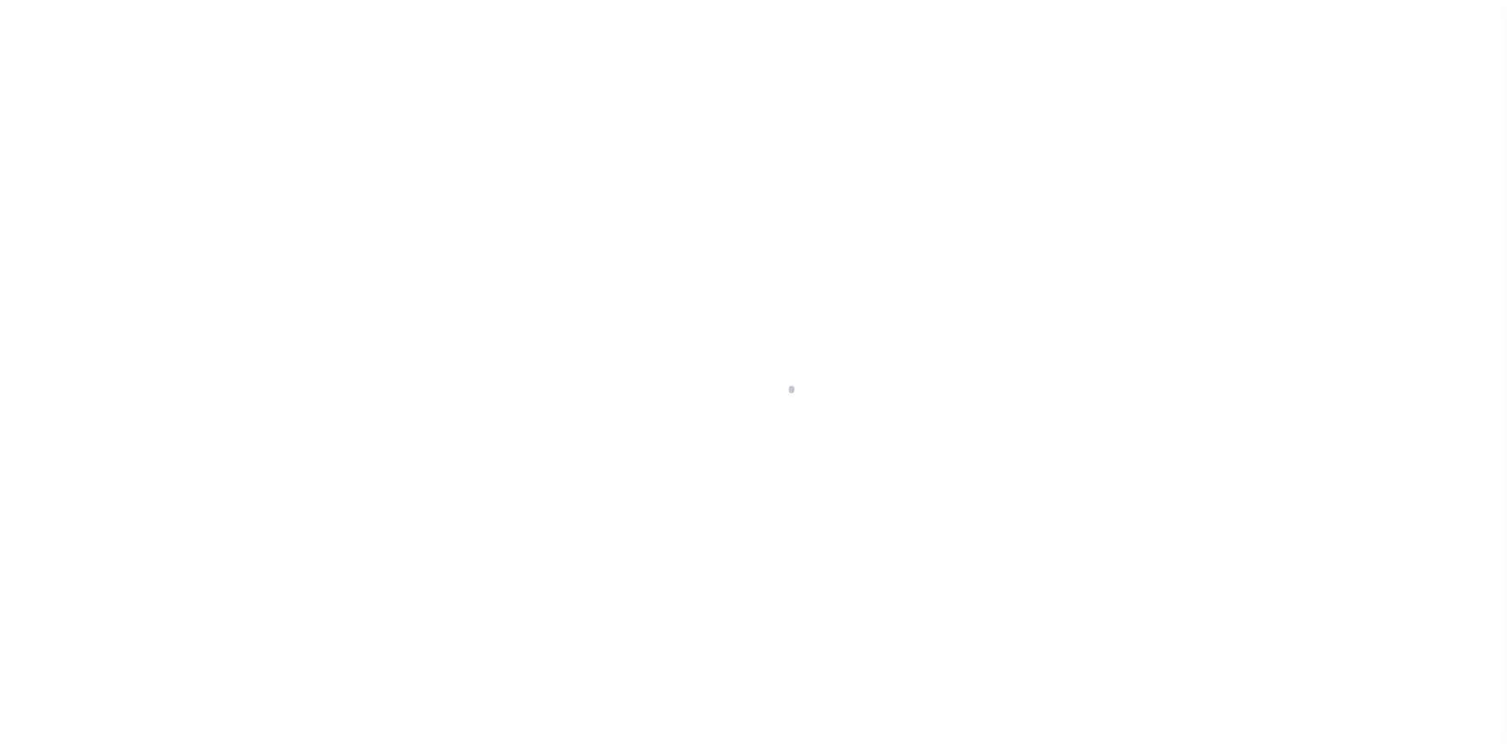
select select
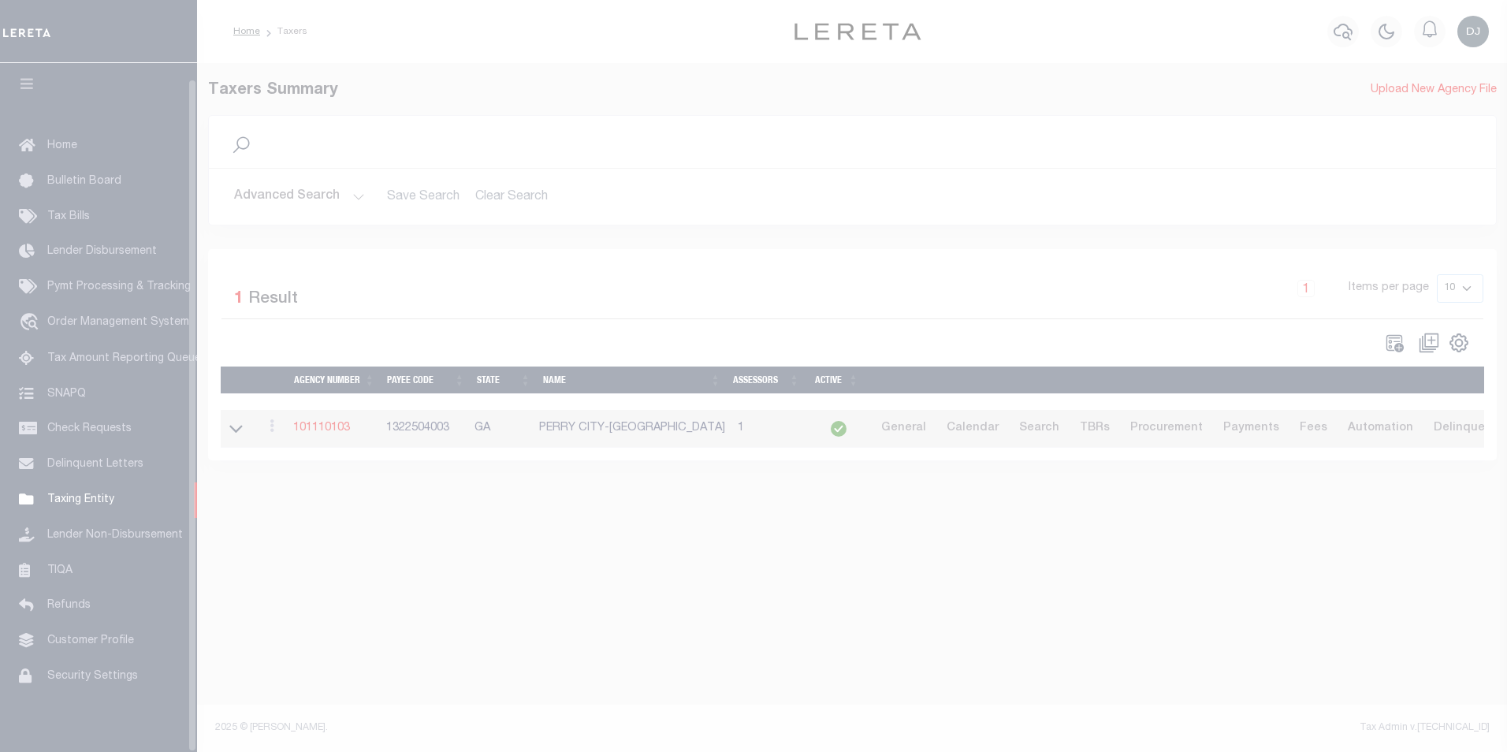
scroll to position [16, 0]
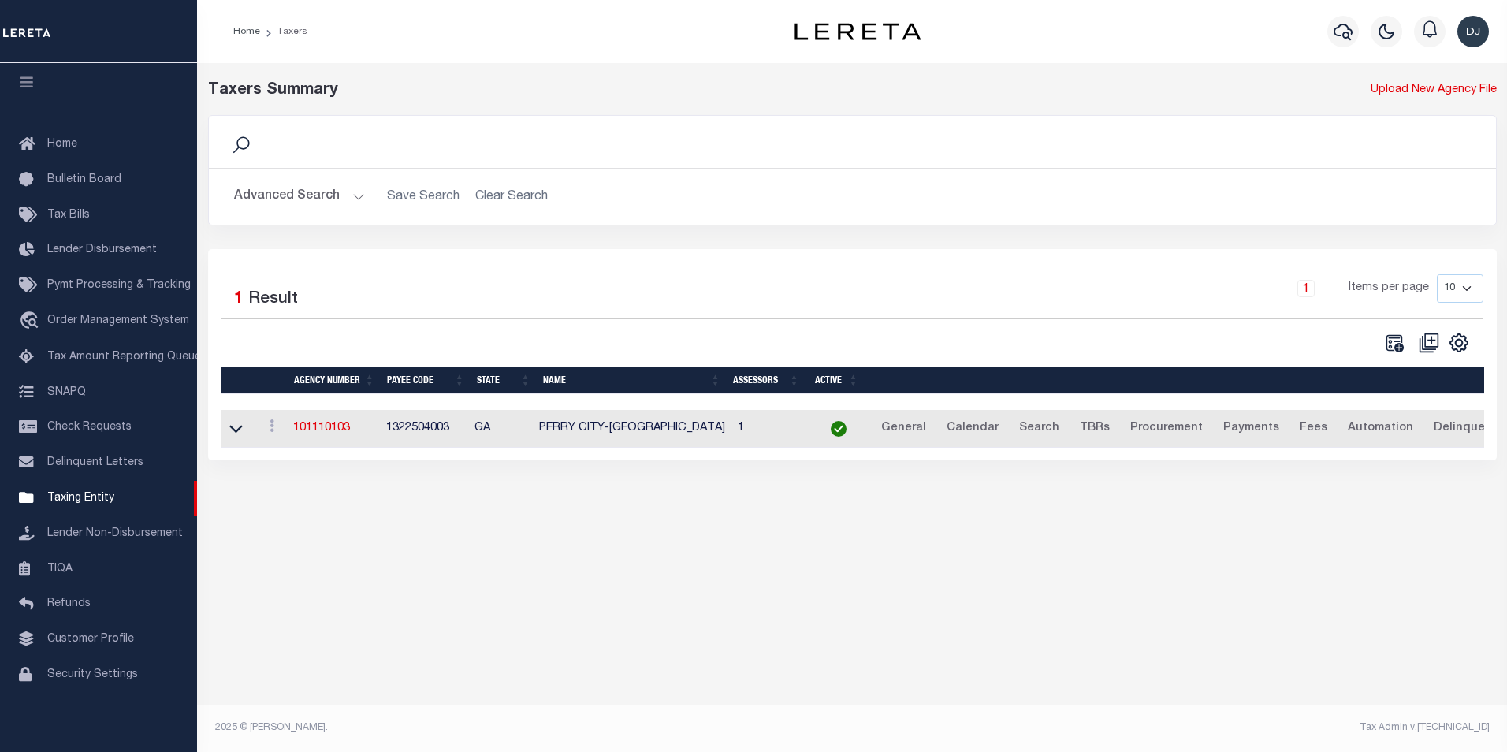
click at [355, 197] on button "Advanced Search" at bounding box center [299, 196] width 131 height 31
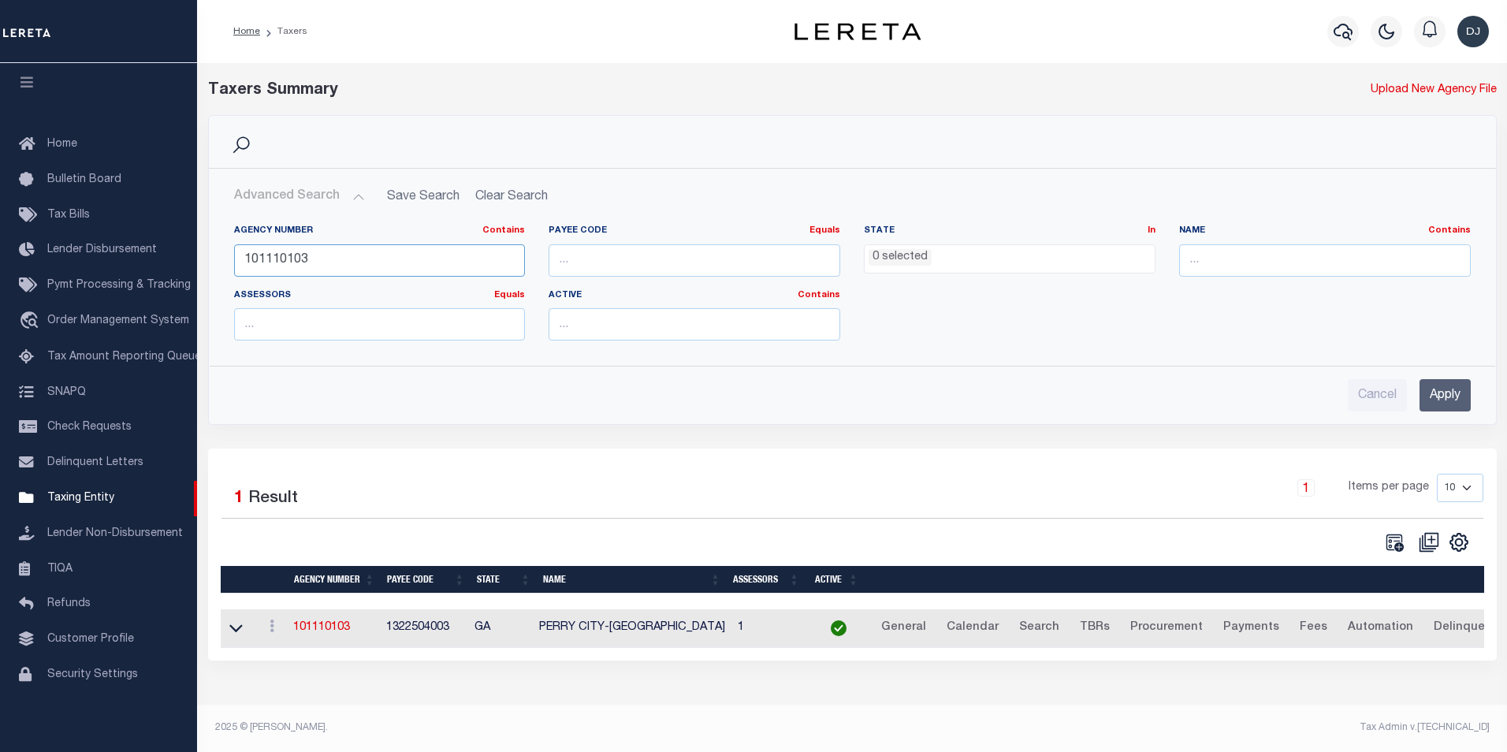
drag, startPoint x: 326, startPoint y: 258, endPoint x: 235, endPoint y: 257, distance: 91.4
click at [235, 257] on input "101110103" at bounding box center [380, 260] width 292 height 32
paste input "3153010"
click at [1445, 399] on input "Apply" at bounding box center [1444, 395] width 51 height 32
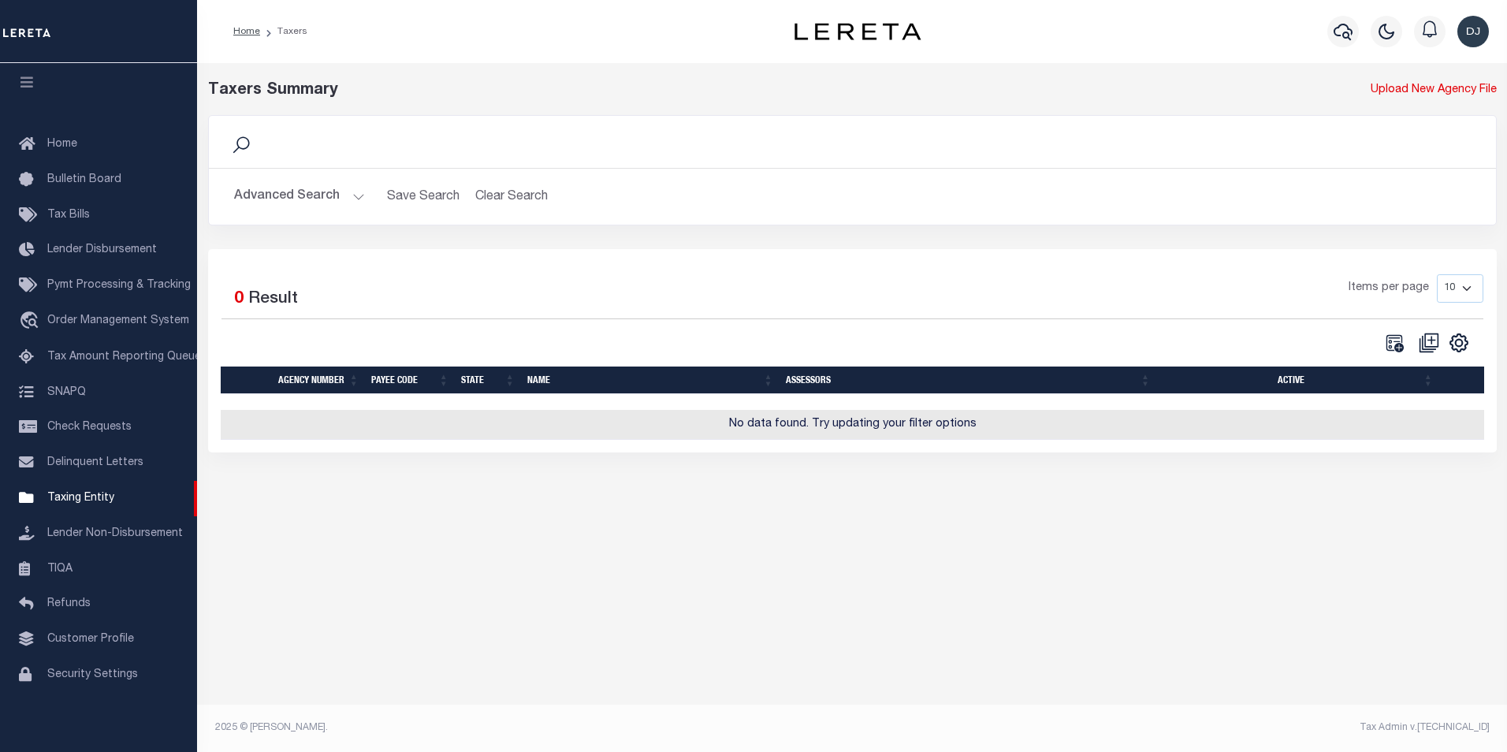
click at [355, 198] on button "Advanced Search" at bounding box center [299, 196] width 131 height 31
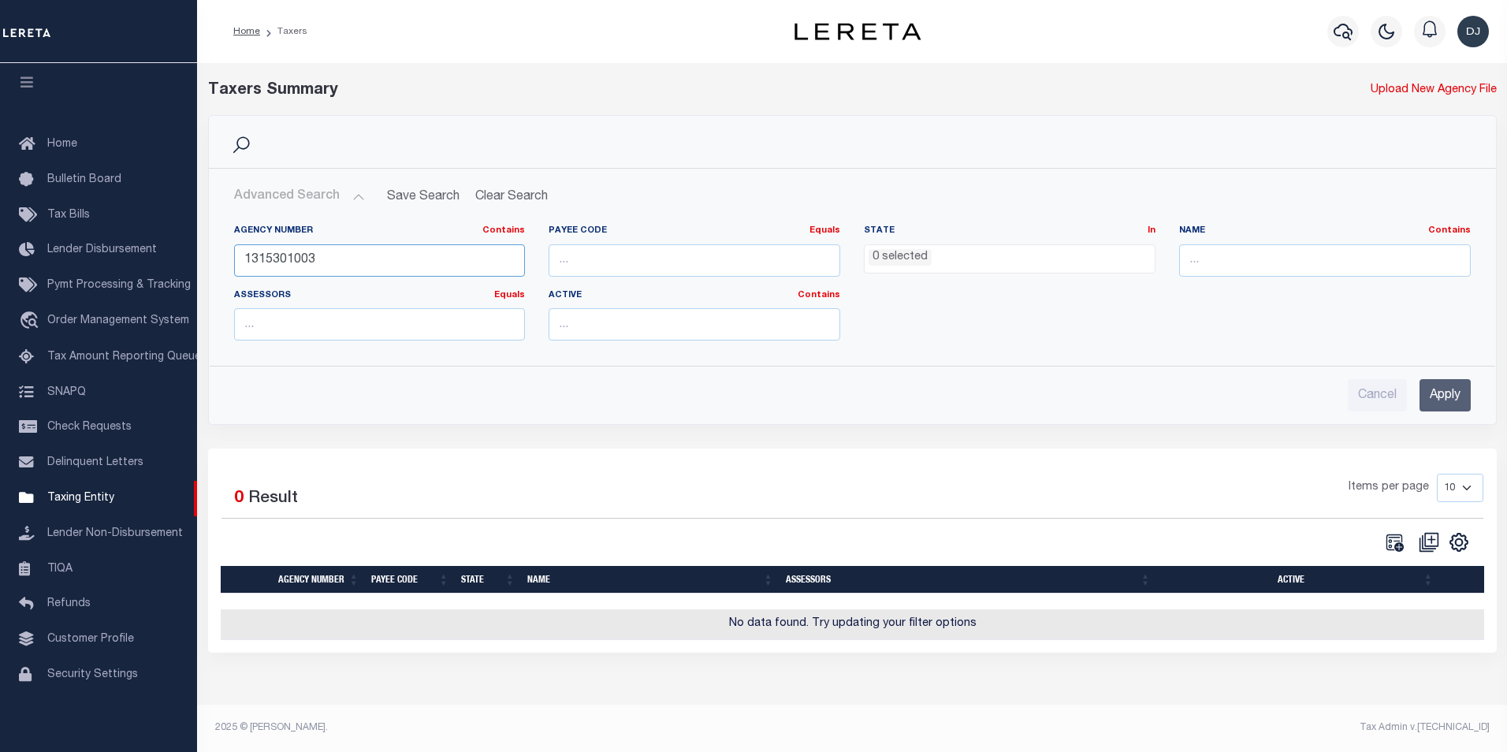
drag, startPoint x: 337, startPoint y: 251, endPoint x: 238, endPoint y: 255, distance: 99.3
click at [238, 255] on input "1315301003" at bounding box center [380, 260] width 292 height 32
type input "100760102"
click at [1457, 391] on input "Apply" at bounding box center [1444, 395] width 51 height 32
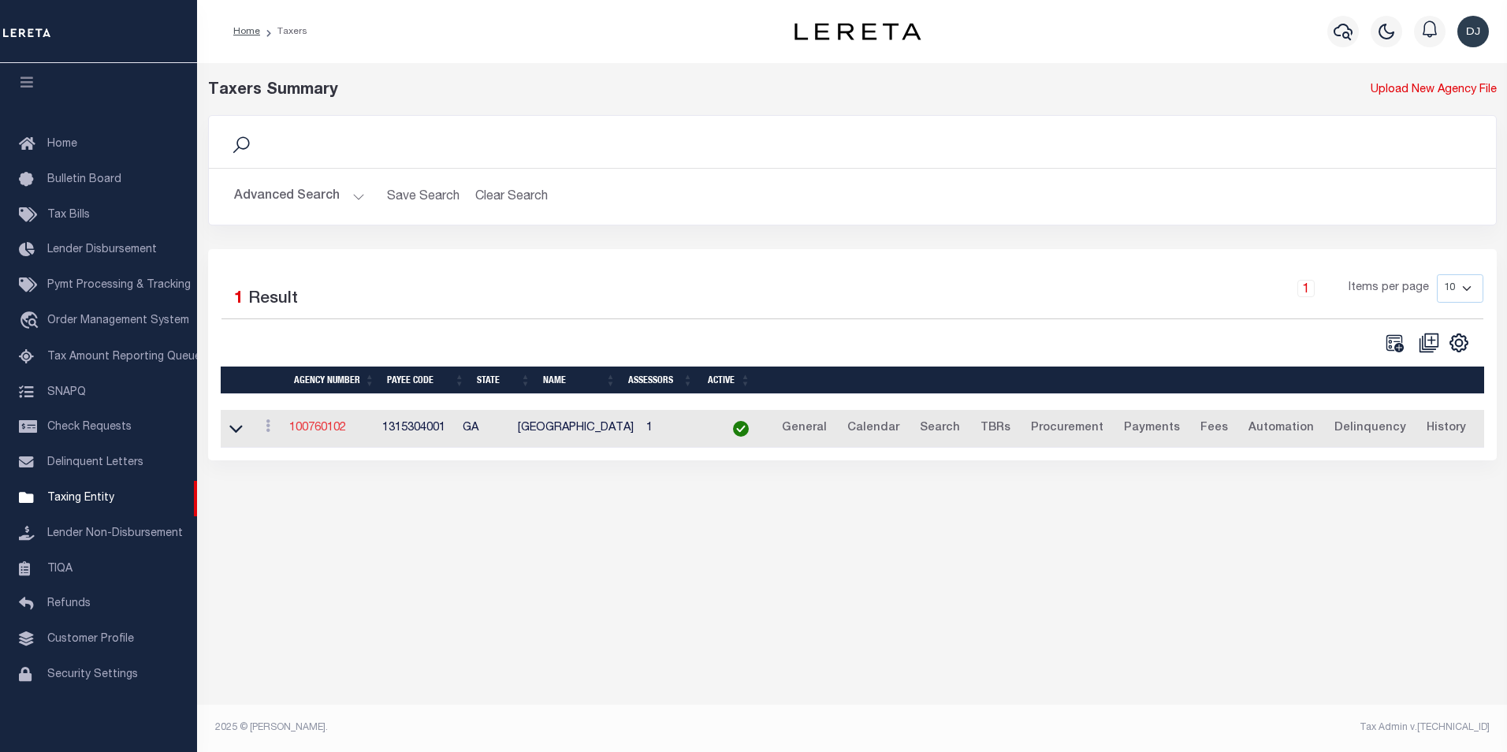
click at [335, 426] on link "100760102" at bounding box center [317, 427] width 57 height 11
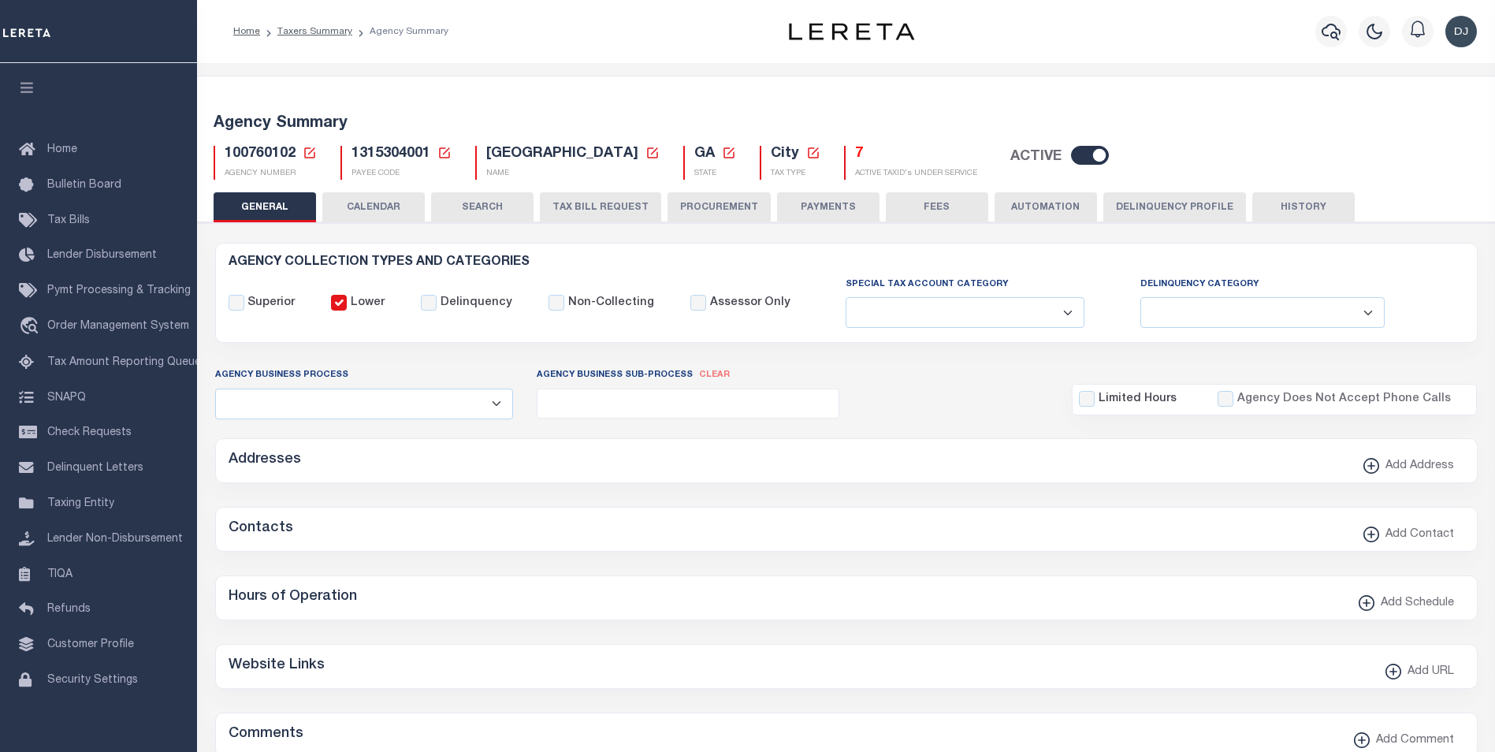
select select
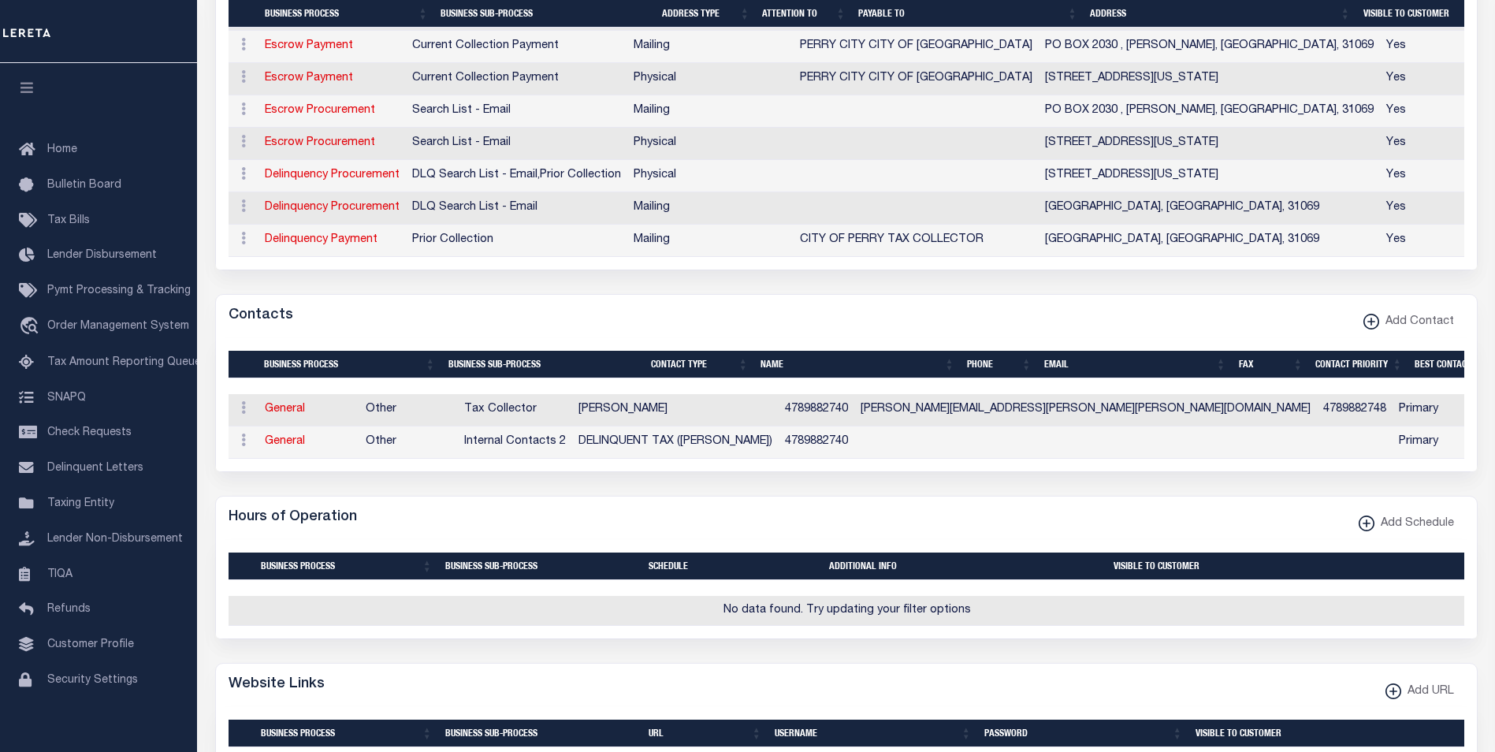
scroll to position [557, 0]
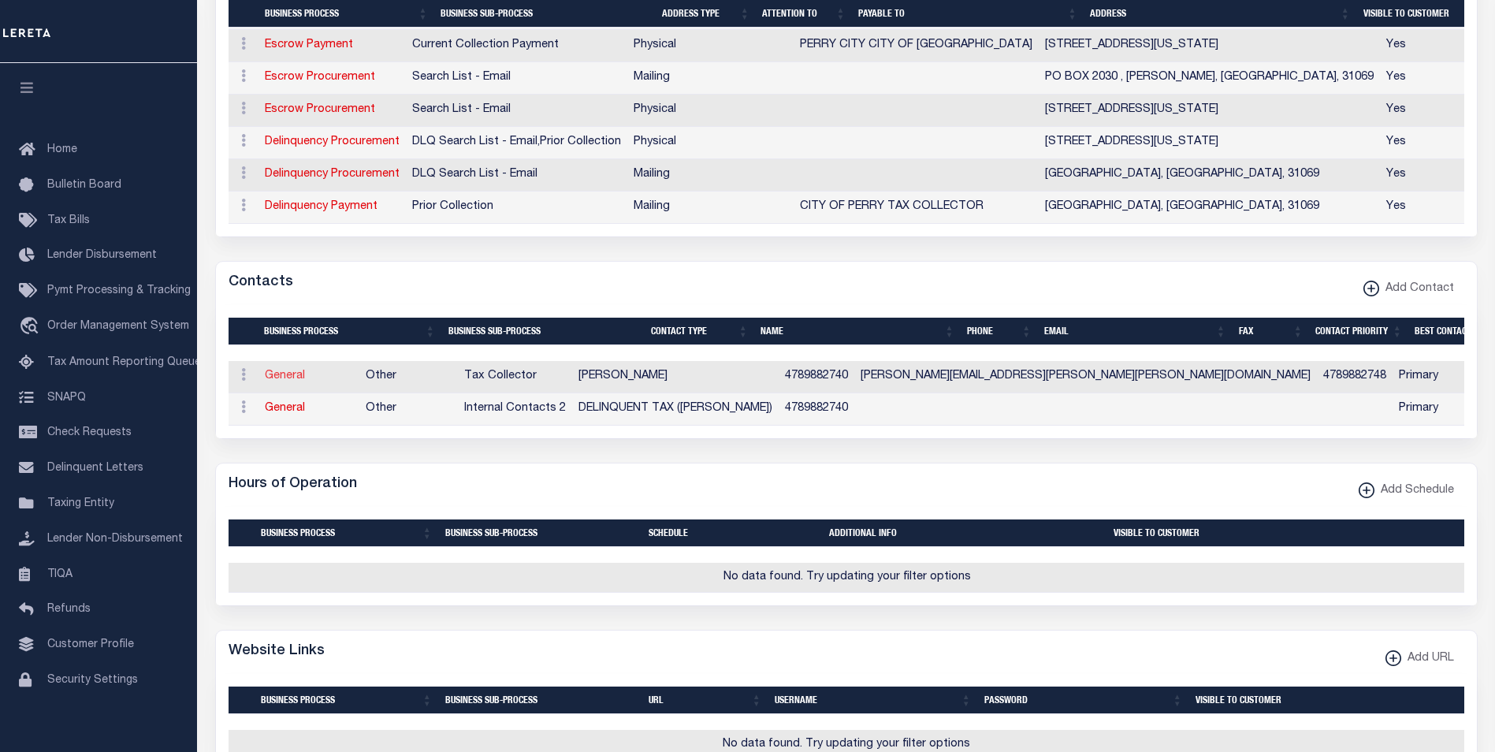
click at [275, 381] on link "General" at bounding box center [285, 375] width 40 height 11
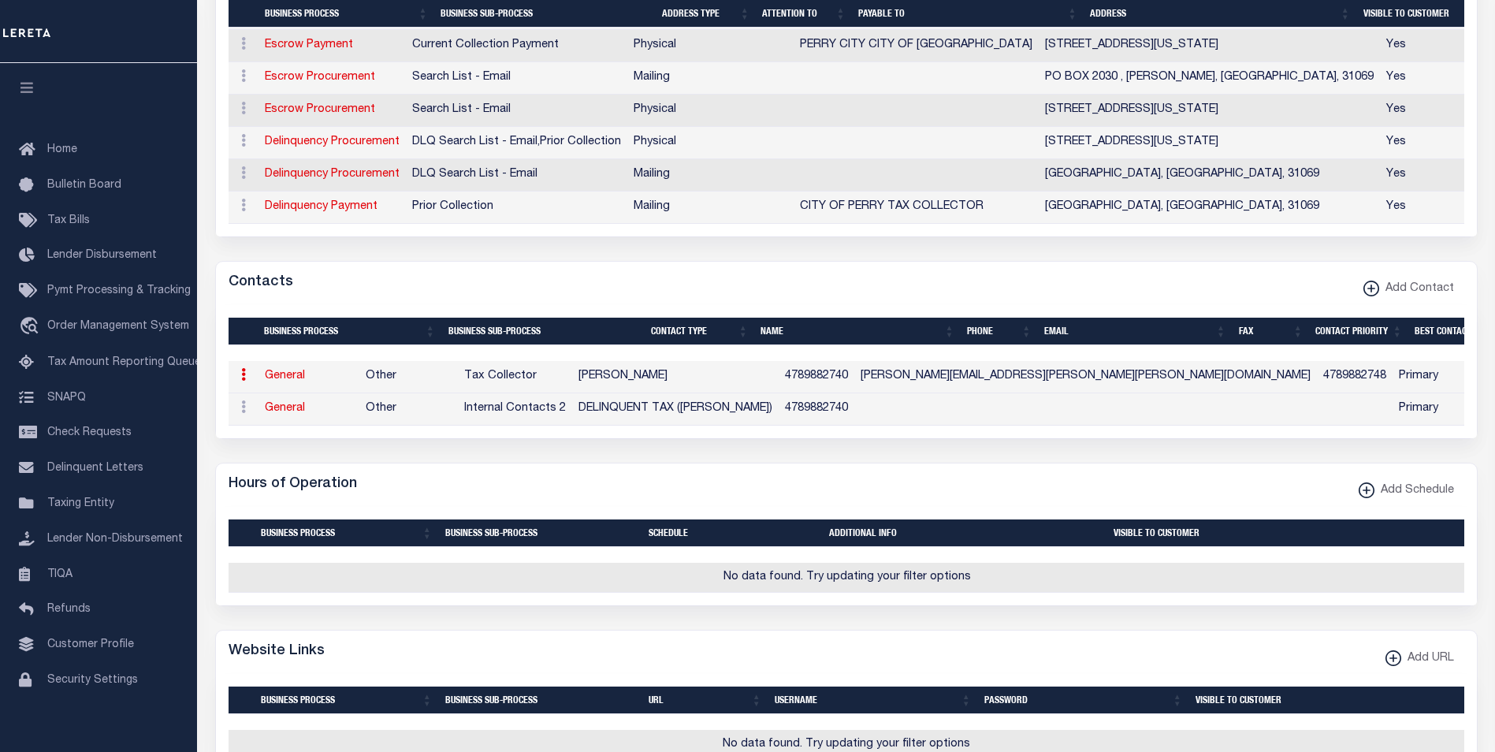
checkbox input "false"
select select
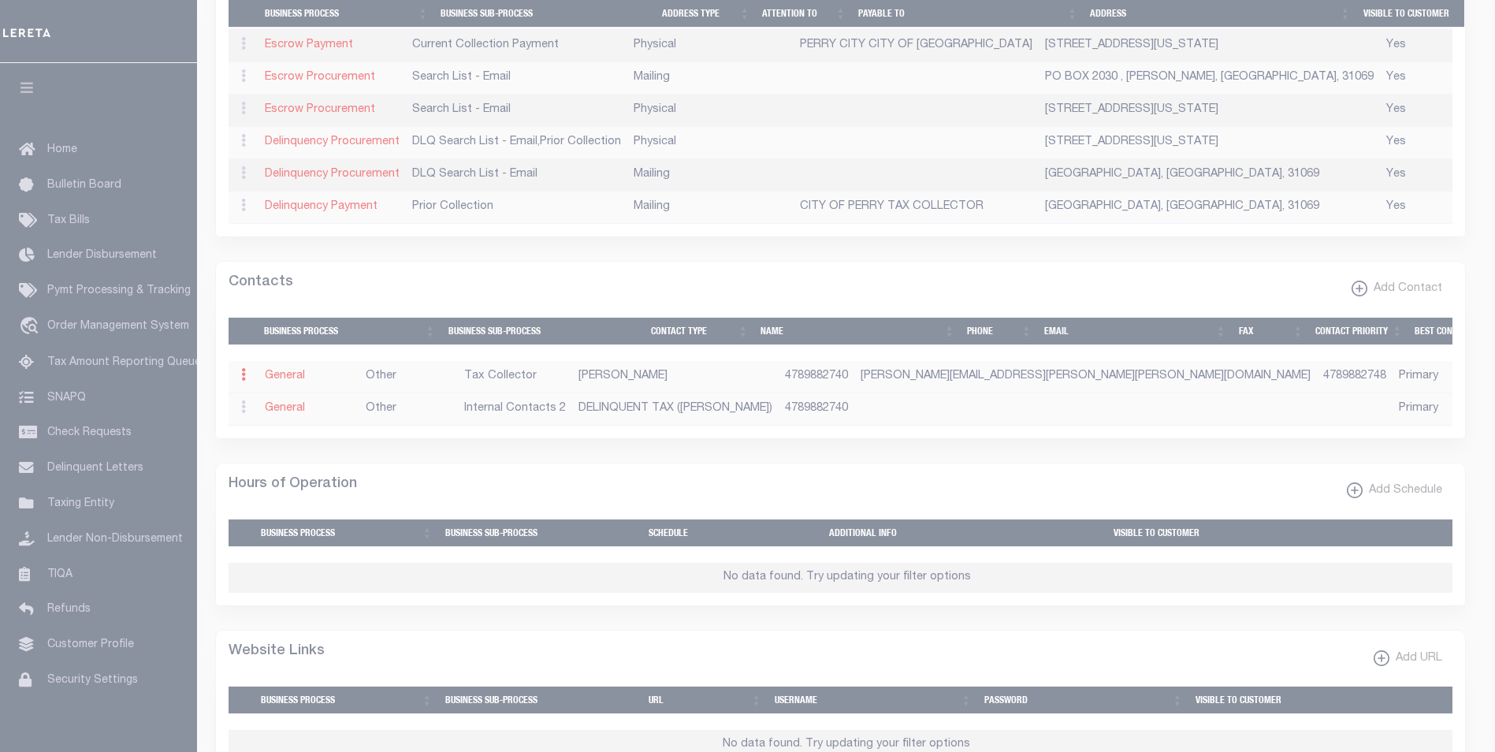
select select "2"
select select "1"
type input "[PERSON_NAME]"
type input "4789882740"
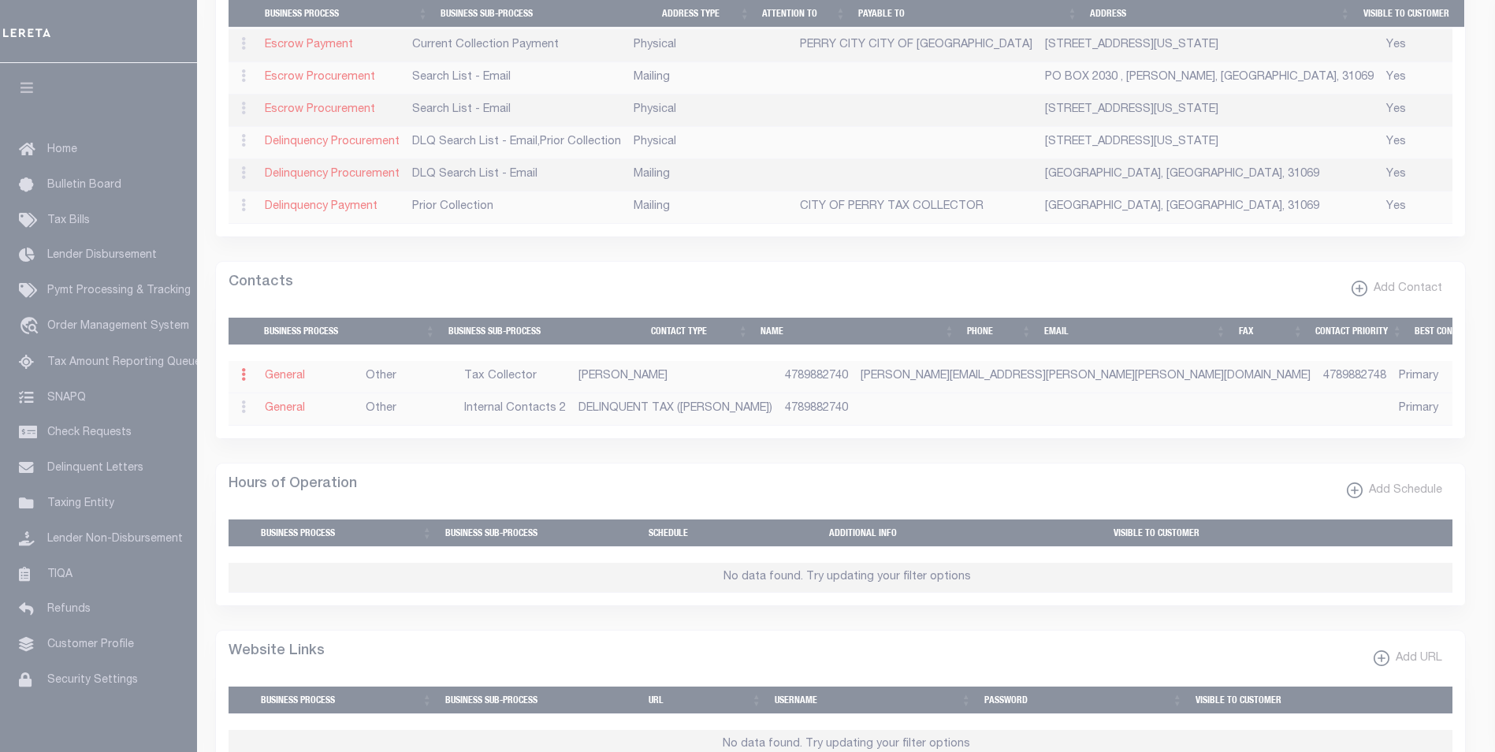
type input "4789882748"
type input "[PERSON_NAME][EMAIL_ADDRESS][PERSON_NAME][PERSON_NAME][DOMAIN_NAME]"
select select "6"
select select "39"
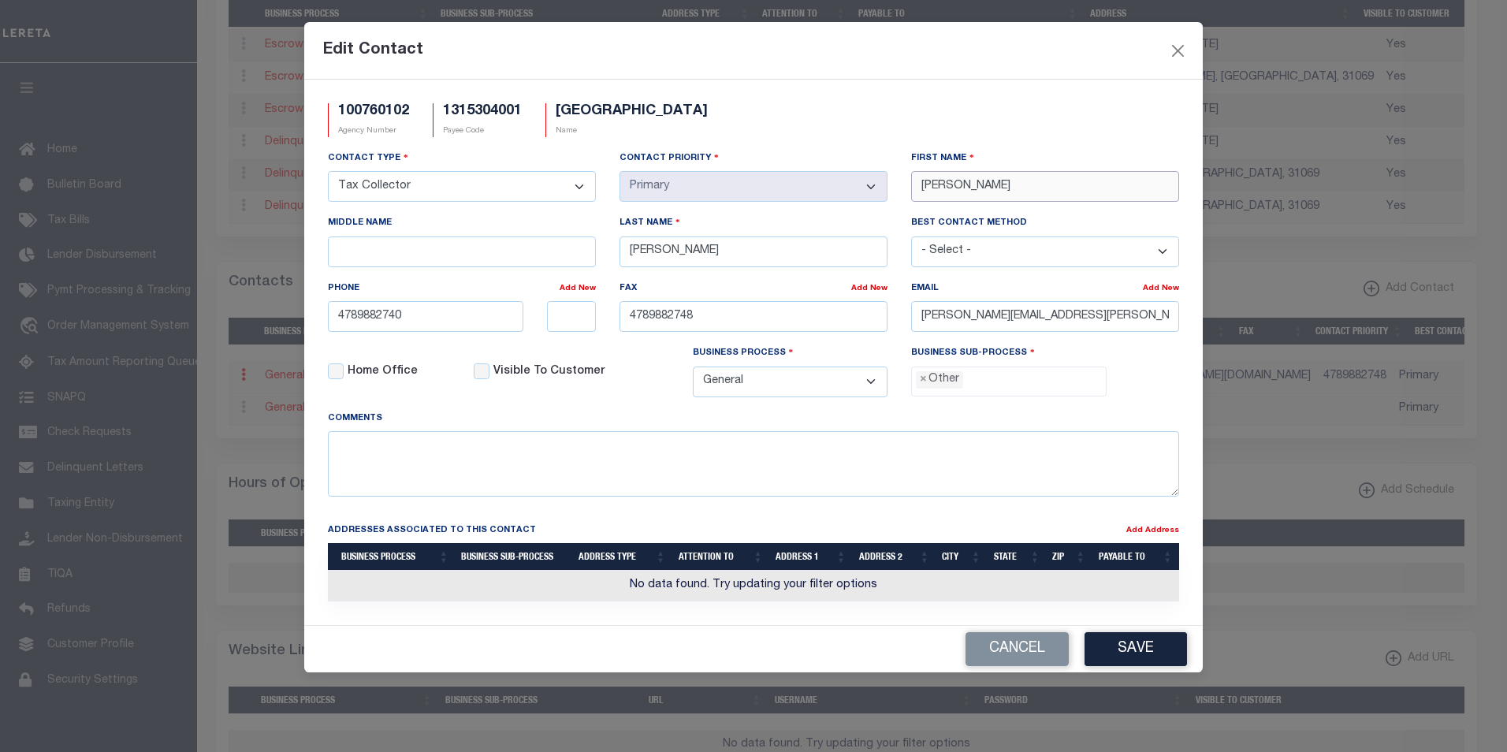
drag, startPoint x: 976, startPoint y: 184, endPoint x: 914, endPoint y: 184, distance: 62.3
click at [914, 184] on input "[PERSON_NAME]" at bounding box center [1045, 186] width 268 height 31
paste input "DAJSH"
type input "DAJSHA"
drag, startPoint x: 665, startPoint y: 252, endPoint x: 631, endPoint y: 251, distance: 33.9
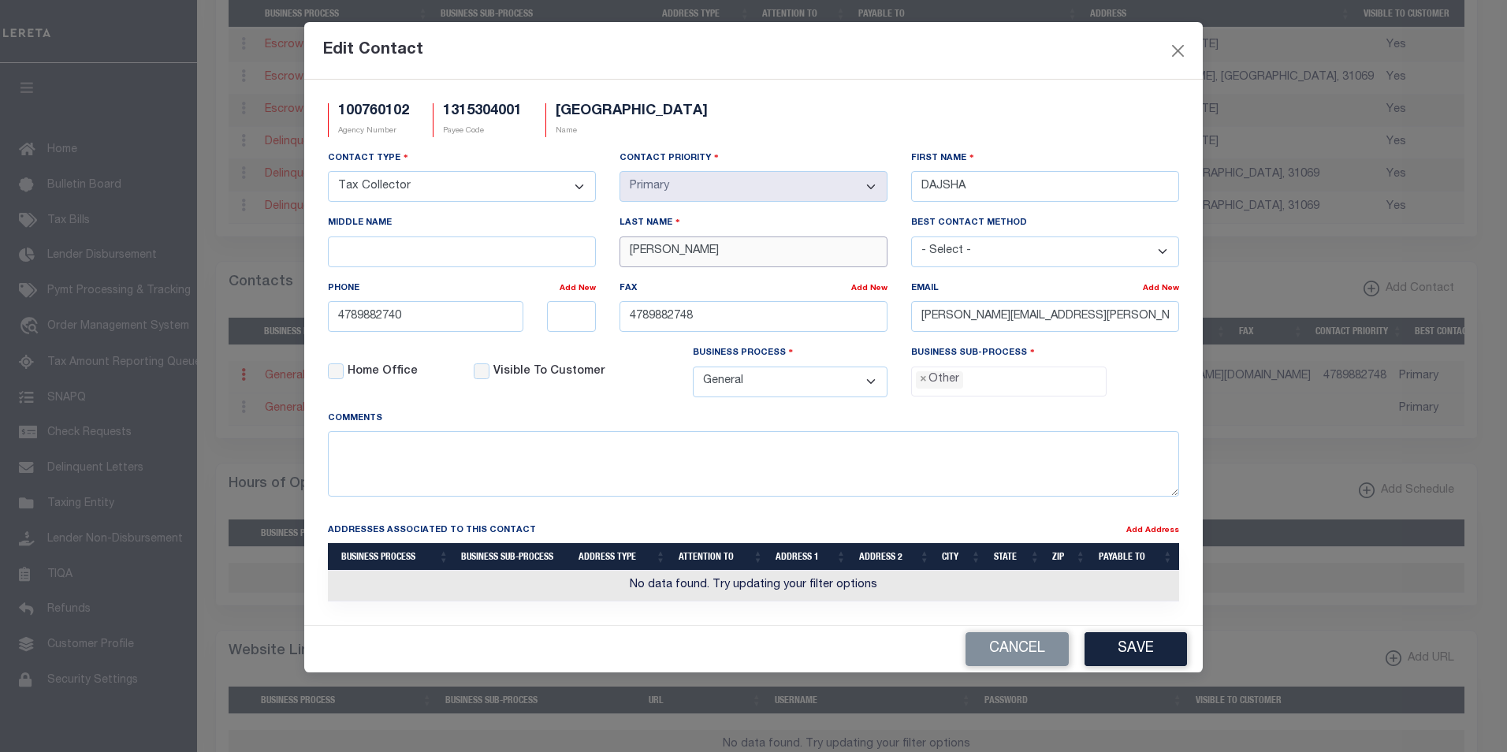
click at [631, 251] on input "[PERSON_NAME]" at bounding box center [753, 251] width 268 height 31
paste input "[PERSON_NAME]"
type input "[PERSON_NAME]"
drag, startPoint x: 1114, startPoint y: 318, endPoint x: 912, endPoint y: 315, distance: 202.6
click at [912, 315] on input "[PERSON_NAME][EMAIL_ADDRESS][PERSON_NAME][PERSON_NAME][DOMAIN_NAME]" at bounding box center [1045, 316] width 268 height 31
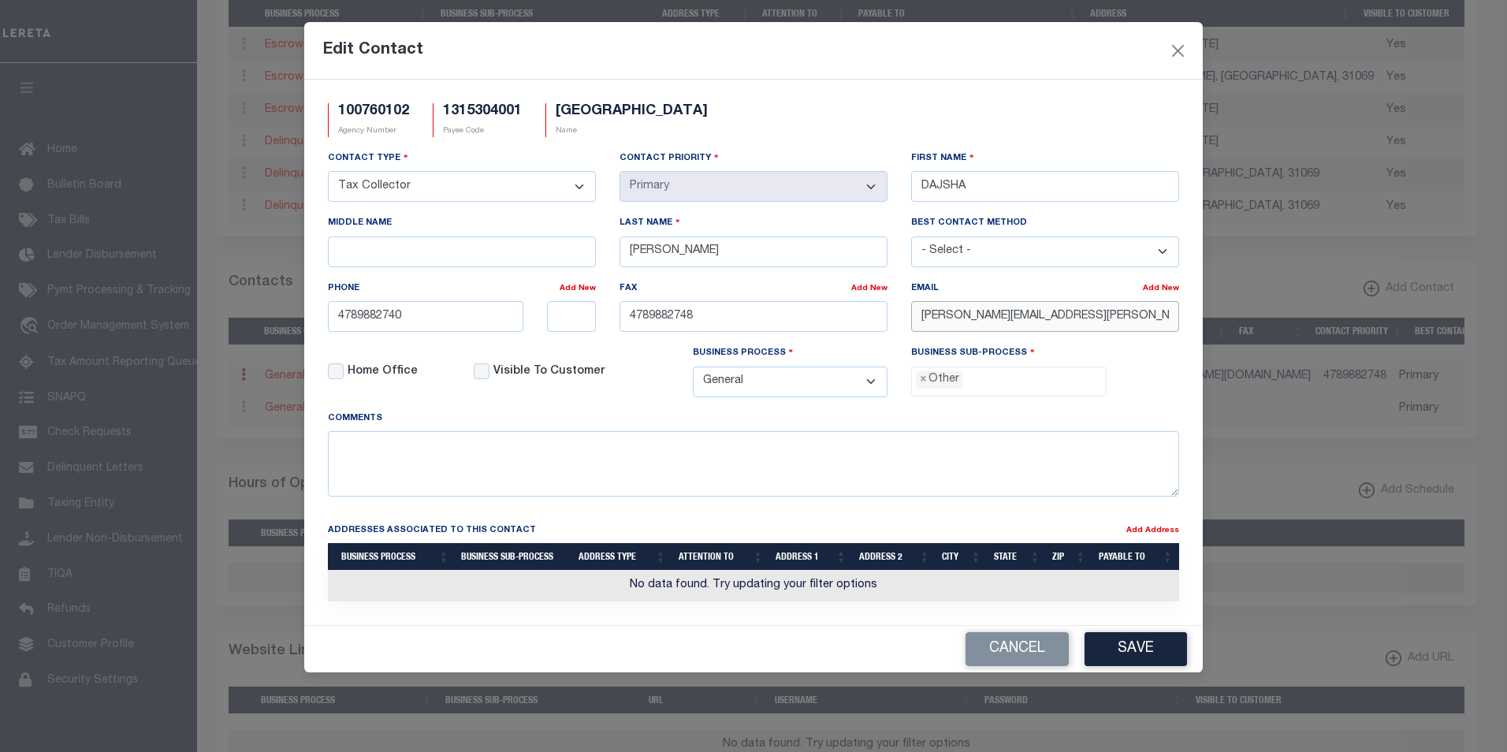
paste input "DAJSHA.[PERSON_NAME]"
type input "[EMAIL_ADDRESS][PERSON_NAME][PERSON_NAME][DOMAIN_NAME]"
click at [1147, 653] on button "Save" at bounding box center [1135, 649] width 102 height 34
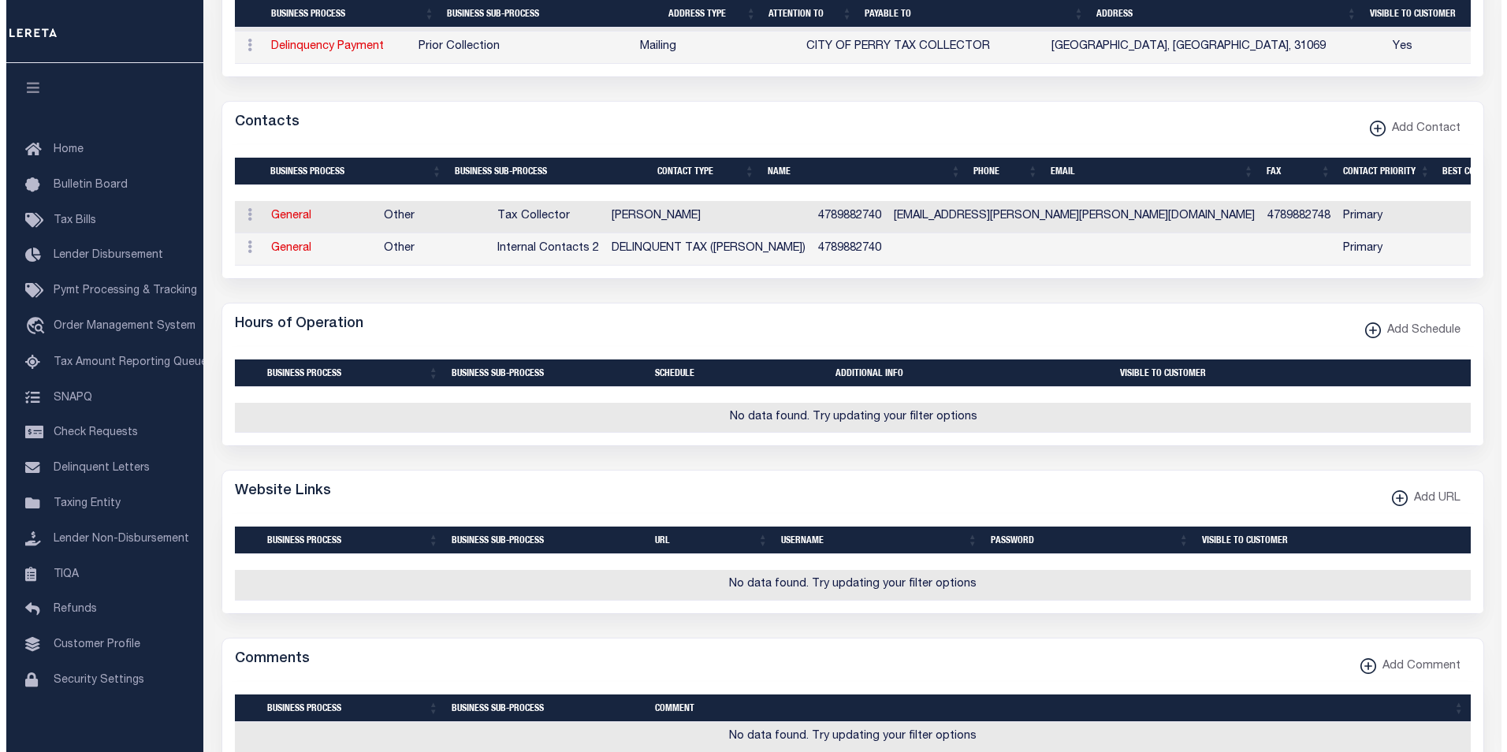
scroll to position [725, 0]
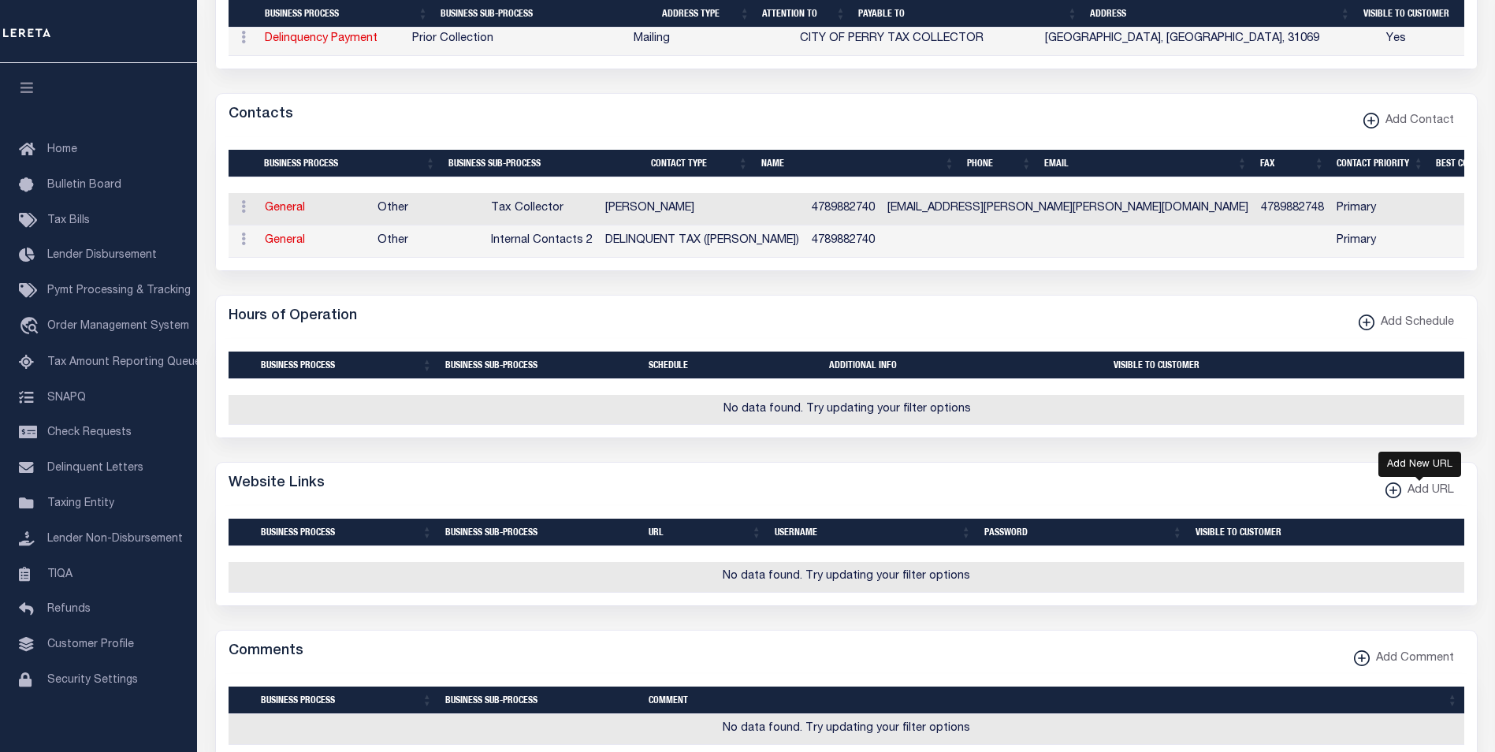
click at [1393, 498] on xmlns\ "button" at bounding box center [1393, 490] width 16 height 16
select select
checkbox input "true"
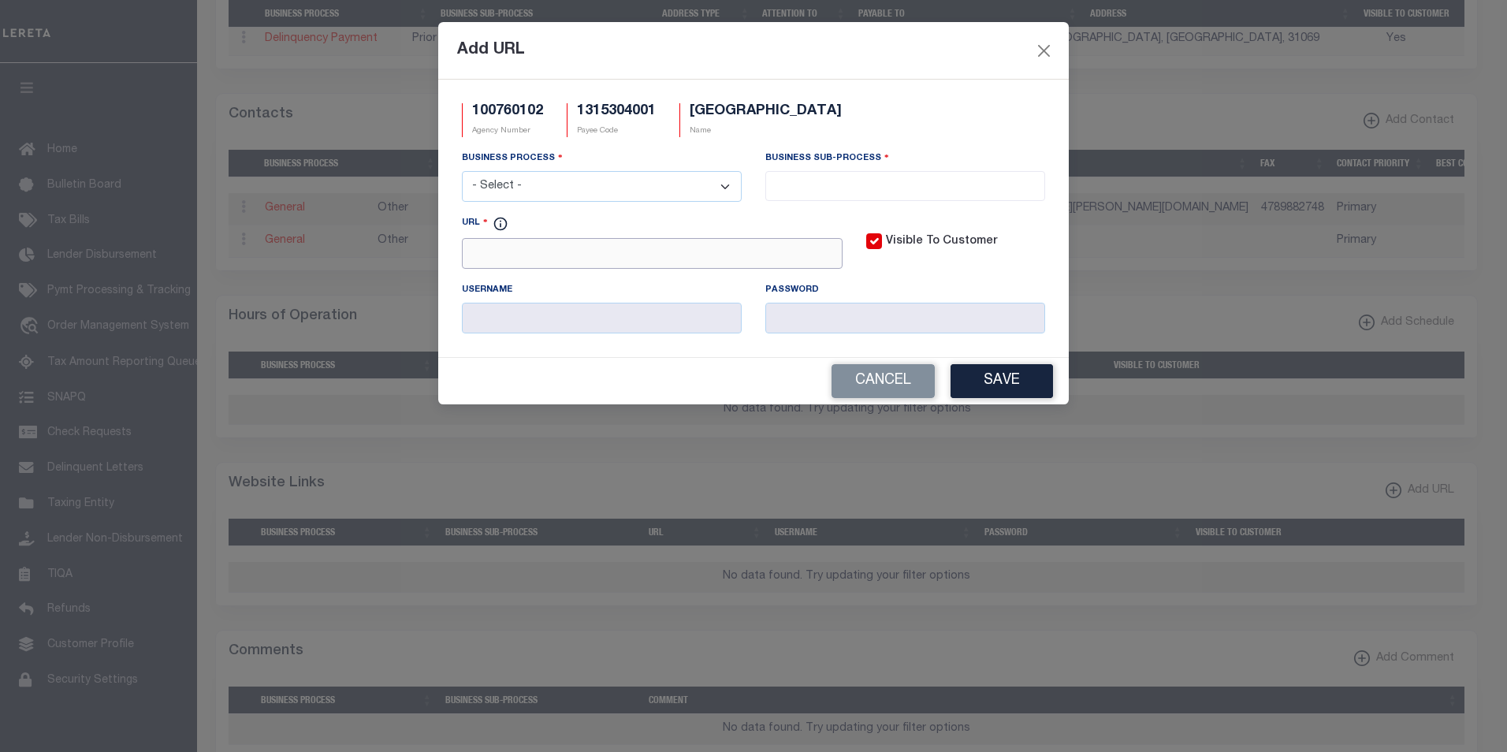
click at [518, 257] on input "URL" at bounding box center [652, 253] width 381 height 31
paste input "[URL][DOMAIN_NAME]"
type input "[URL][DOMAIN_NAME]"
click at [571, 178] on select "- Select - All Automation Bill Request Delinquency Payment Delinquency Procurem…" at bounding box center [602, 186] width 280 height 31
select select "6"
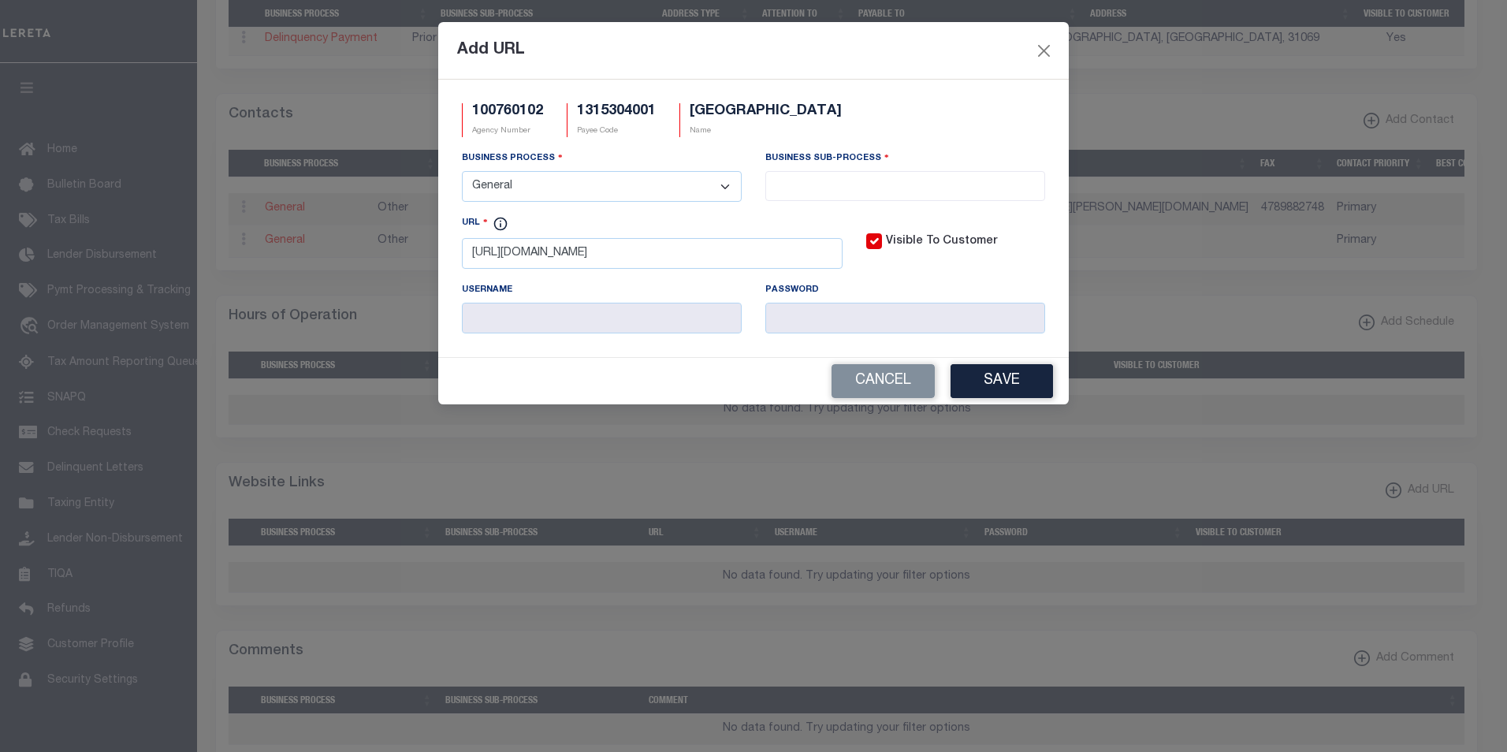
click at [462, 172] on select "- Select - All Automation Bill Request Delinquency Payment Delinquency Procurem…" at bounding box center [602, 186] width 280 height 31
click at [906, 185] on input "search" at bounding box center [905, 184] width 270 height 17
select select "31"
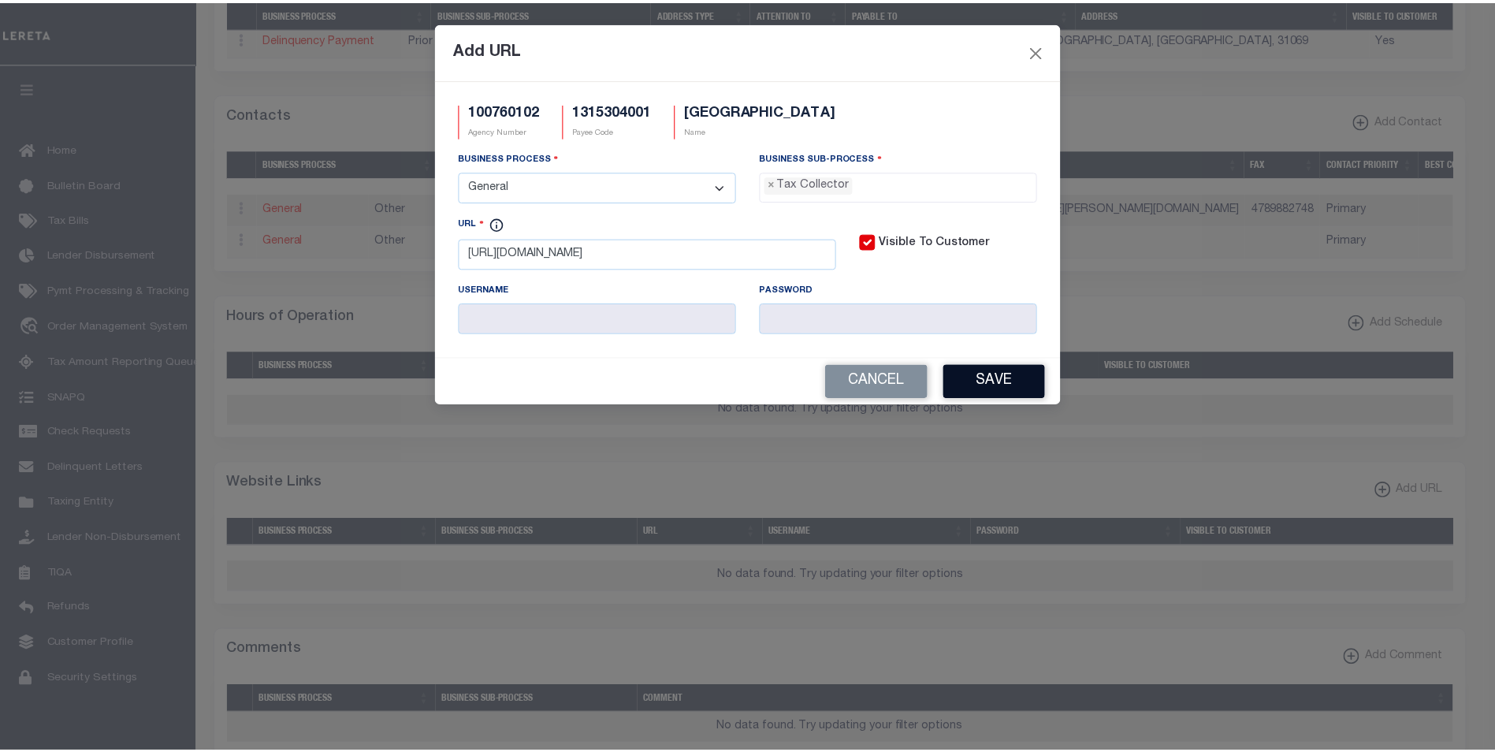
scroll to position [43, 0]
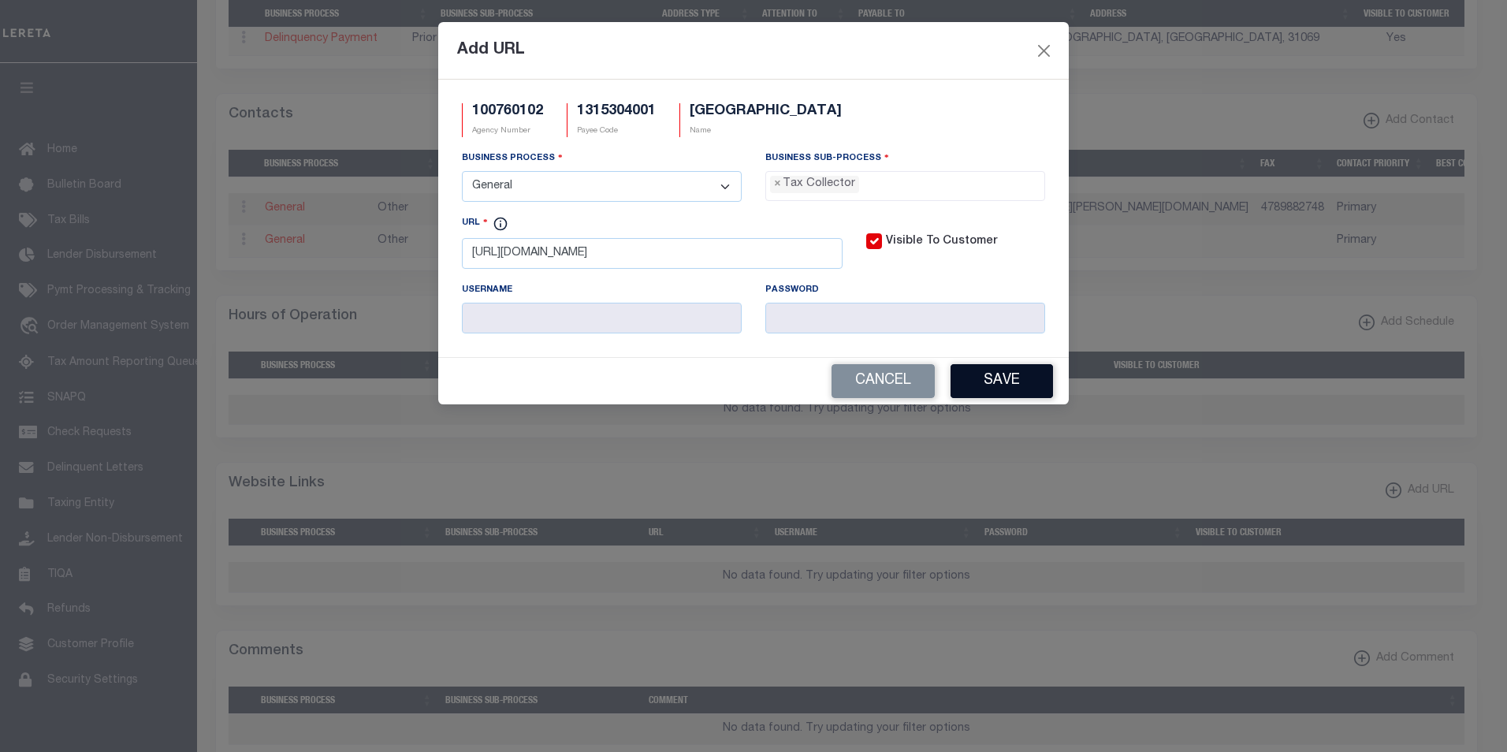
click at [1013, 386] on button "Save" at bounding box center [1001, 381] width 102 height 34
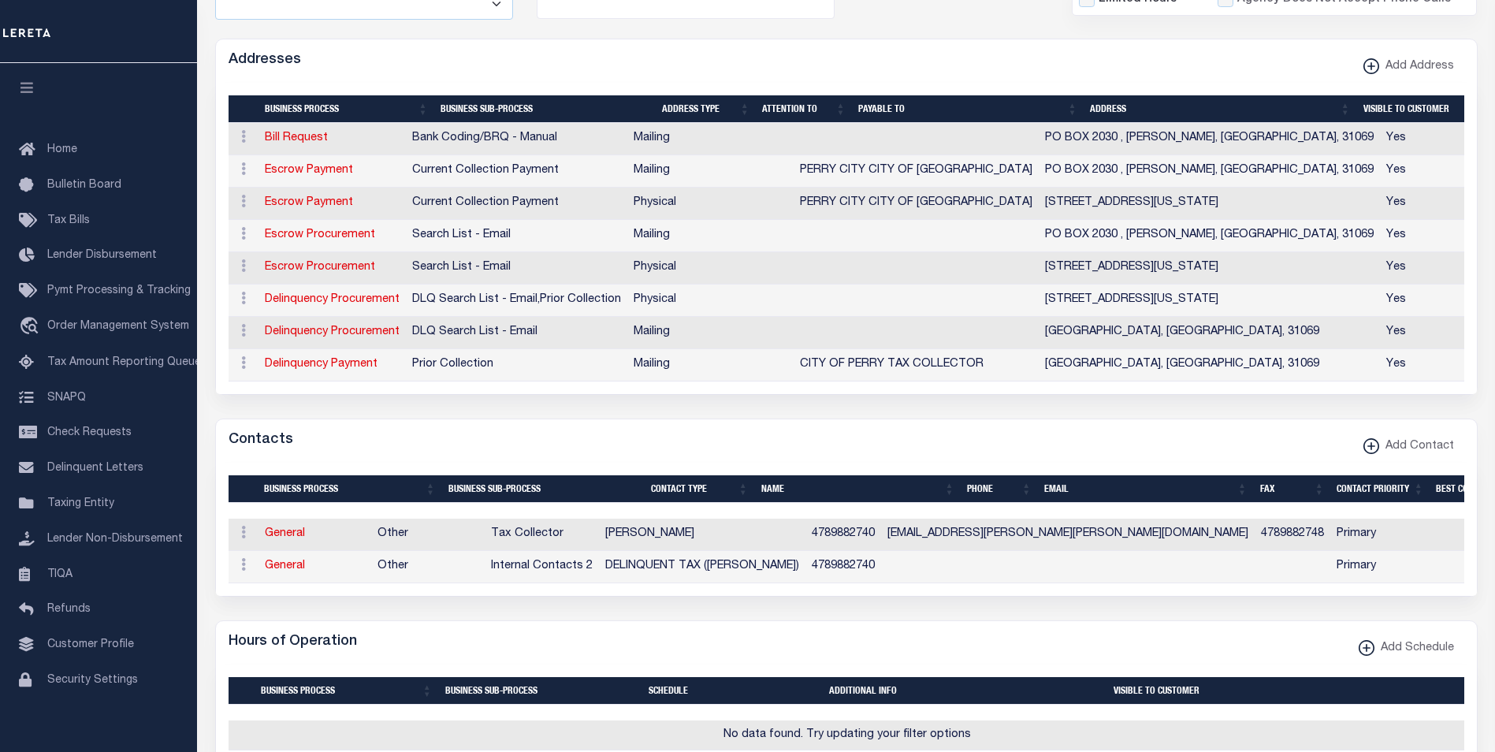
scroll to position [304, 0]
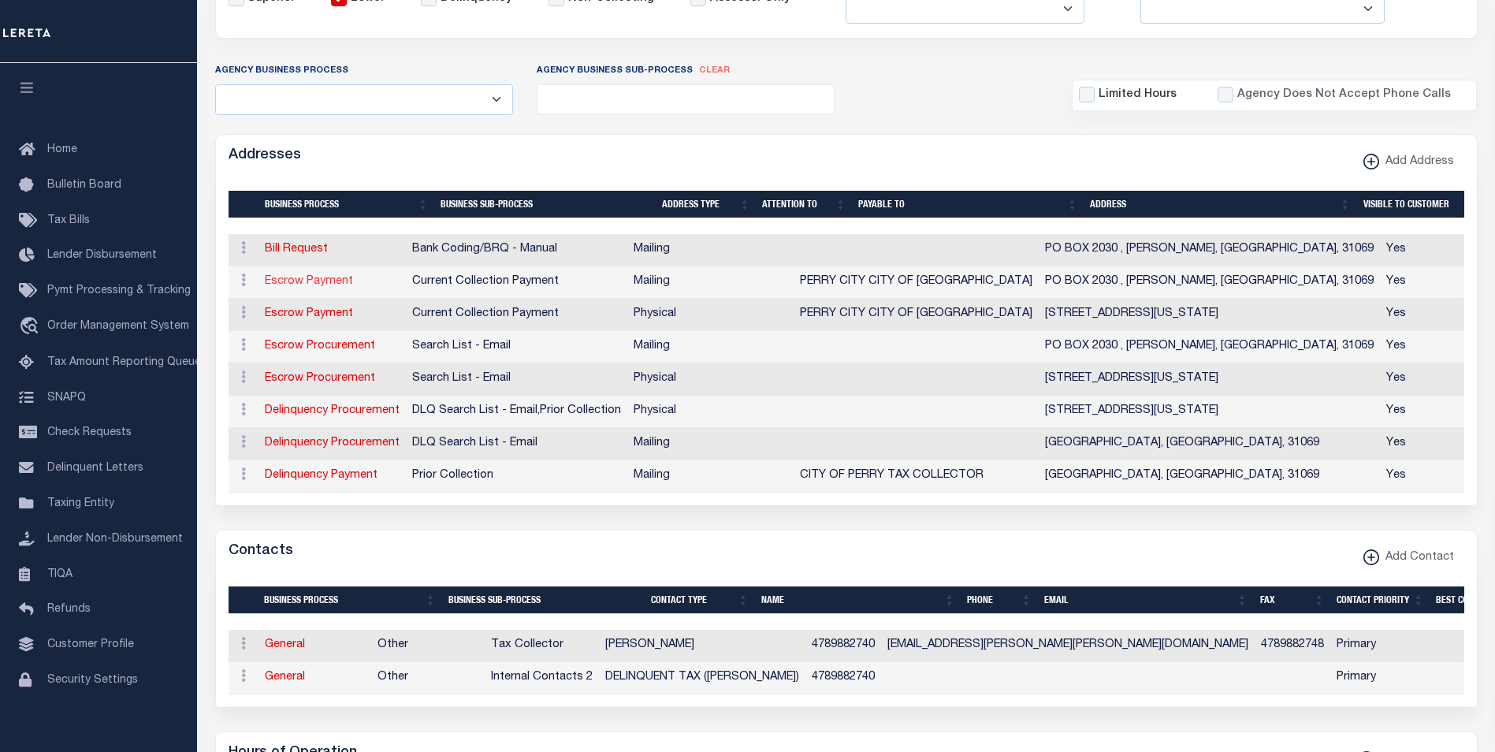
click at [294, 283] on link "Escrow Payment" at bounding box center [309, 281] width 88 height 11
select select "1"
checkbox input "false"
select select
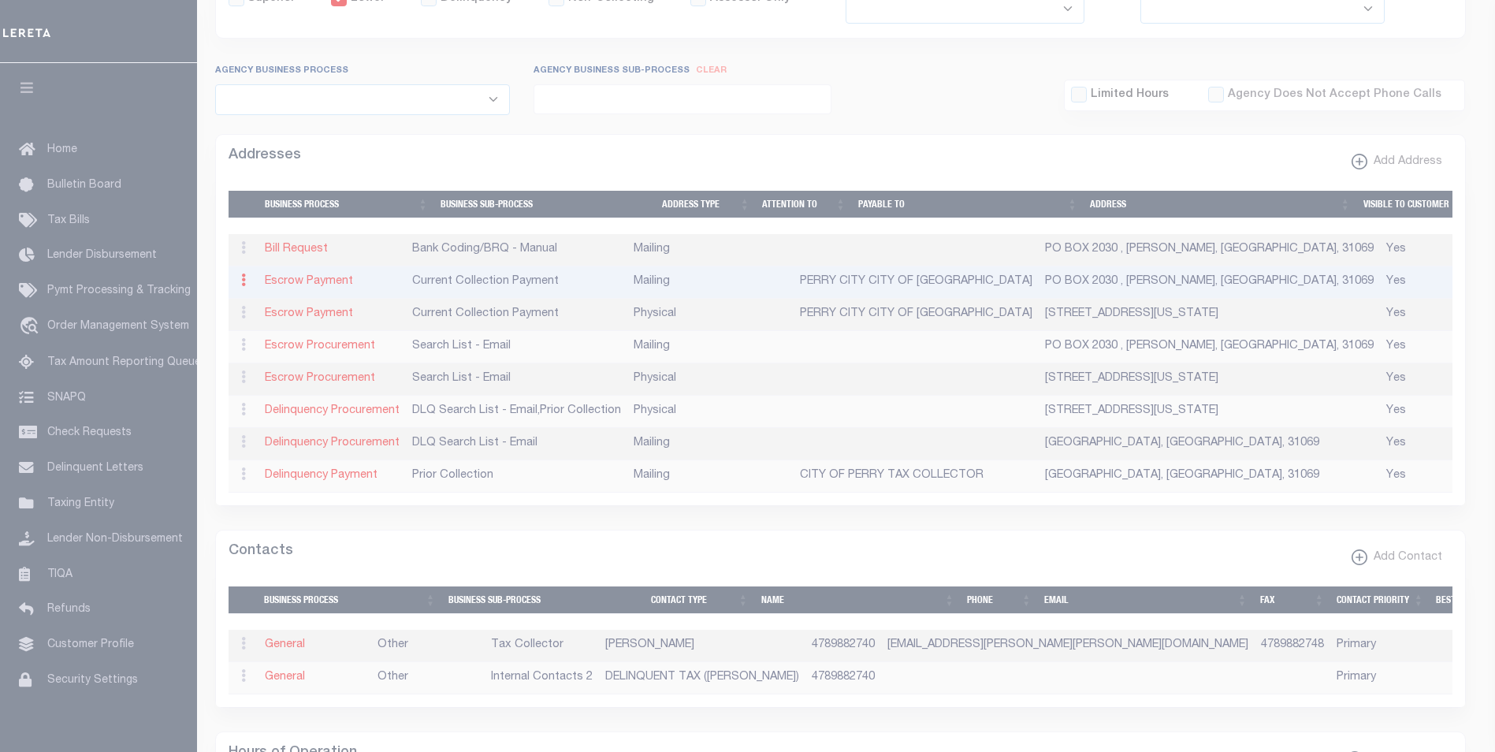
type input "PO BOX 2030"
type input "[PERSON_NAME]"
select select "GA"
type input "31069"
checkbox input "true"
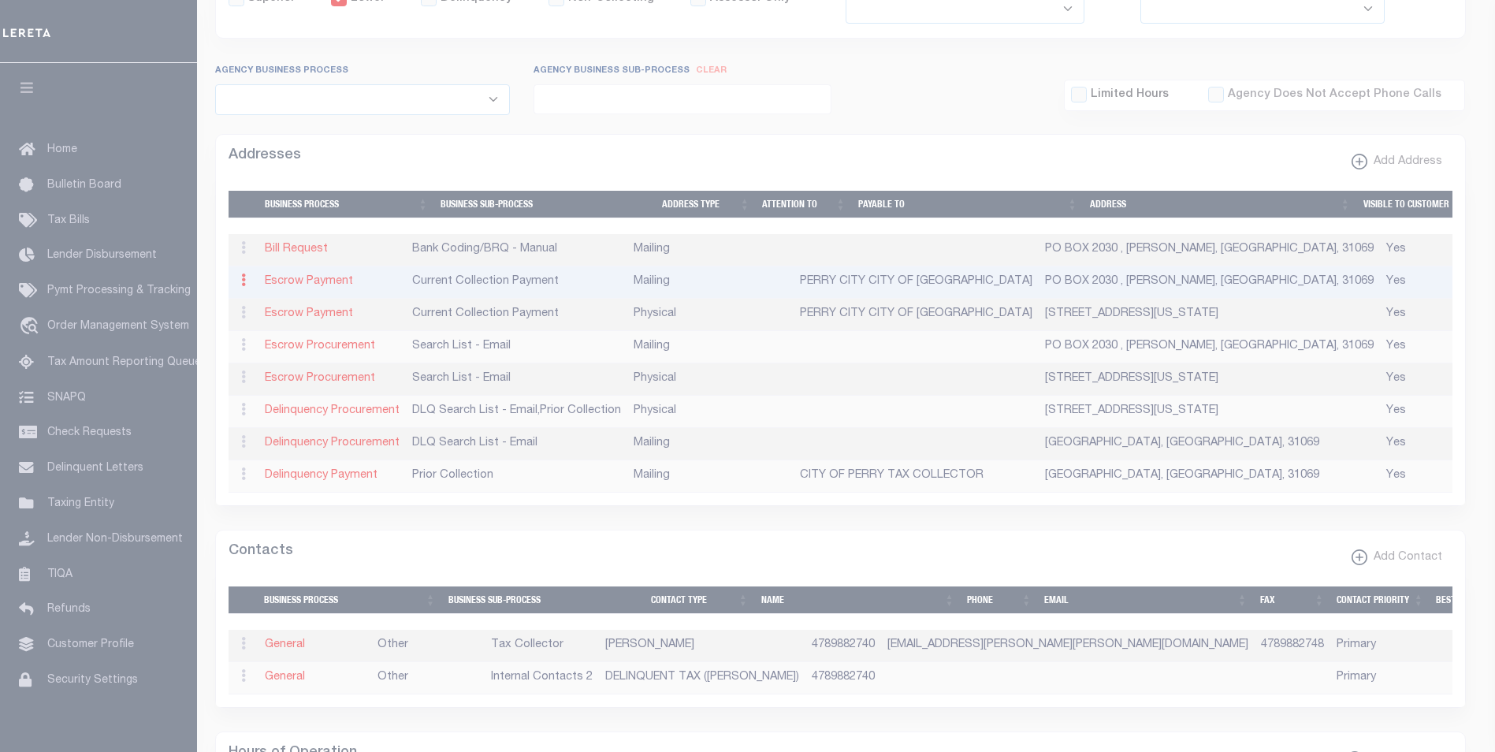
type input "PERRY CITY CITY OF [GEOGRAPHIC_DATA]"
select select "3"
select select "11"
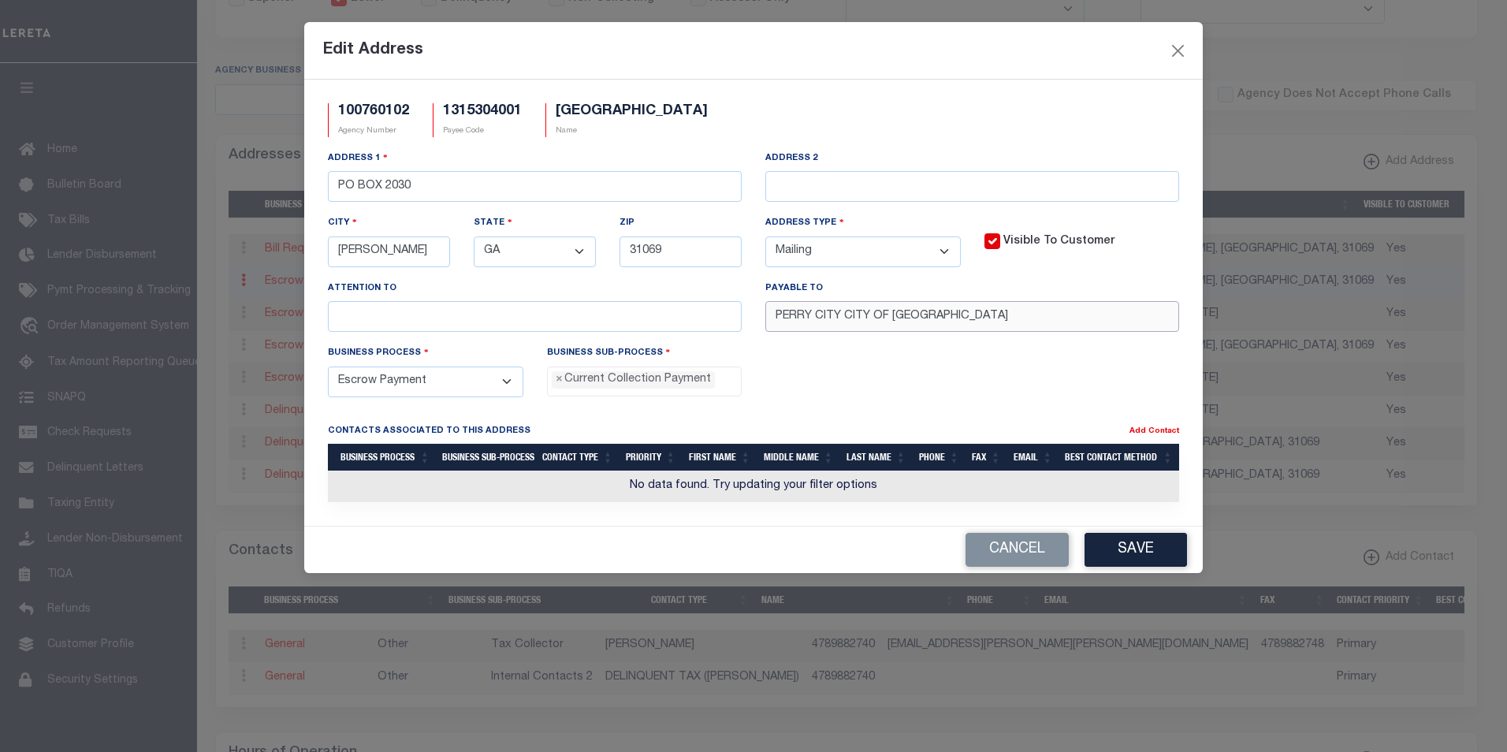
drag, startPoint x: 950, startPoint y: 318, endPoint x: 755, endPoint y: 311, distance: 195.6
click at [755, 311] on div "Payable To [GEOGRAPHIC_DATA] OF [GEOGRAPHIC_DATA]" at bounding box center [971, 312] width 437 height 65
paste input "text"
type input "CITY OF PERRY"
click at [1134, 555] on button "Save" at bounding box center [1135, 550] width 102 height 34
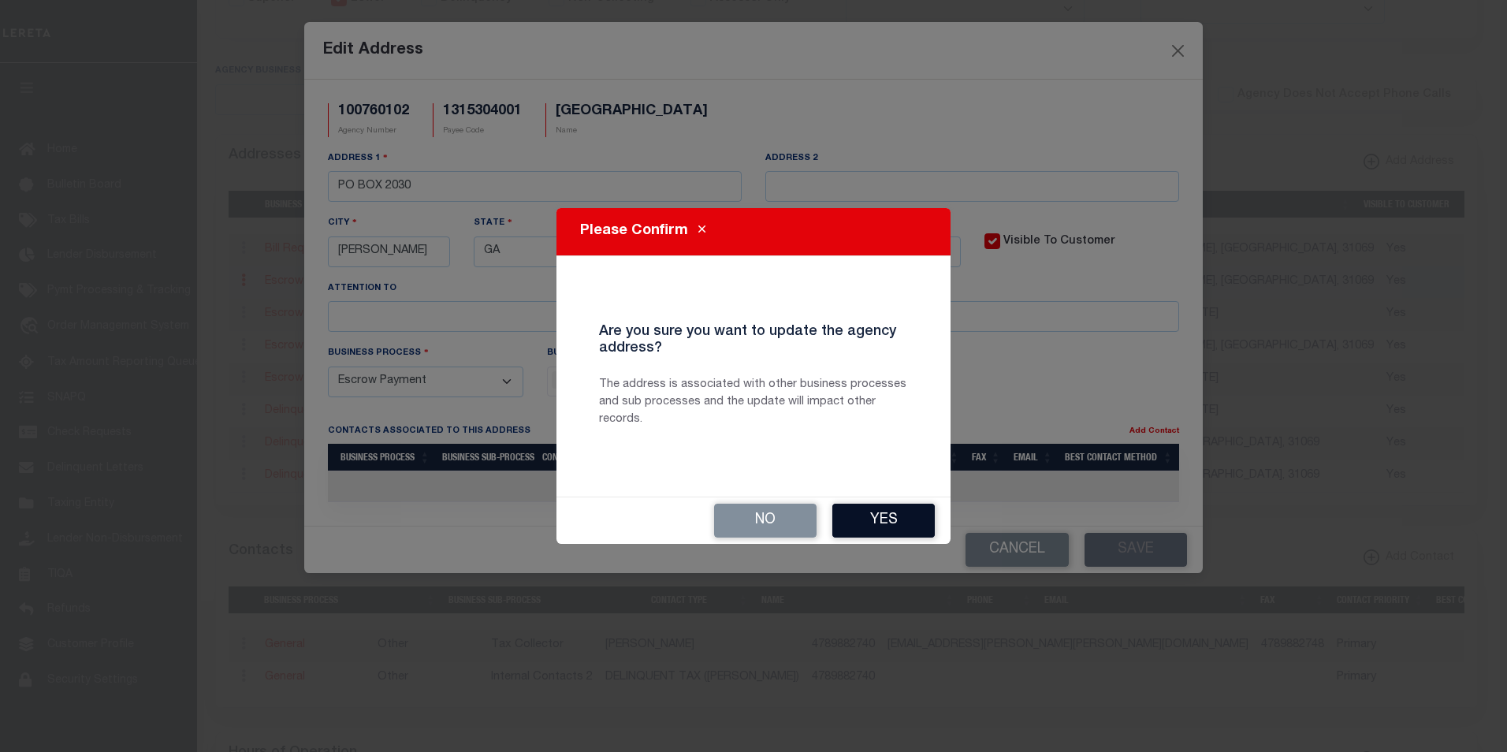
click at [891, 520] on button "Yes" at bounding box center [883, 521] width 102 height 34
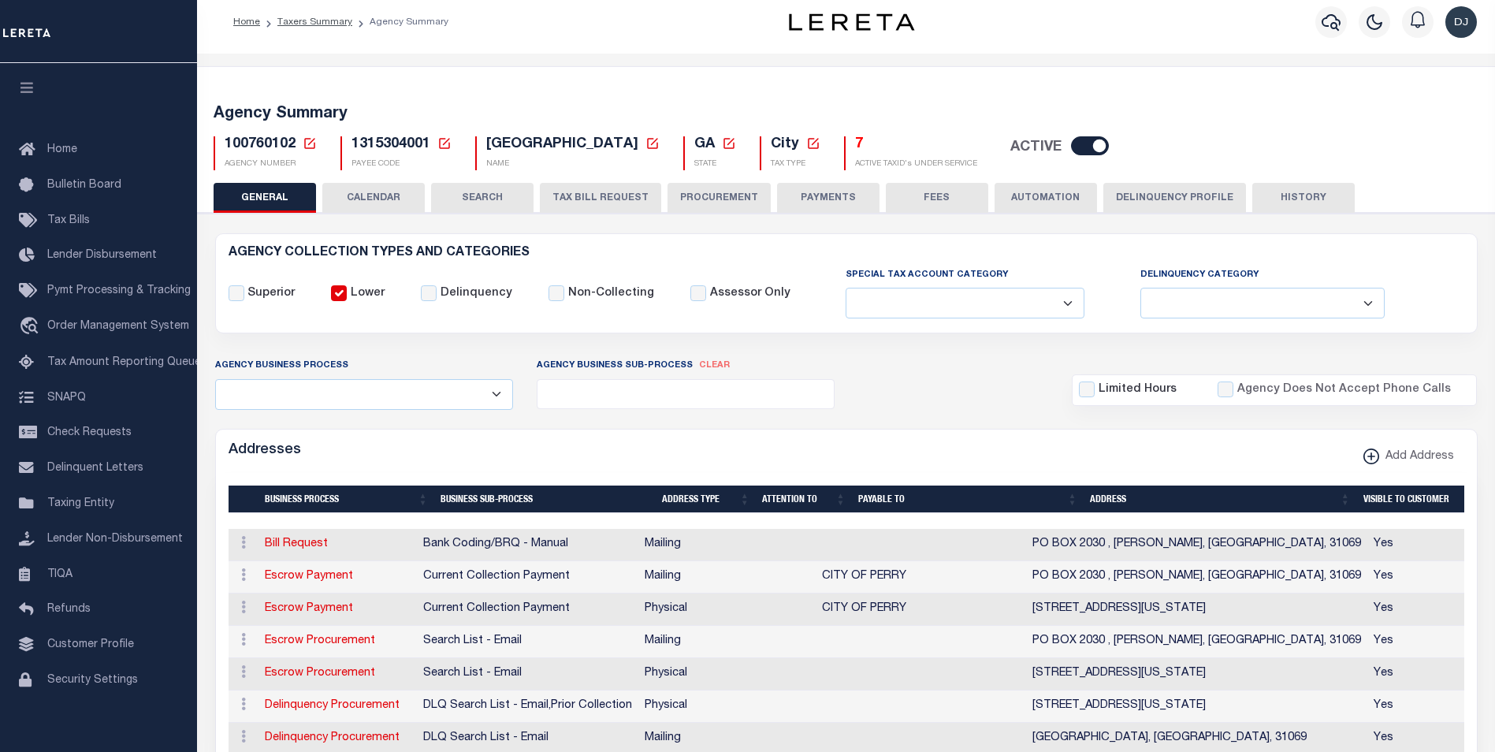
scroll to position [8, 0]
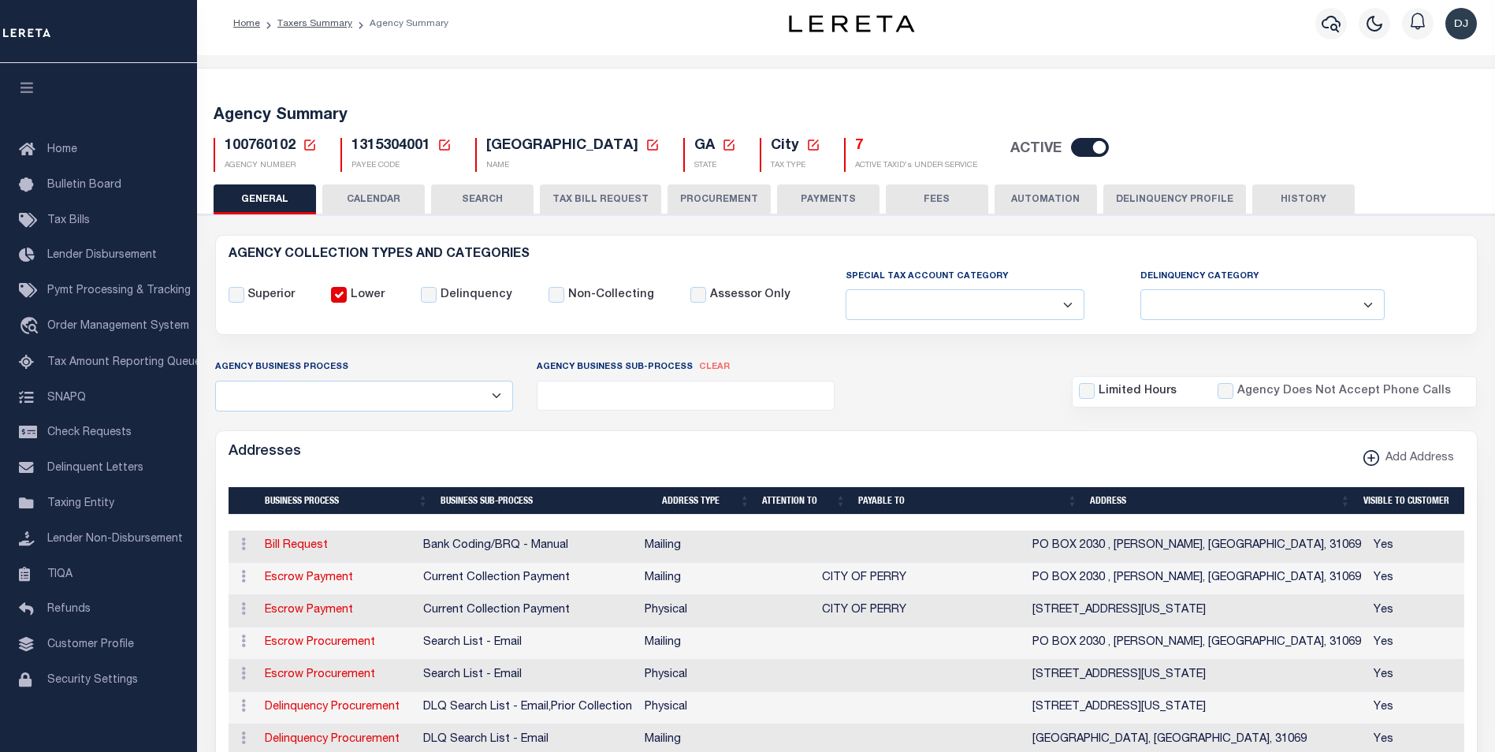
click at [824, 197] on button "PAYMENTS" at bounding box center [828, 199] width 102 height 30
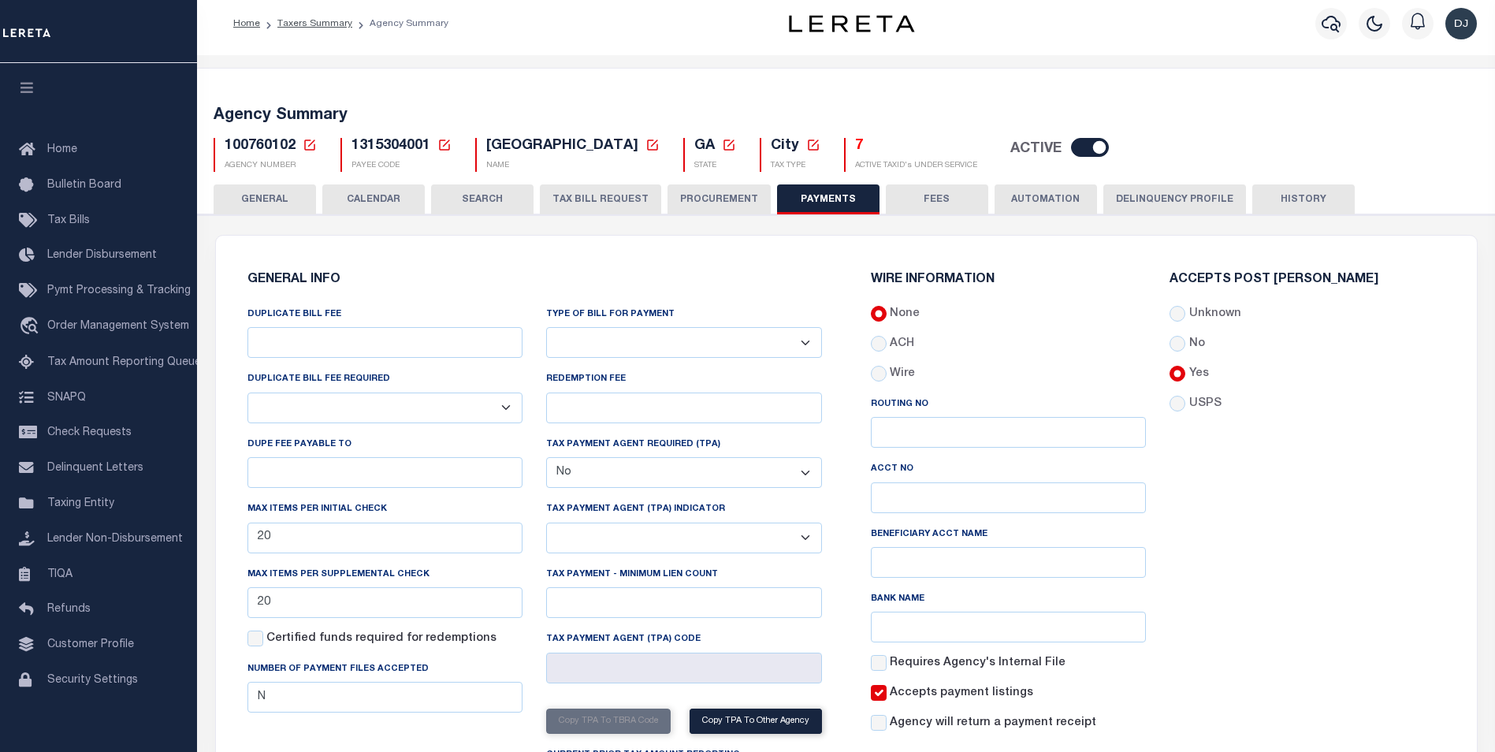
click at [259, 199] on button "GENERAL" at bounding box center [265, 199] width 102 height 30
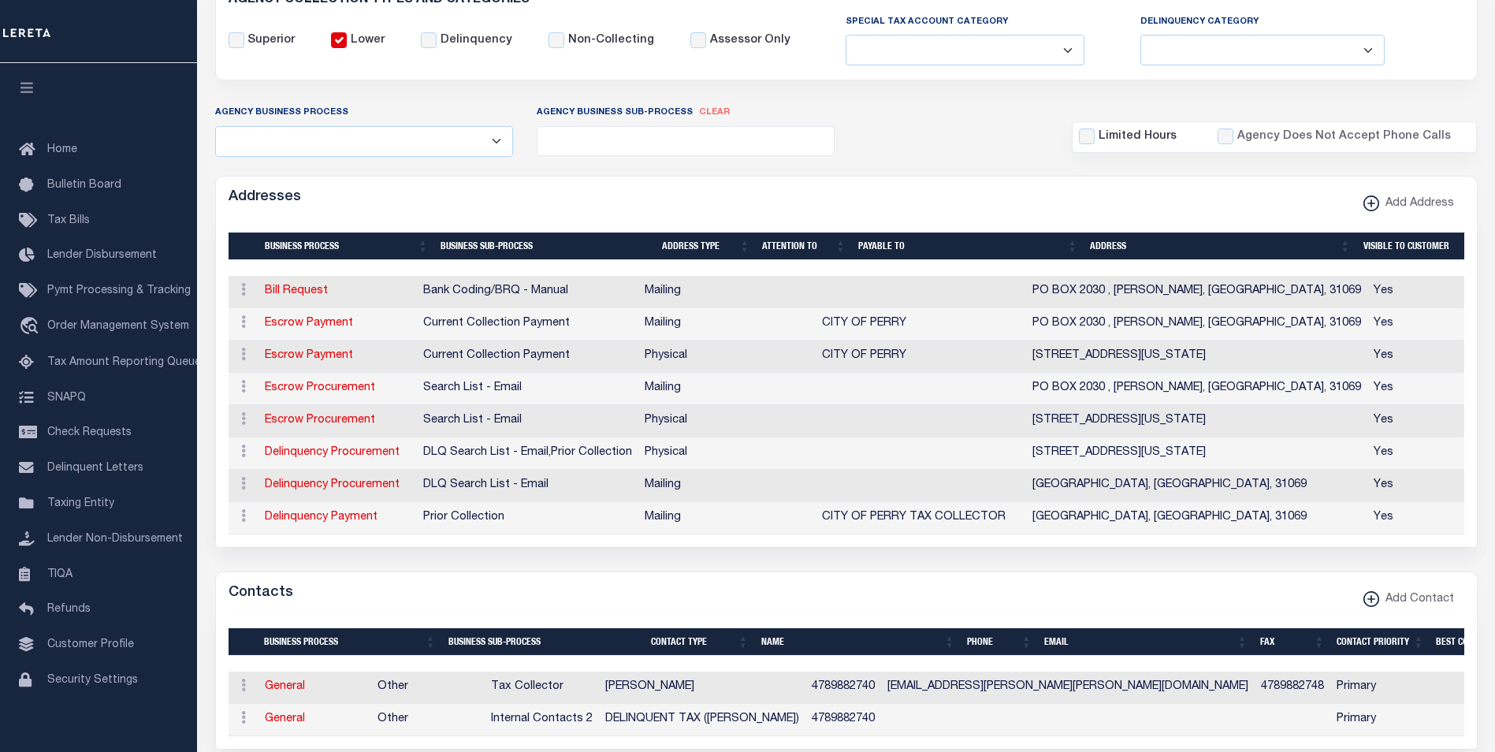
scroll to position [115, 0]
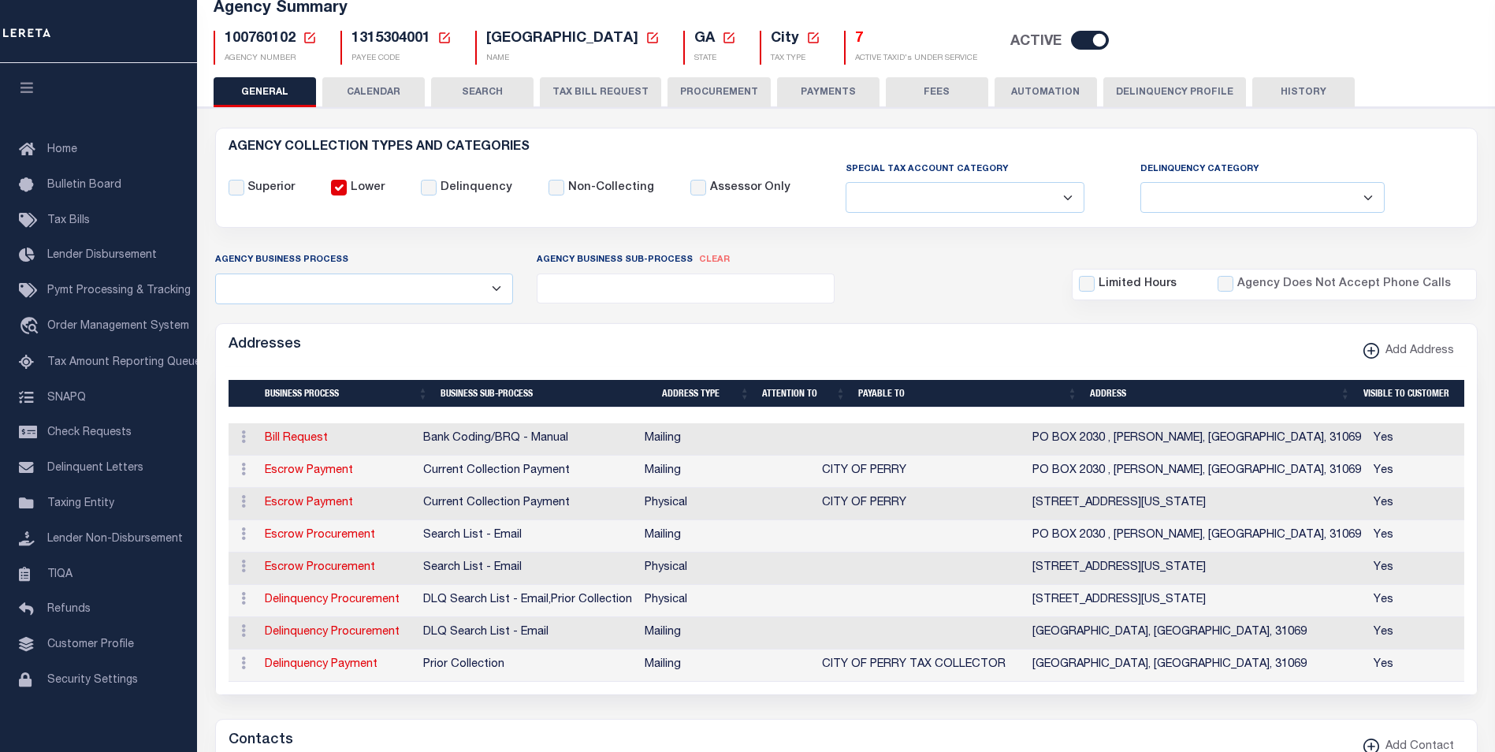
click at [1289, 88] on button "HISTORY" at bounding box center [1303, 92] width 102 height 30
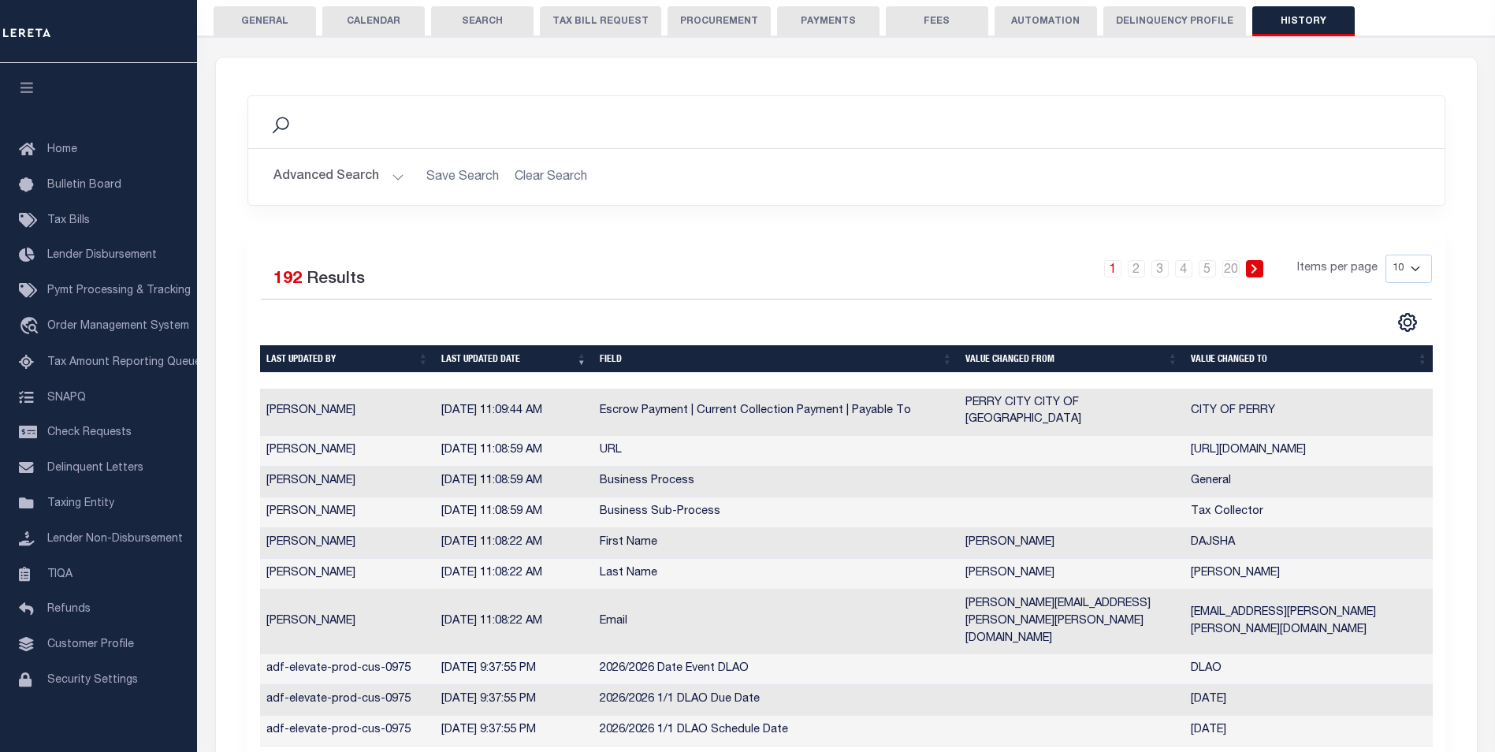
scroll to position [202, 0]
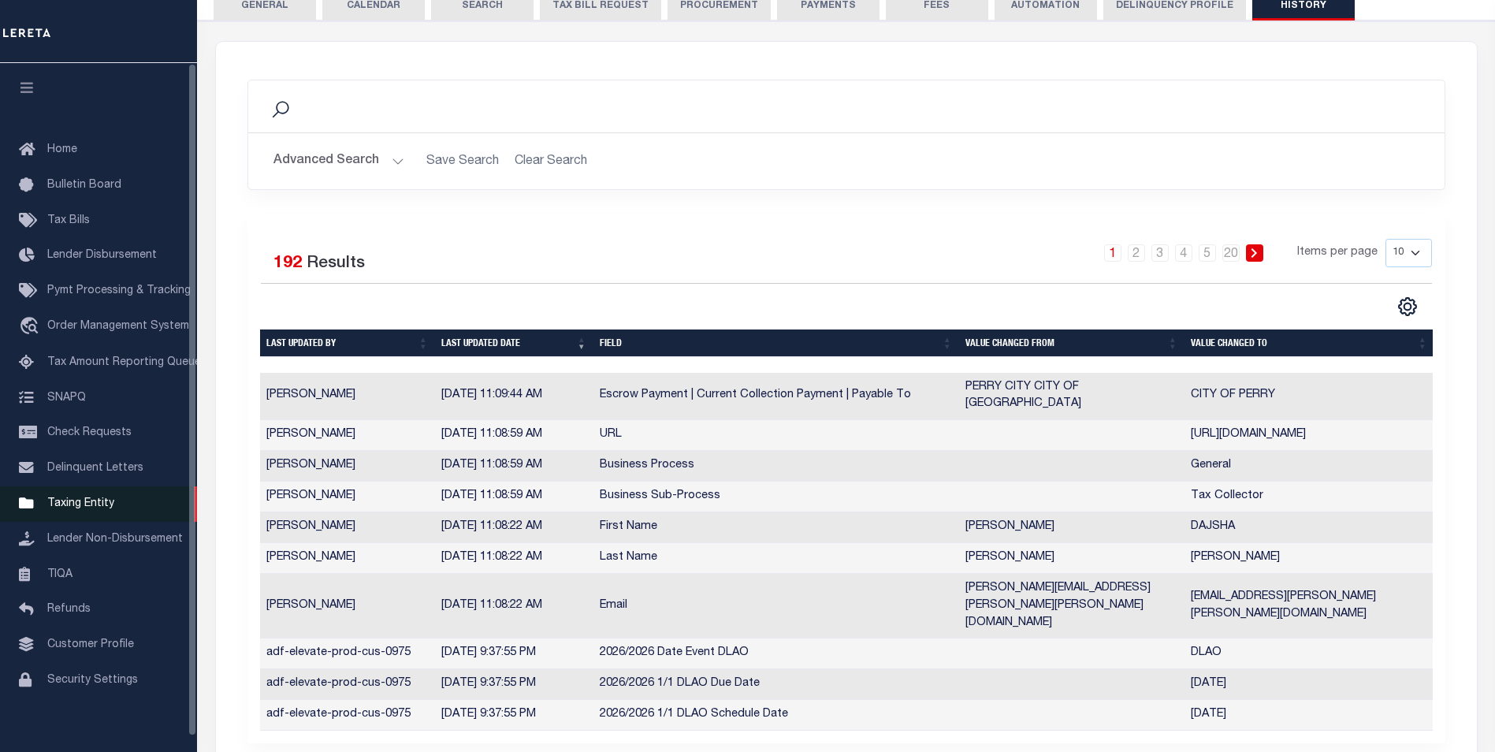
click at [99, 507] on span "Taxing Entity" at bounding box center [80, 503] width 67 height 11
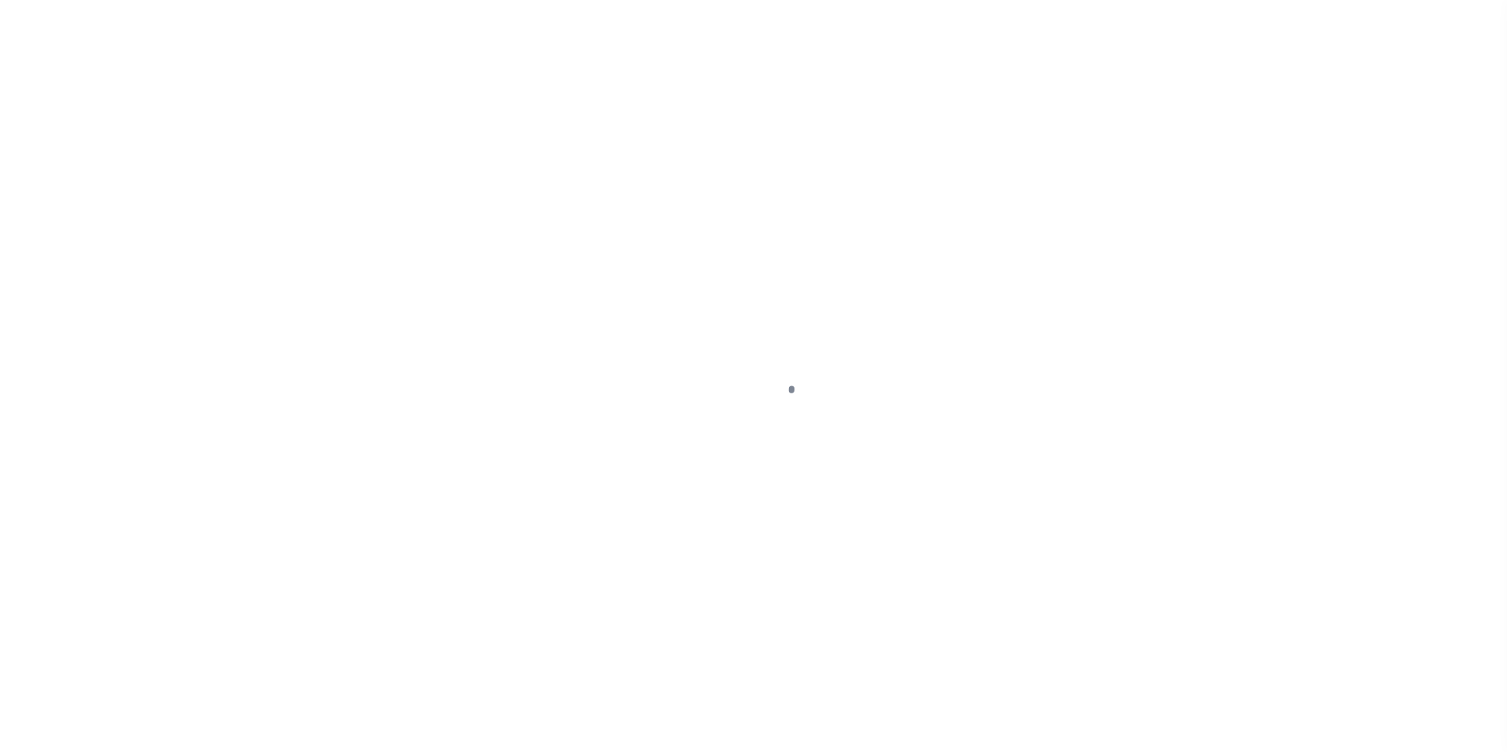
scroll to position [16, 0]
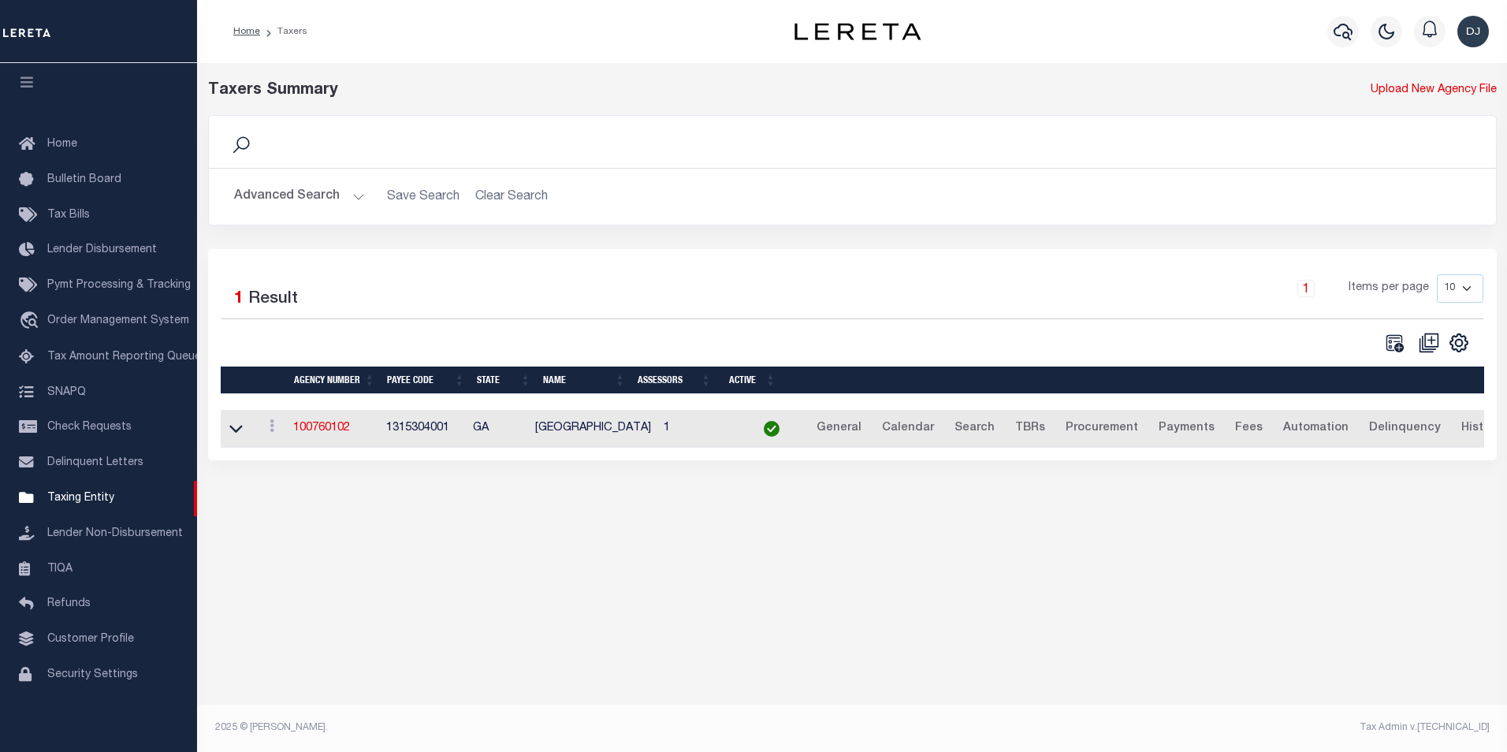
click at [1472, 40] on img "button" at bounding box center [1473, 32] width 32 height 32
click at [1420, 114] on span "Sign out" at bounding box center [1411, 111] width 45 height 11
